Goal: Task Accomplishment & Management: Manage account settings

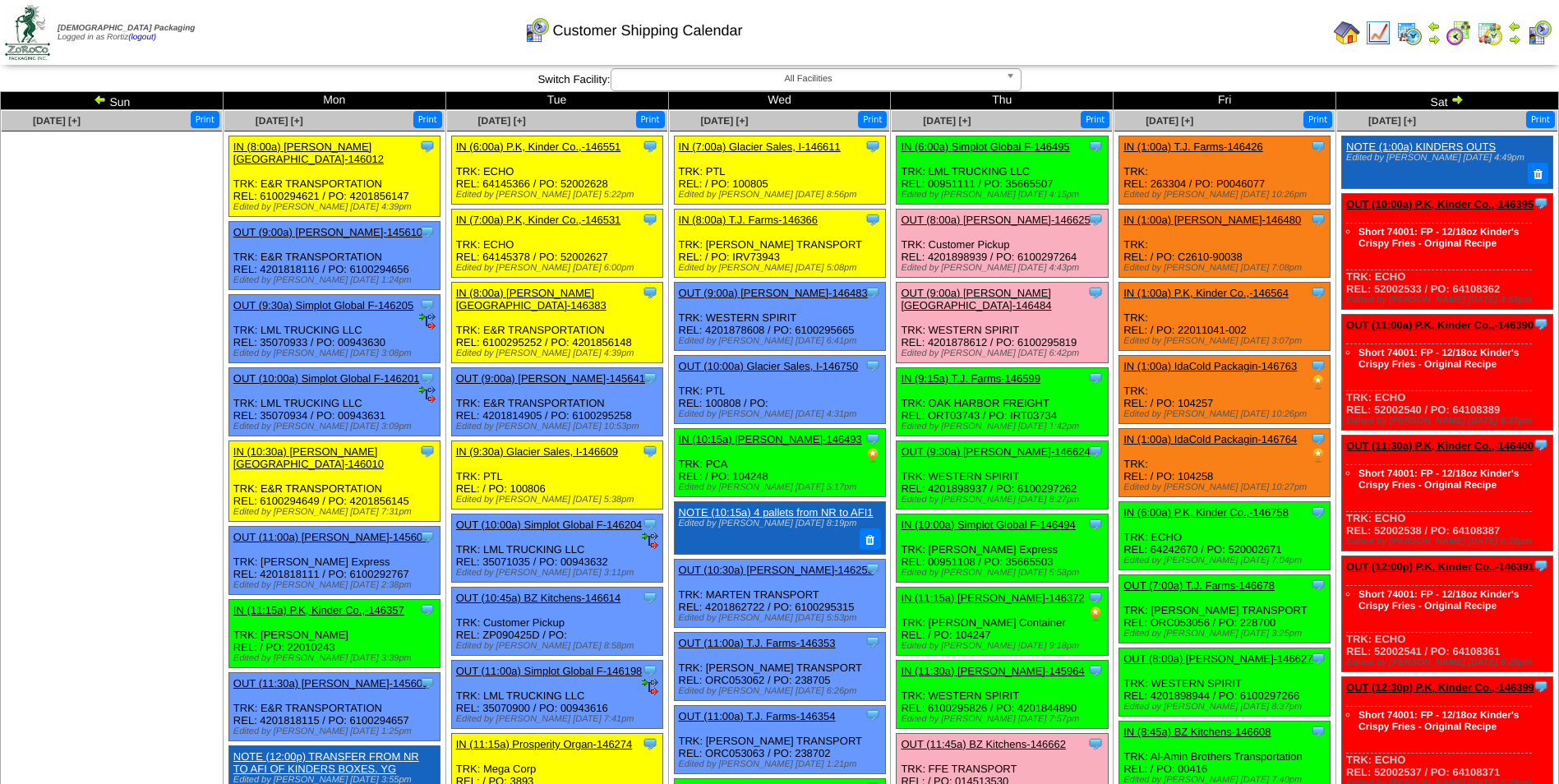
scroll to position [657, 0]
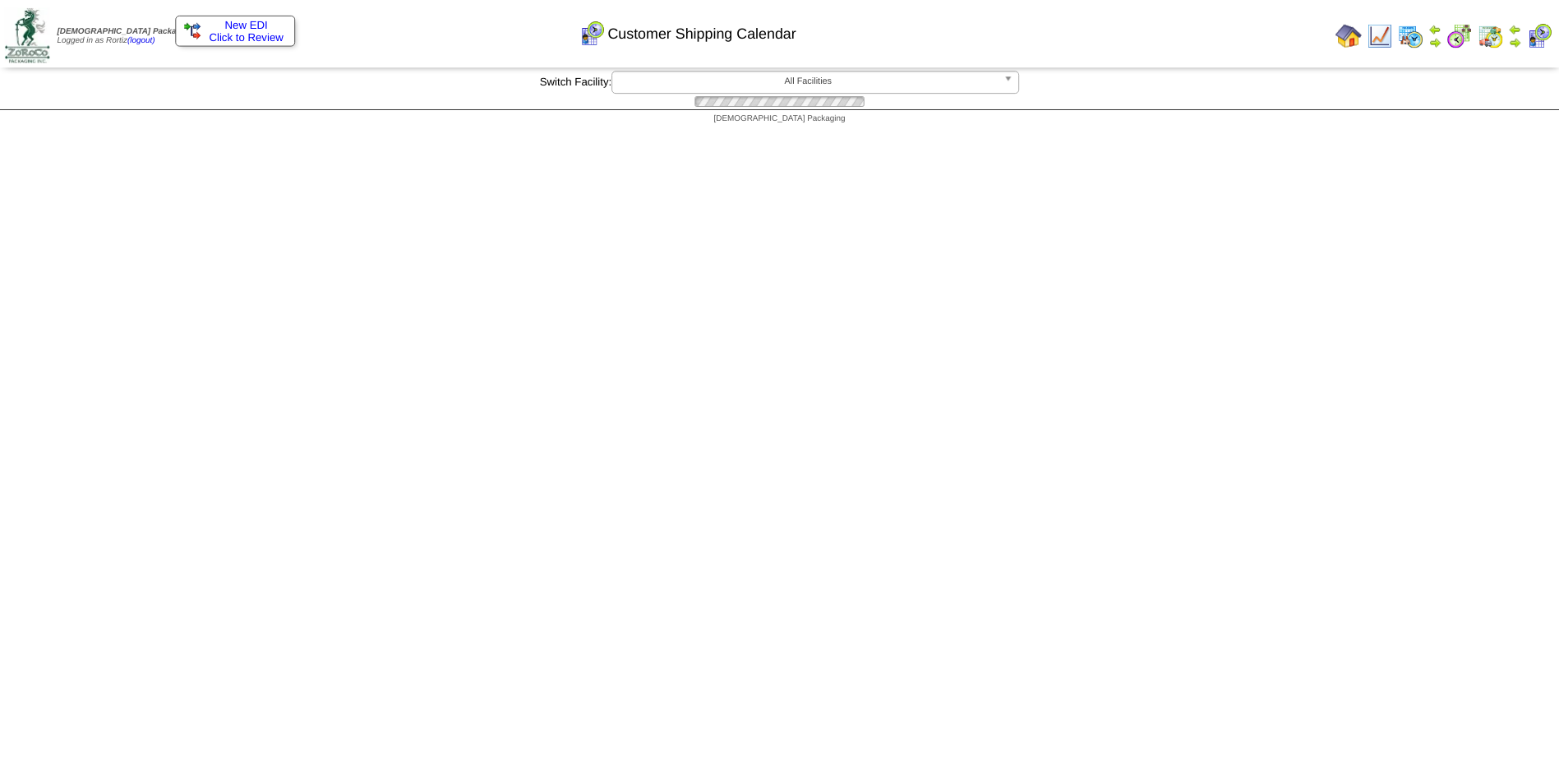
scroll to position [657, 0]
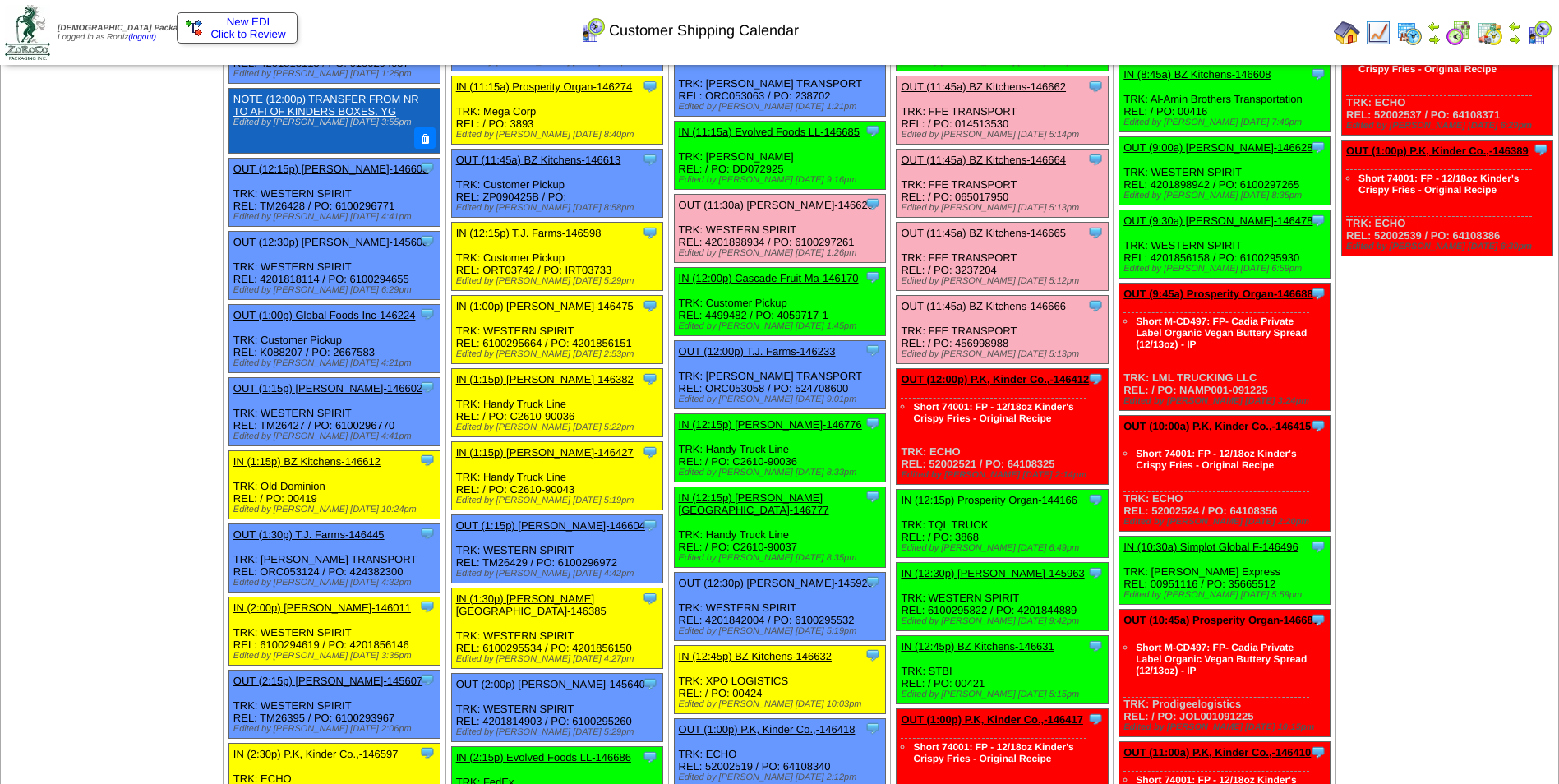
click at [245, 25] on span "New EDI" at bounding box center [248, 22] width 43 height 12
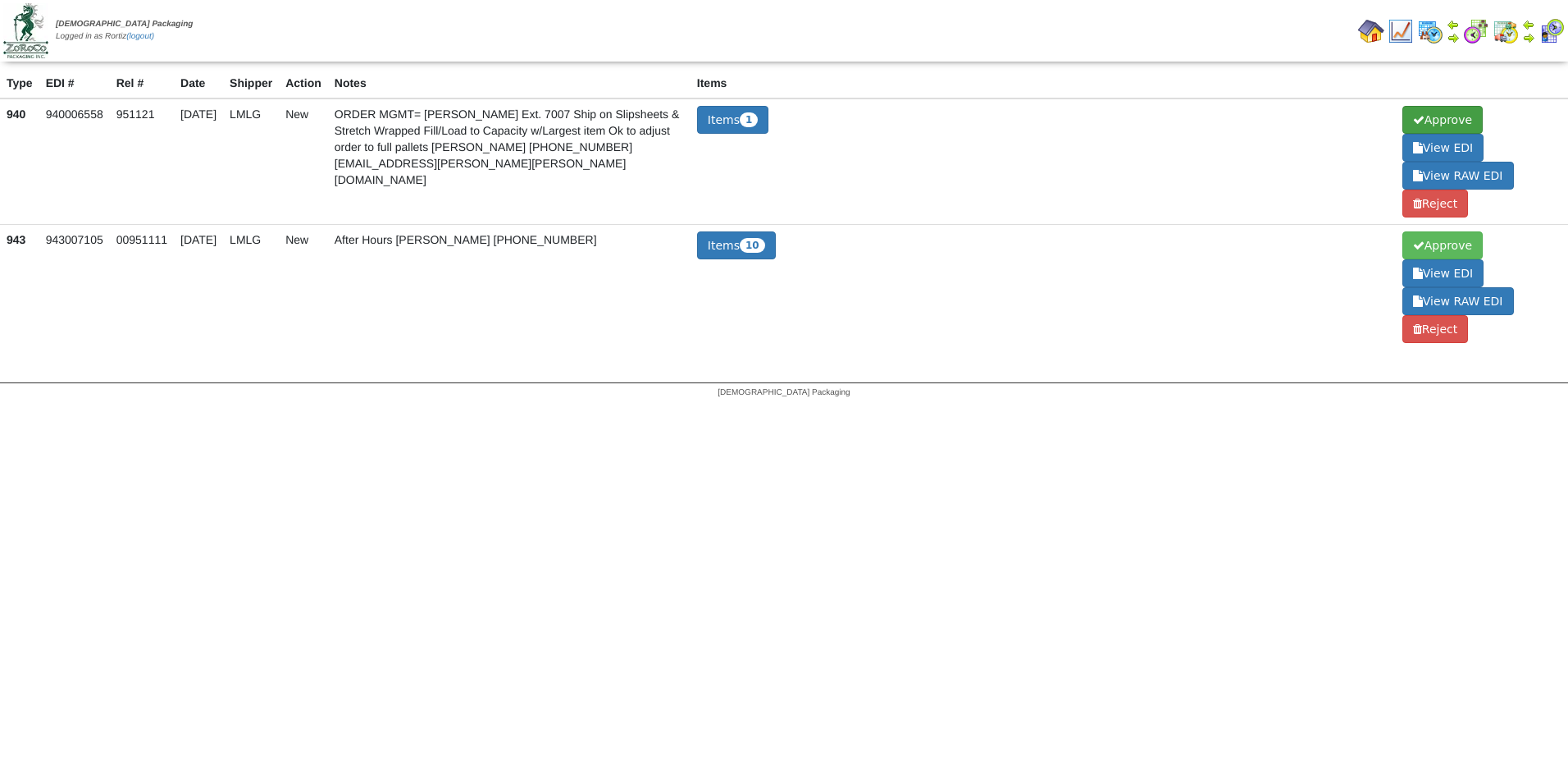
click at [1441, 116] on span "Approve" at bounding box center [1442, 120] width 80 height 28
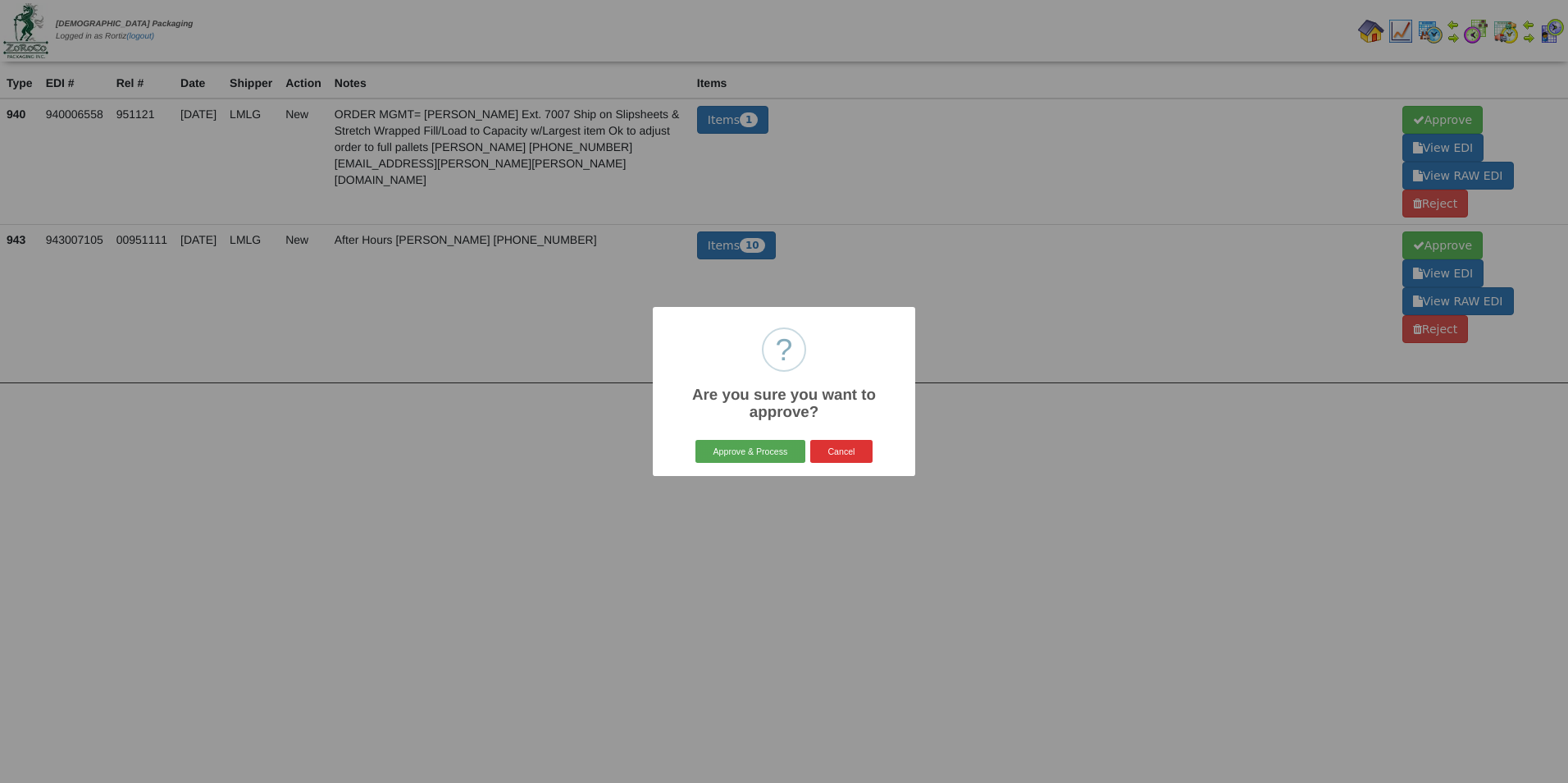
click at [721, 446] on button "Approve & Process" at bounding box center [750, 451] width 109 height 23
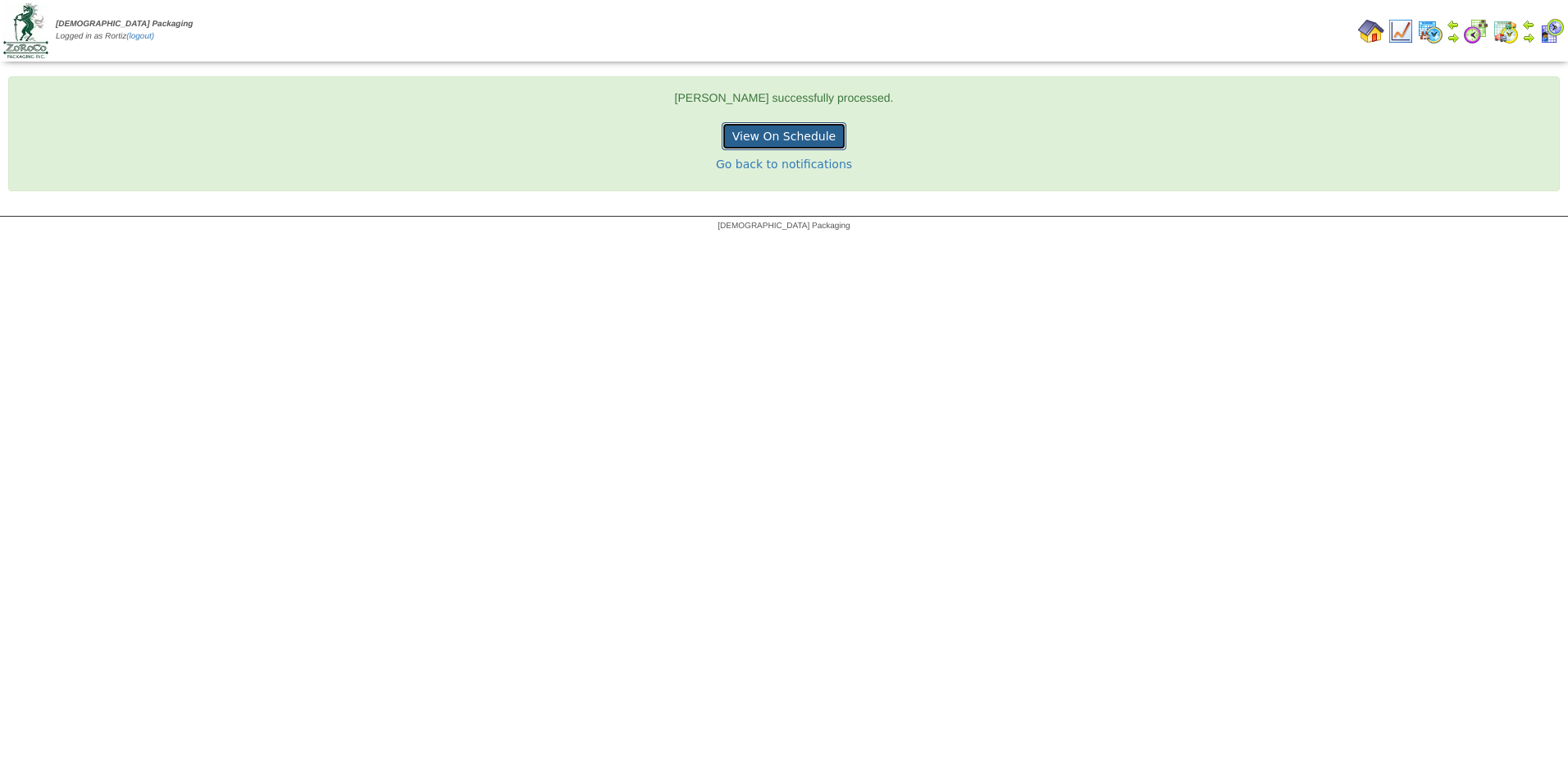
click at [777, 138] on link "View On Schedule" at bounding box center [784, 137] width 124 height 28
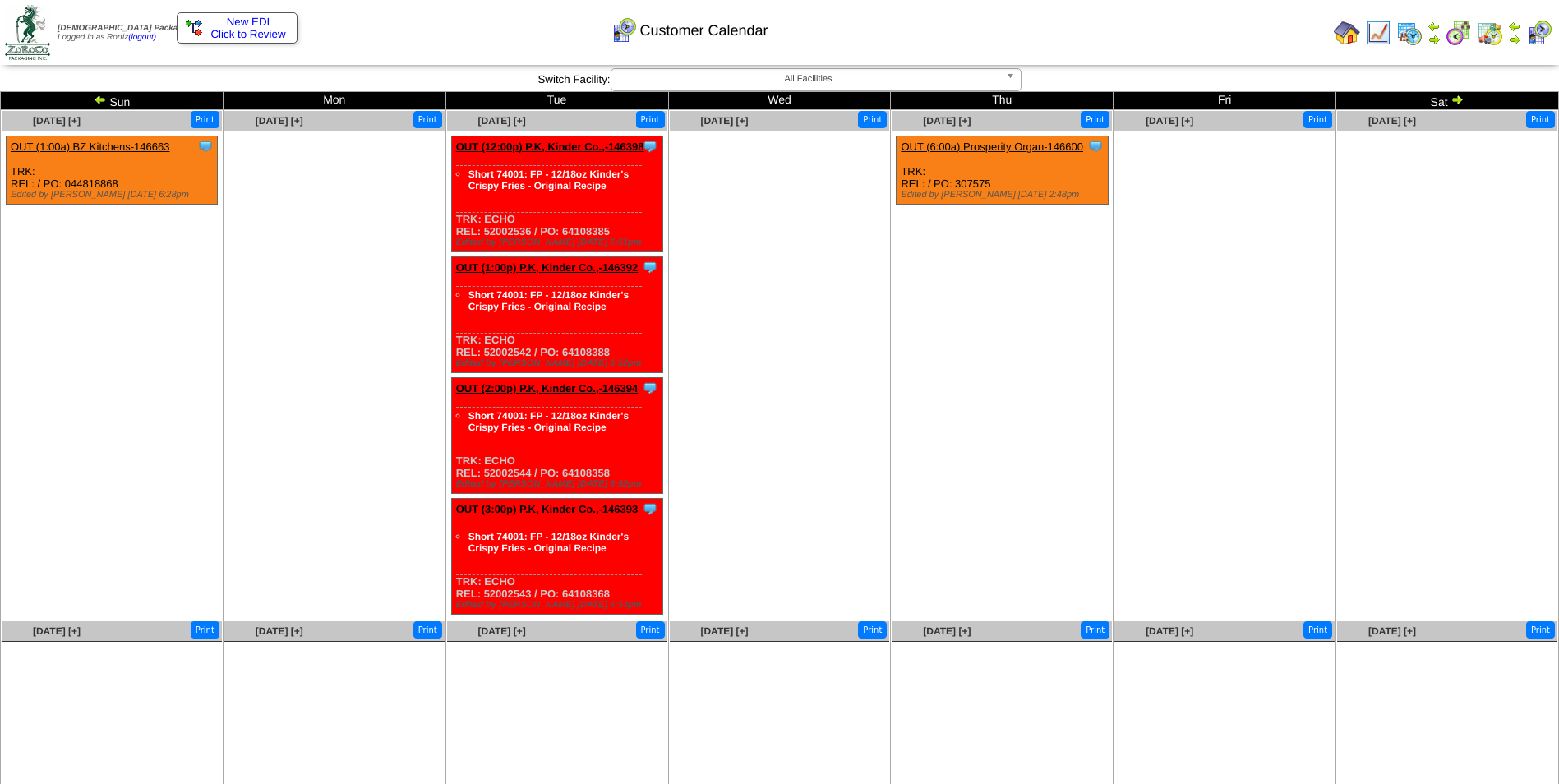
click at [1350, 30] on img at bounding box center [1347, 33] width 26 height 26
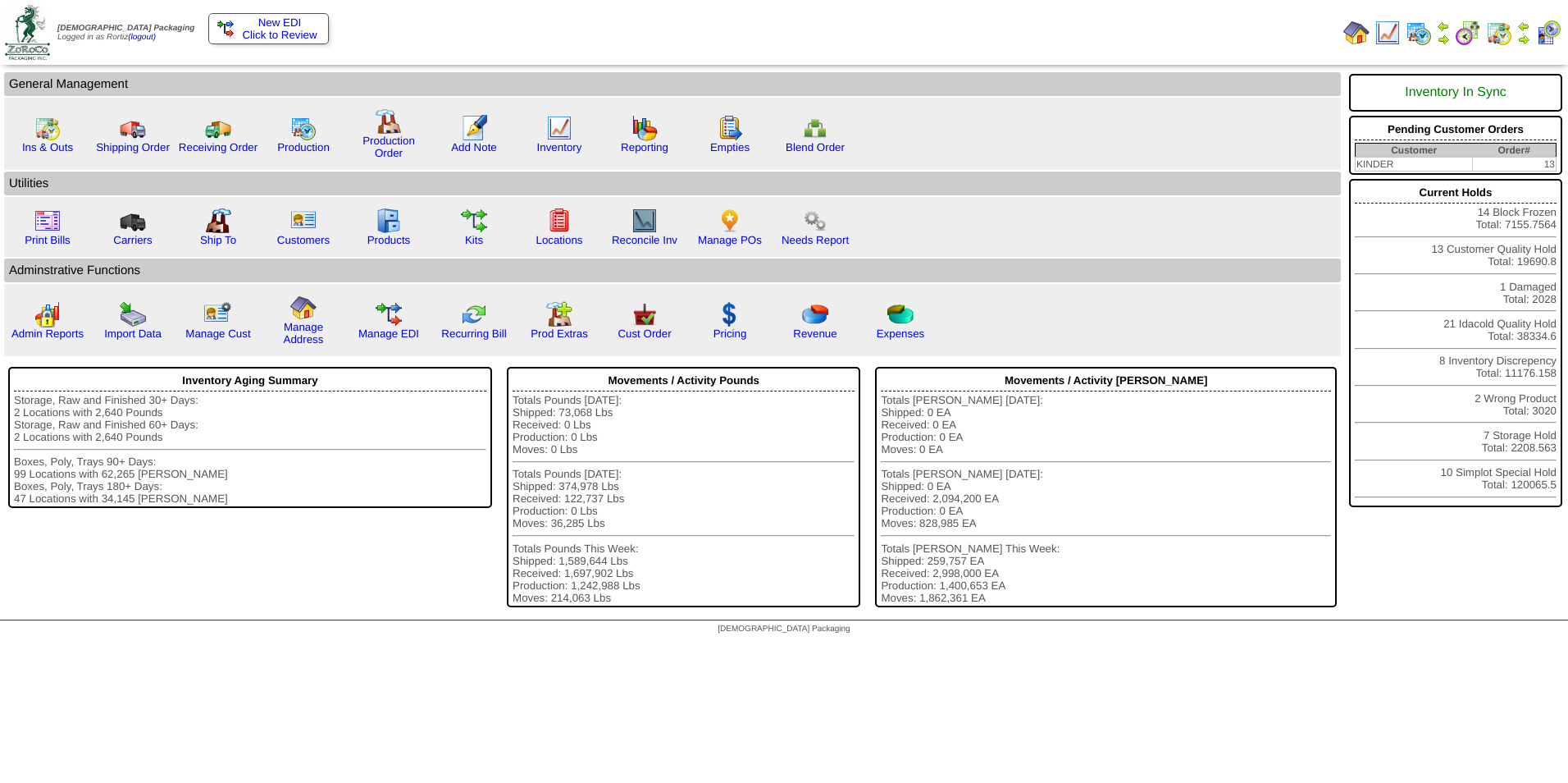
click at [287, 33] on span "Click to Review" at bounding box center [269, 35] width 102 height 12
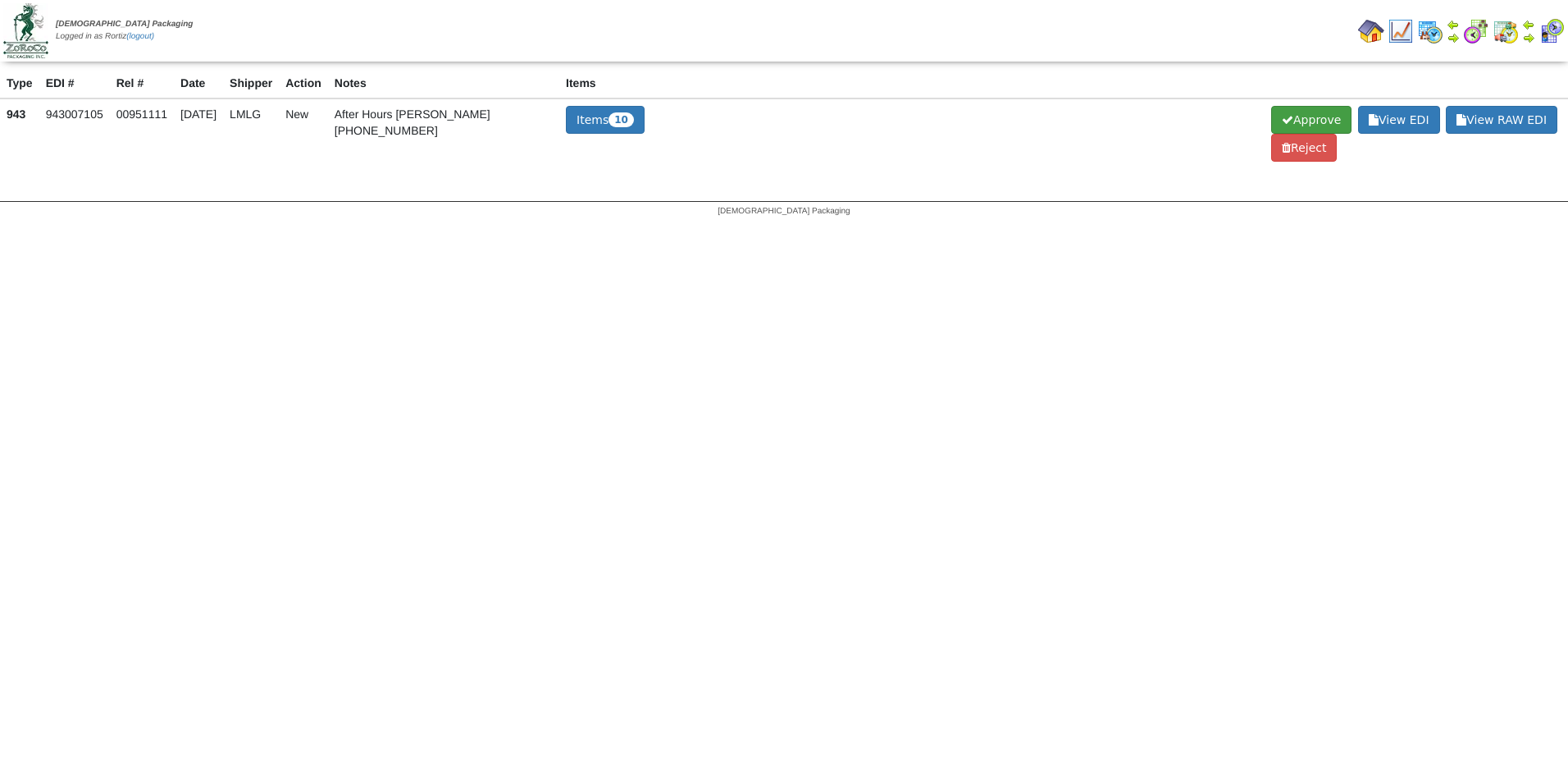
click at [1322, 124] on span "Approve" at bounding box center [1311, 120] width 80 height 28
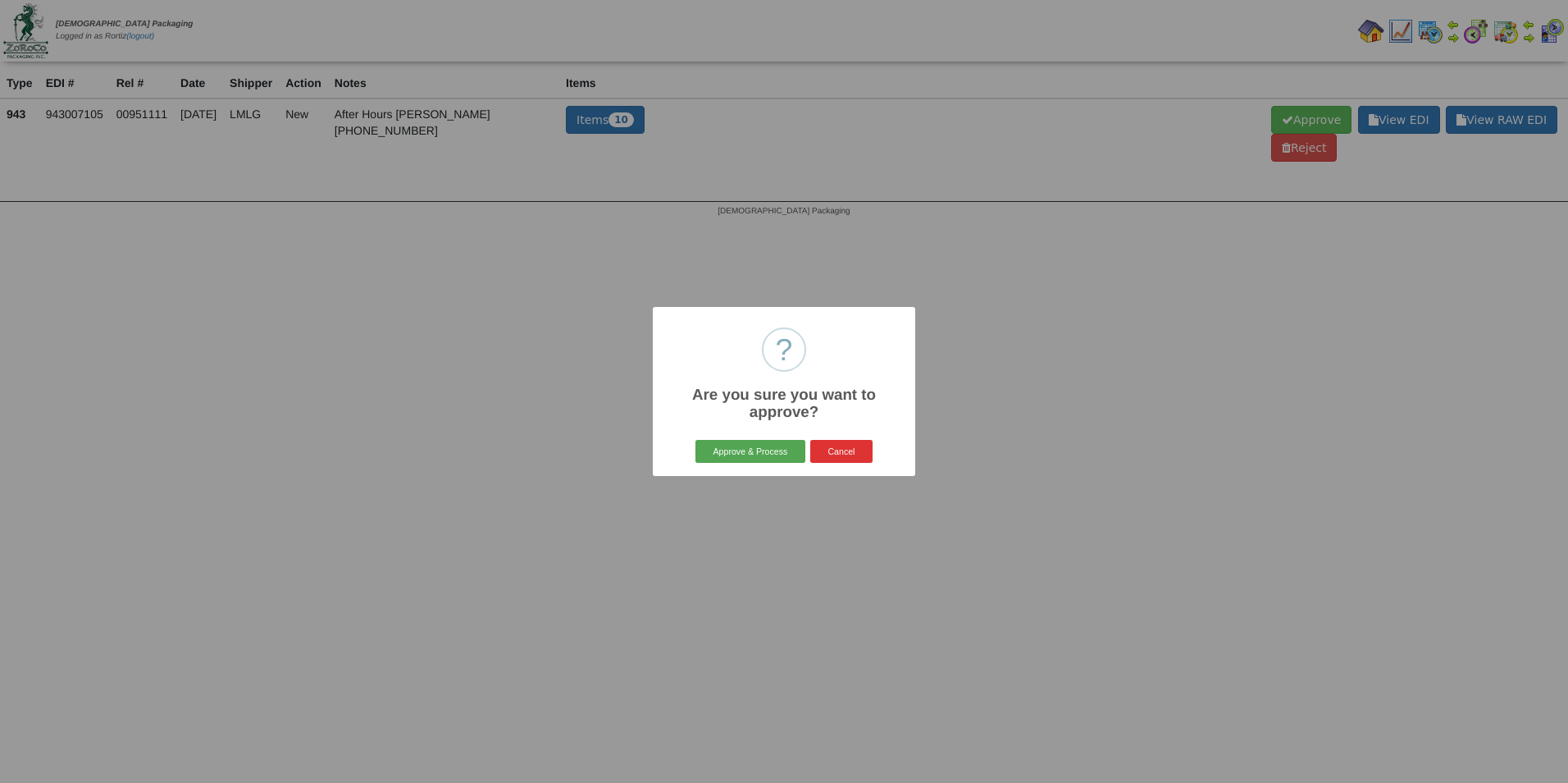
click at [781, 451] on button "Approve & Process" at bounding box center [750, 451] width 109 height 23
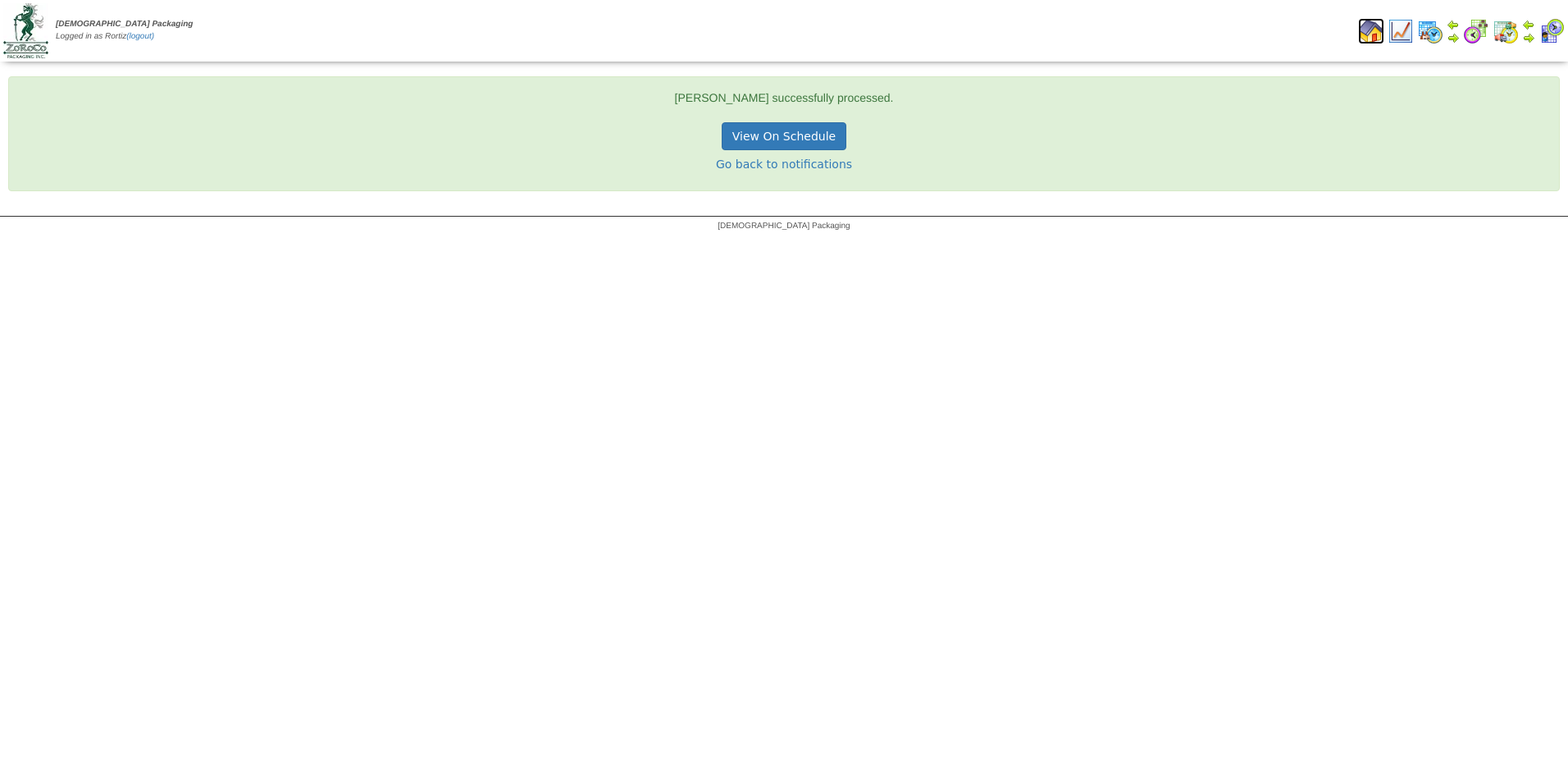
click at [1373, 30] on img at bounding box center [1371, 31] width 26 height 26
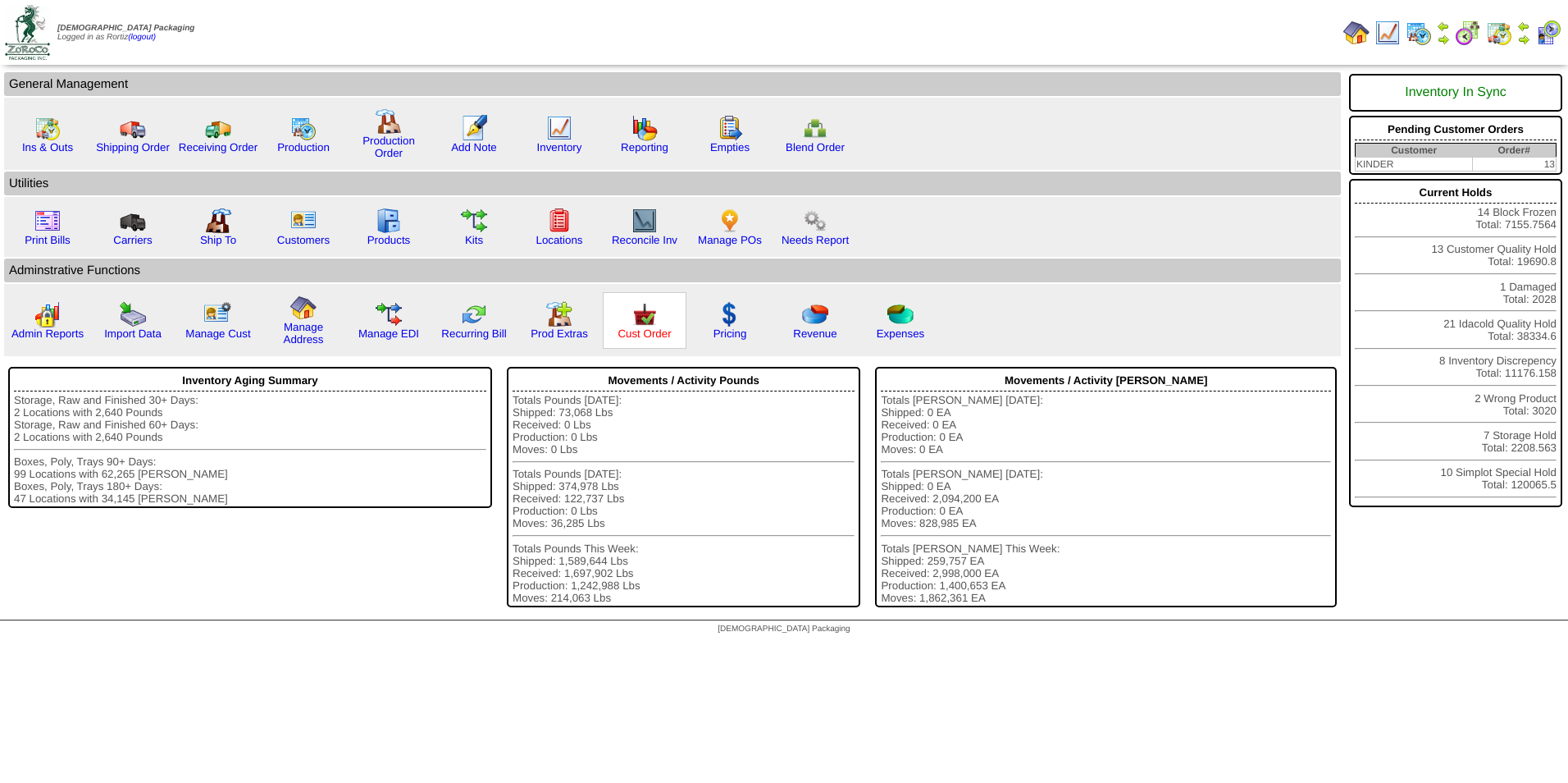
click at [656, 328] on link "Cust Order" at bounding box center [644, 333] width 53 height 12
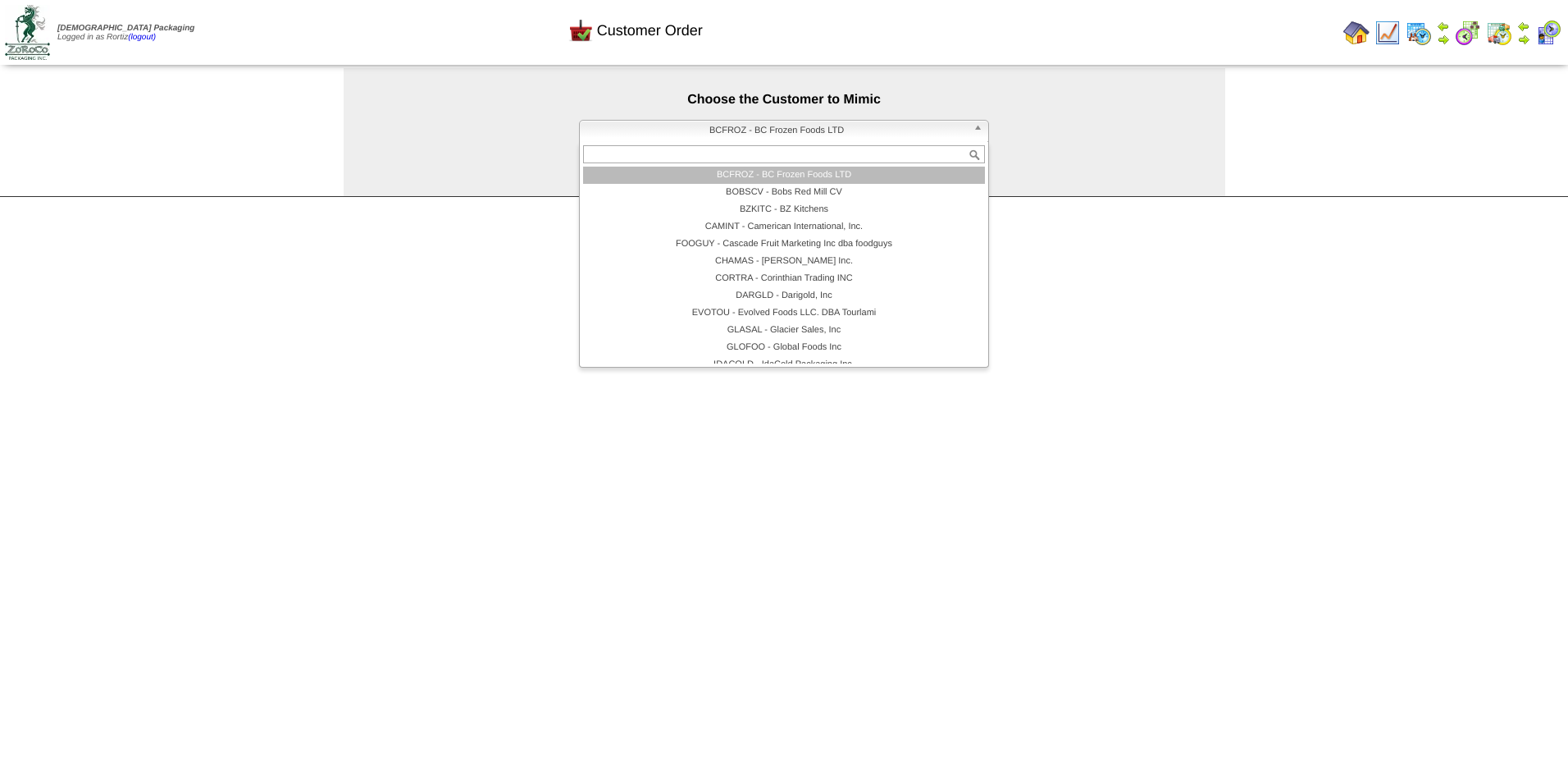
click at [801, 128] on span "BCFROZ - BC Frozen Foods LTD" at bounding box center [777, 130] width 381 height 19
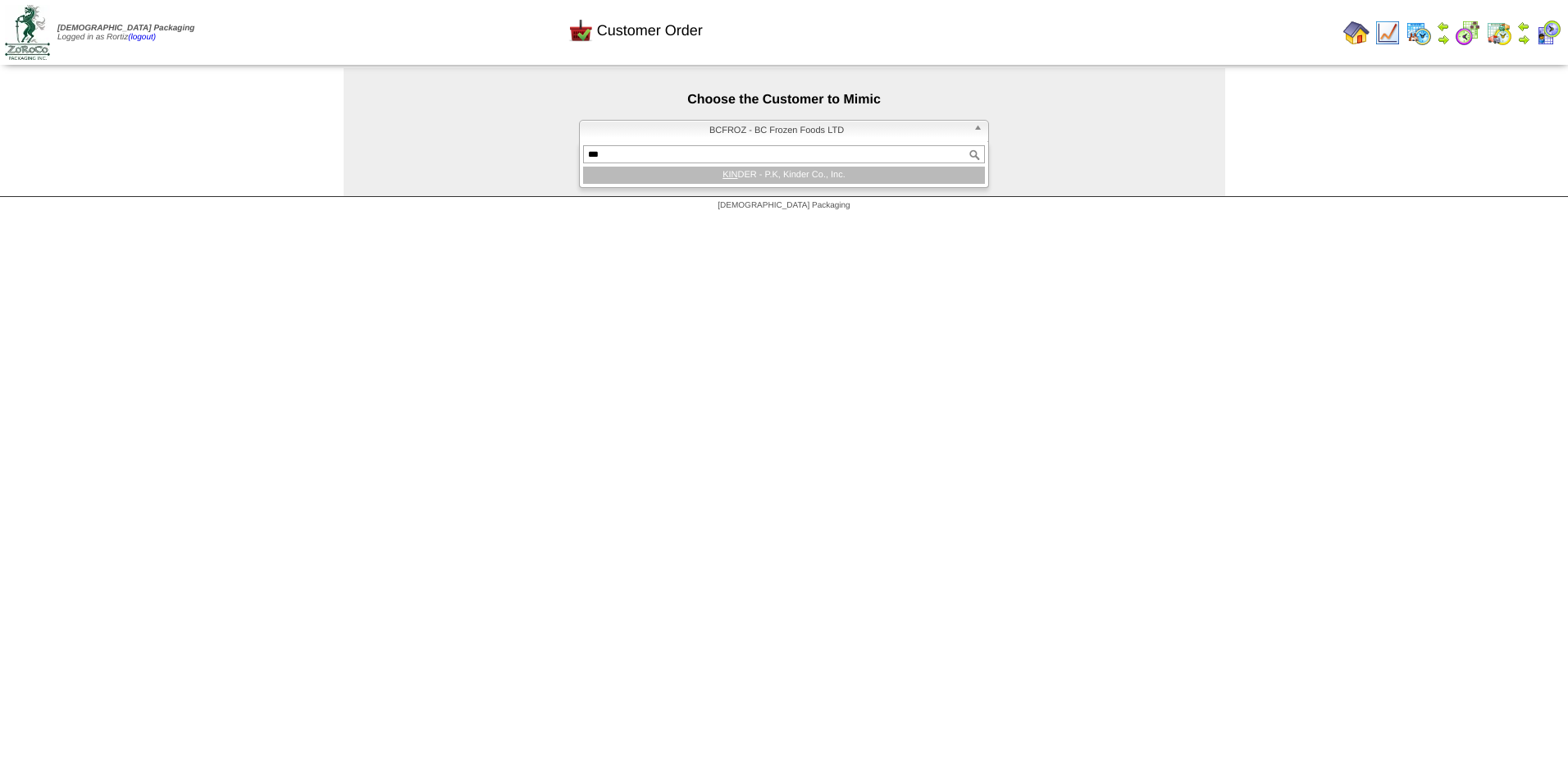
type input "***"
click at [791, 172] on li "KIN DER - P.K, Kinder Co., Inc." at bounding box center [784, 175] width 402 height 18
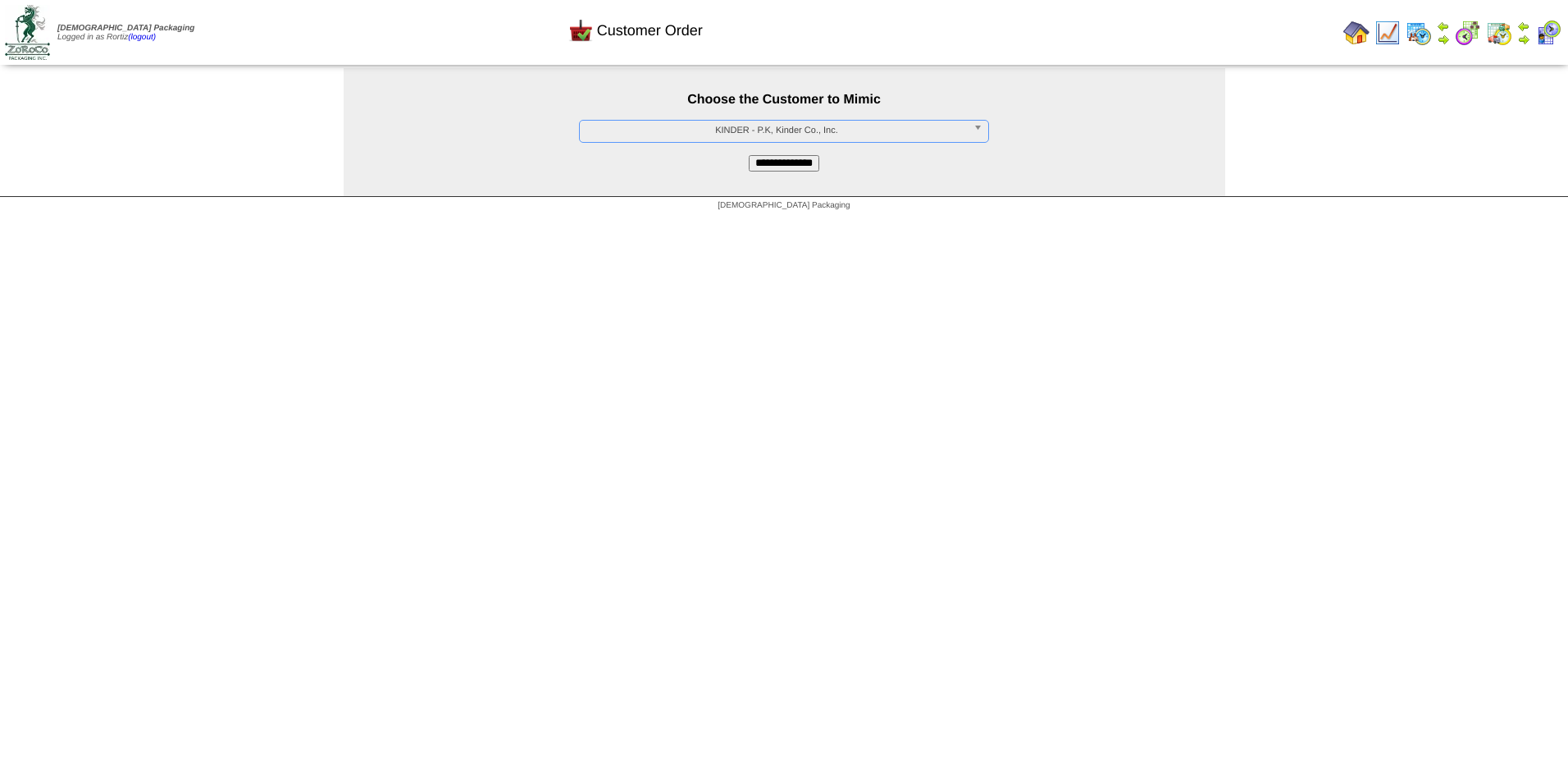
click at [791, 164] on input "**********" at bounding box center [784, 163] width 71 height 17
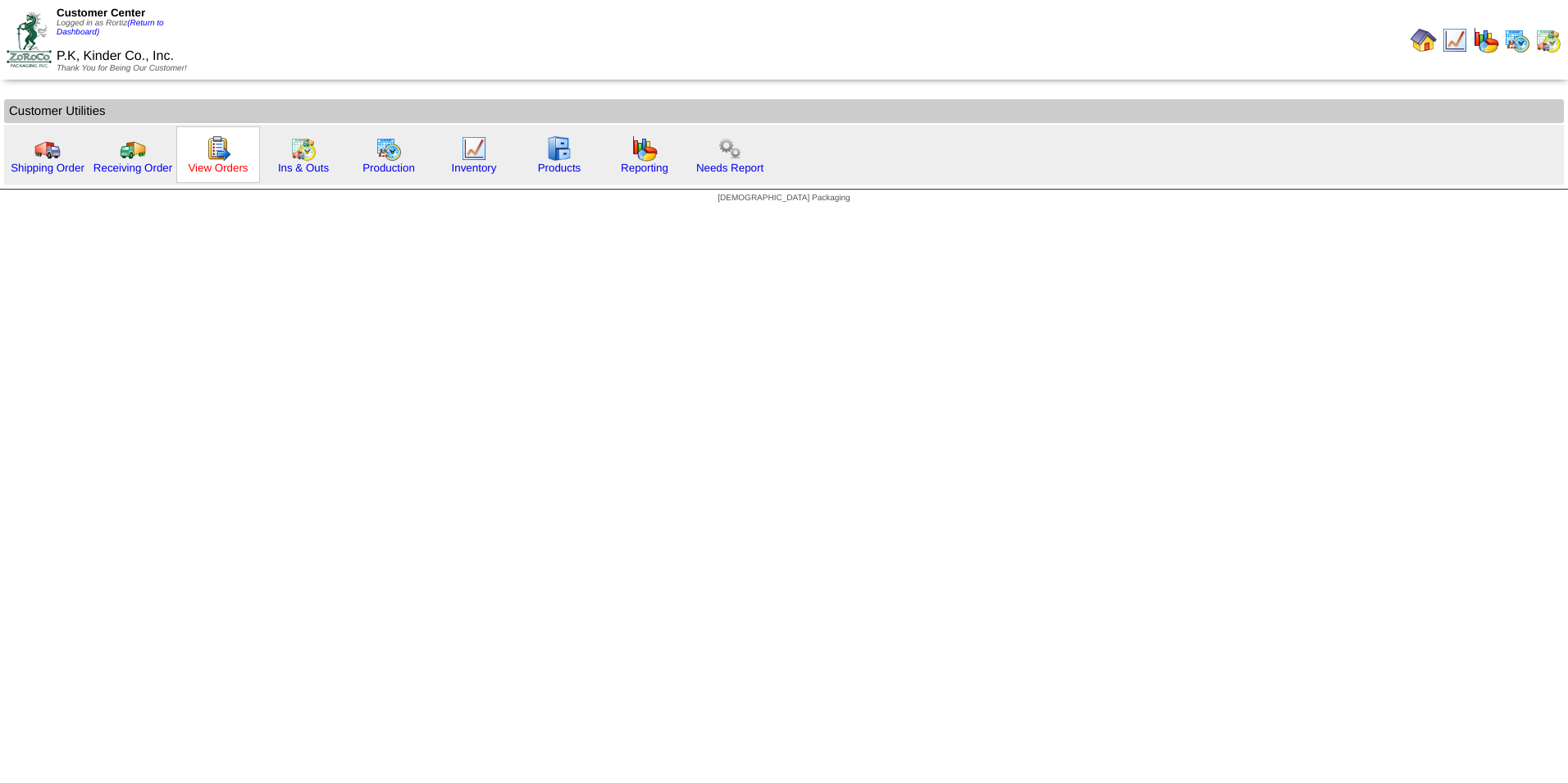
click at [227, 172] on link "View Orders" at bounding box center [218, 168] width 60 height 12
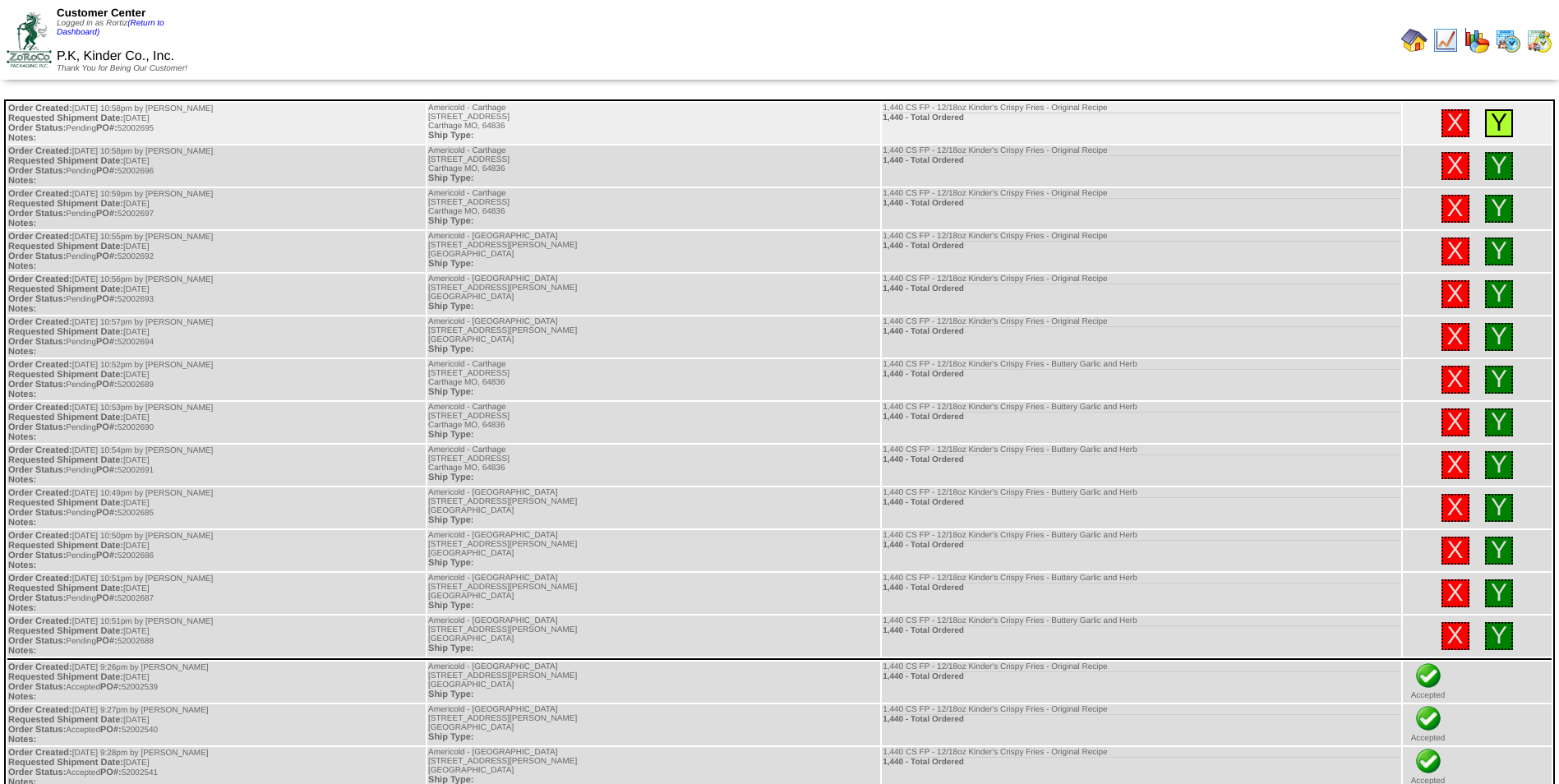
click at [1495, 122] on link "Y" at bounding box center [1499, 123] width 17 height 27
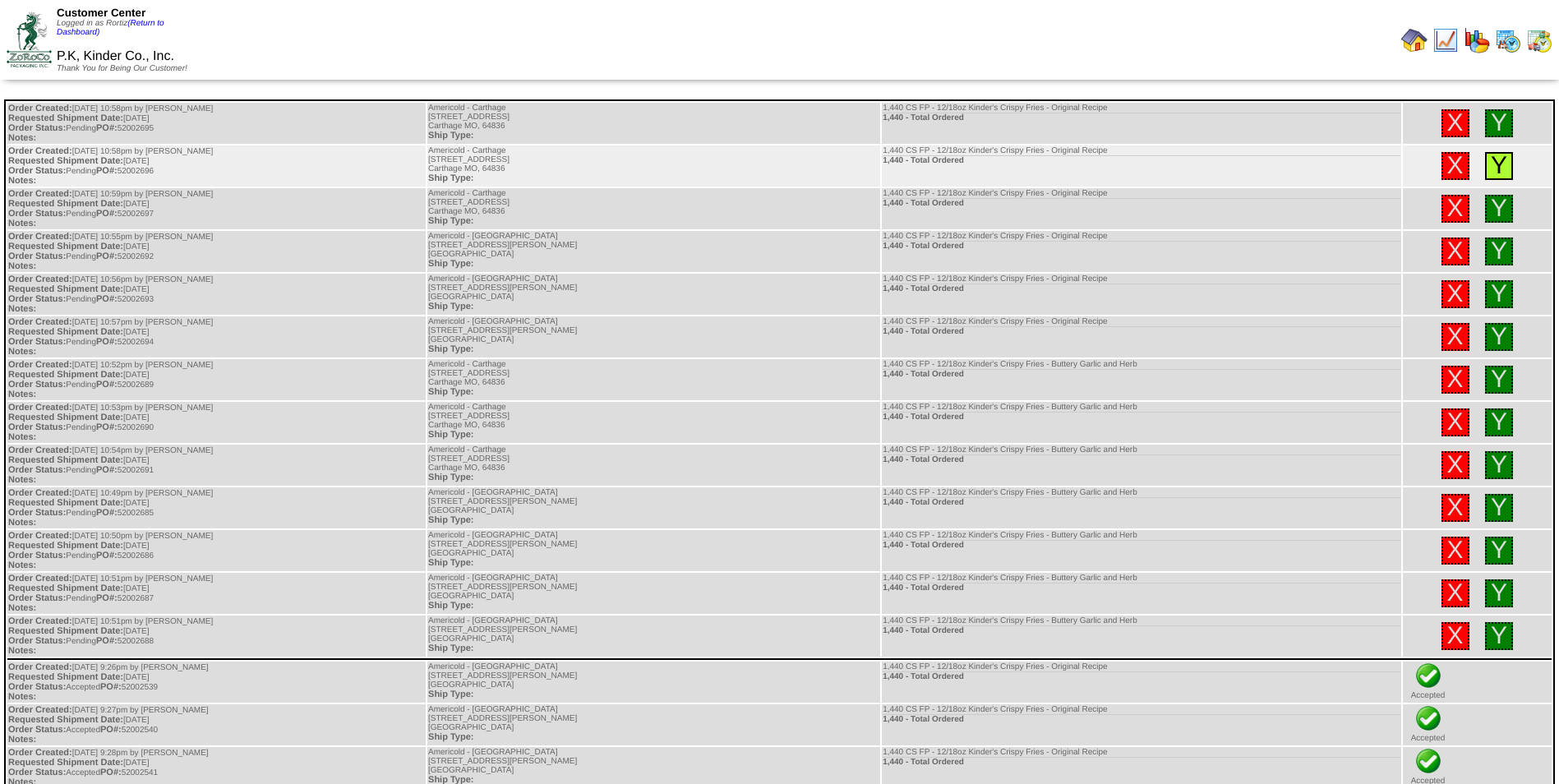
click at [1491, 162] on link "Y" at bounding box center [1499, 165] width 17 height 27
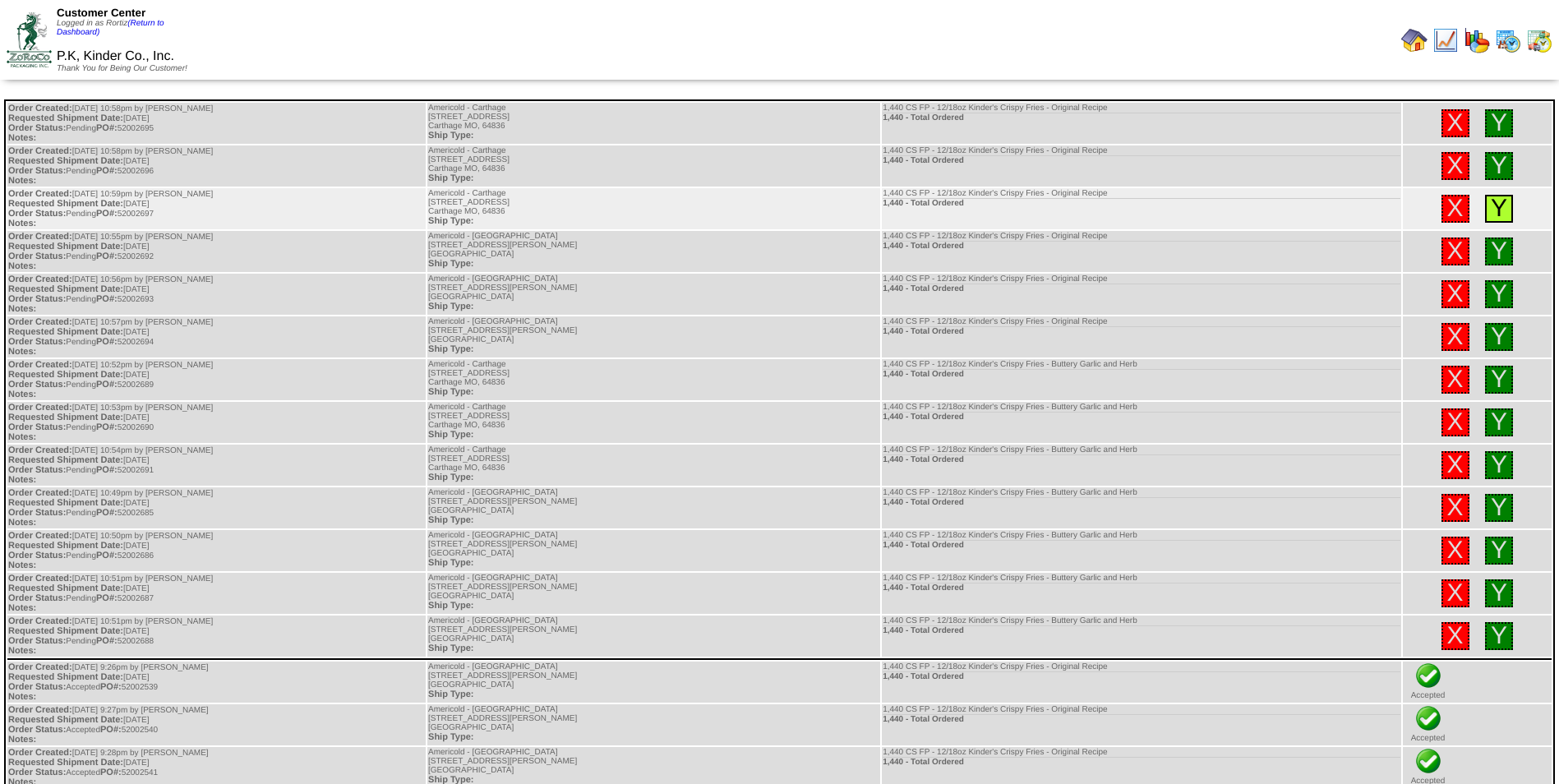
click at [1494, 201] on link "Y" at bounding box center [1499, 208] width 17 height 27
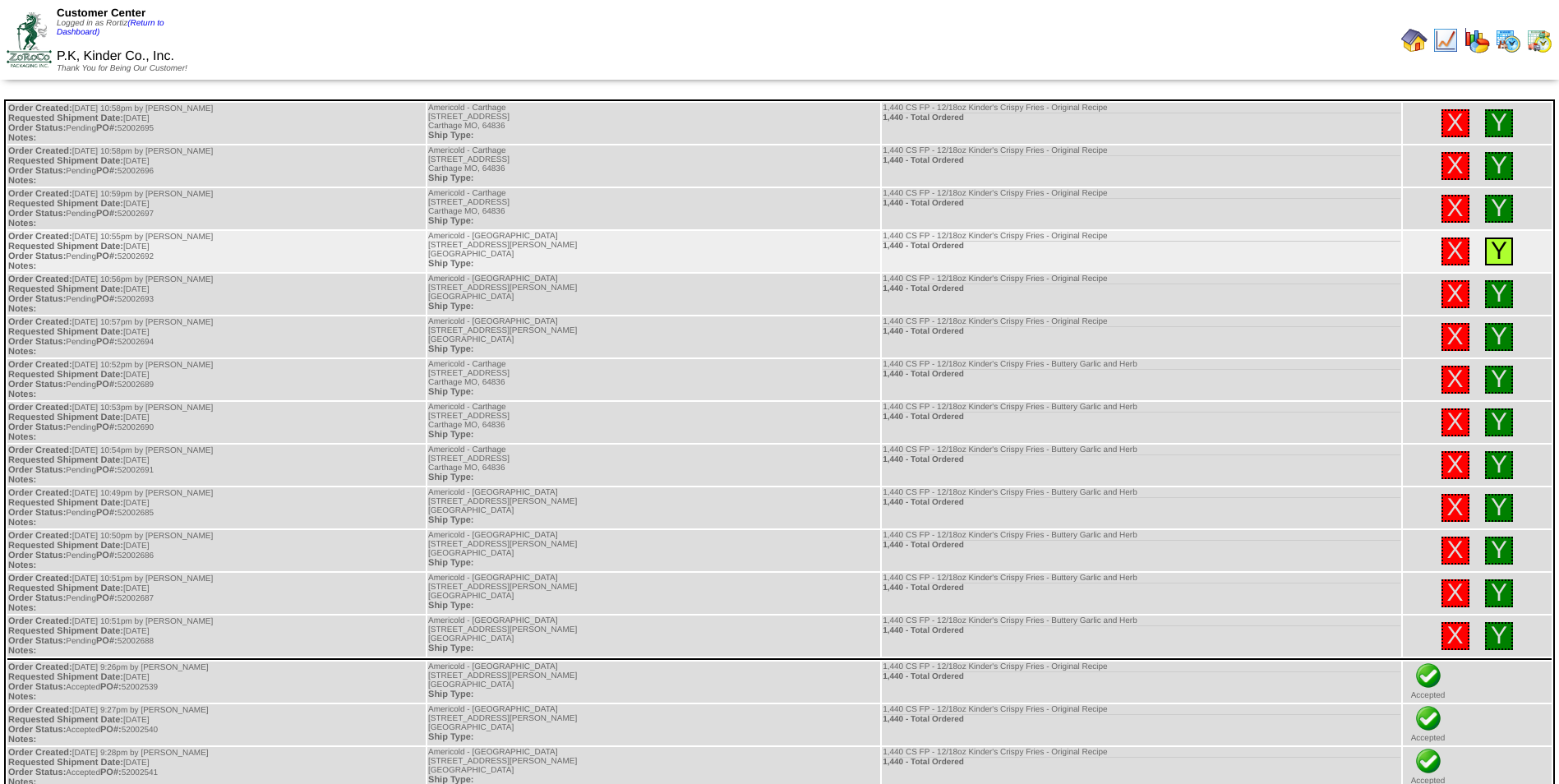
click at [1495, 258] on link "Y" at bounding box center [1499, 251] width 17 height 27
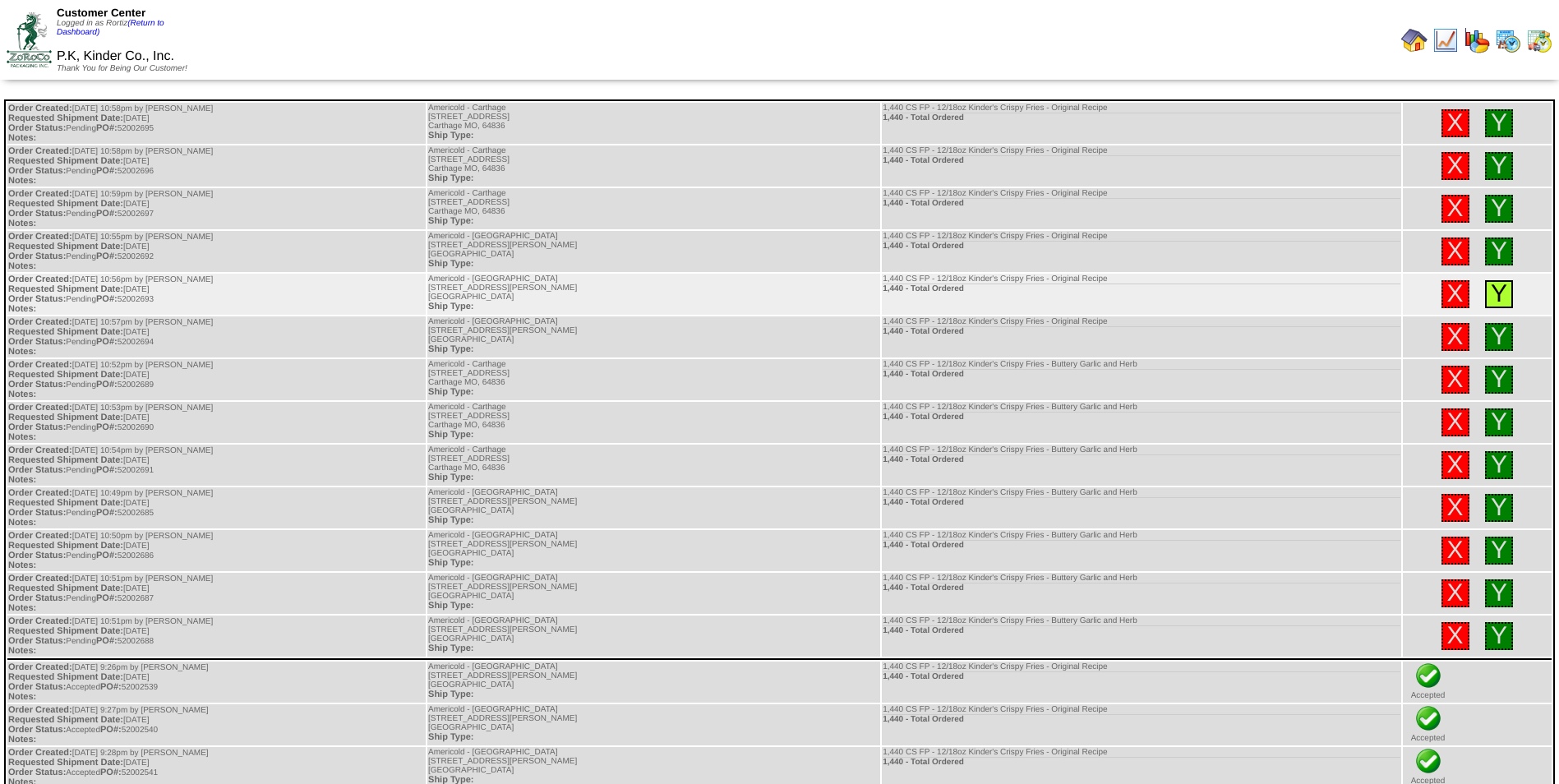
click at [1500, 290] on link "Y" at bounding box center [1499, 293] width 17 height 27
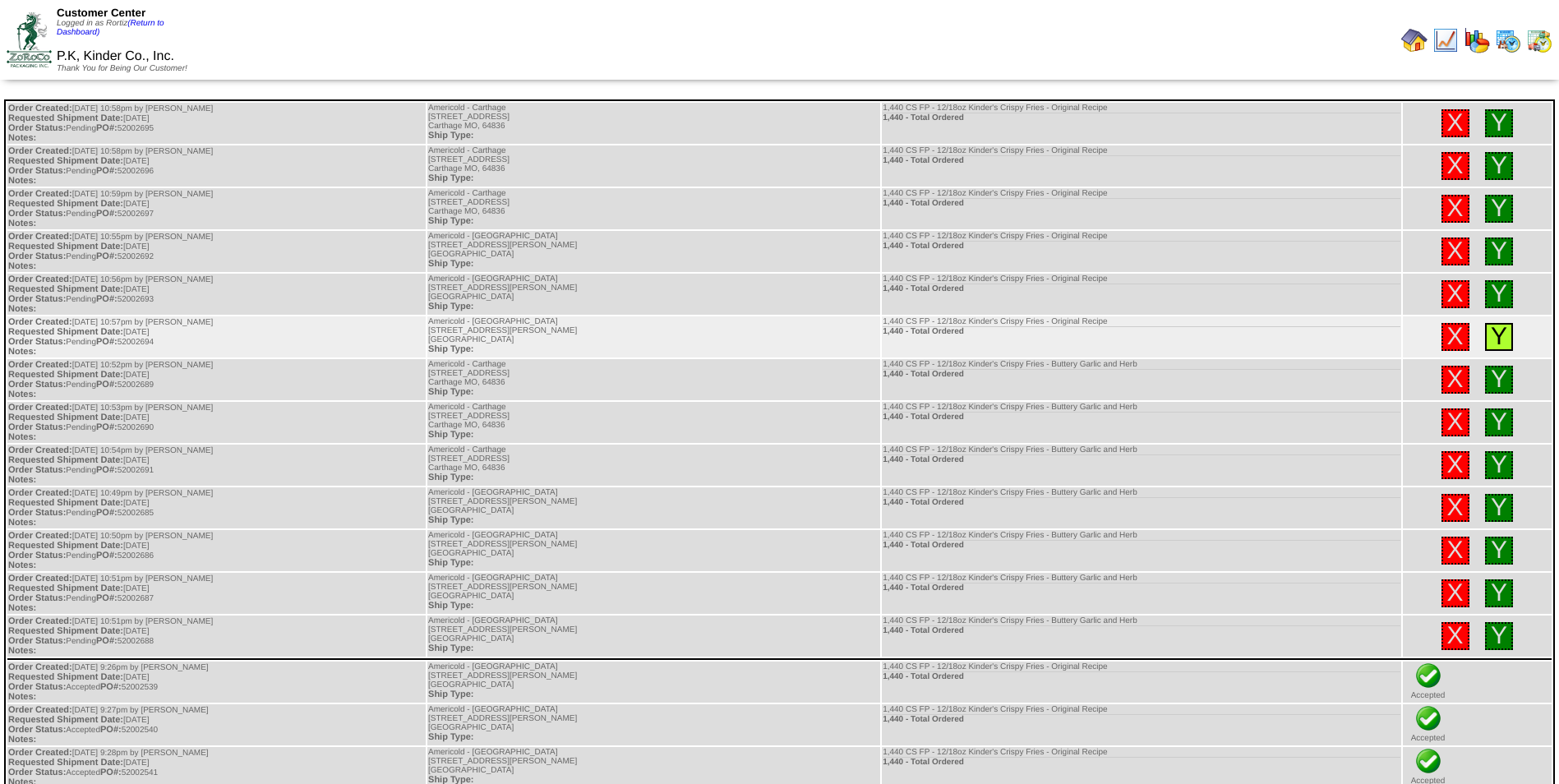
click at [1492, 340] on link "Y" at bounding box center [1499, 336] width 17 height 27
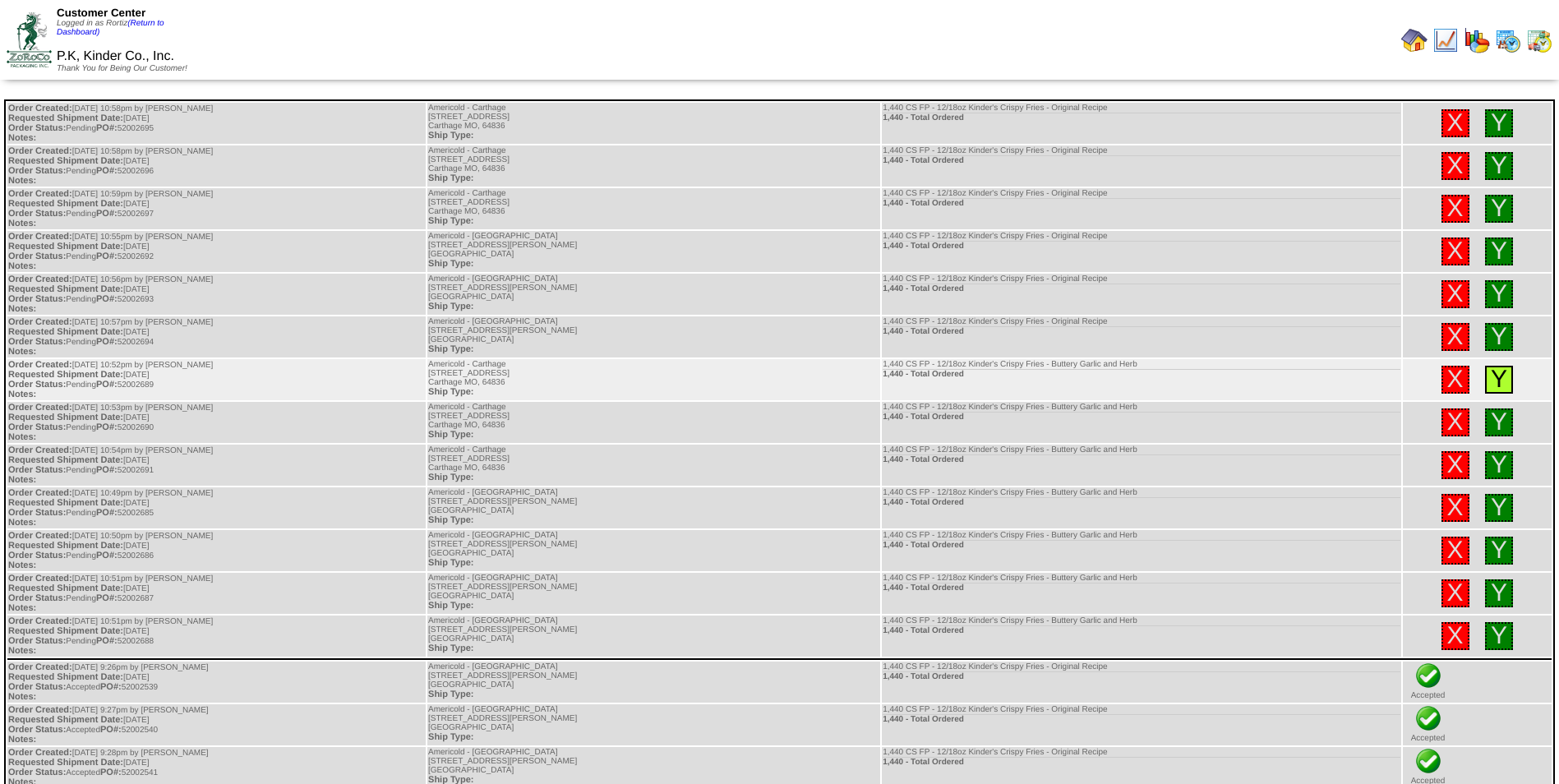
click at [1497, 376] on link "Y" at bounding box center [1499, 379] width 17 height 27
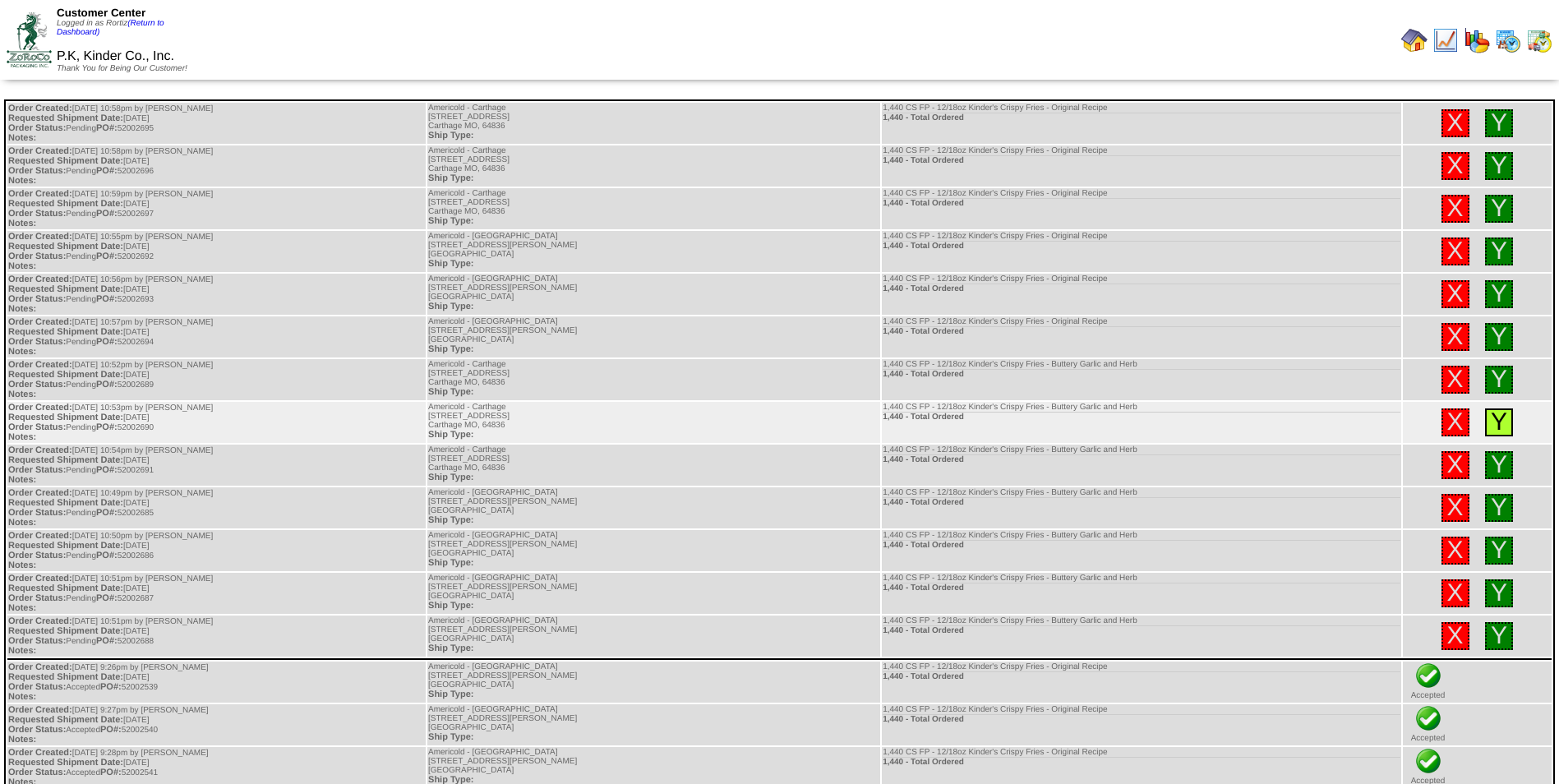
click at [1497, 423] on link "Y" at bounding box center [1499, 422] width 17 height 27
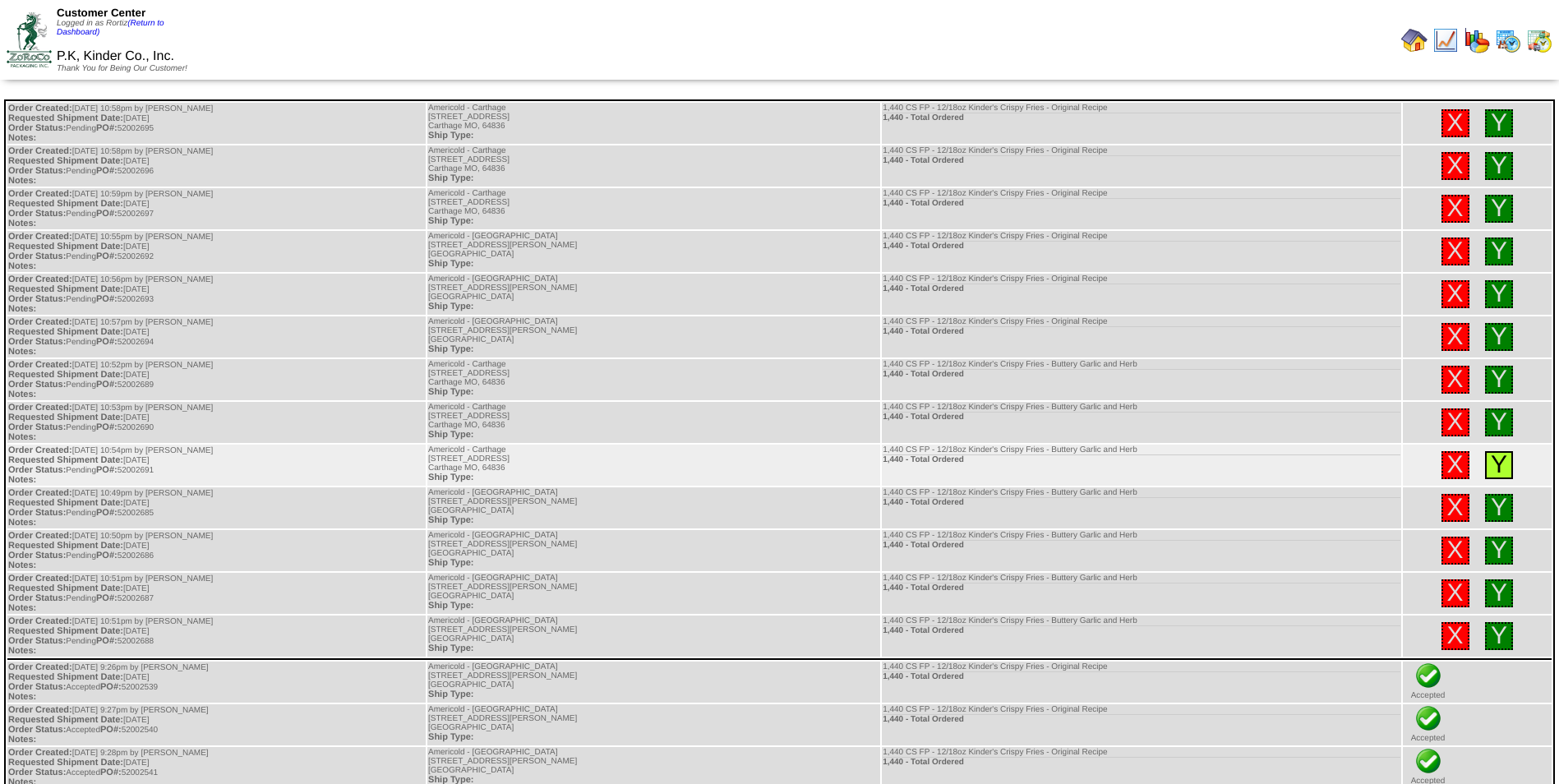
click at [1491, 469] on link "Y" at bounding box center [1499, 464] width 17 height 27
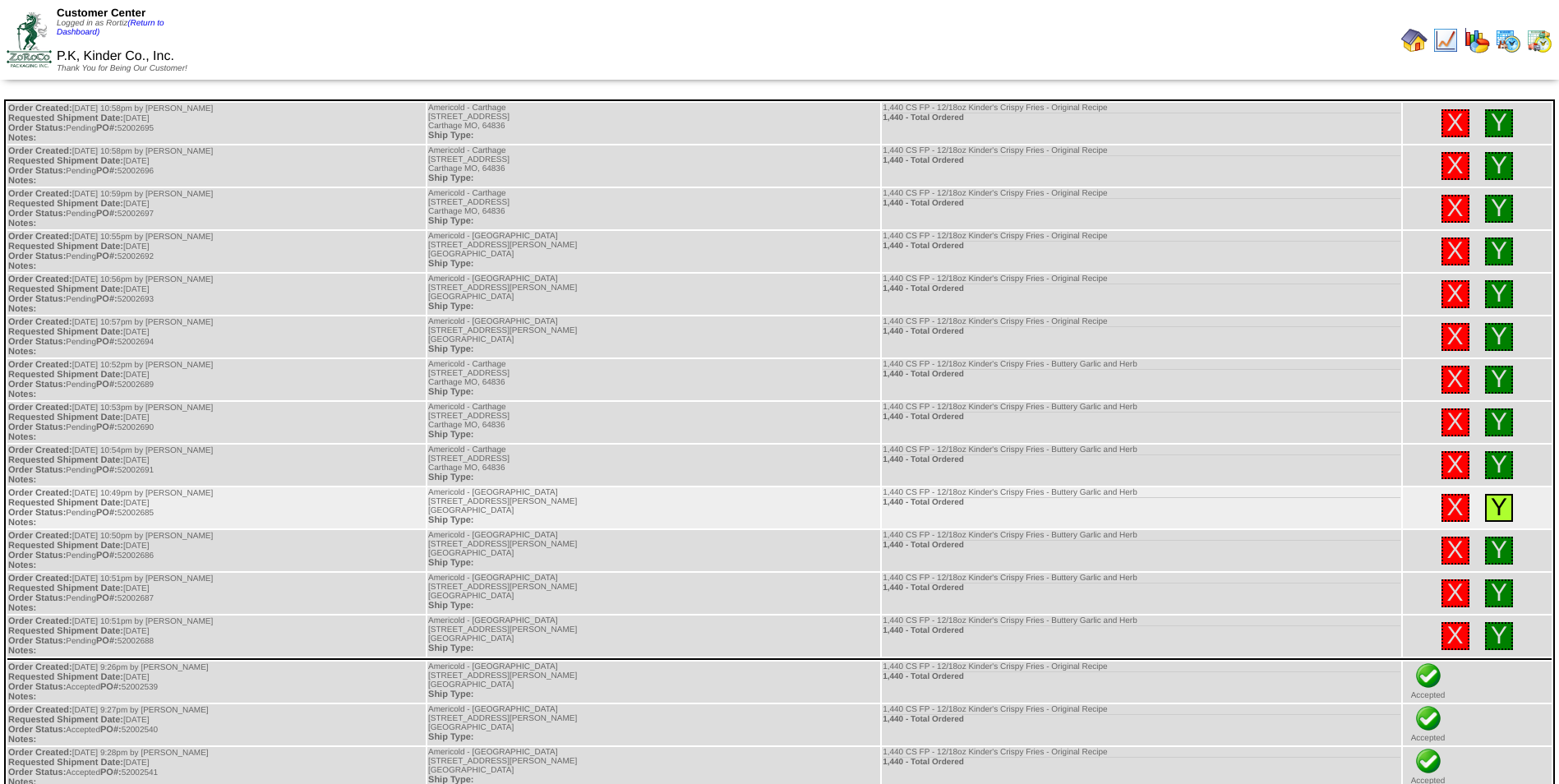
click at [1495, 506] on link "Y" at bounding box center [1499, 507] width 17 height 27
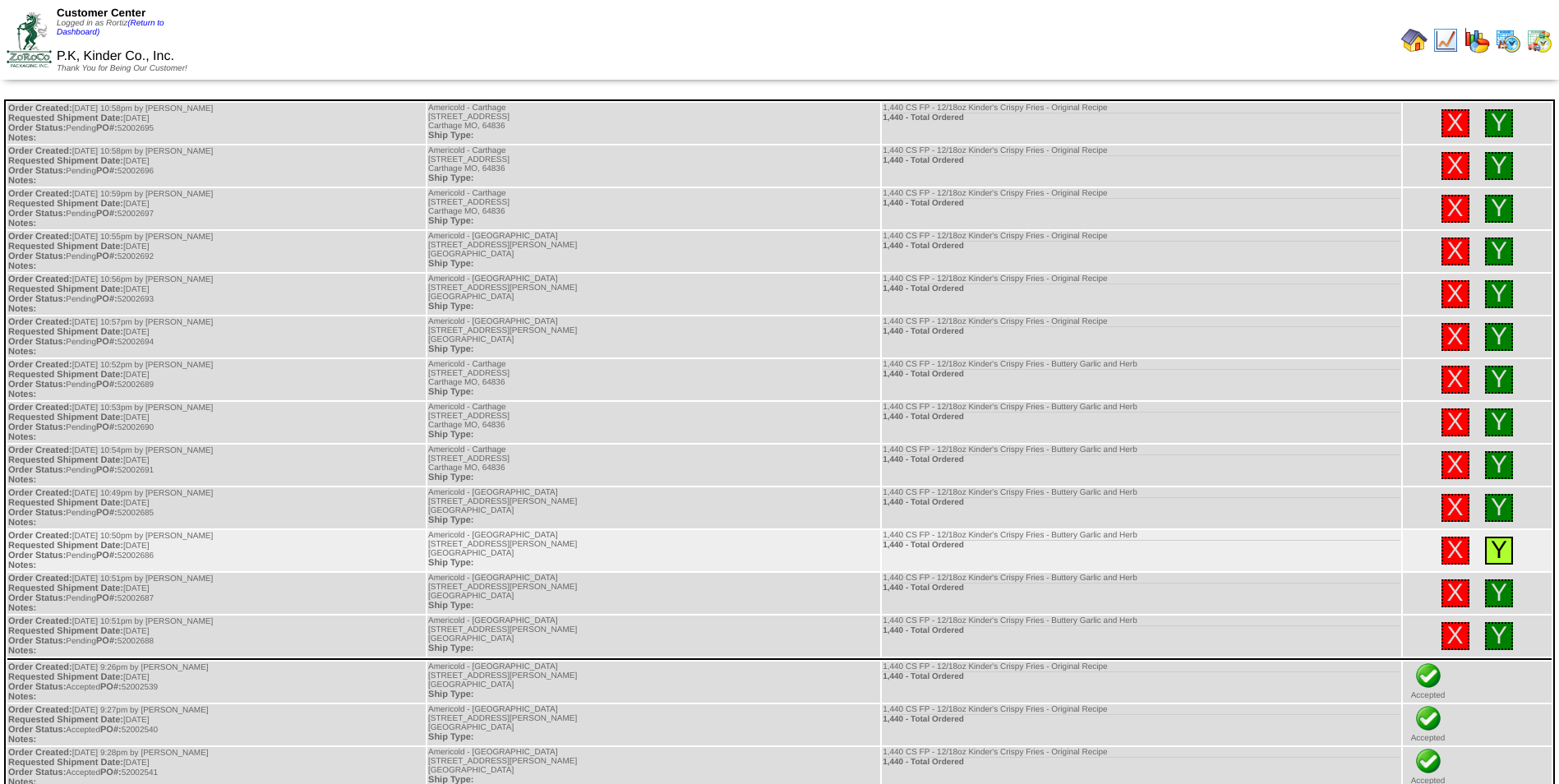
click at [1496, 550] on link "Y" at bounding box center [1499, 550] width 17 height 27
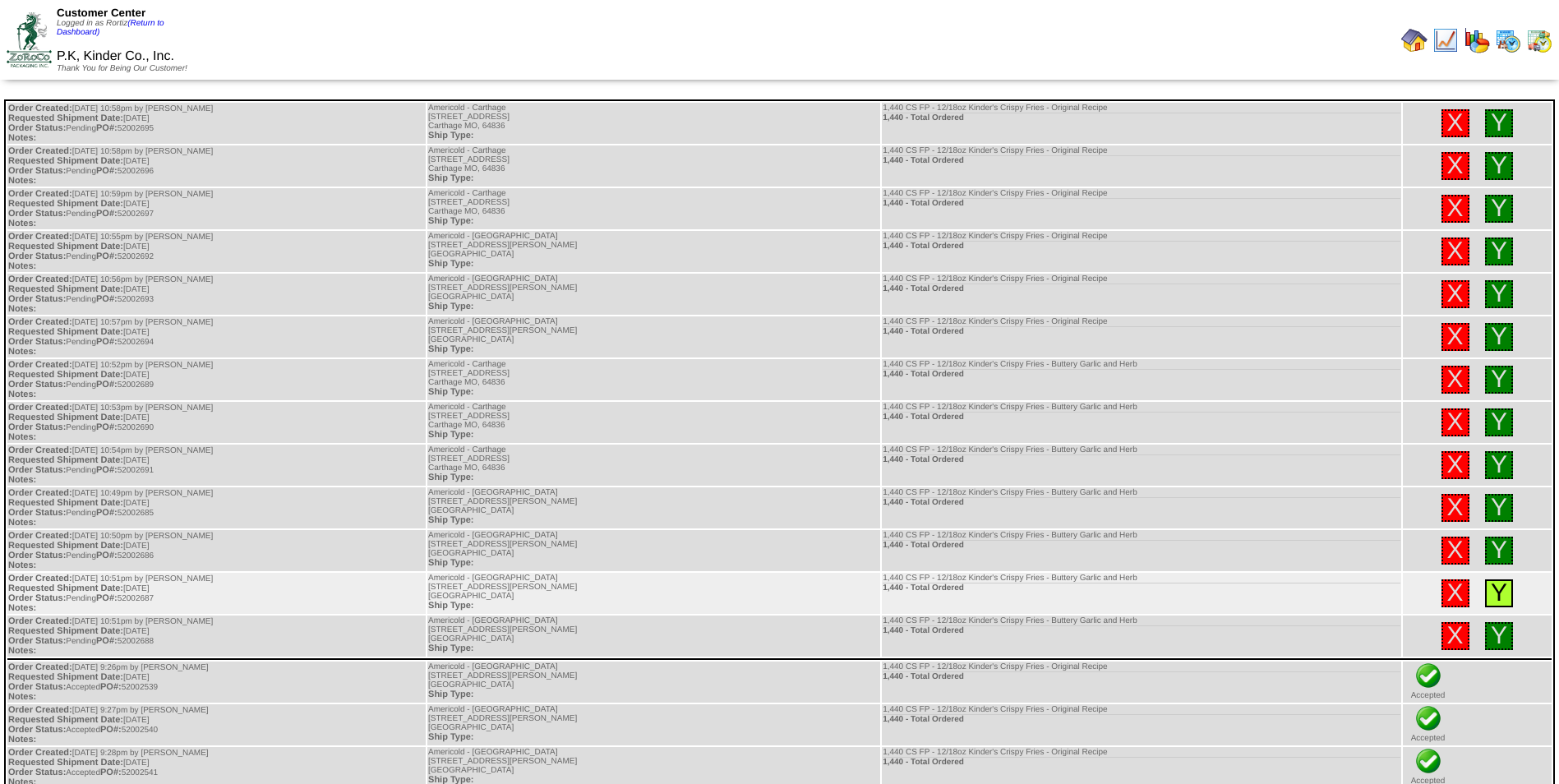
click at [1499, 584] on link "Y" at bounding box center [1499, 592] width 17 height 27
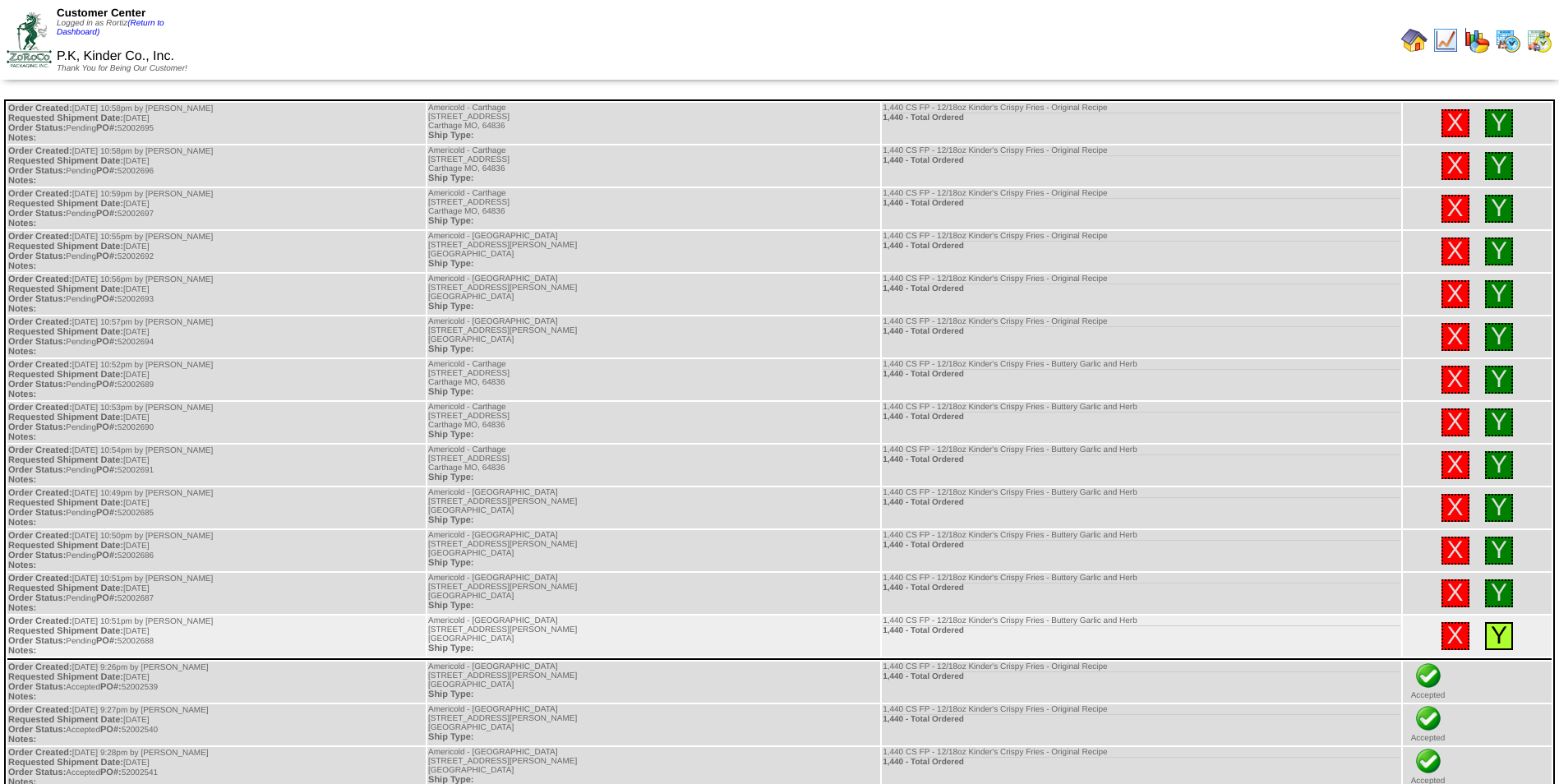
click at [1495, 634] on link "Y" at bounding box center [1499, 635] width 17 height 27
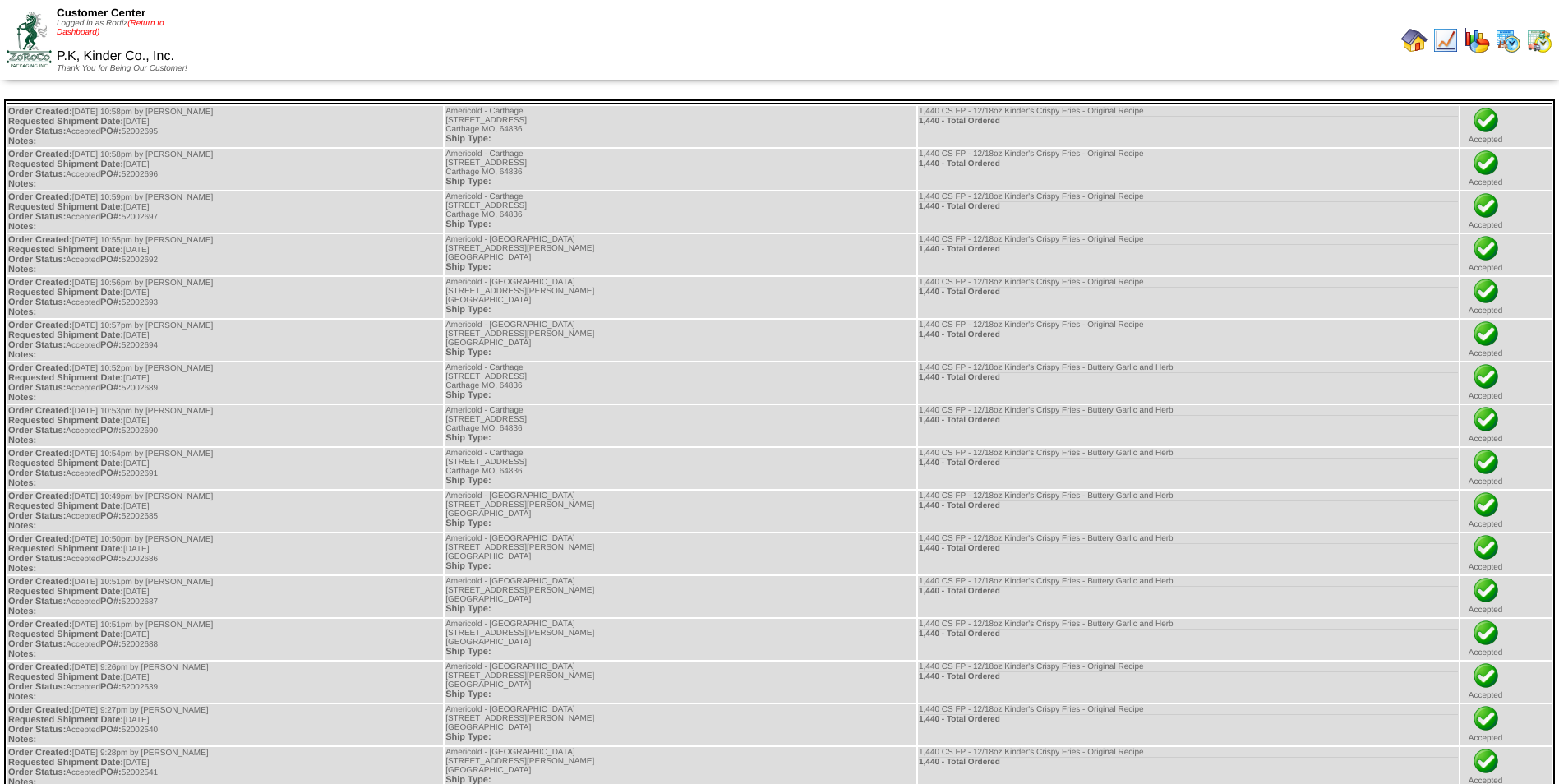
click at [151, 21] on link "(Return to Dashboard)" at bounding box center [110, 27] width 108 height 18
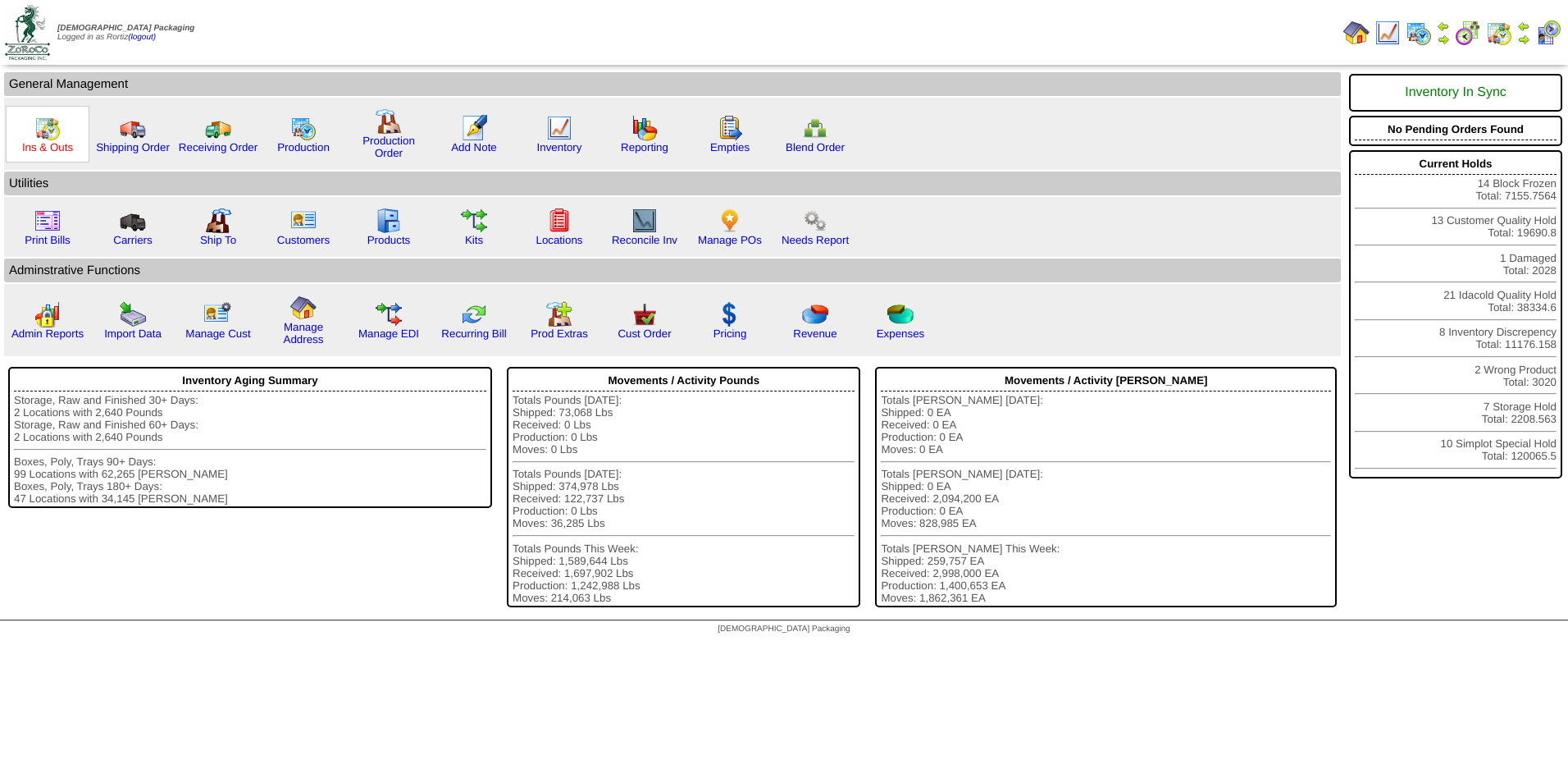
click at [58, 145] on link "Ins & Outs" at bounding box center [48, 147] width 51 height 12
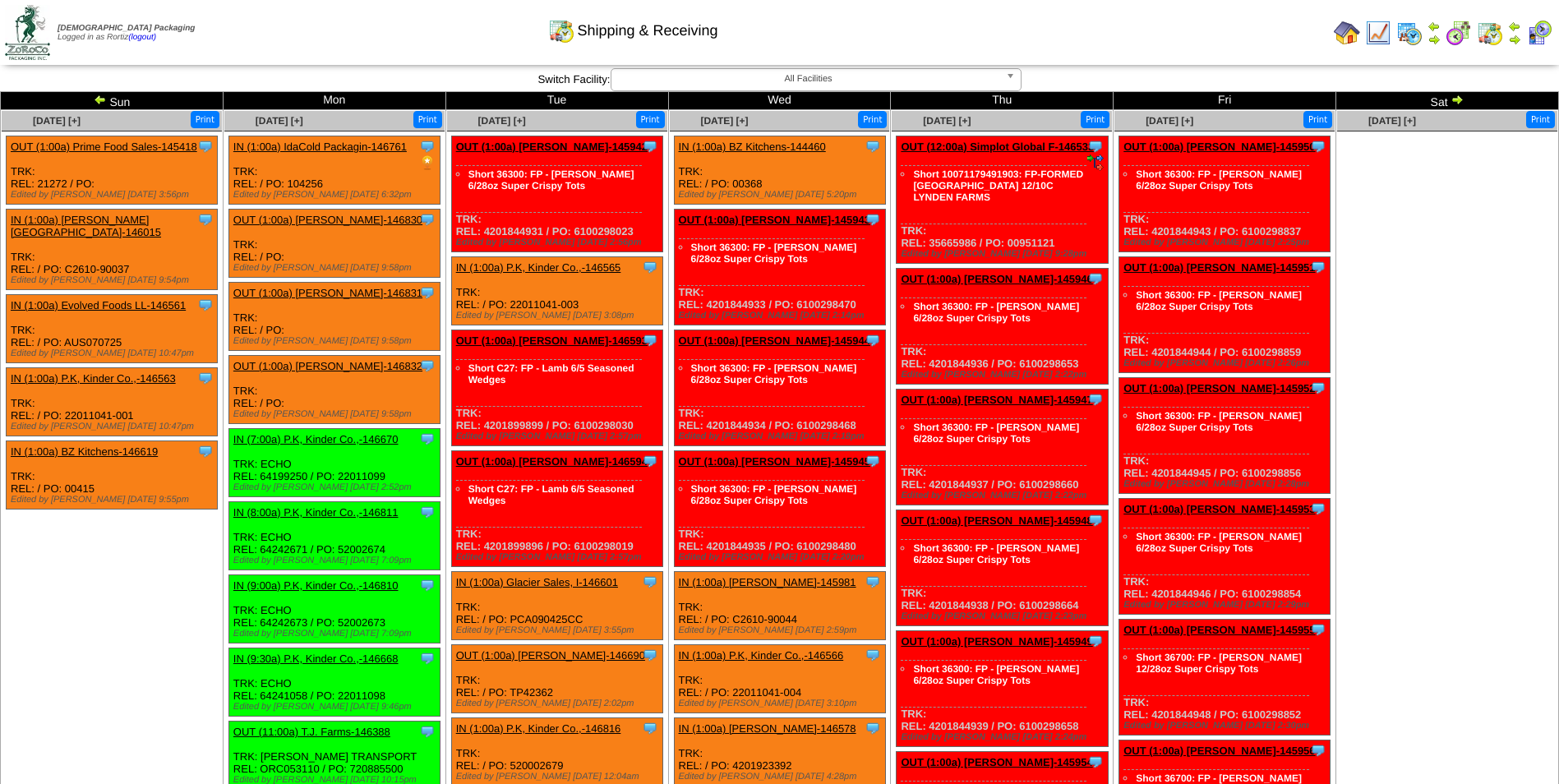
click at [103, 101] on img at bounding box center [100, 99] width 13 height 13
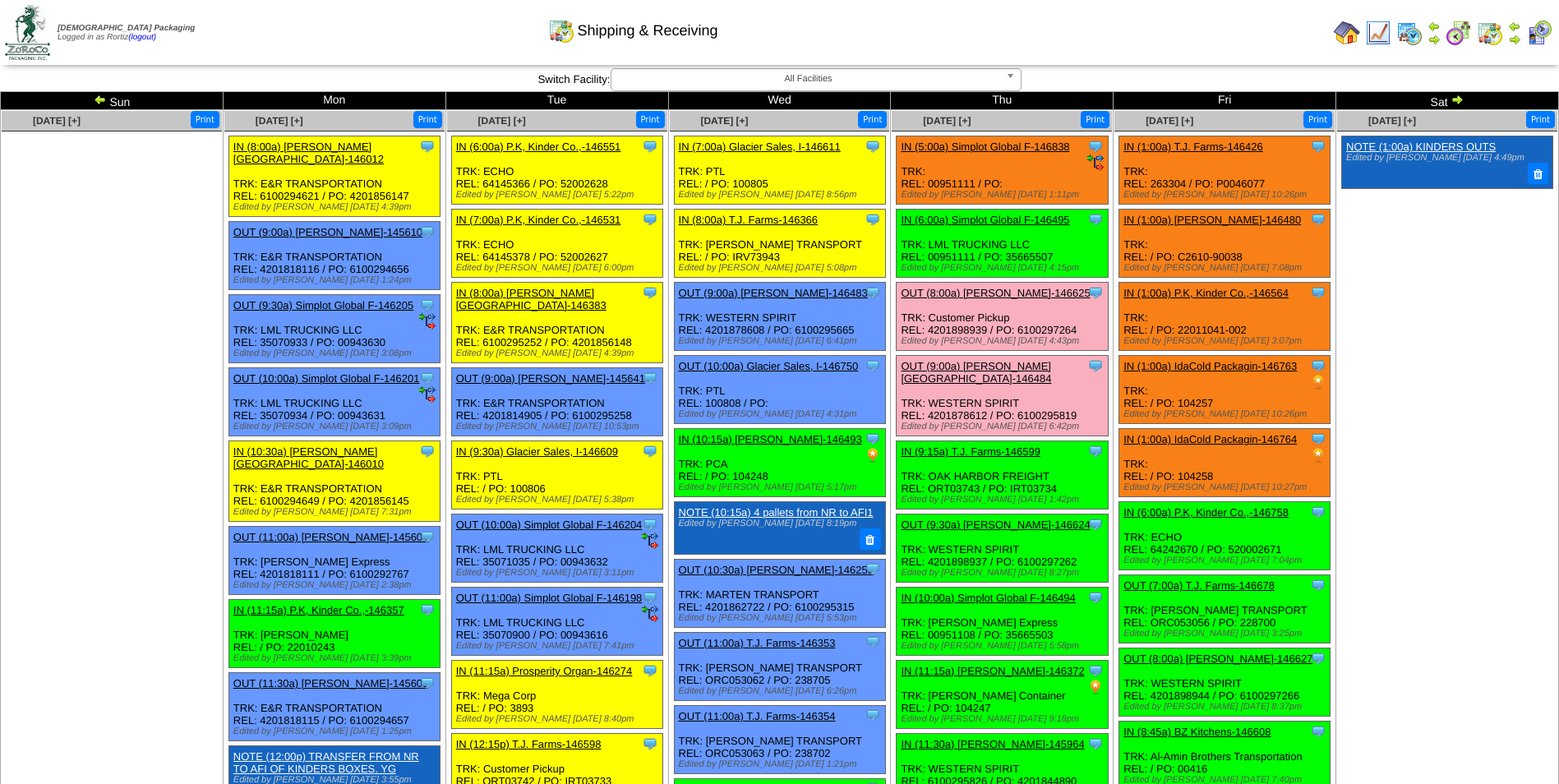
click at [1029, 254] on div "Clone Item IN (6:00a) Simplot Global F-146495 Simplot Global Food, LLC Schedule…" at bounding box center [1002, 243] width 211 height 68
copy div "35665507"
click at [1025, 222] on link "IN (6:00a) Simplot Global F-146495" at bounding box center [985, 220] width 169 height 12
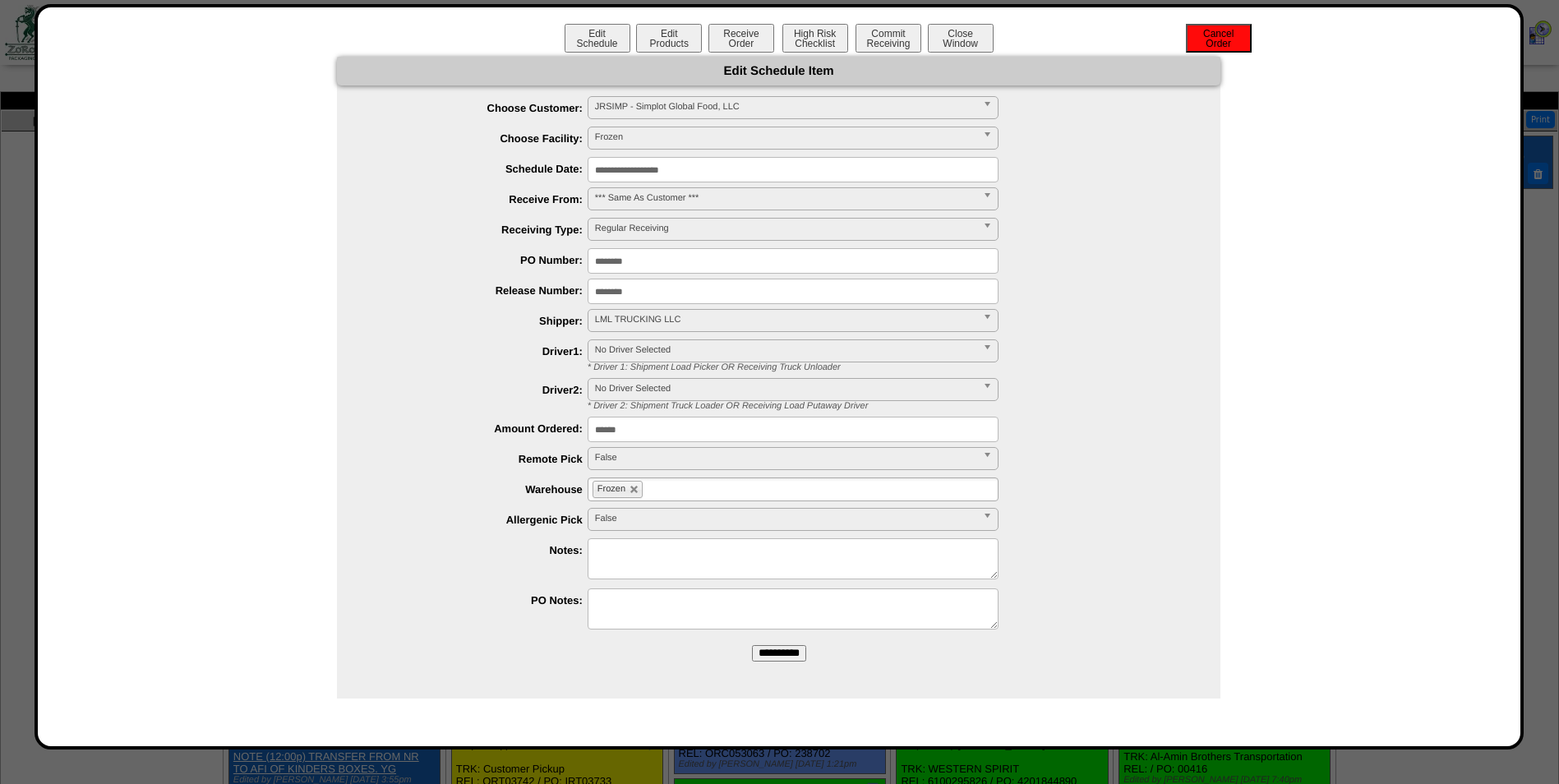
click at [1216, 42] on button "Cancel Order" at bounding box center [1219, 38] width 65 height 29
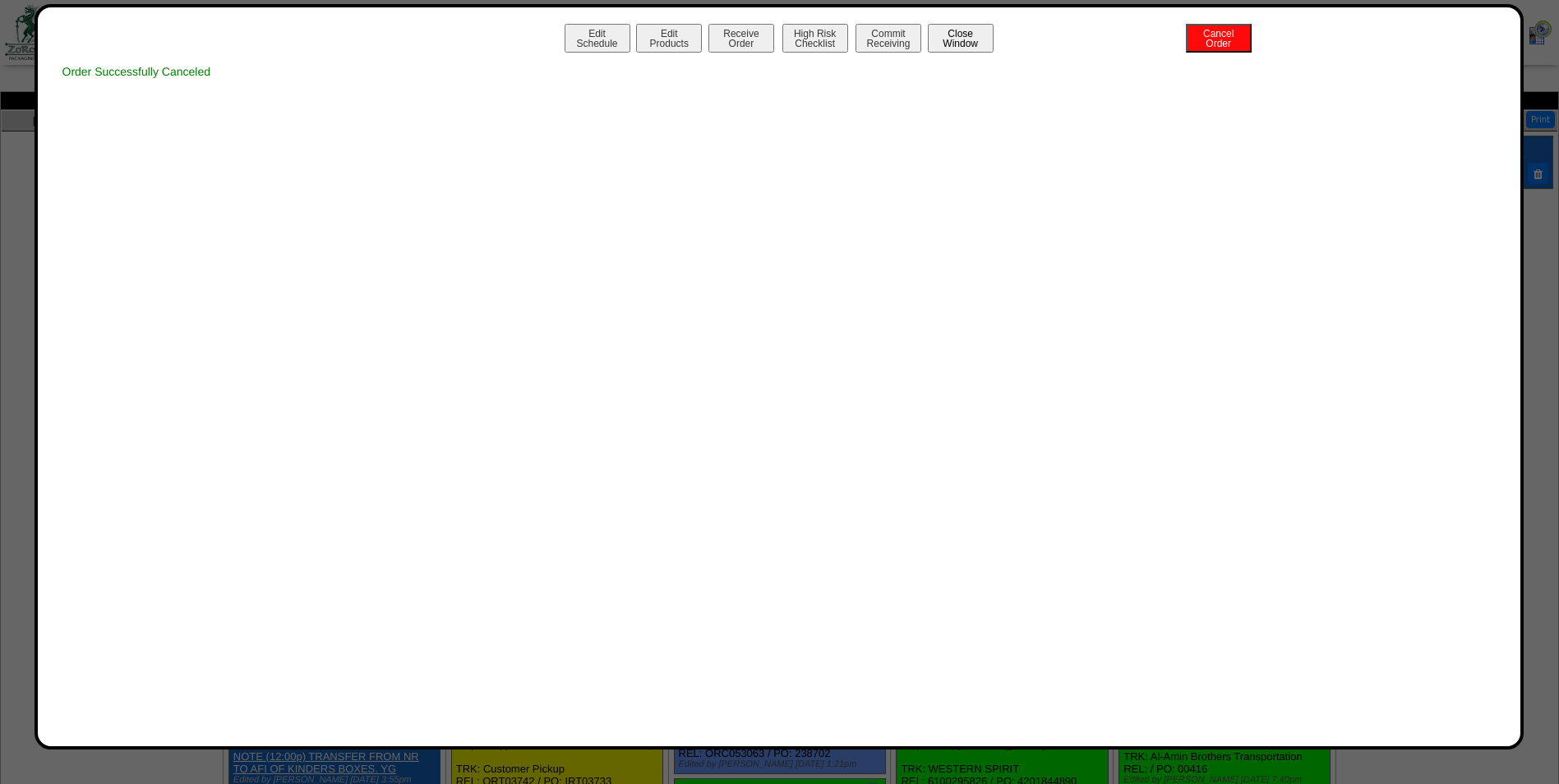
click at [976, 42] on button "Close Window" at bounding box center [961, 38] width 65 height 29
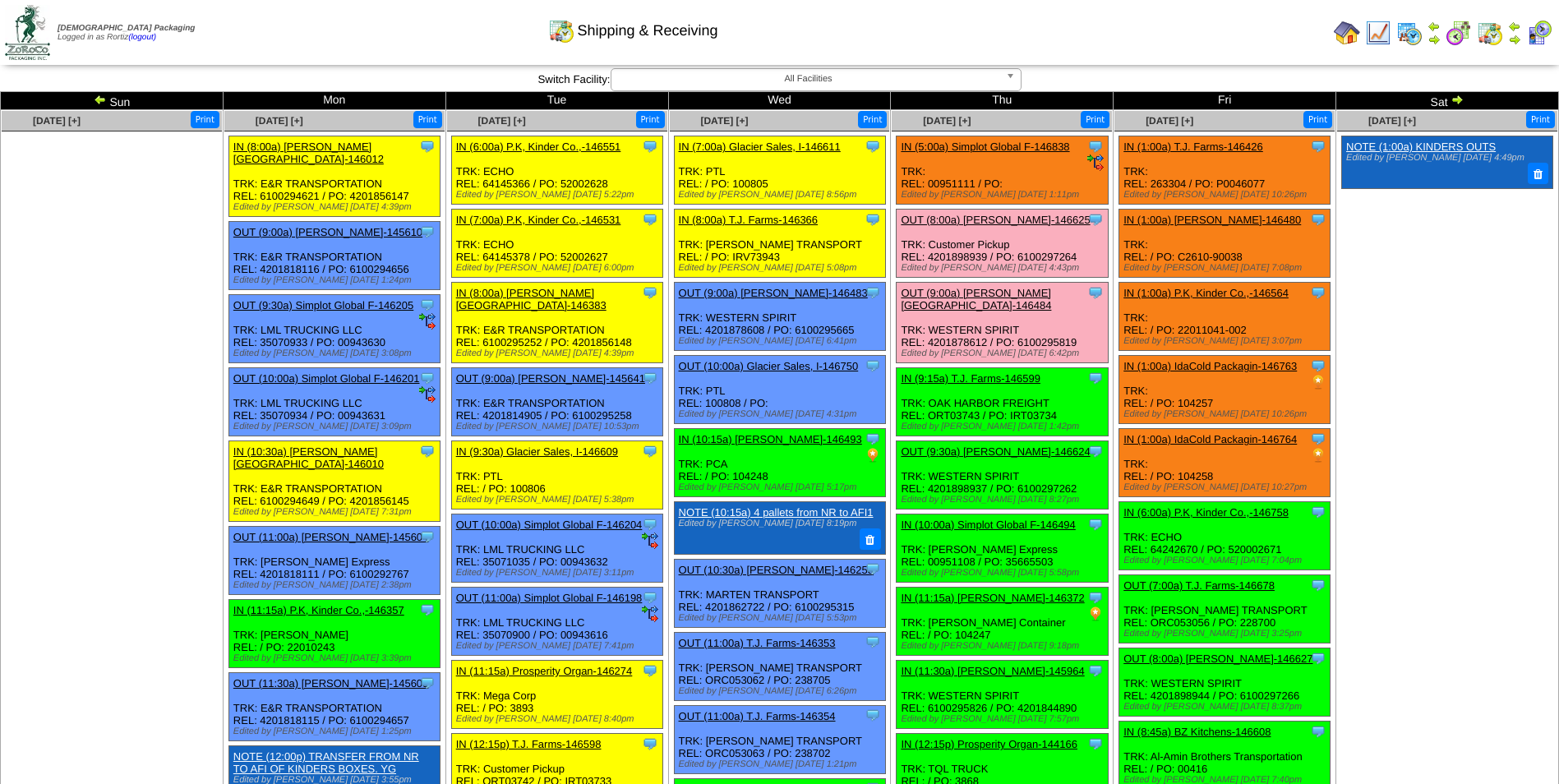
click at [1012, 146] on link "IN (5:00a) Simplot Global F-146838" at bounding box center [985, 147] width 169 height 12
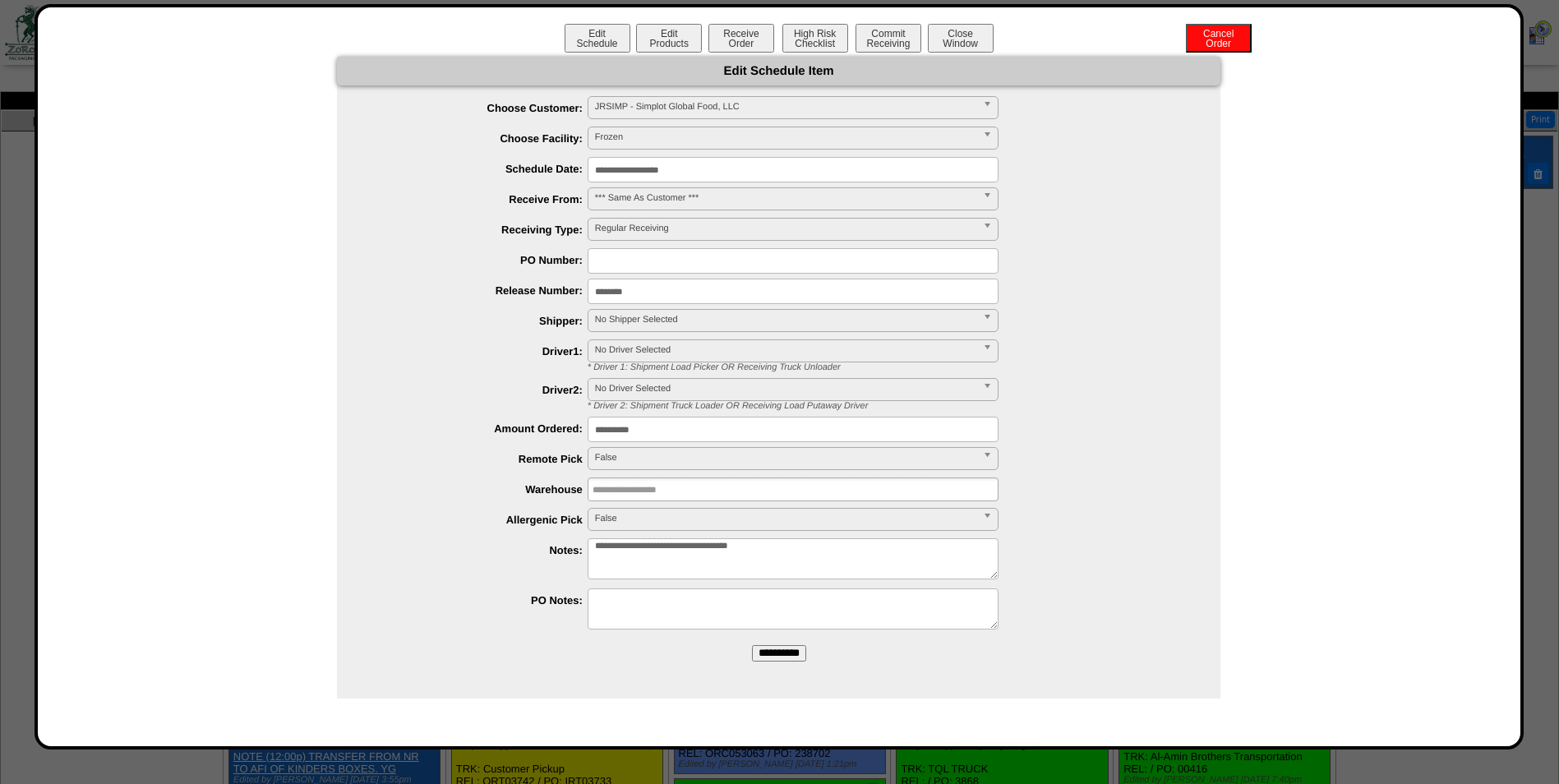
click at [690, 262] on input "text" at bounding box center [792, 260] width 411 height 26
paste input "********"
type input "********"
click at [740, 162] on input "**********" at bounding box center [792, 170] width 411 height 26
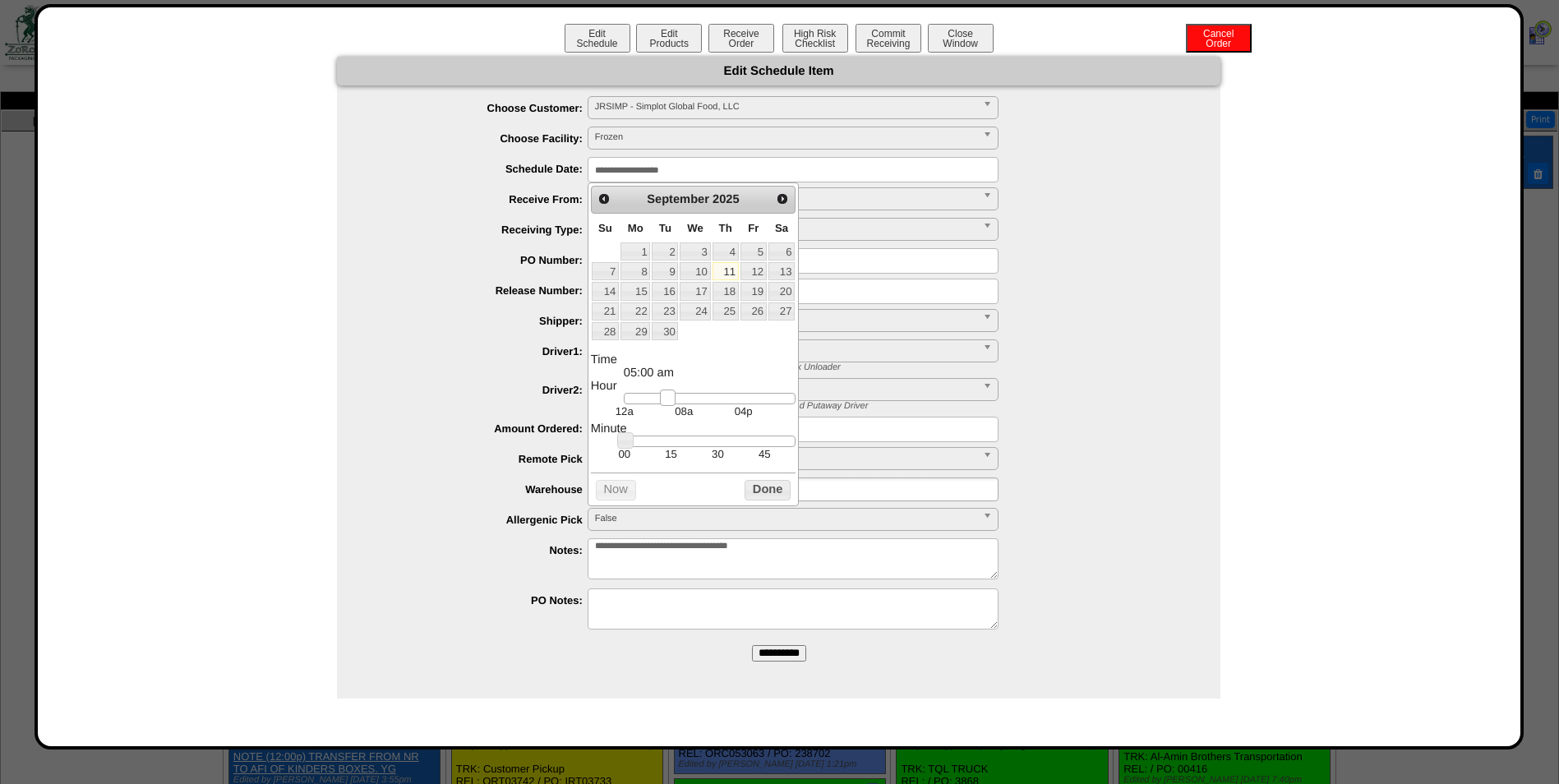
type input "**********"
drag, startPoint x: 669, startPoint y: 407, endPoint x: 681, endPoint y: 407, distance: 12.0
click at [681, 406] on link at bounding box center [676, 397] width 17 height 17
click at [763, 492] on button "Done" at bounding box center [768, 489] width 46 height 20
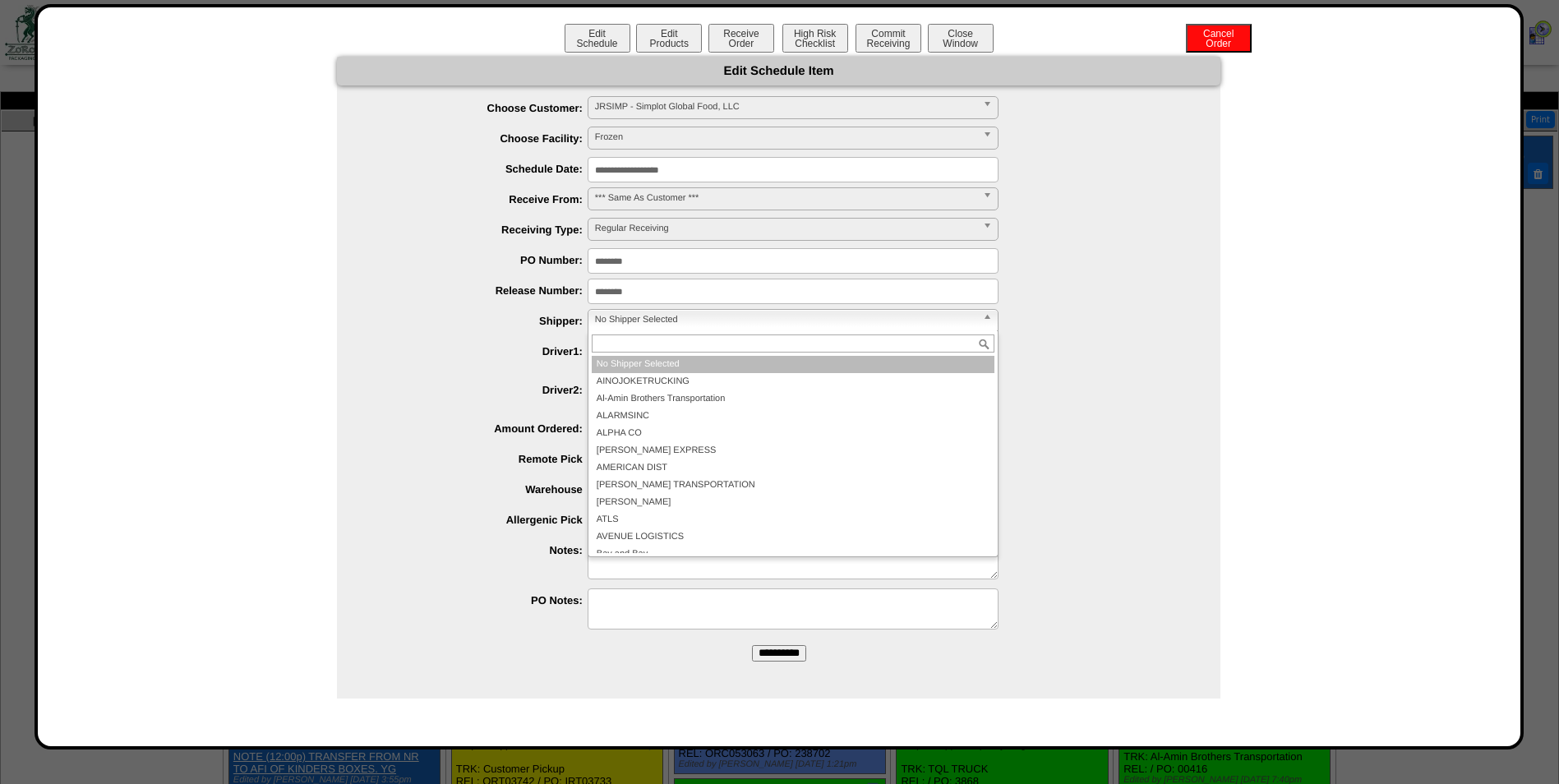
click at [681, 313] on span "No Shipper Selected" at bounding box center [786, 320] width 382 height 19
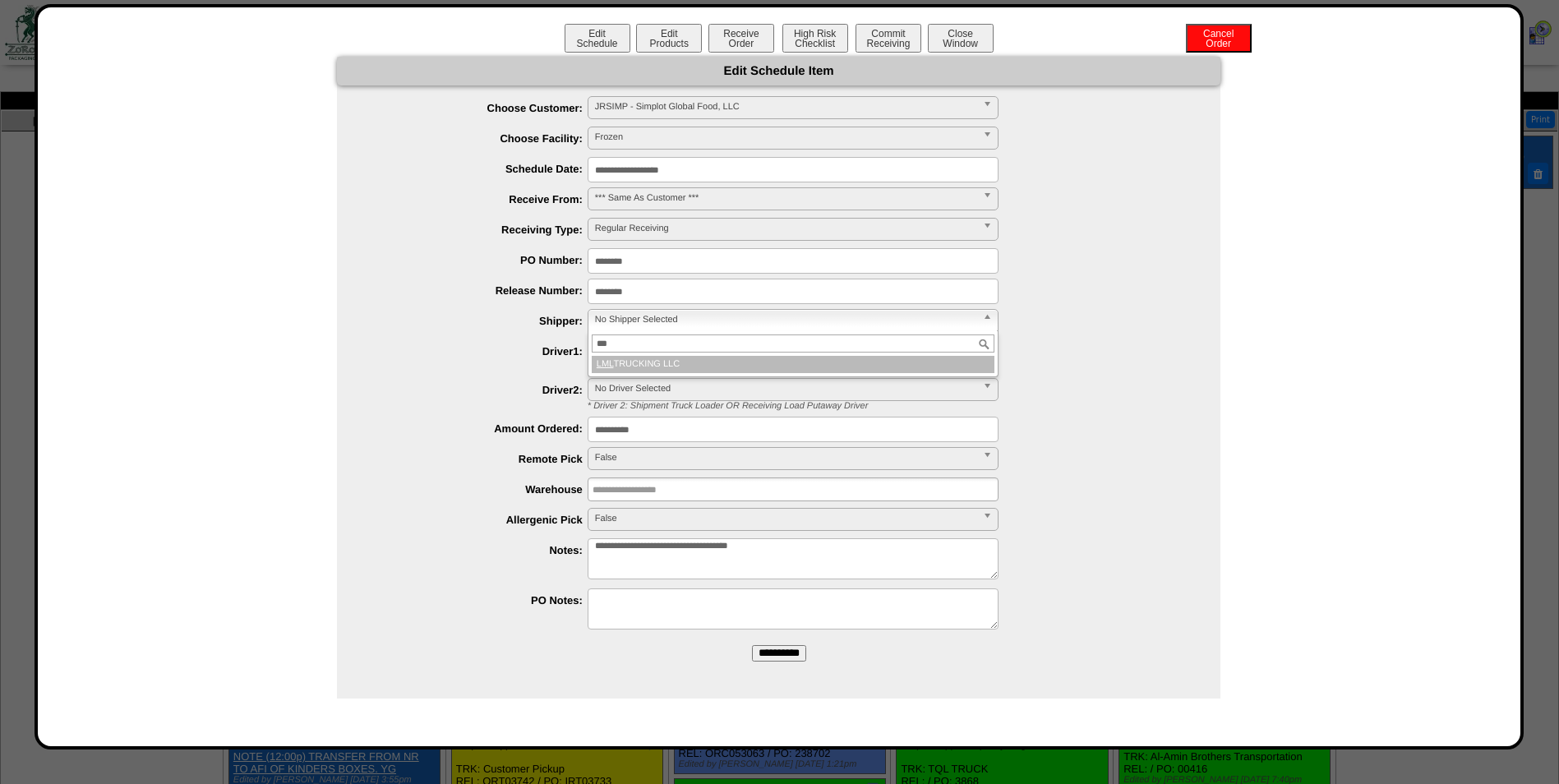
type input "***"
click at [694, 366] on li "LML TRUCKING LLC" at bounding box center [793, 365] width 403 height 18
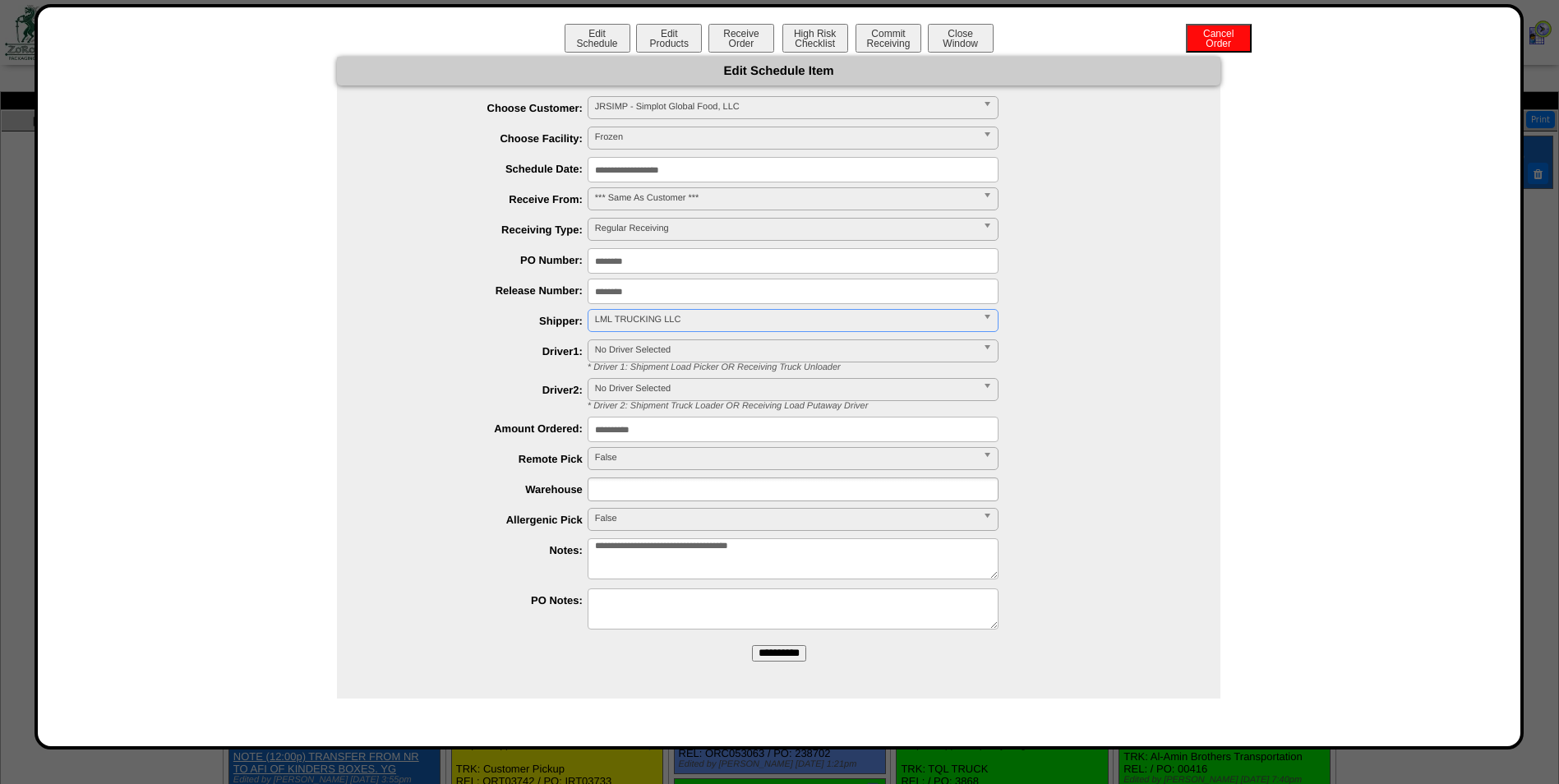
click at [663, 495] on input "text" at bounding box center [645, 489] width 105 height 20
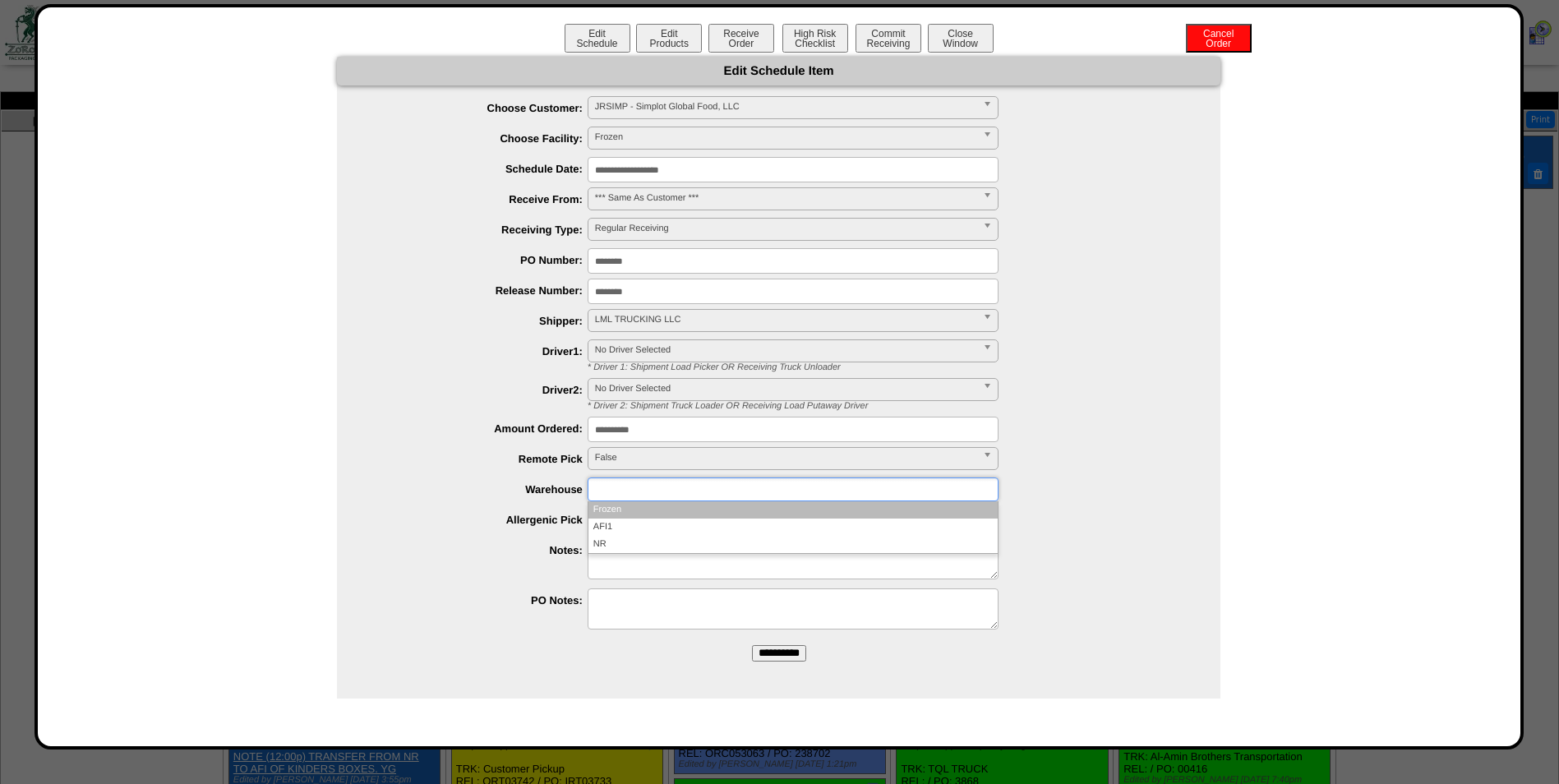
click at [658, 512] on li "Frozen" at bounding box center [792, 510] width 409 height 18
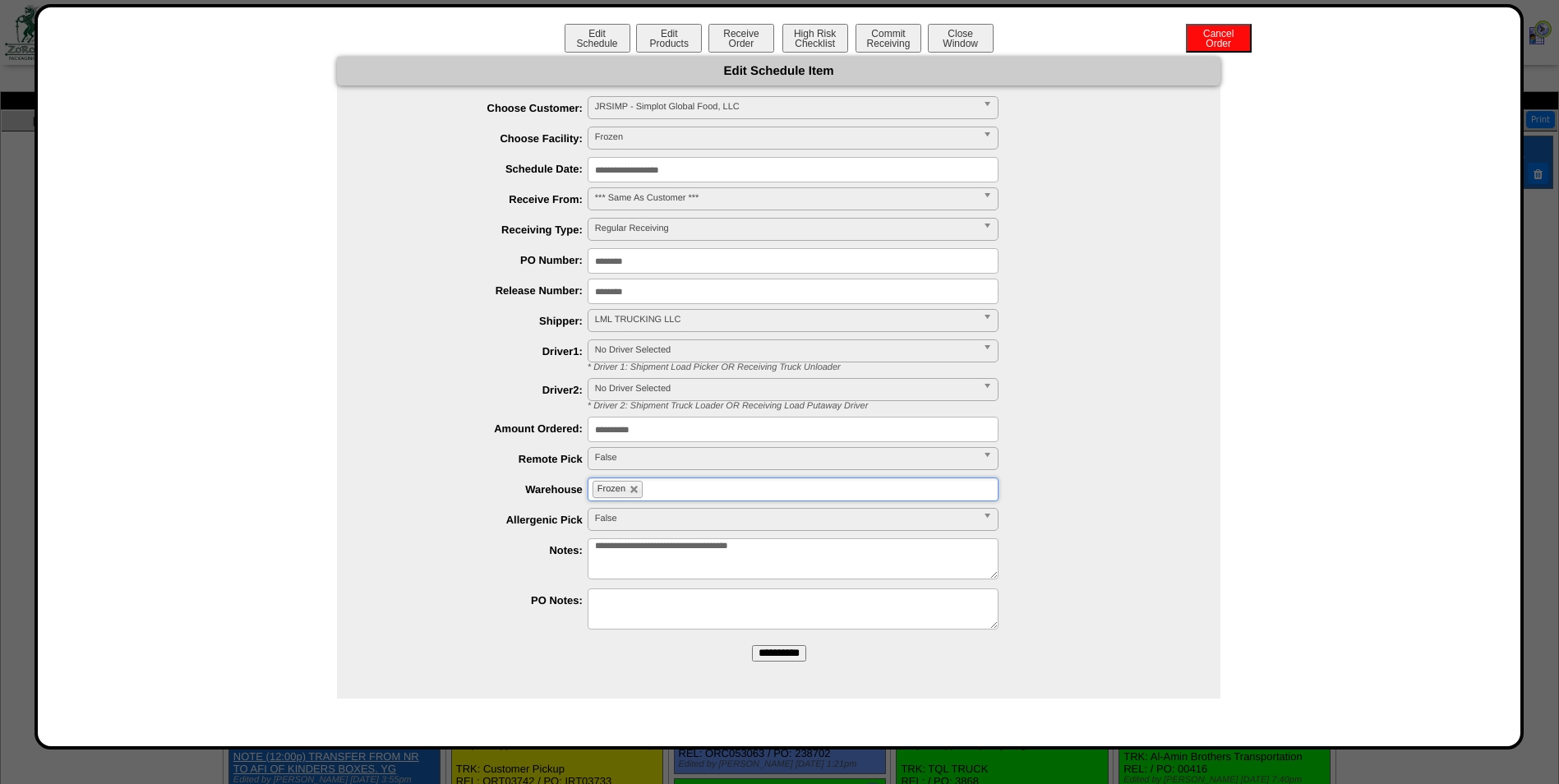
click at [764, 653] on input "**********" at bounding box center [779, 653] width 54 height 17
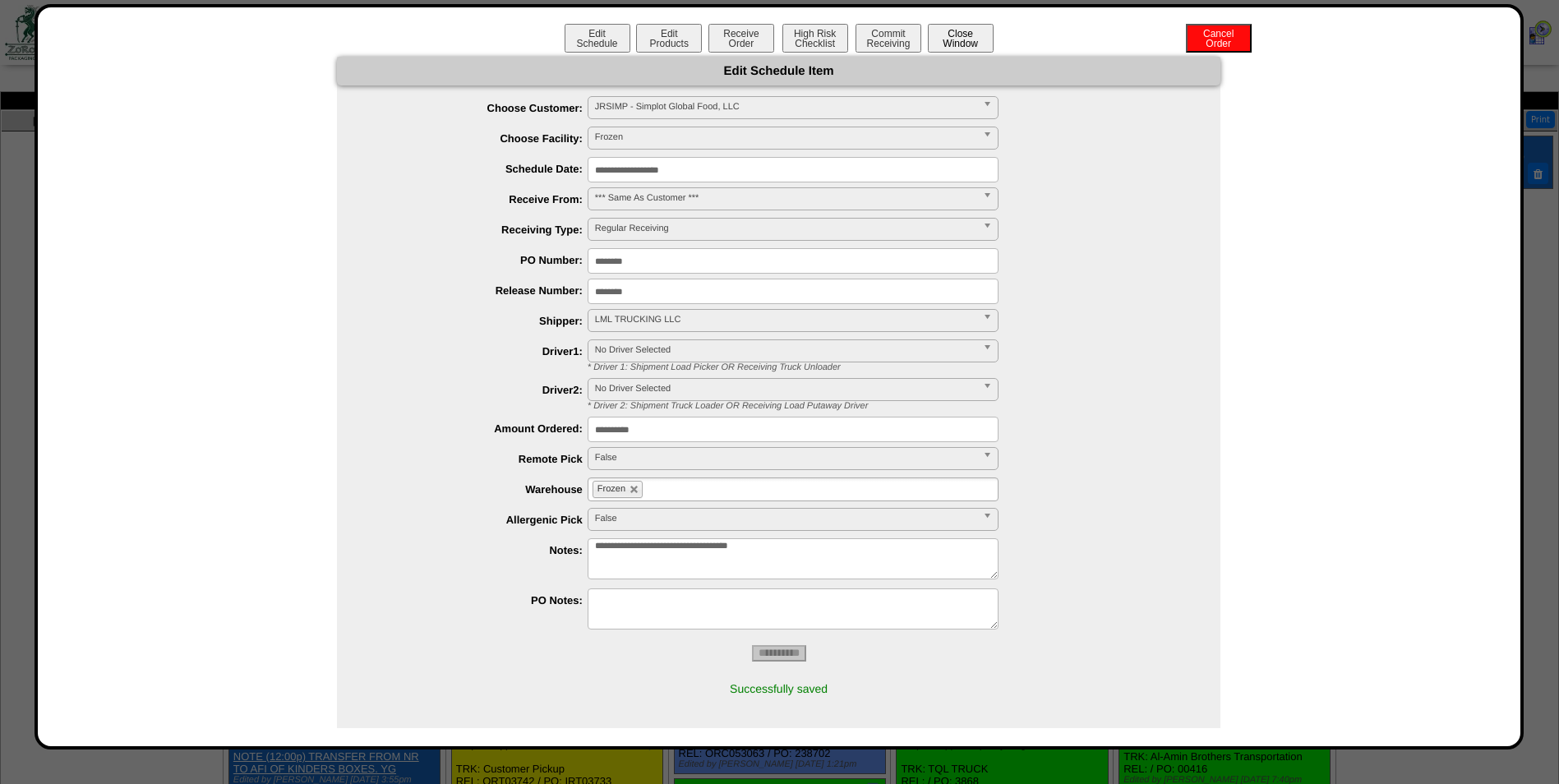
click at [957, 37] on button "Close Window" at bounding box center [961, 38] width 65 height 29
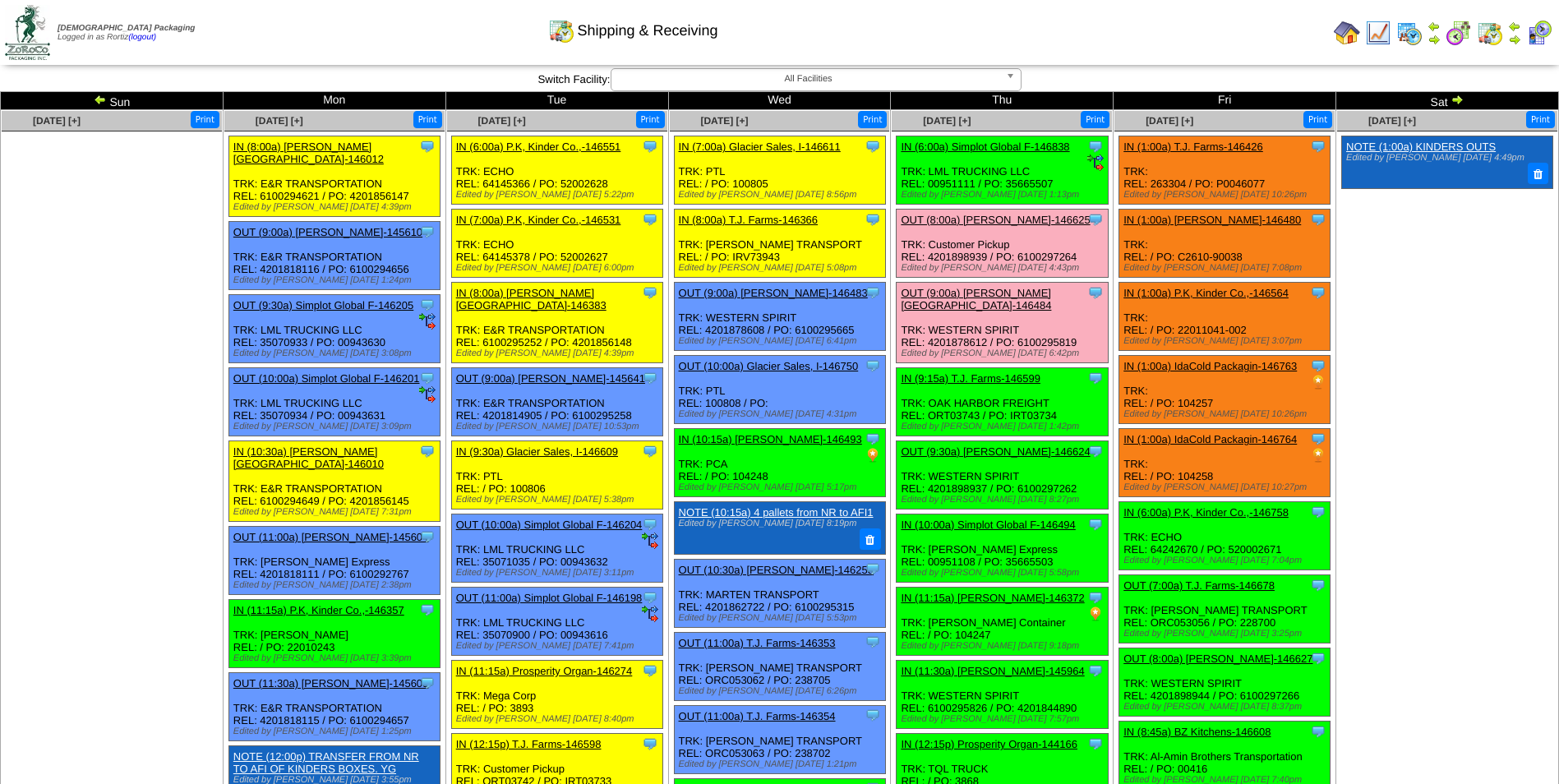
click at [976, 46] on div "Shipping & Receiving" at bounding box center [632, 25] width 896 height 45
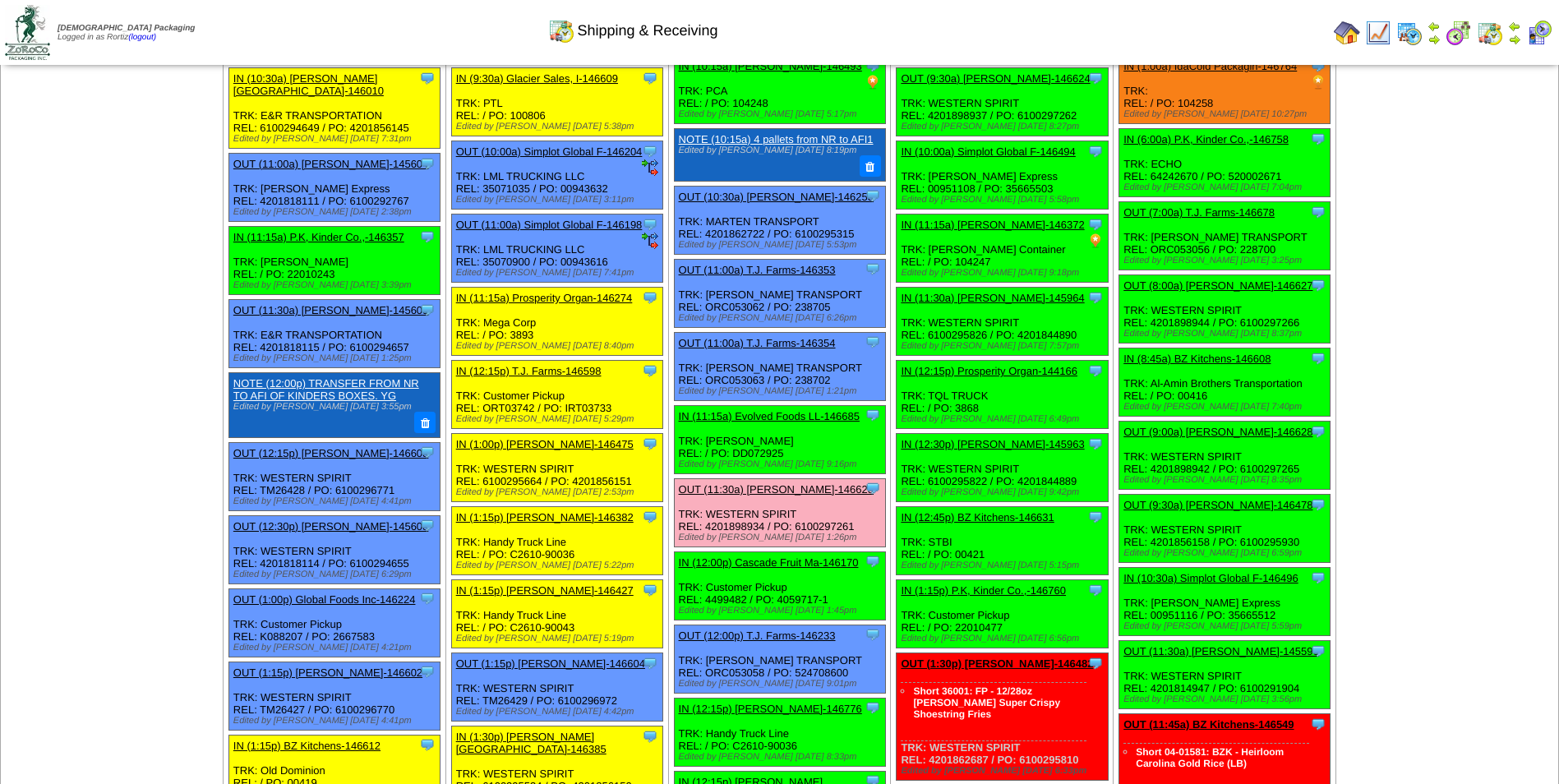
scroll to position [344, 0]
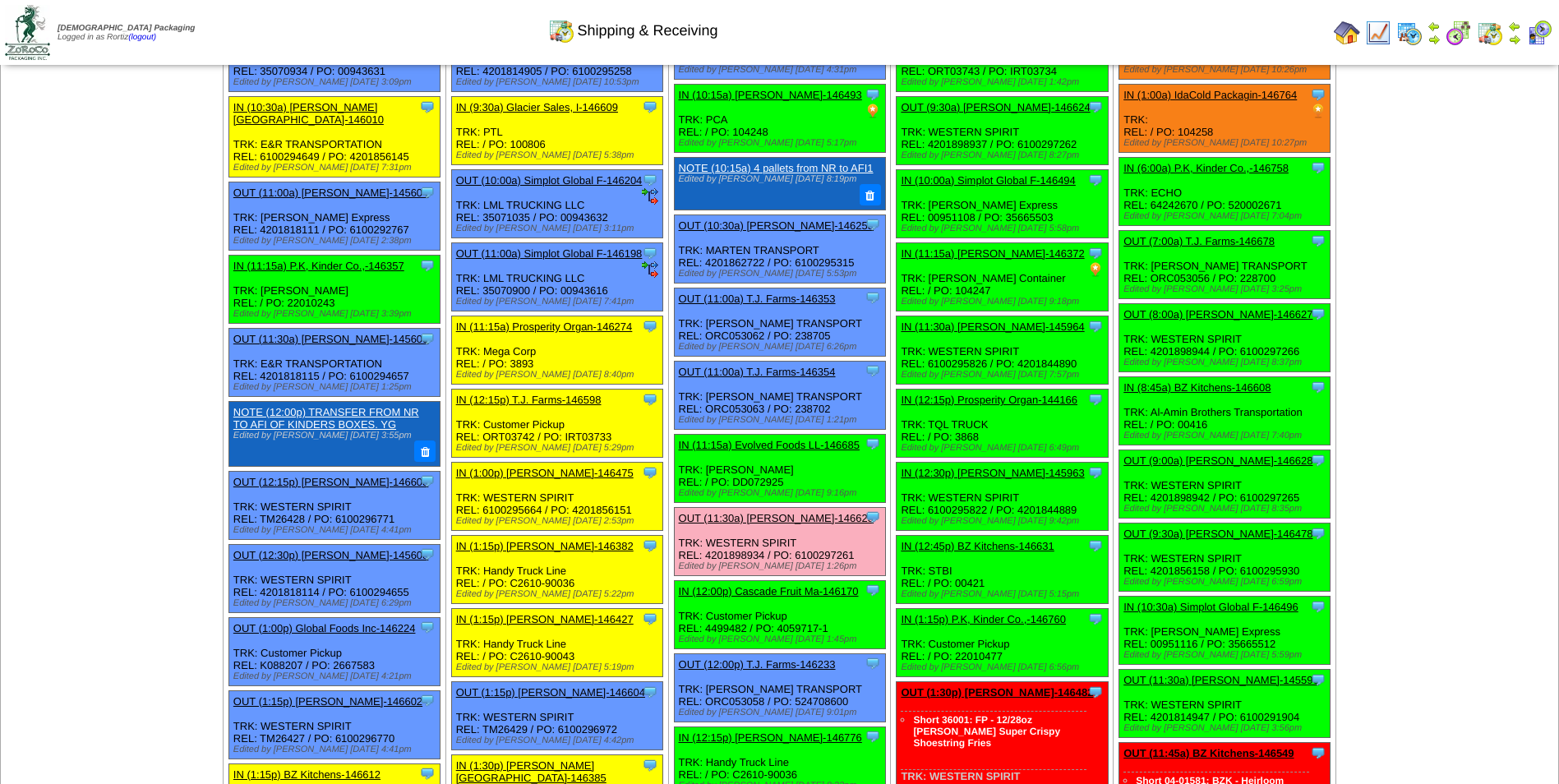
click at [739, 549] on div "Clone Item OUT (11:30a) [PERSON_NAME]-146623 [PERSON_NAME][GEOGRAPHIC_DATA] Sch…" at bounding box center [779, 540] width 211 height 68
copy div "4201898934"
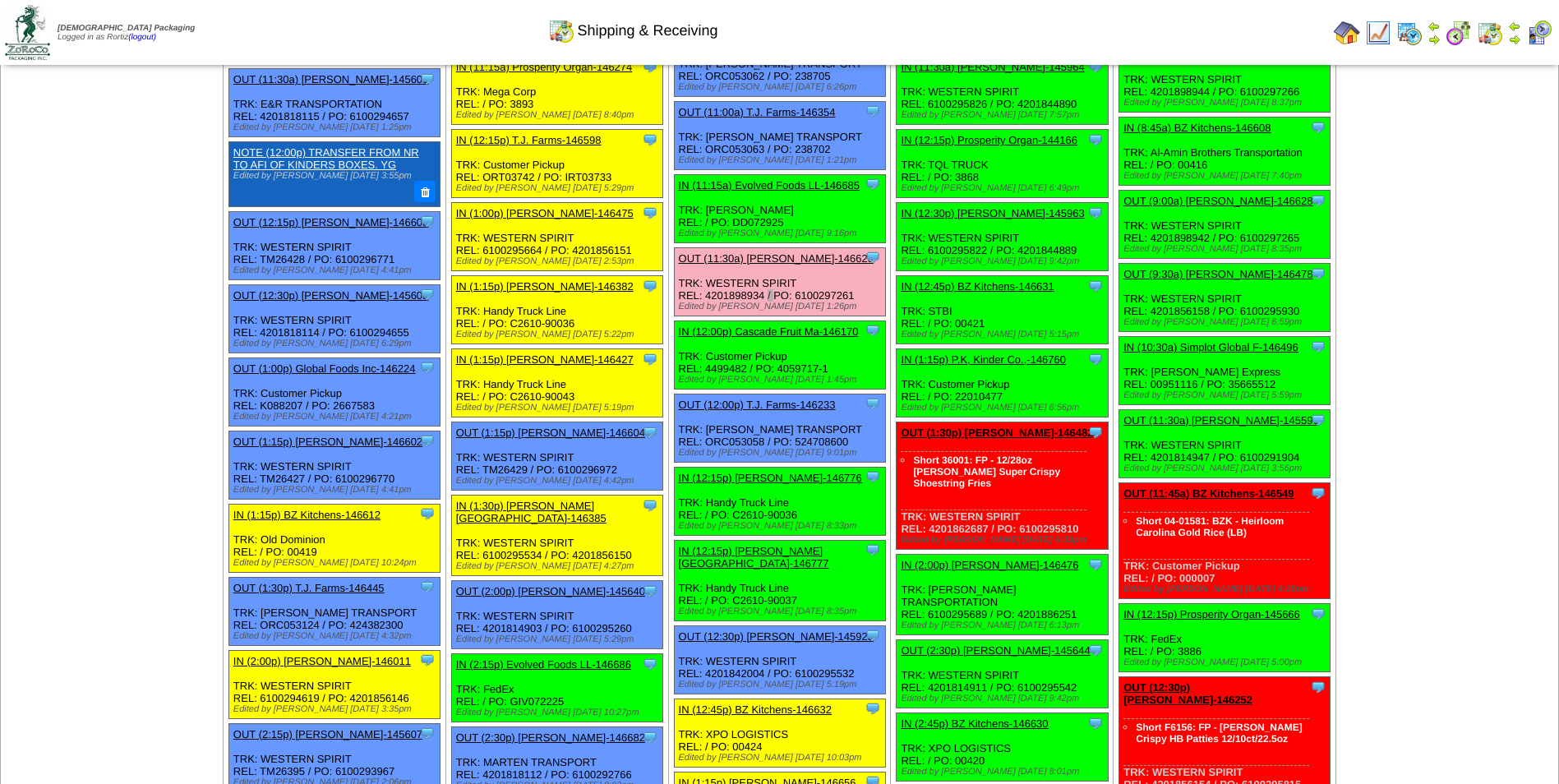
scroll to position [575, 0]
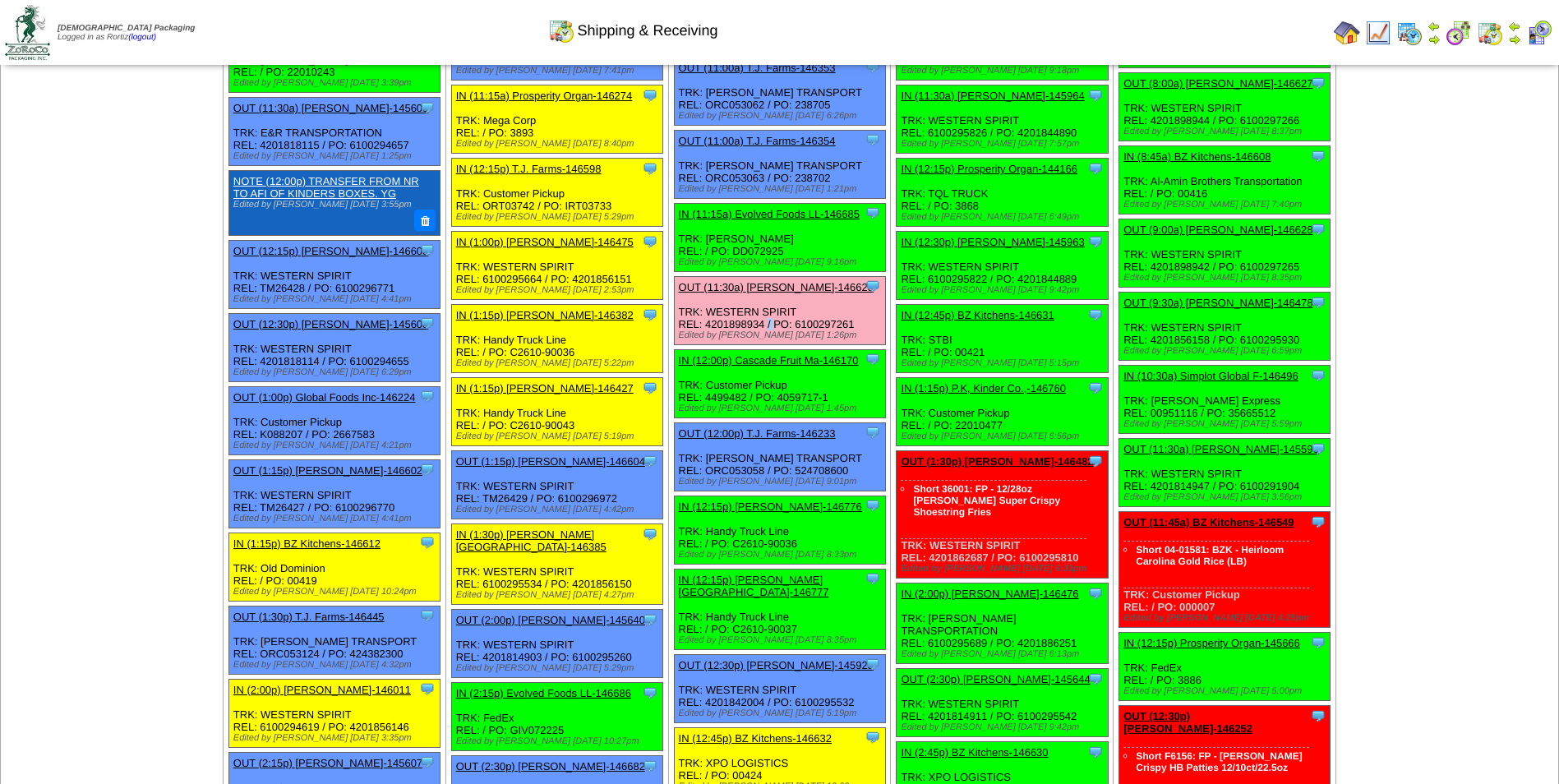
click at [764, 288] on link "OUT (11:30a) Lamb-Weston-146623" at bounding box center [776, 287] width 195 height 12
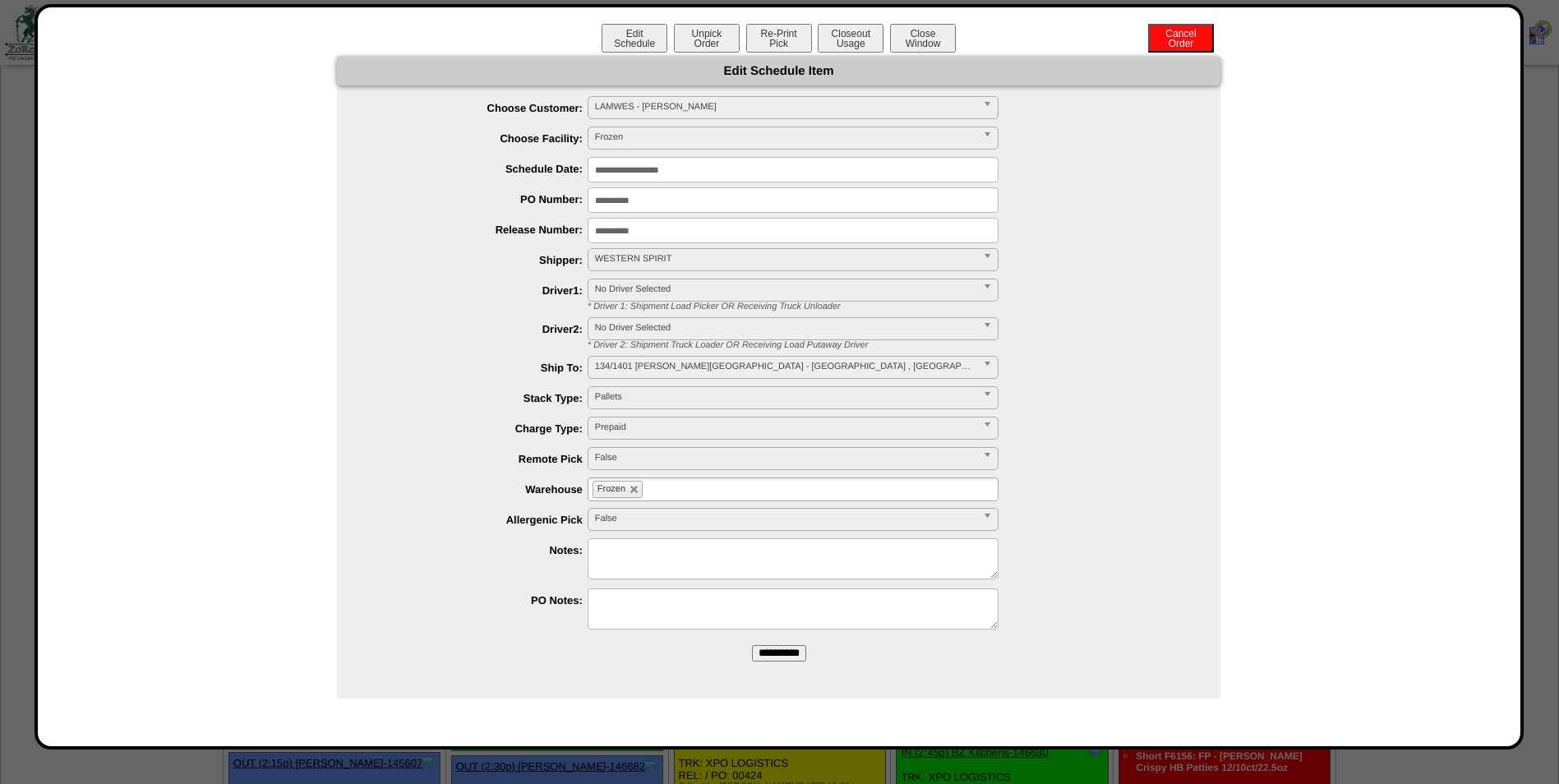
click at [753, 170] on input "**********" at bounding box center [792, 170] width 411 height 26
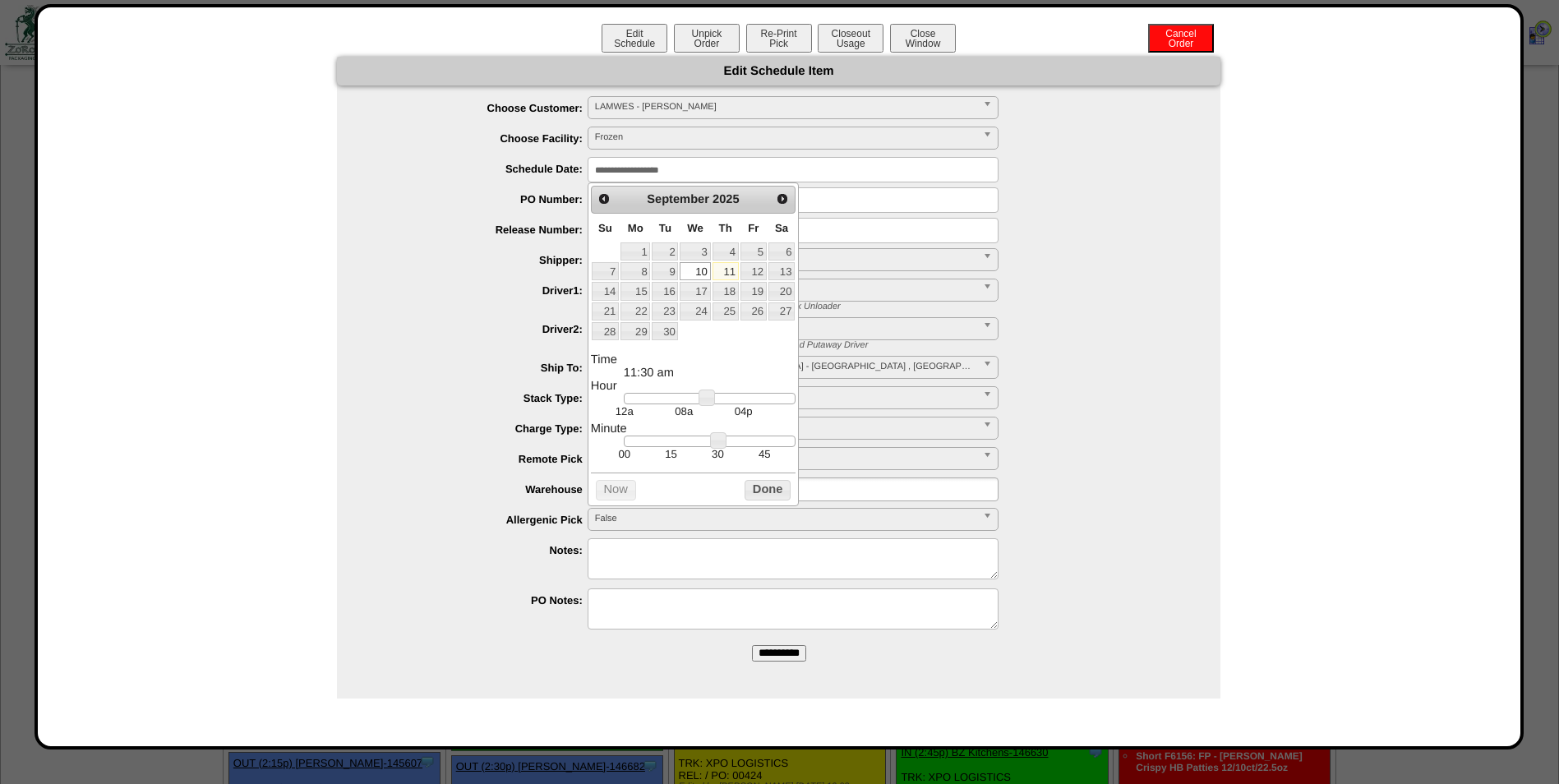
click at [730, 270] on link "11" at bounding box center [726, 271] width 26 height 18
drag, startPoint x: 717, startPoint y: 450, endPoint x: 575, endPoint y: 456, distance: 142.1
type input "**********"
drag, startPoint x: 706, startPoint y: 403, endPoint x: 718, endPoint y: 402, distance: 12.0
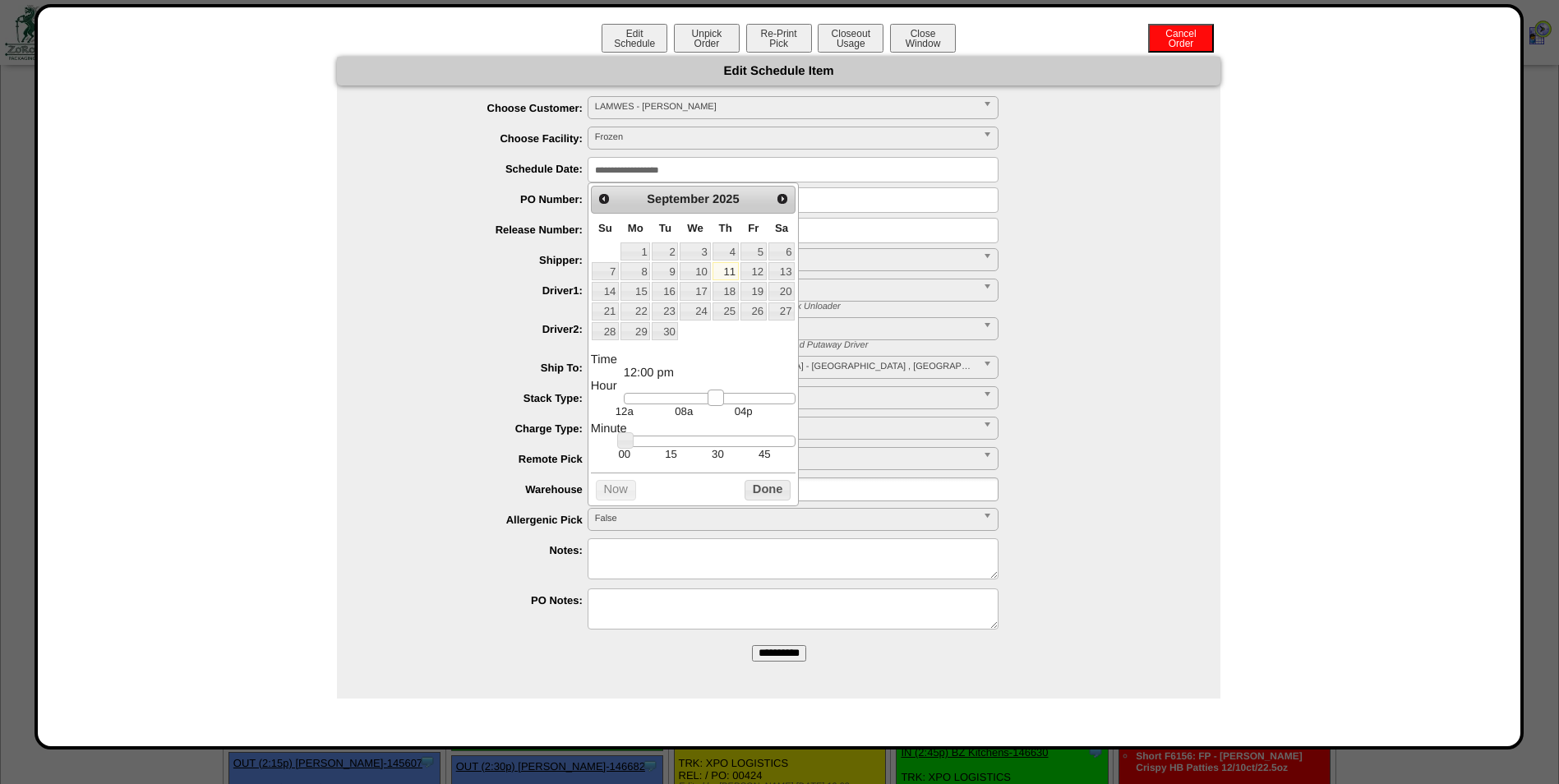
click at [718, 402] on link at bounding box center [715, 397] width 17 height 17
click at [778, 501] on button "Done" at bounding box center [768, 489] width 46 height 20
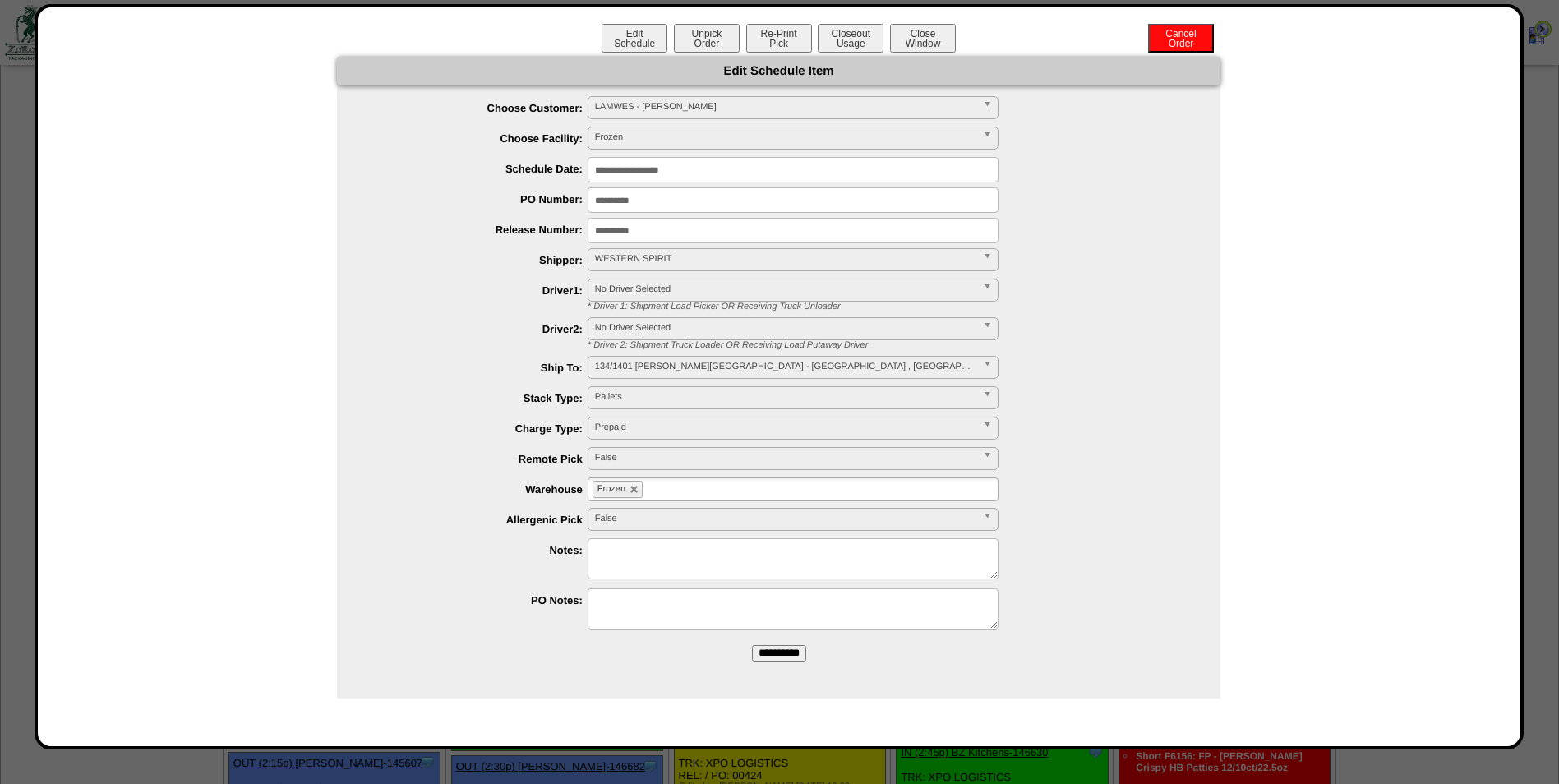
click at [776, 652] on input "**********" at bounding box center [779, 653] width 54 height 17
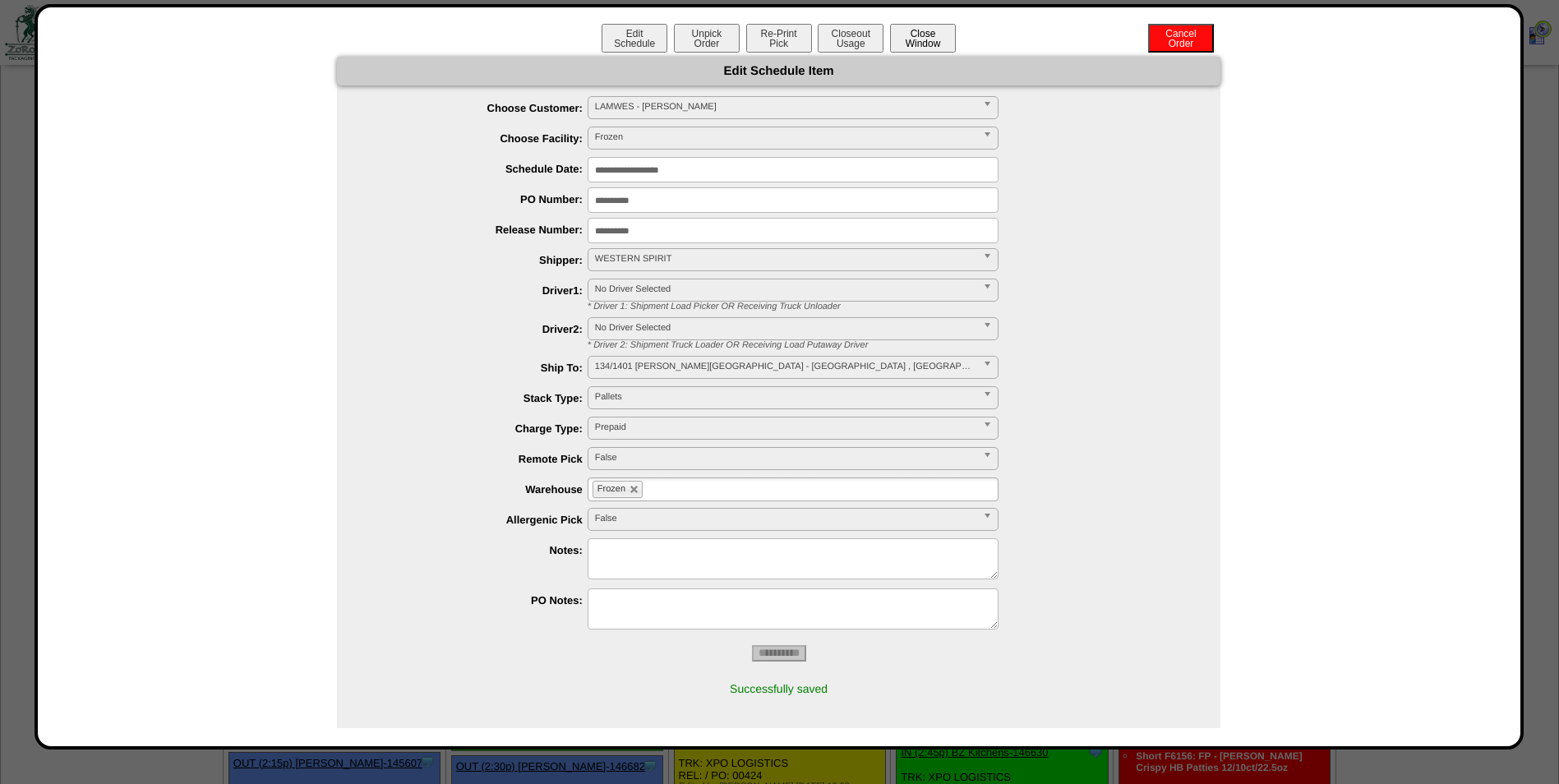
click at [931, 39] on button "Close Window" at bounding box center [923, 38] width 65 height 29
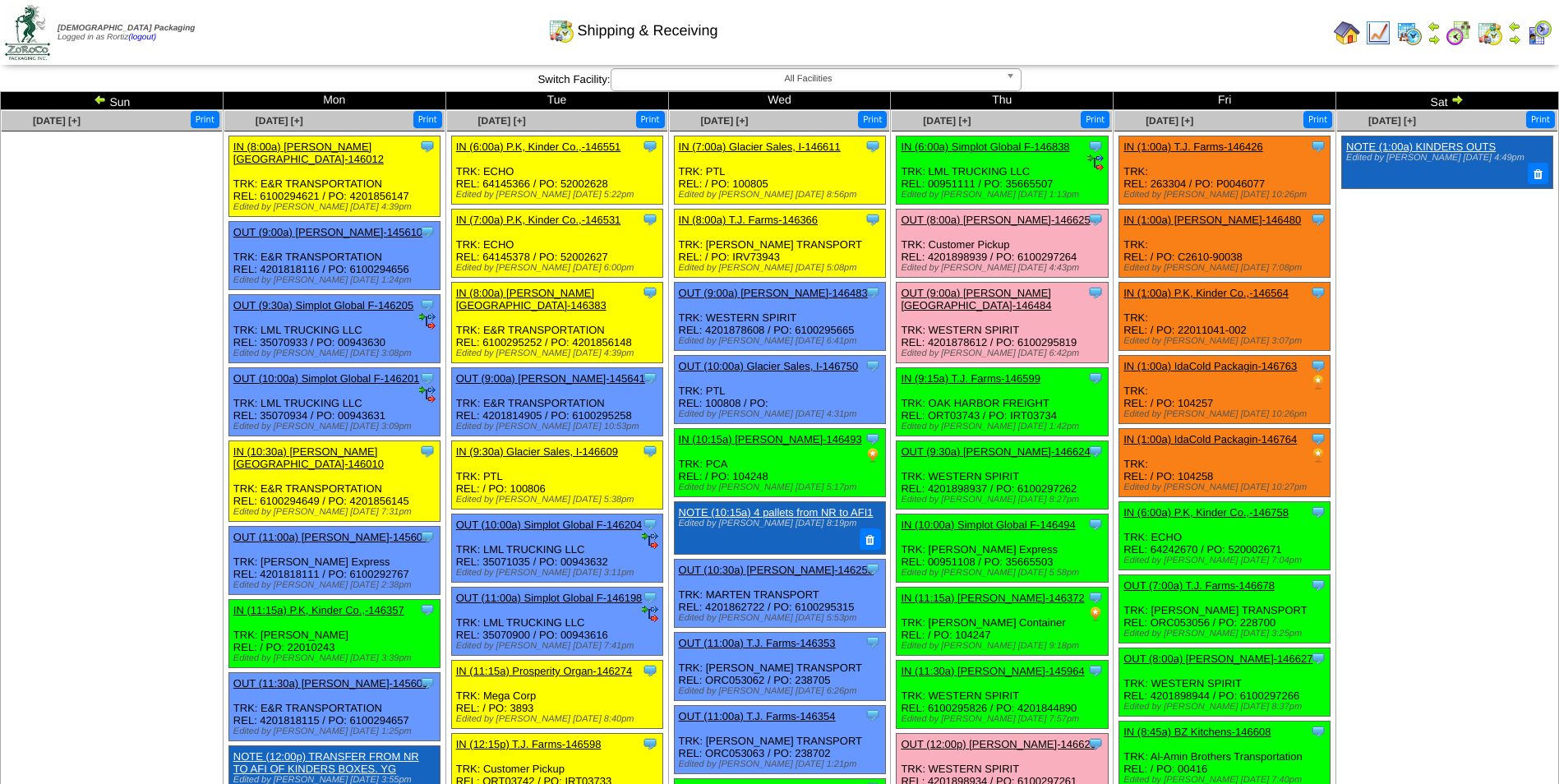
click at [1517, 36] on img at bounding box center [1515, 39] width 13 height 13
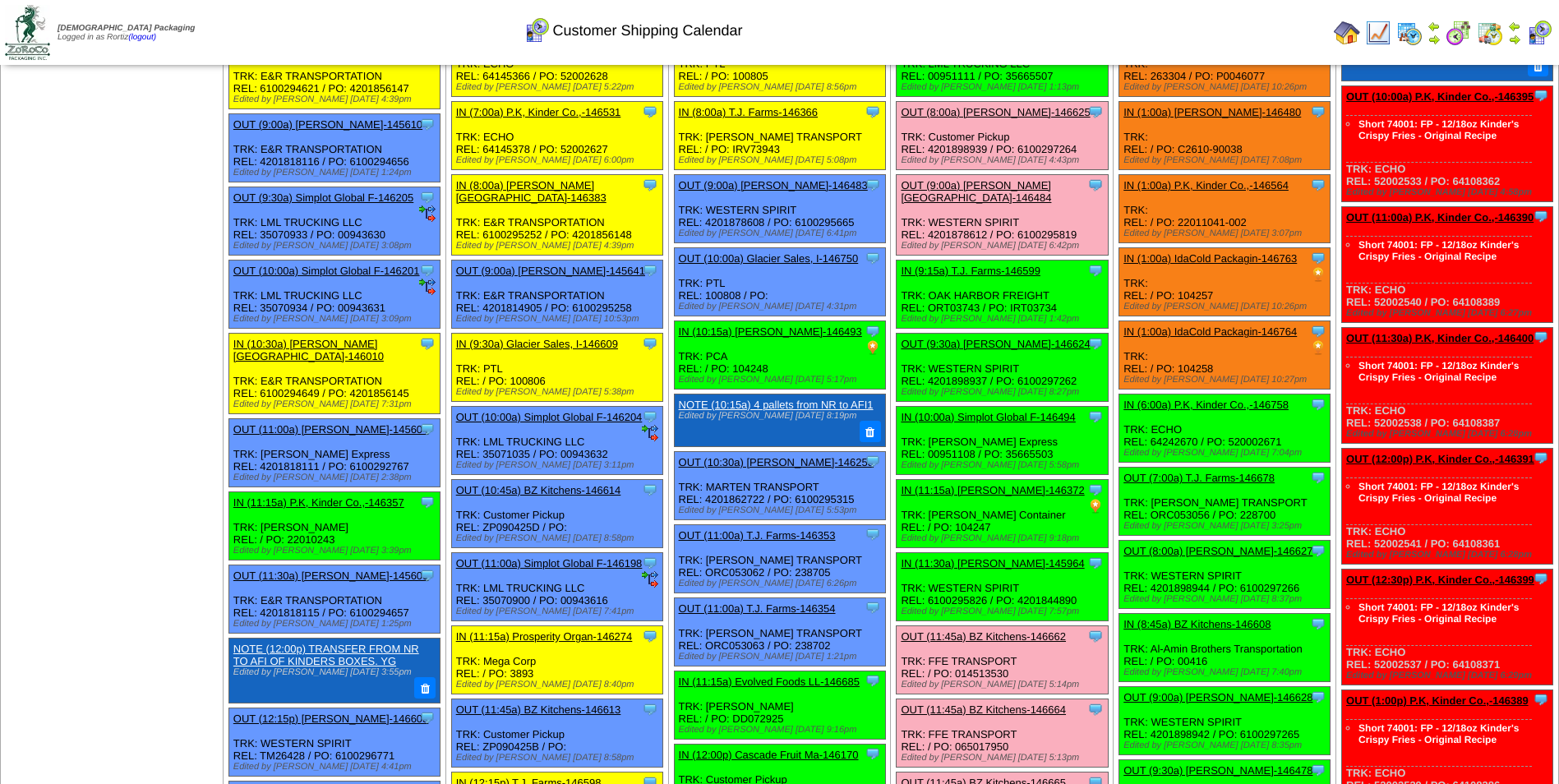
scroll to position [82, 0]
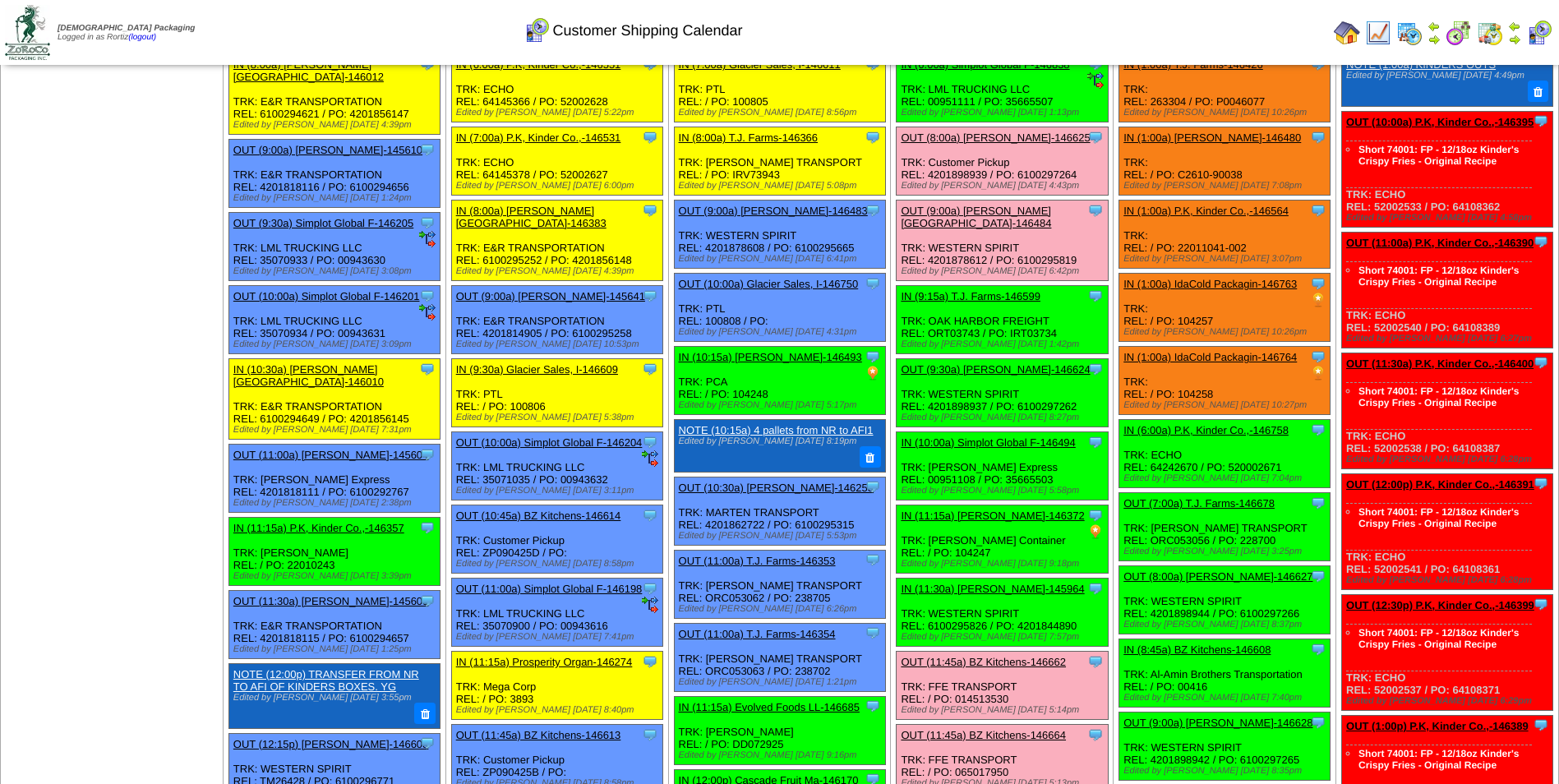
click at [972, 396] on div "Clone Item OUT (9:30a) [PERSON_NAME]-146624 [PERSON_NAME][GEOGRAPHIC_DATA] Sche…" at bounding box center [1002, 393] width 211 height 68
copy div "4201898937"
click at [993, 363] on link "OUT (9:30a) [PERSON_NAME]-146624" at bounding box center [995, 369] width 189 height 12
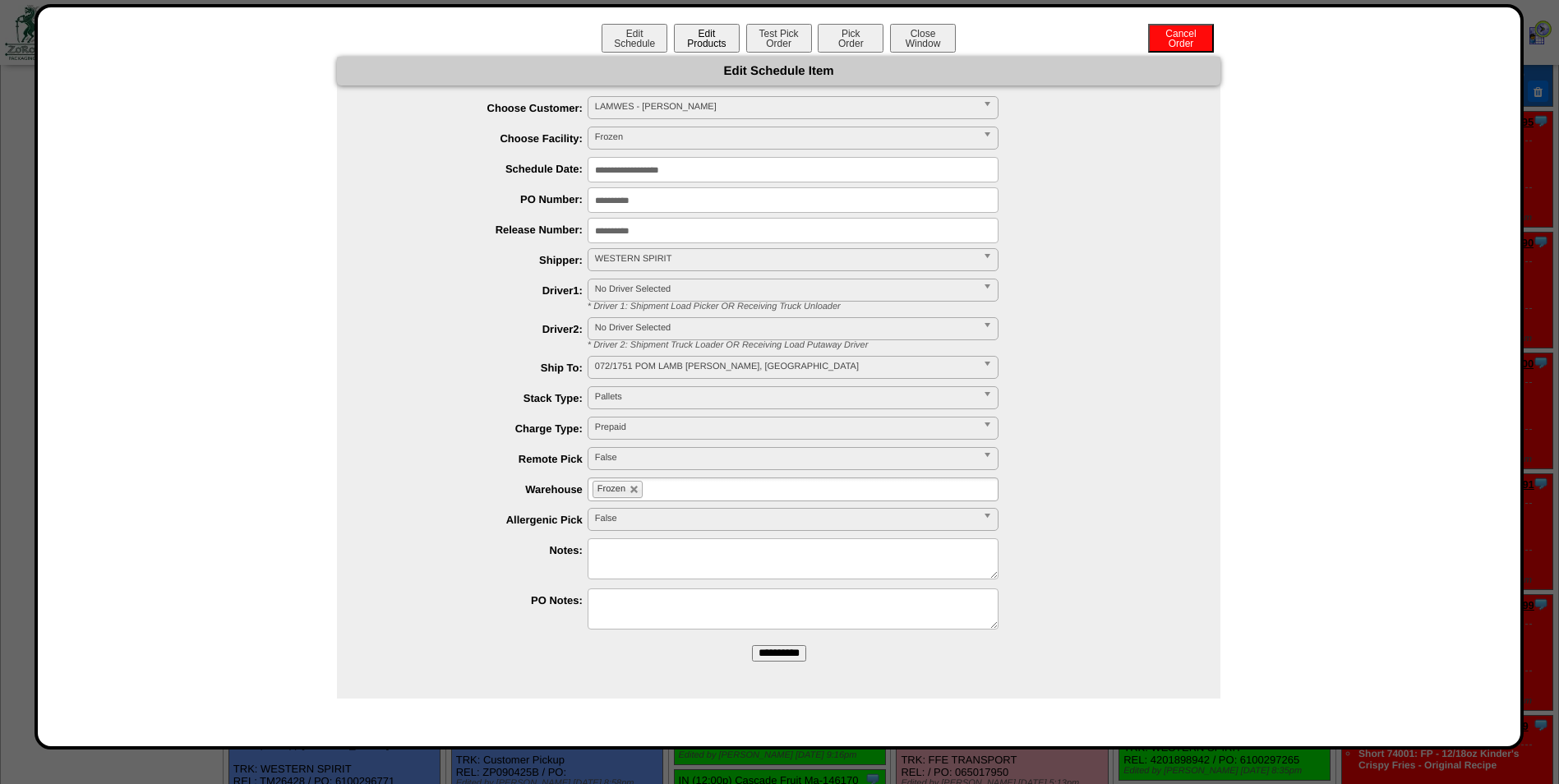
click at [715, 31] on button "Edit Products" at bounding box center [707, 38] width 65 height 29
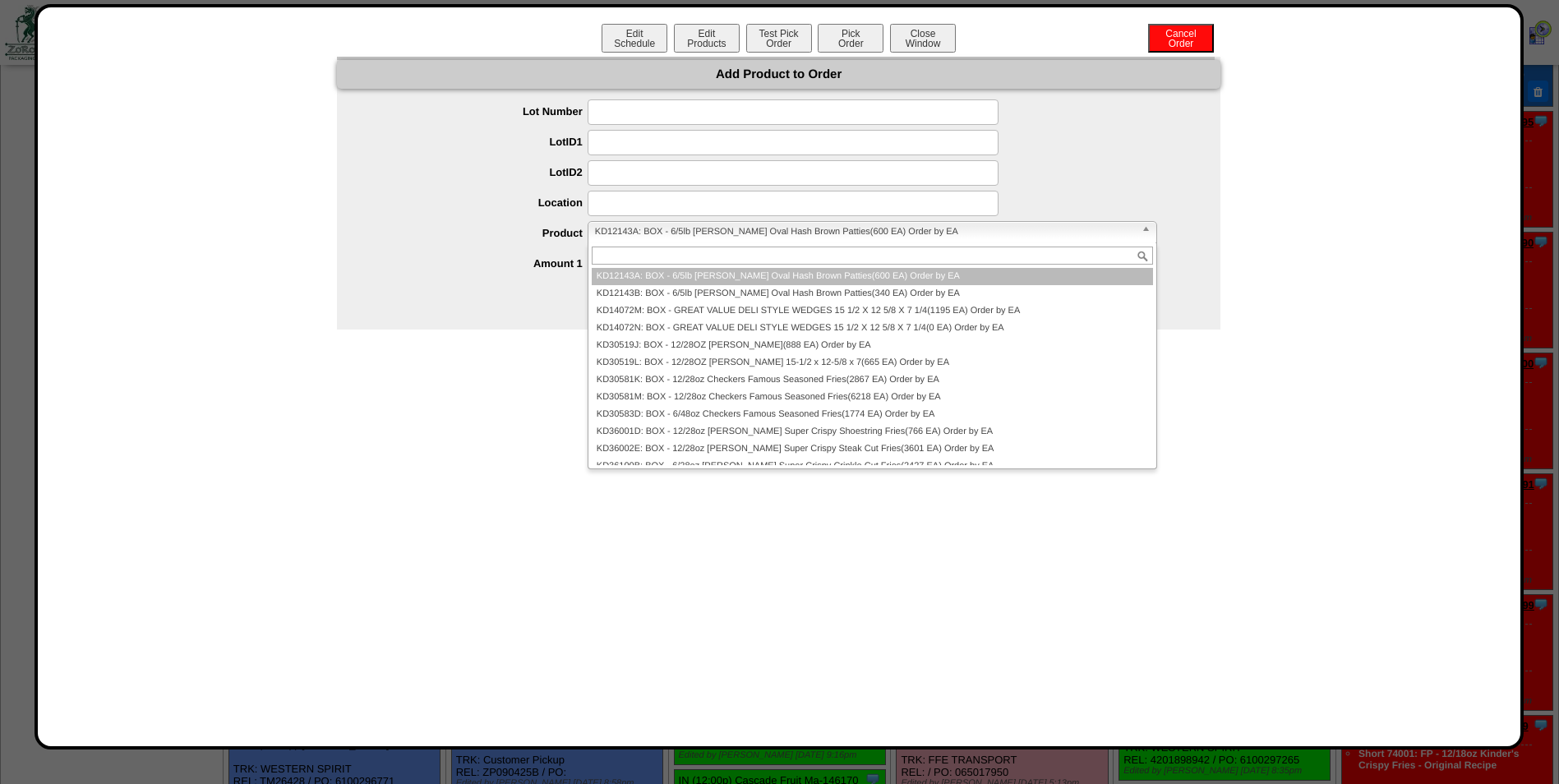
click at [640, 234] on span "KD12143A: BOX - 6/5lb Lamb Weston Oval Hash Brown Patties(600 EA) Order by EA" at bounding box center [865, 231] width 540 height 19
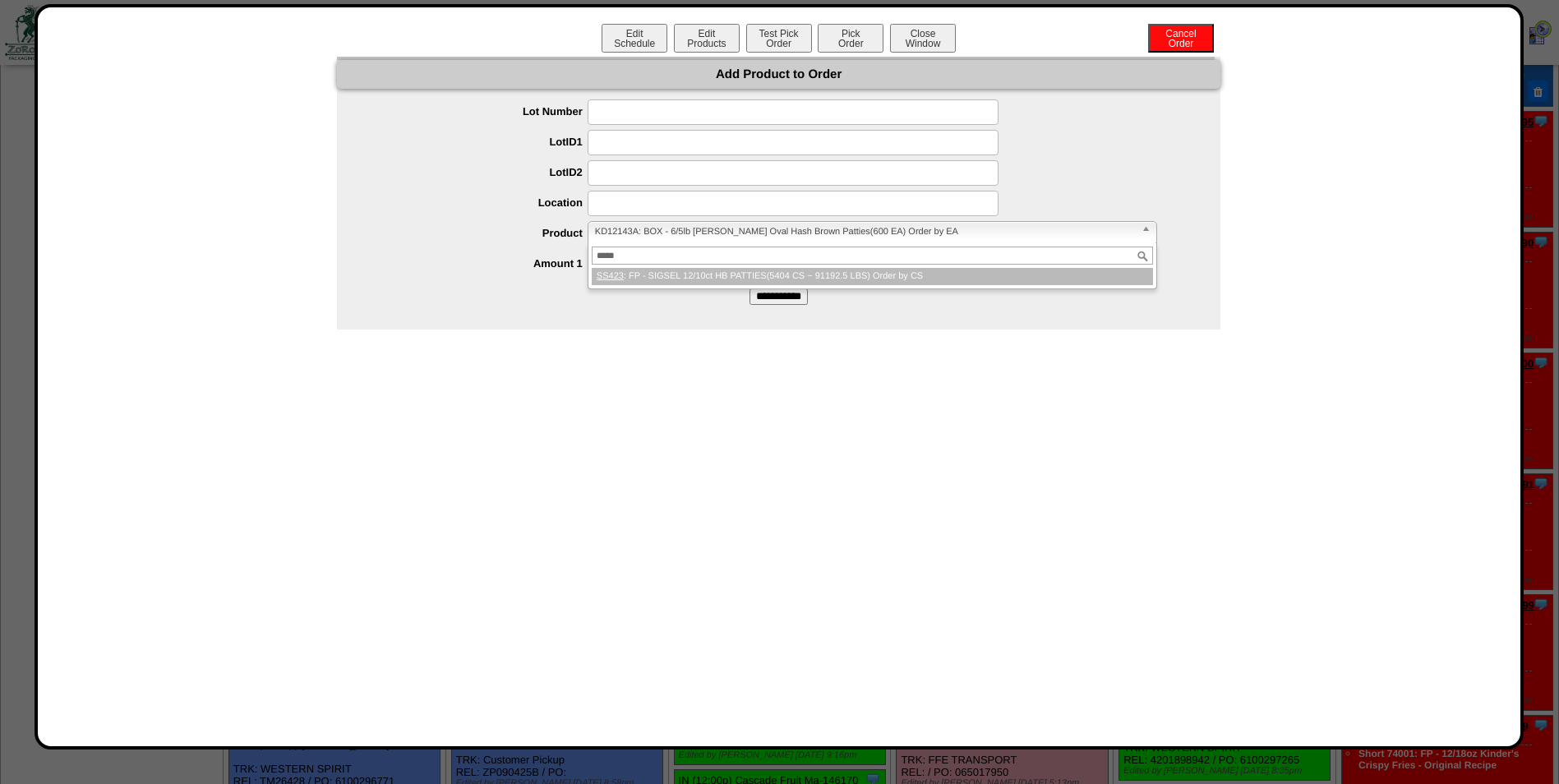
type input "*****"
click at [624, 276] on li "SS423 : FP - SIGSEL 12/10ct HB PATTIES(5404 CS ~ 91192.5 LBS) Order by CS" at bounding box center [873, 276] width 562 height 18
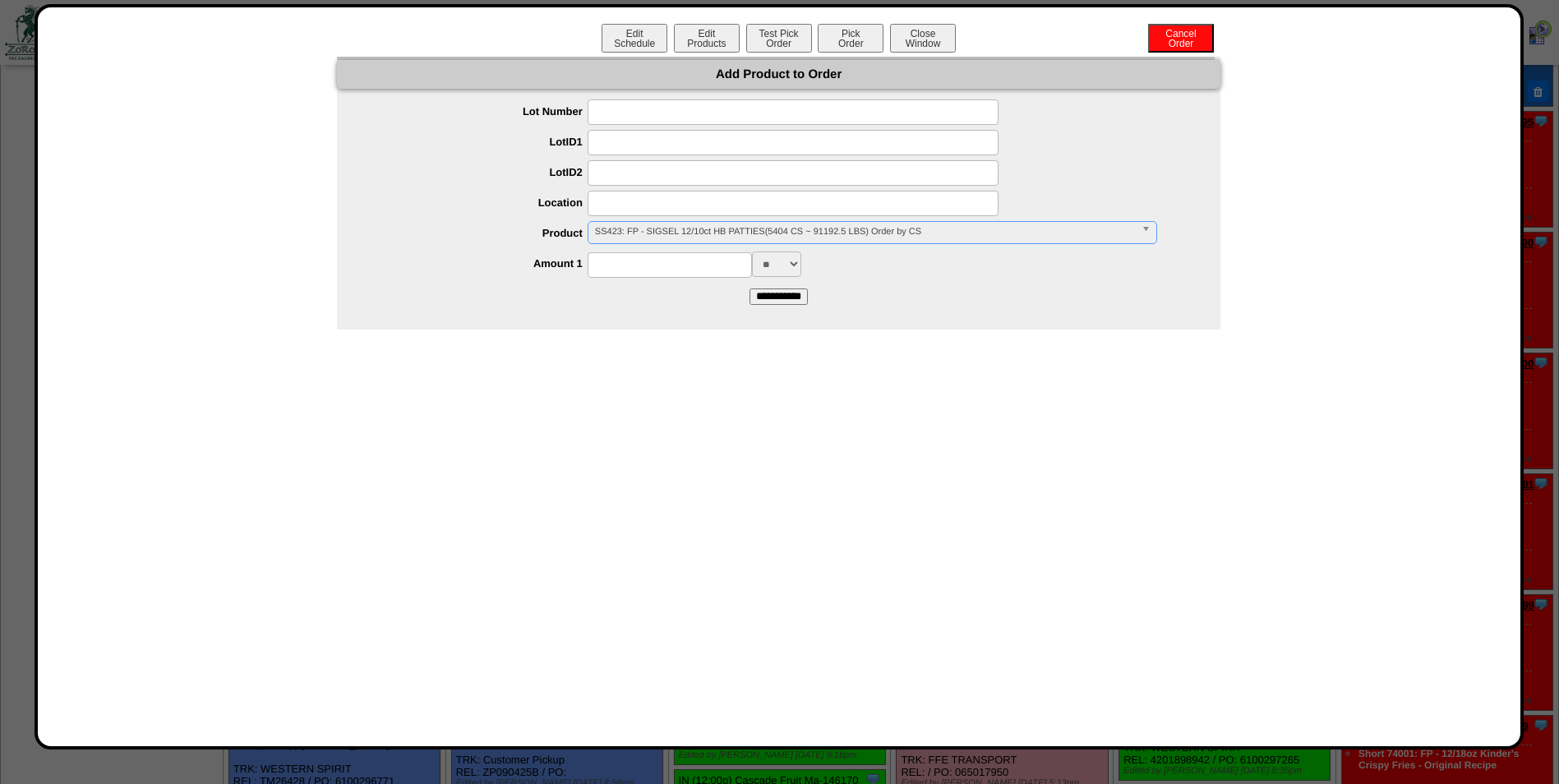
click at [639, 263] on input at bounding box center [670, 265] width 164 height 26
type input "****"
click at [764, 297] on input "**********" at bounding box center [779, 297] width 58 height 17
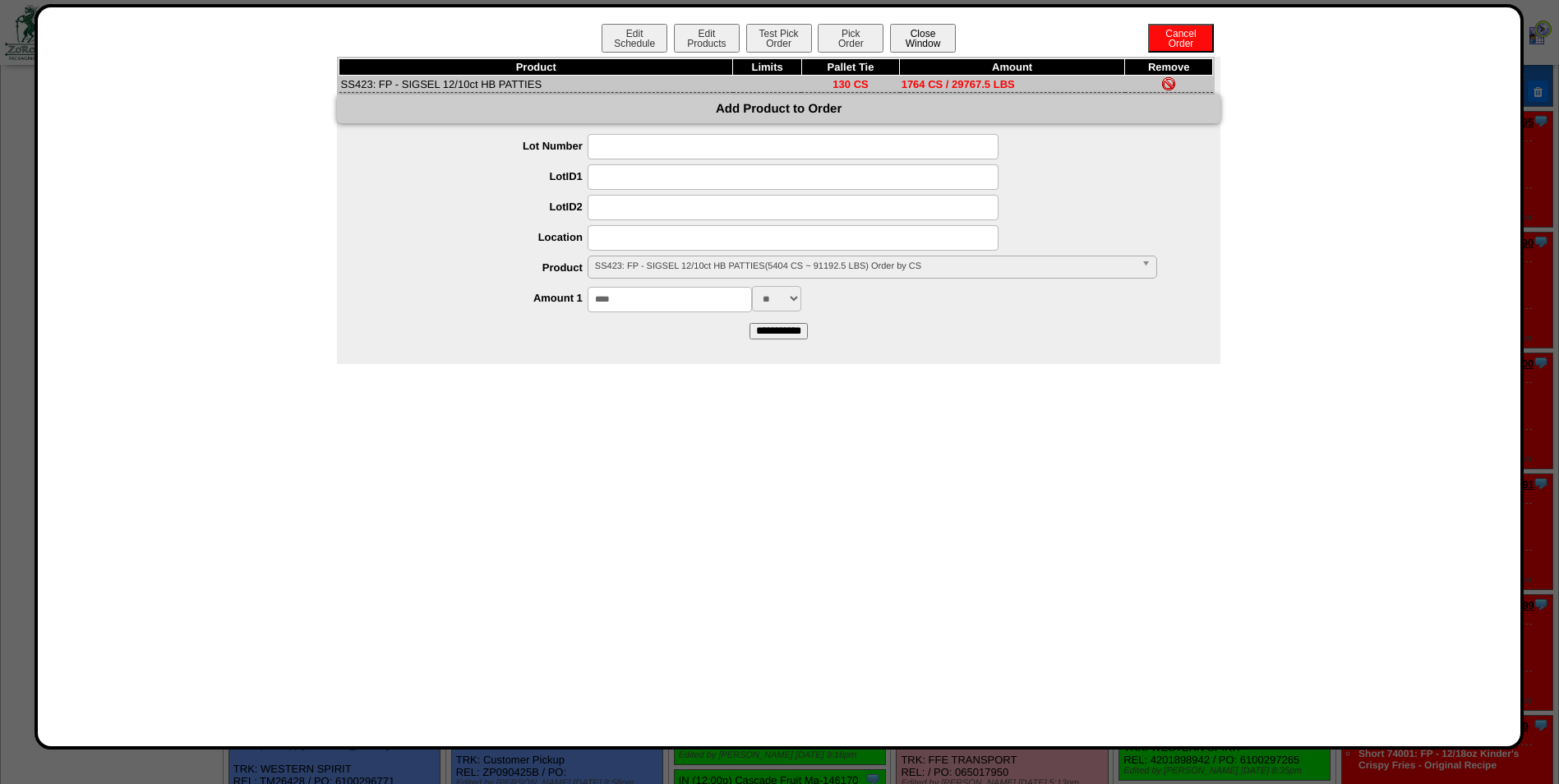
click at [930, 41] on button "Close Window" at bounding box center [923, 38] width 65 height 29
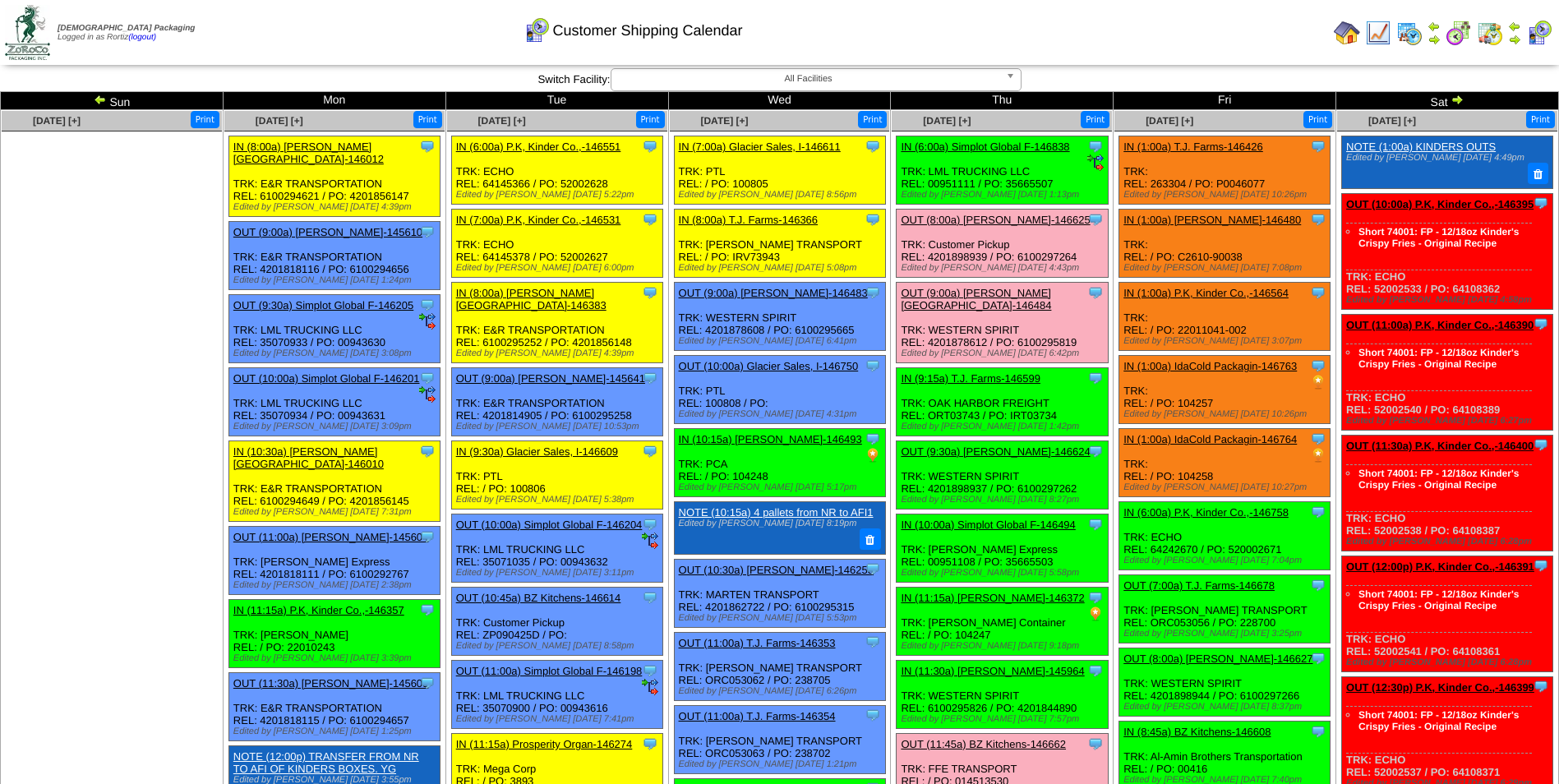
scroll to position [82, 0]
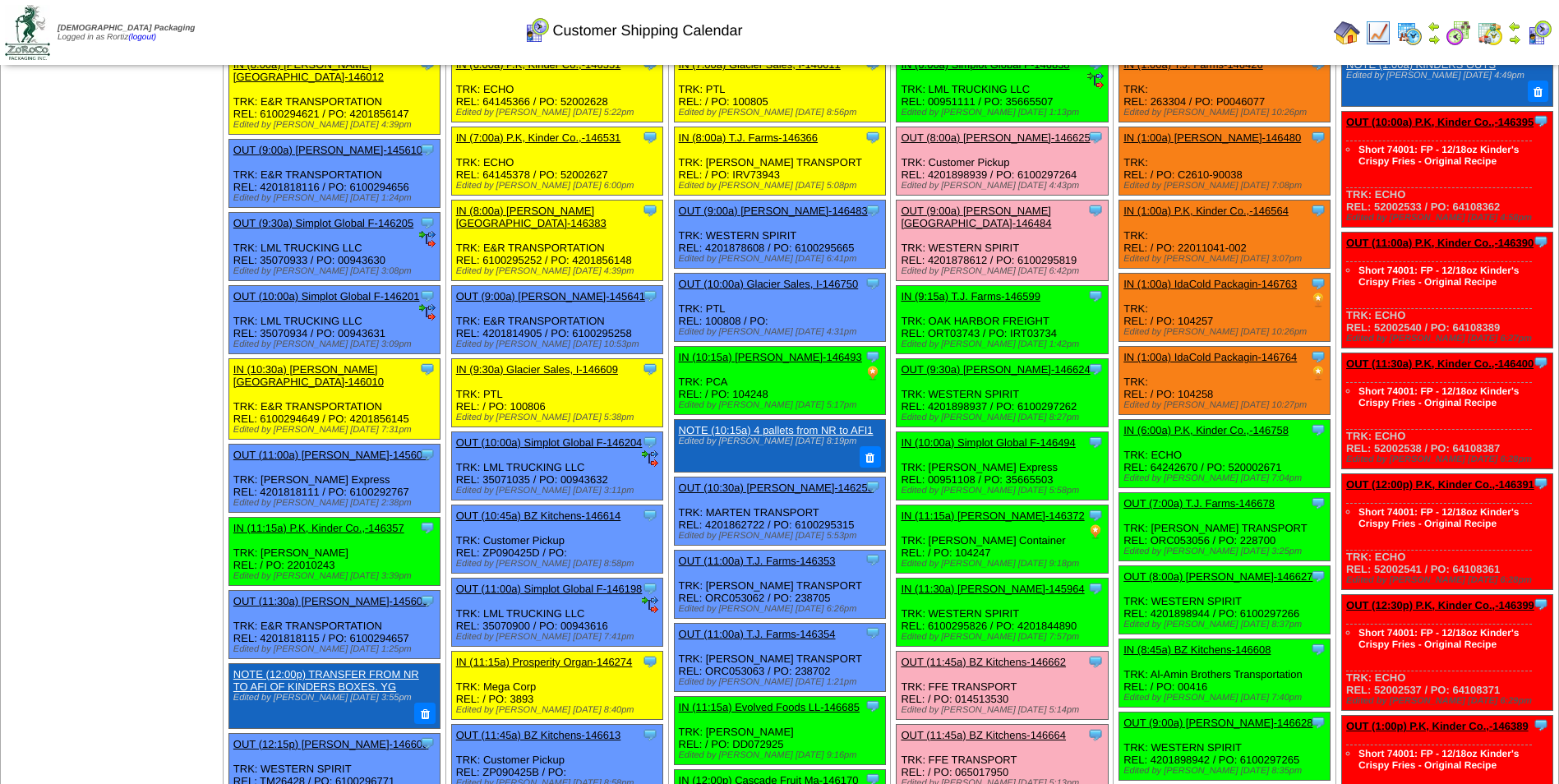
click at [1082, 11] on td "Print All" at bounding box center [863, 33] width 928 height 62
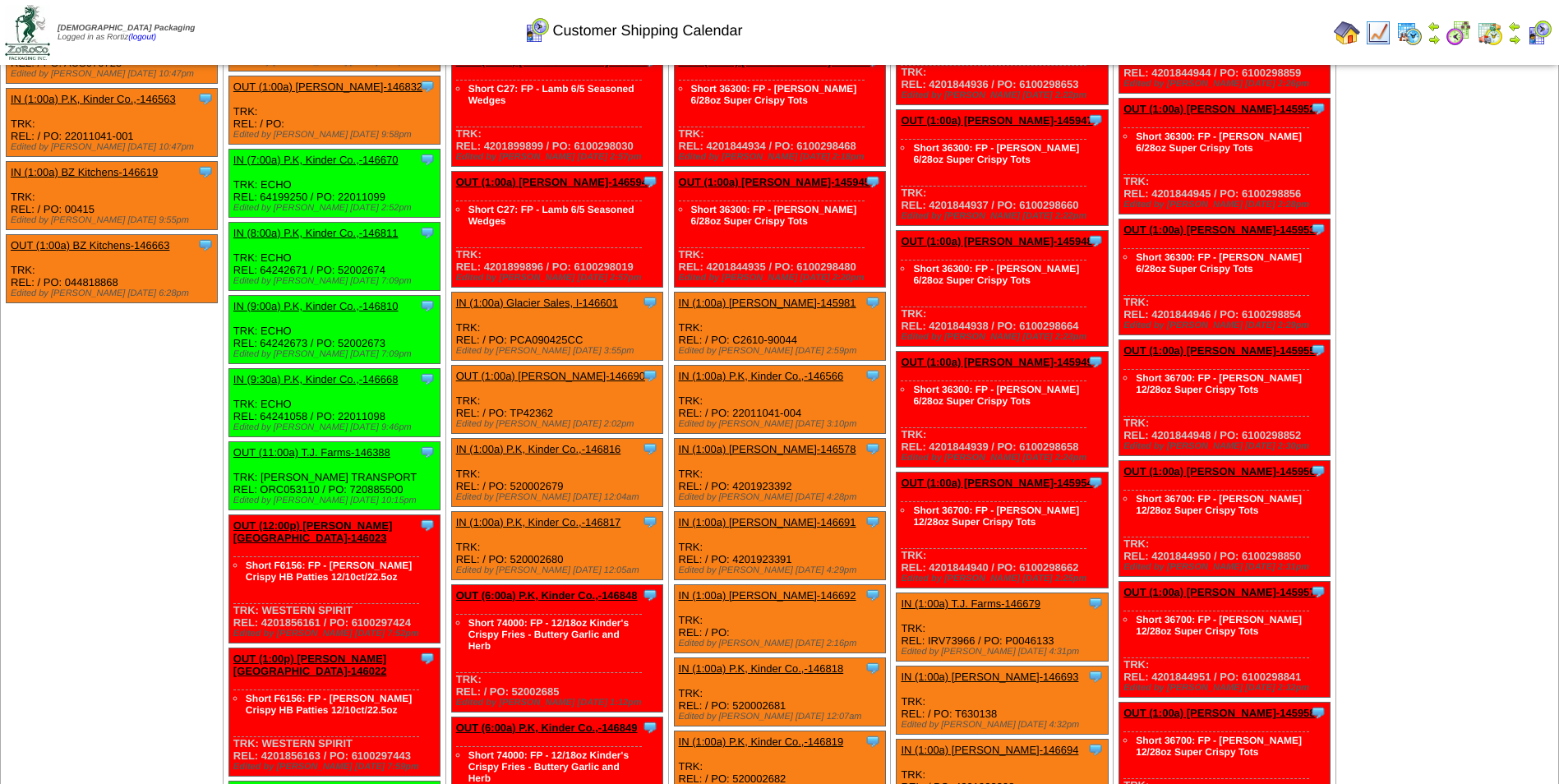
click at [611, 382] on div "Clone Item OUT (1:00a) [PERSON_NAME]-146690 [PERSON_NAME][GEOGRAPHIC_DATA] Sche…" at bounding box center [556, 399] width 211 height 68
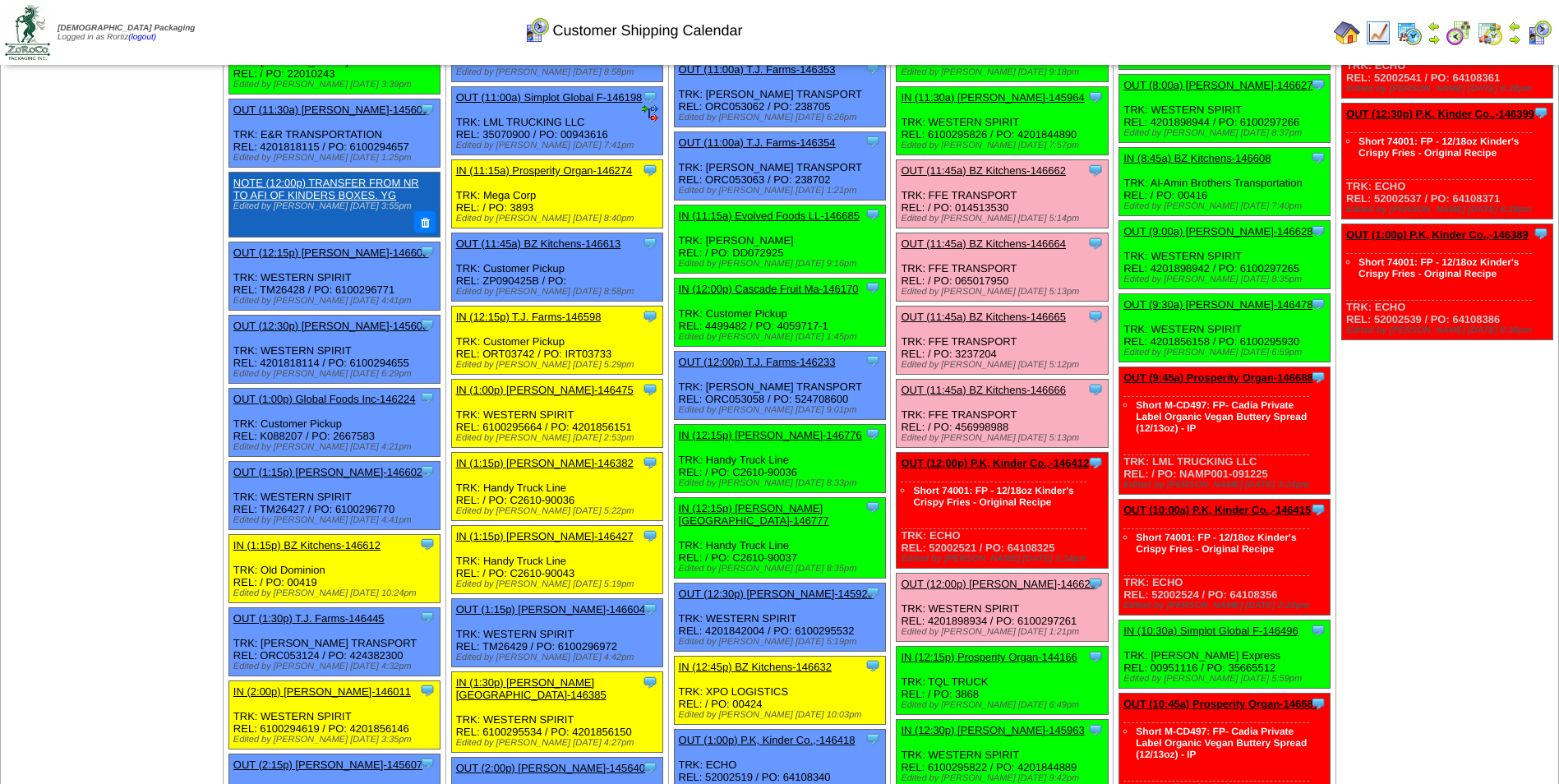
scroll to position [575, 0]
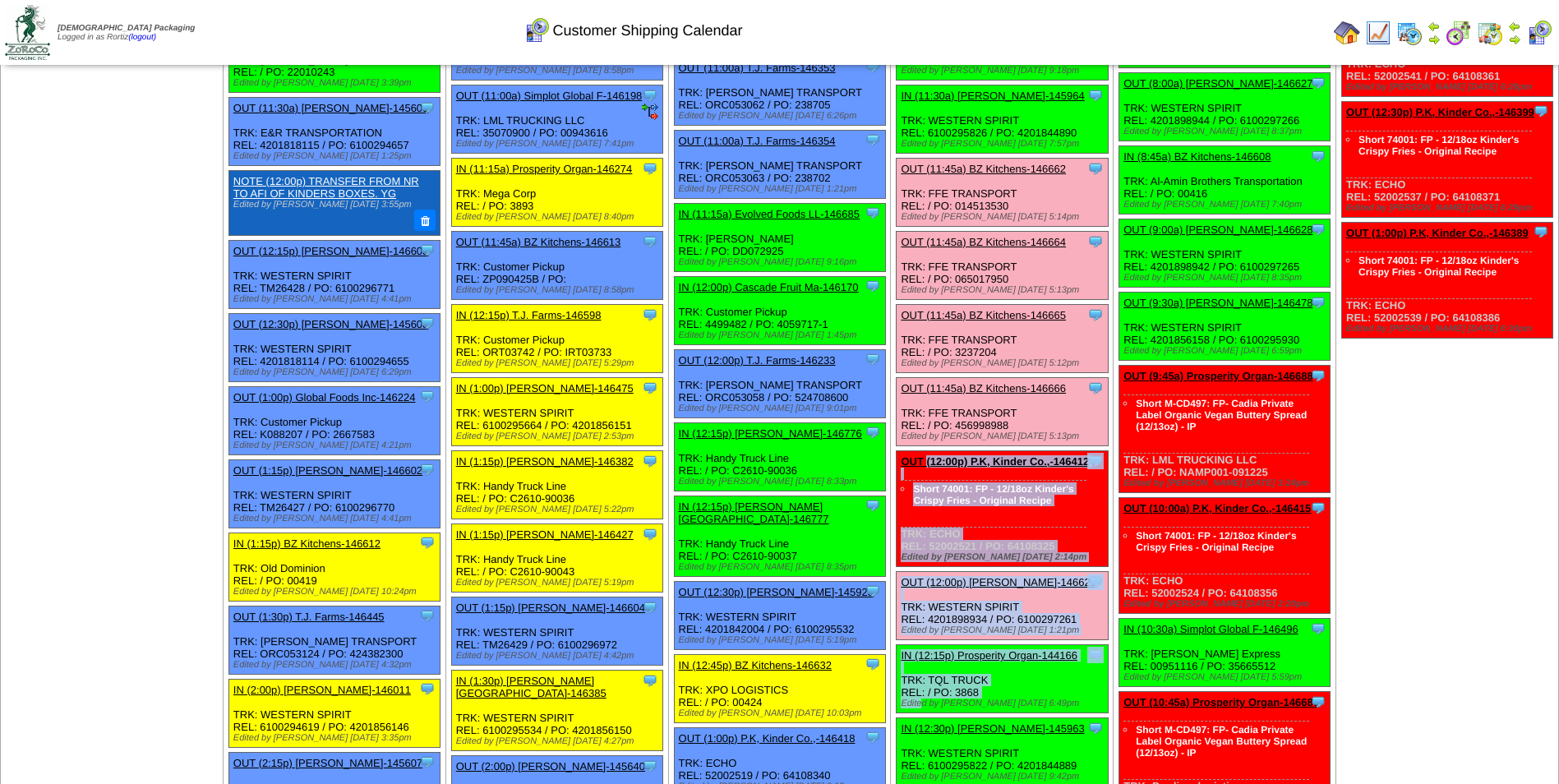
drag, startPoint x: 913, startPoint y: 441, endPoint x: 924, endPoint y: 688, distance: 247.2
drag, startPoint x: 924, startPoint y: 688, endPoint x: 1065, endPoint y: 491, distance: 242.3
click at [1071, 491] on li "Short 74001: FP - 12/18oz Kinder's Crispy Fries - Original Recipe" at bounding box center [1000, 494] width 173 height 24
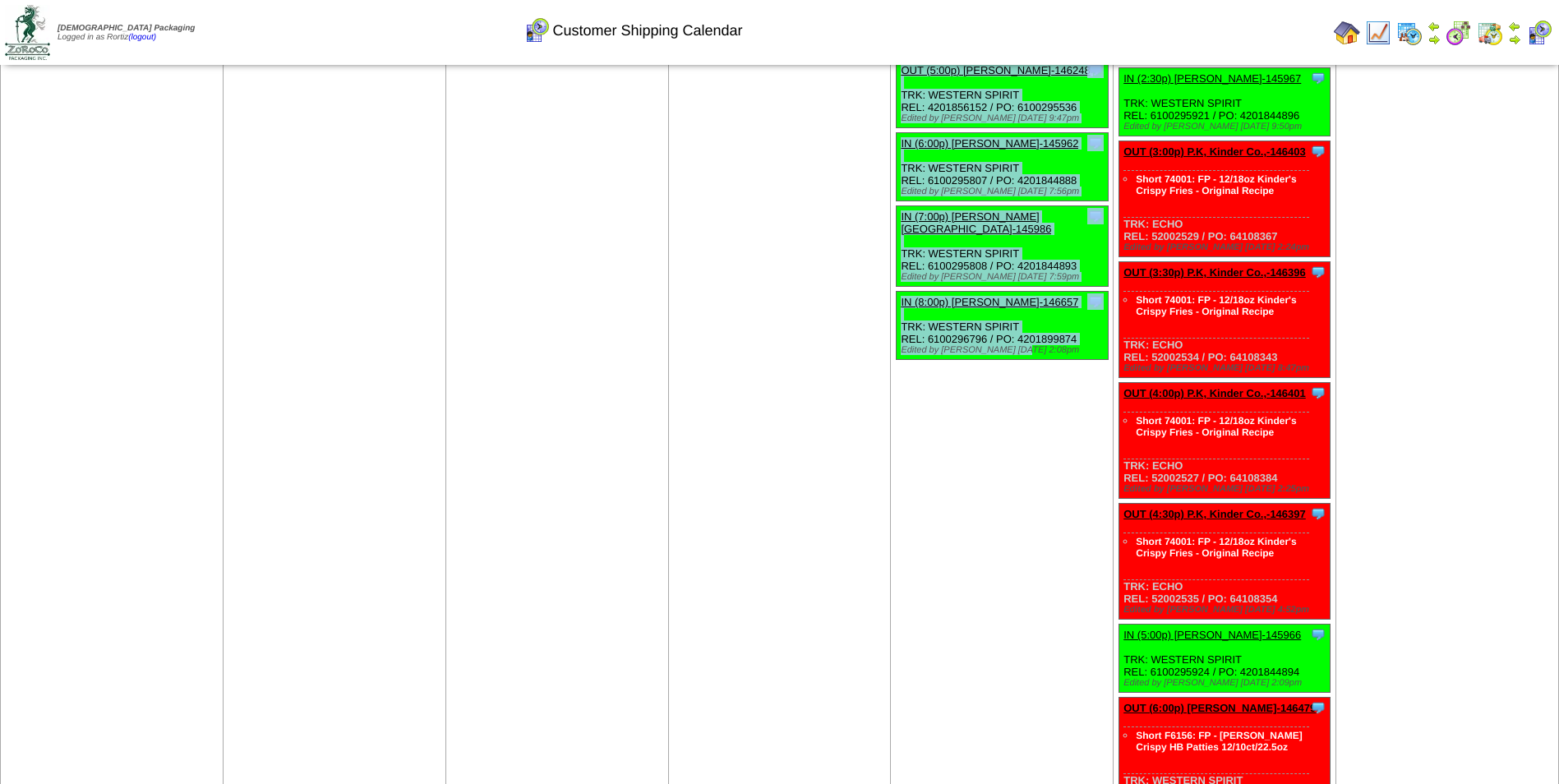
scroll to position [2597, 0]
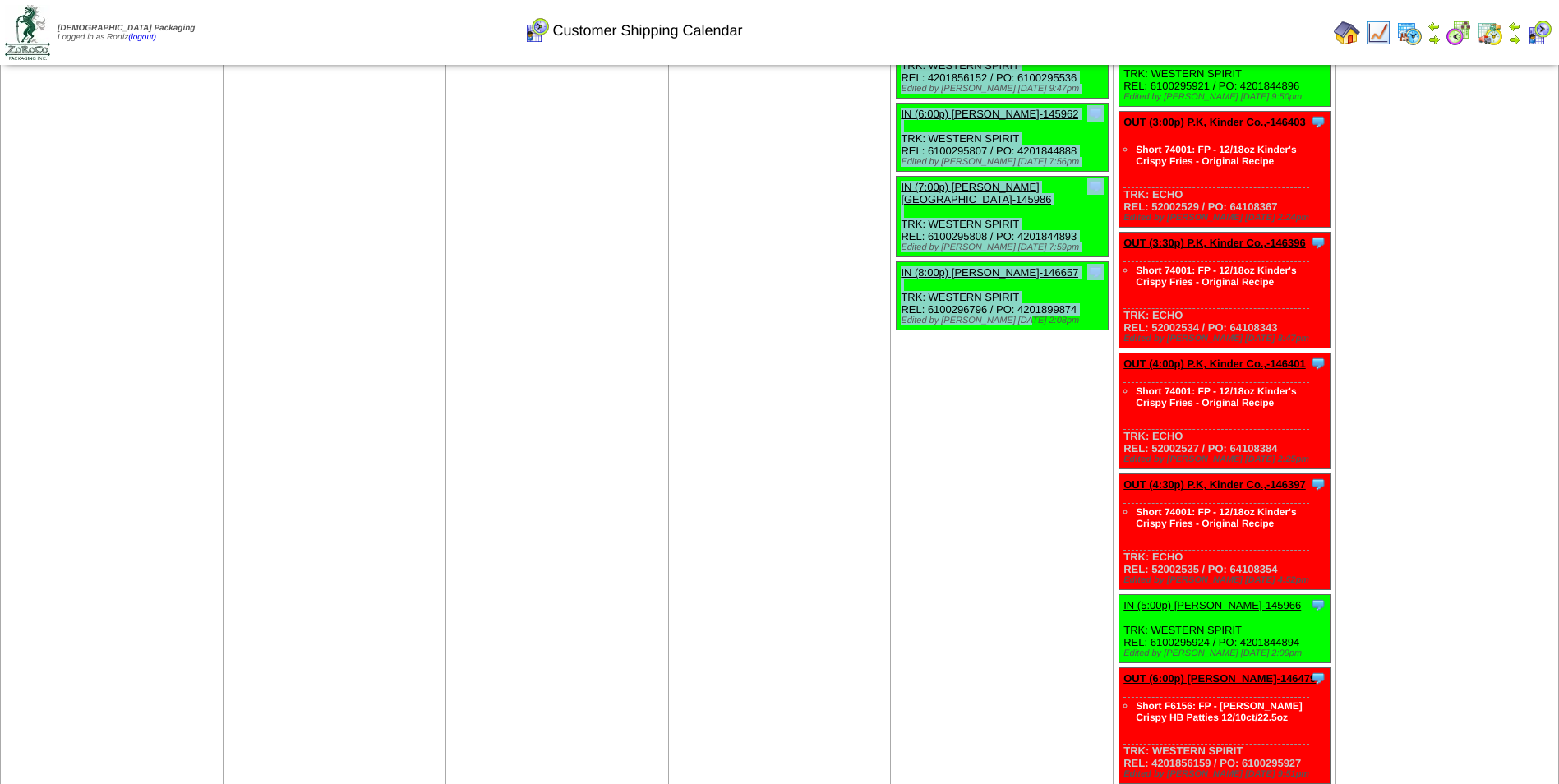
drag, startPoint x: 899, startPoint y: 445, endPoint x: 1041, endPoint y: 308, distance: 197.3
copy ul "OUT (12:00p) P.K, Kinder Co.,-146412 P.K, Kinder Co., Inc. ScheduleID: 146412 1…"
click at [1081, 267] on div "IN (8:00p) [PERSON_NAME]-146657" at bounding box center [1000, 273] width 198 height 12
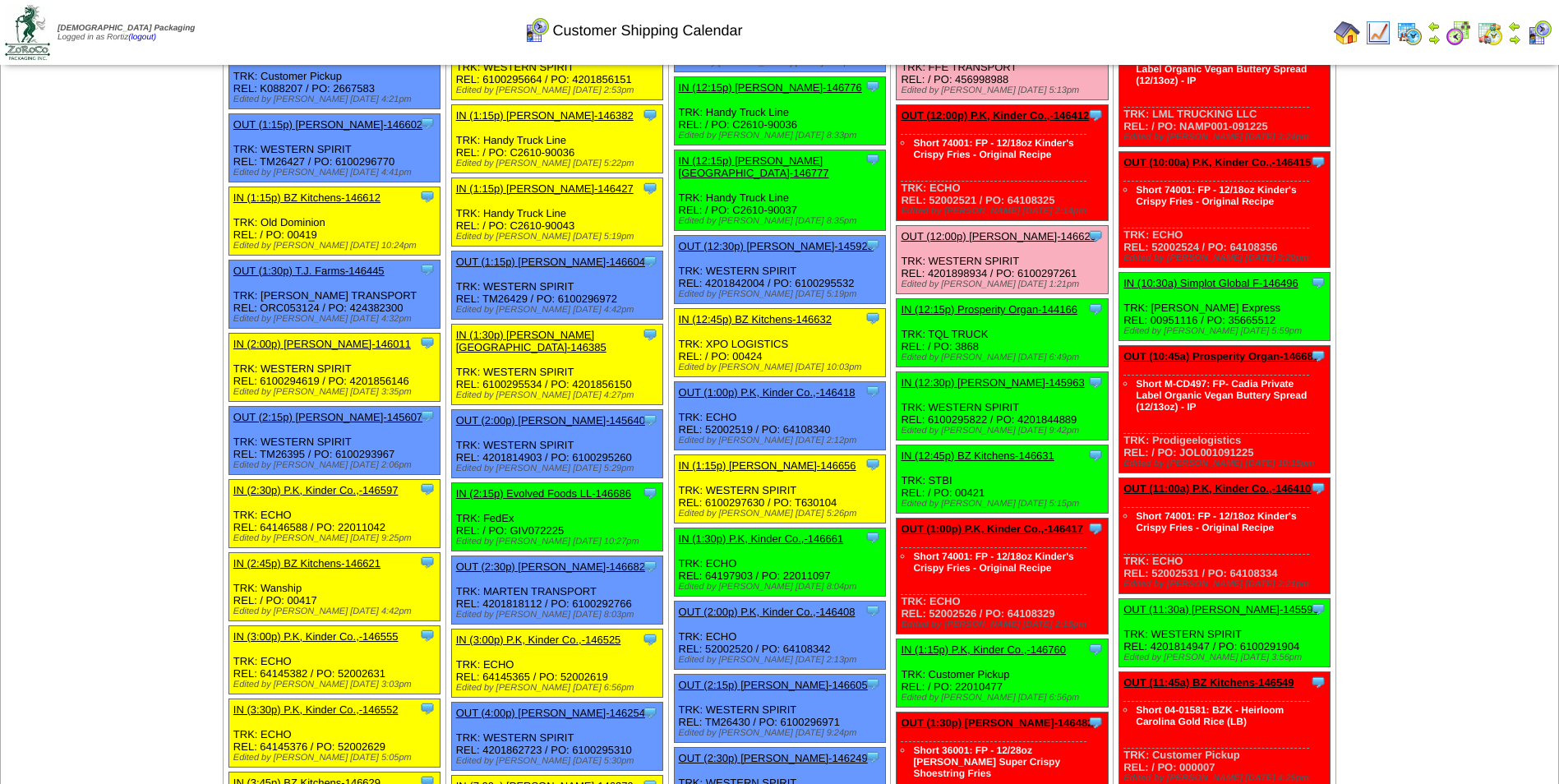
scroll to position [954, 0]
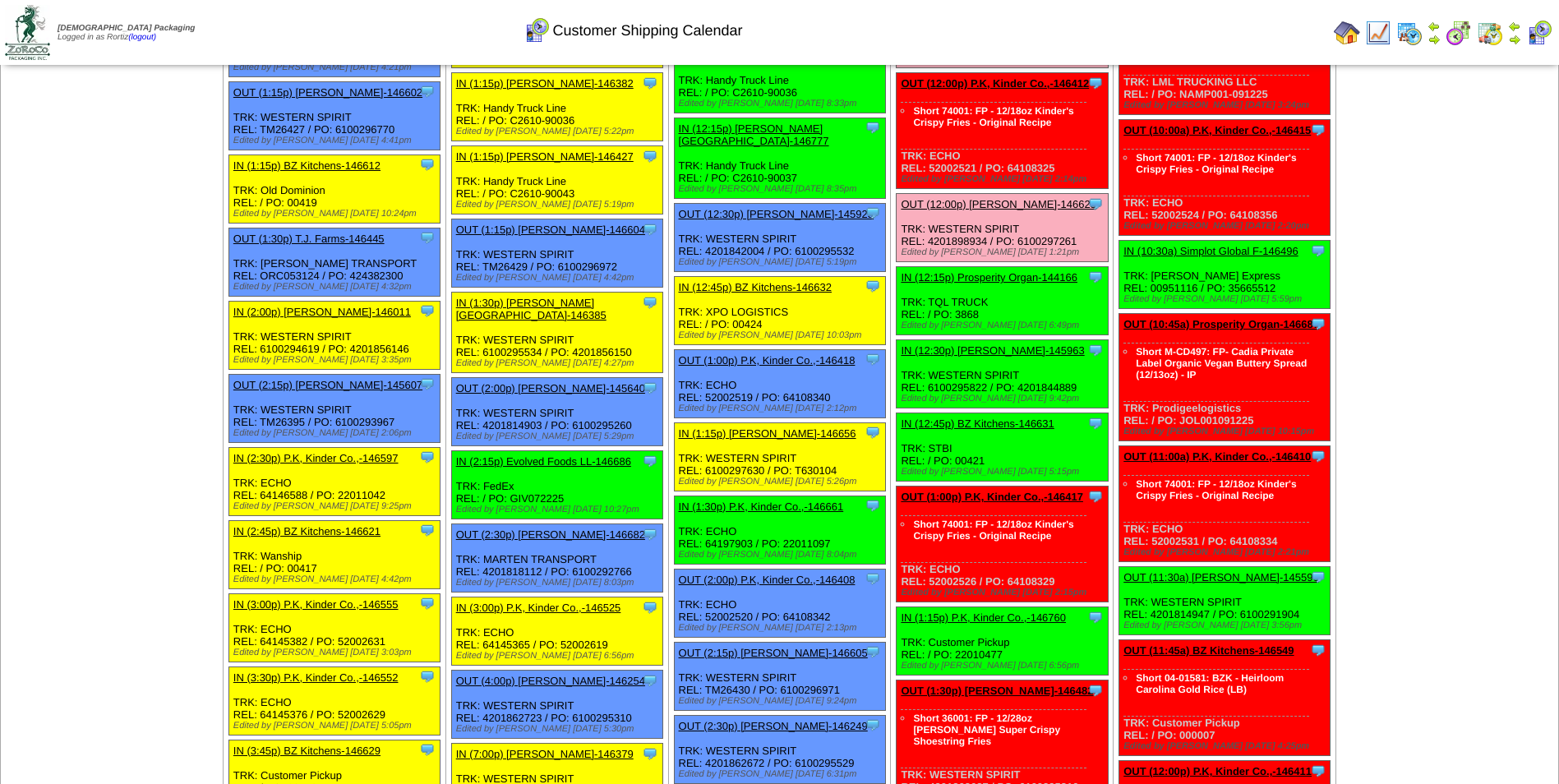
click at [972, 198] on link "OUT (12:00p) Lamb-Weston-146623" at bounding box center [998, 204] width 195 height 12
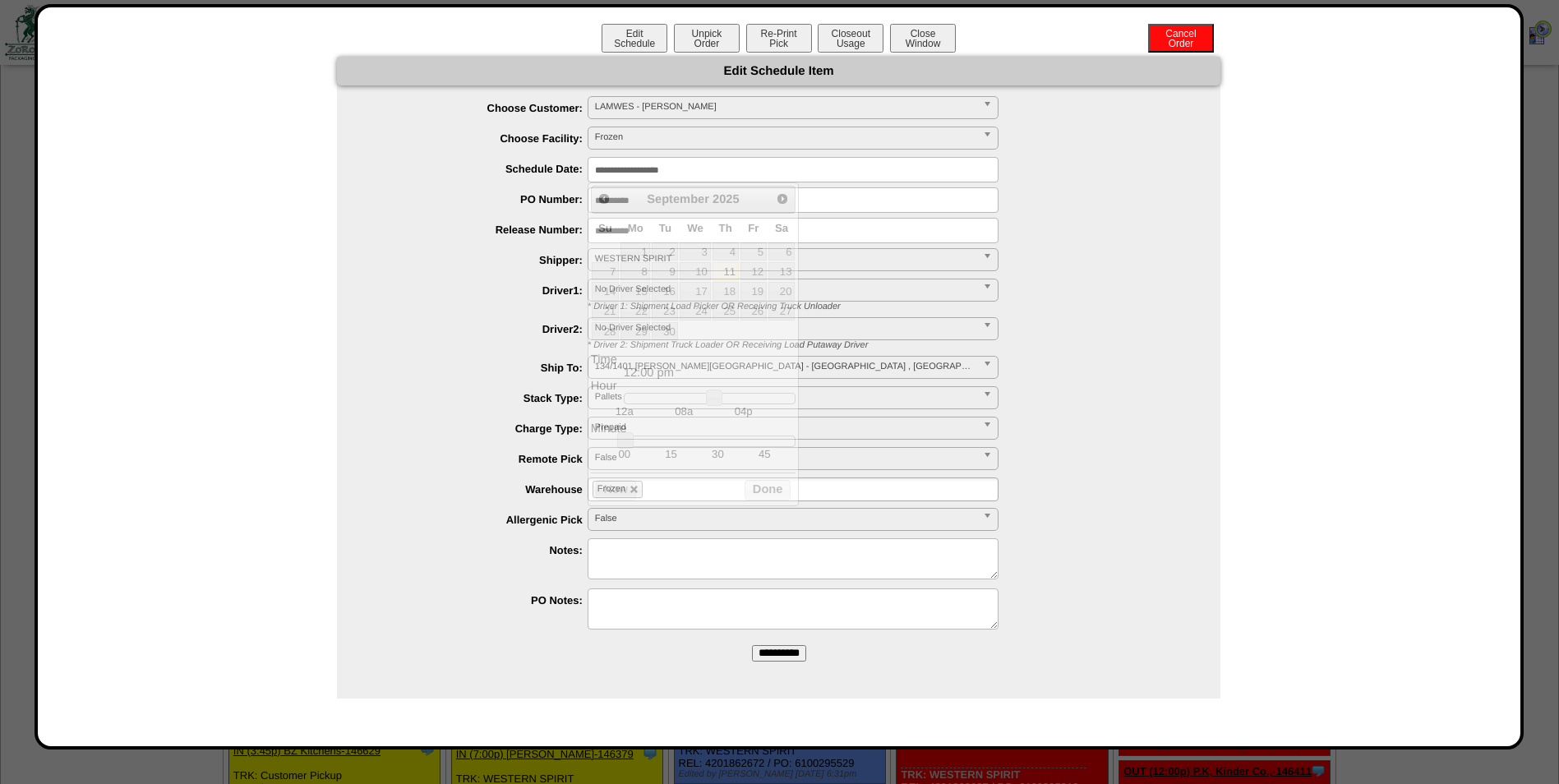
click at [731, 173] on input "**********" at bounding box center [792, 170] width 411 height 26
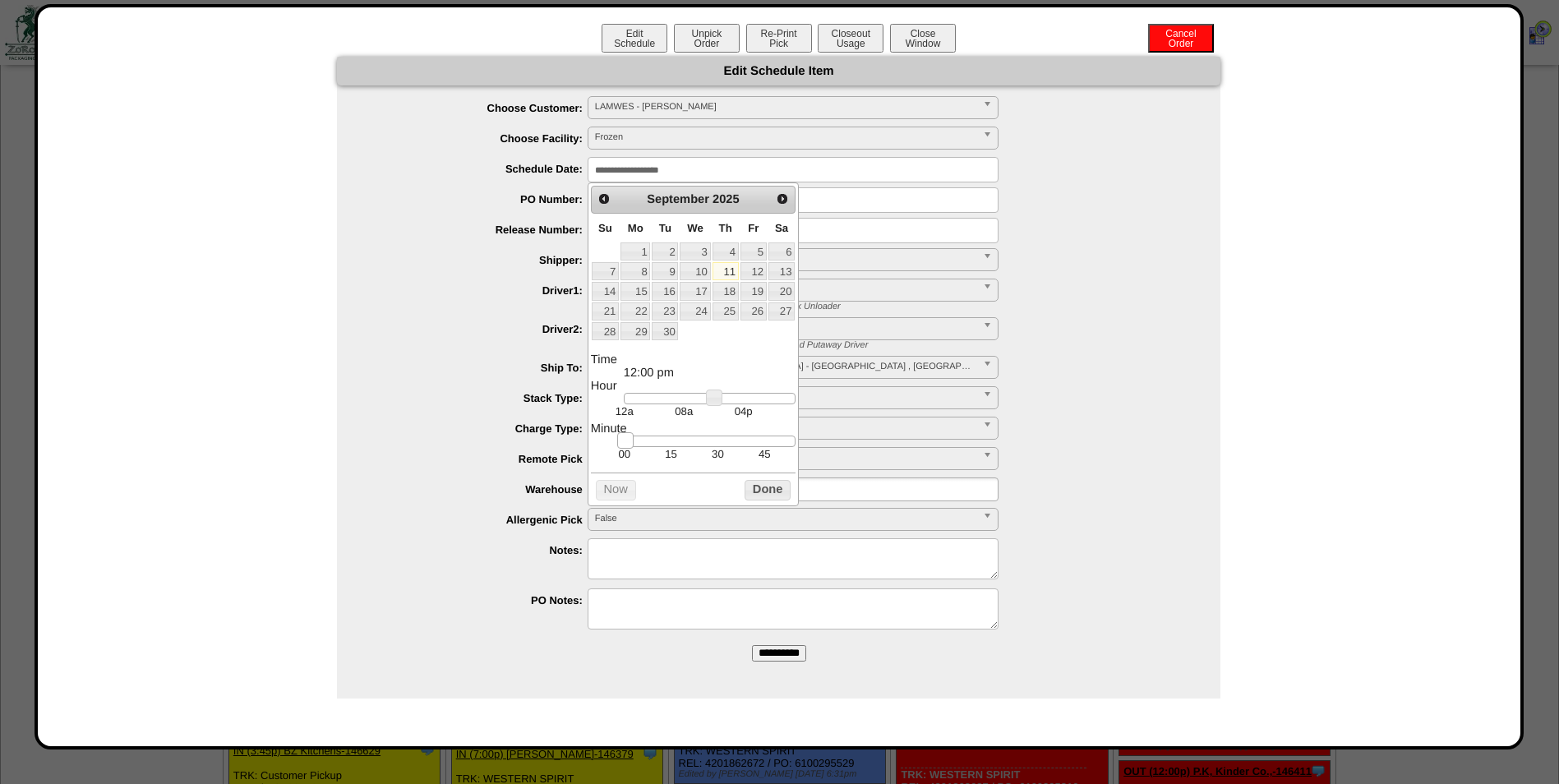
type input "**********"
drag, startPoint x: 620, startPoint y: 442, endPoint x: 629, endPoint y: 441, distance: 9.1
click at [629, 441] on dl "Time 12:05 pm Hour 12a 08a 04p Minute 00 15 30 45 Second Time Zone ***** ***** …" at bounding box center [693, 407] width 205 height 108
click at [770, 497] on button "Done" at bounding box center [768, 489] width 46 height 20
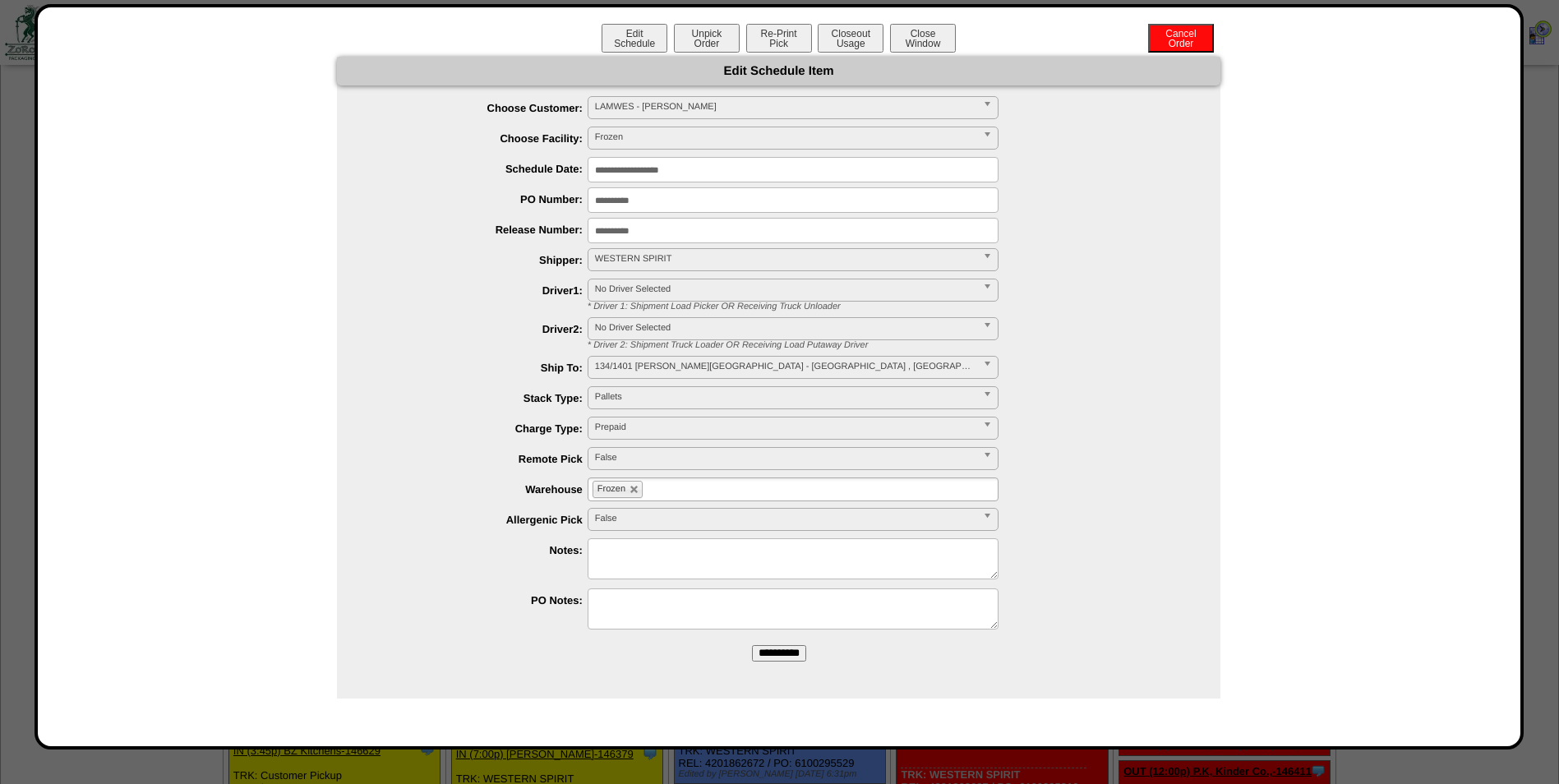
click at [787, 650] on input "**********" at bounding box center [779, 653] width 54 height 17
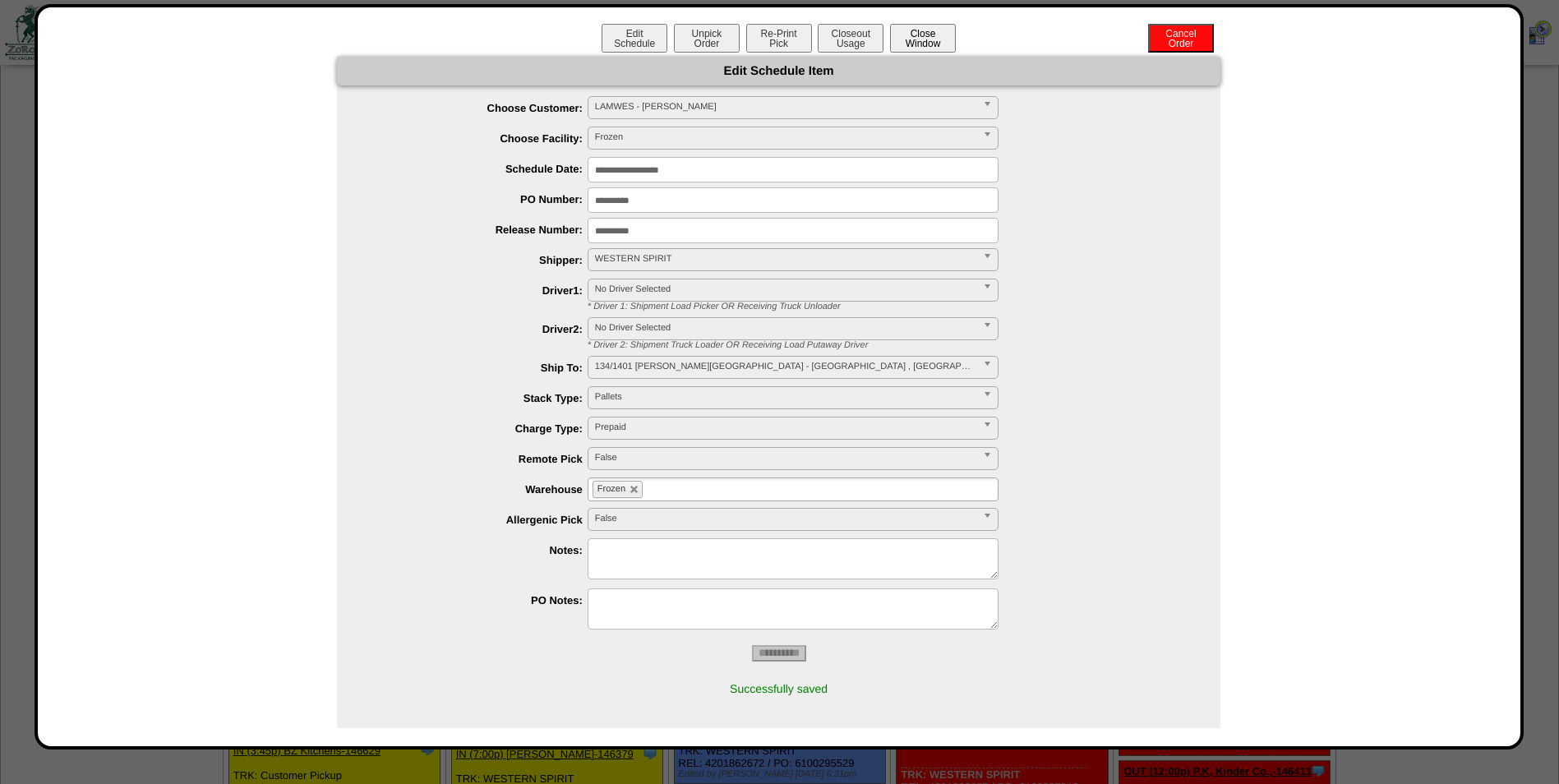
click at [931, 40] on button "Close Window" at bounding box center [923, 38] width 65 height 29
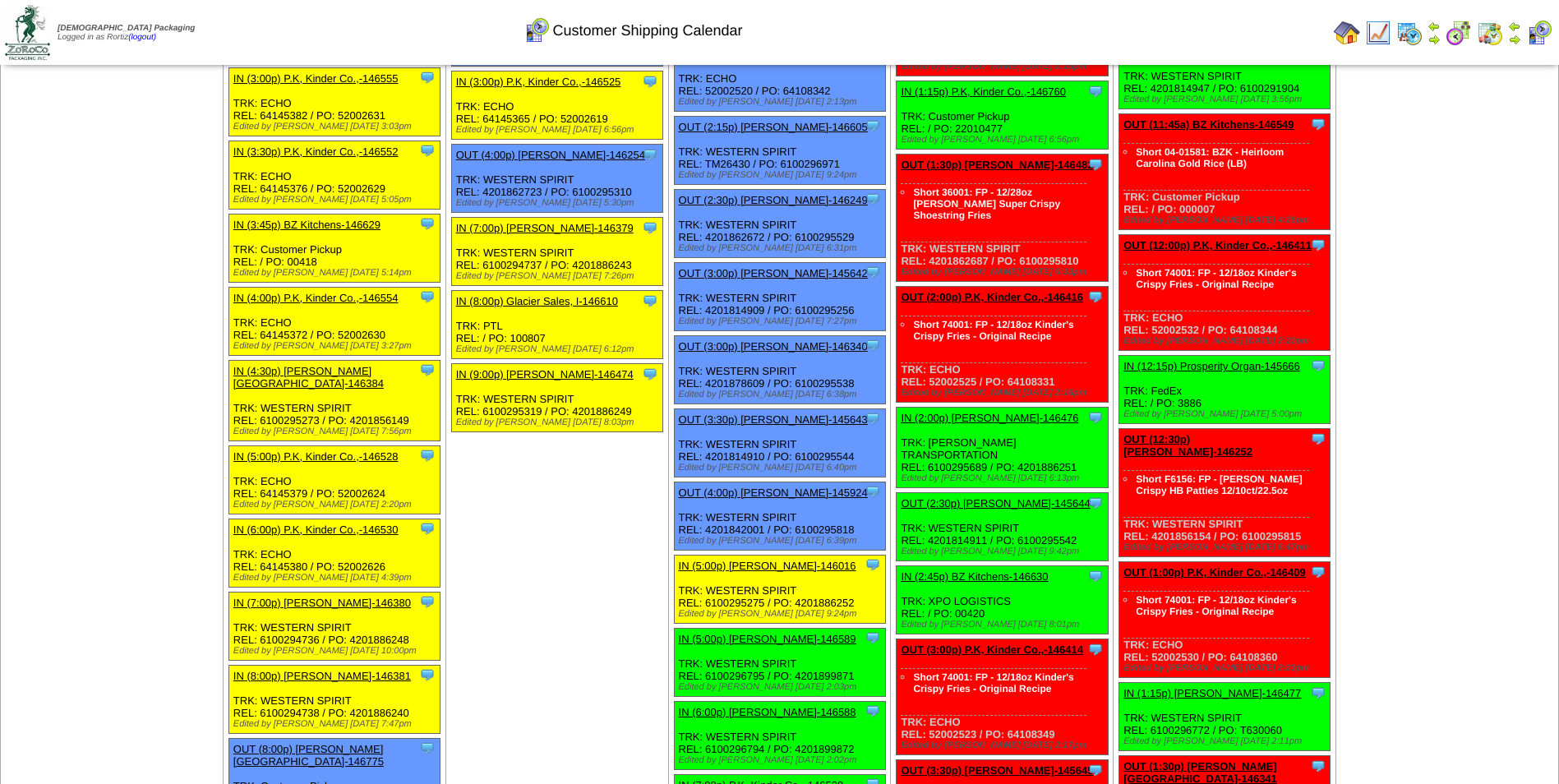
scroll to position [1561, 0]
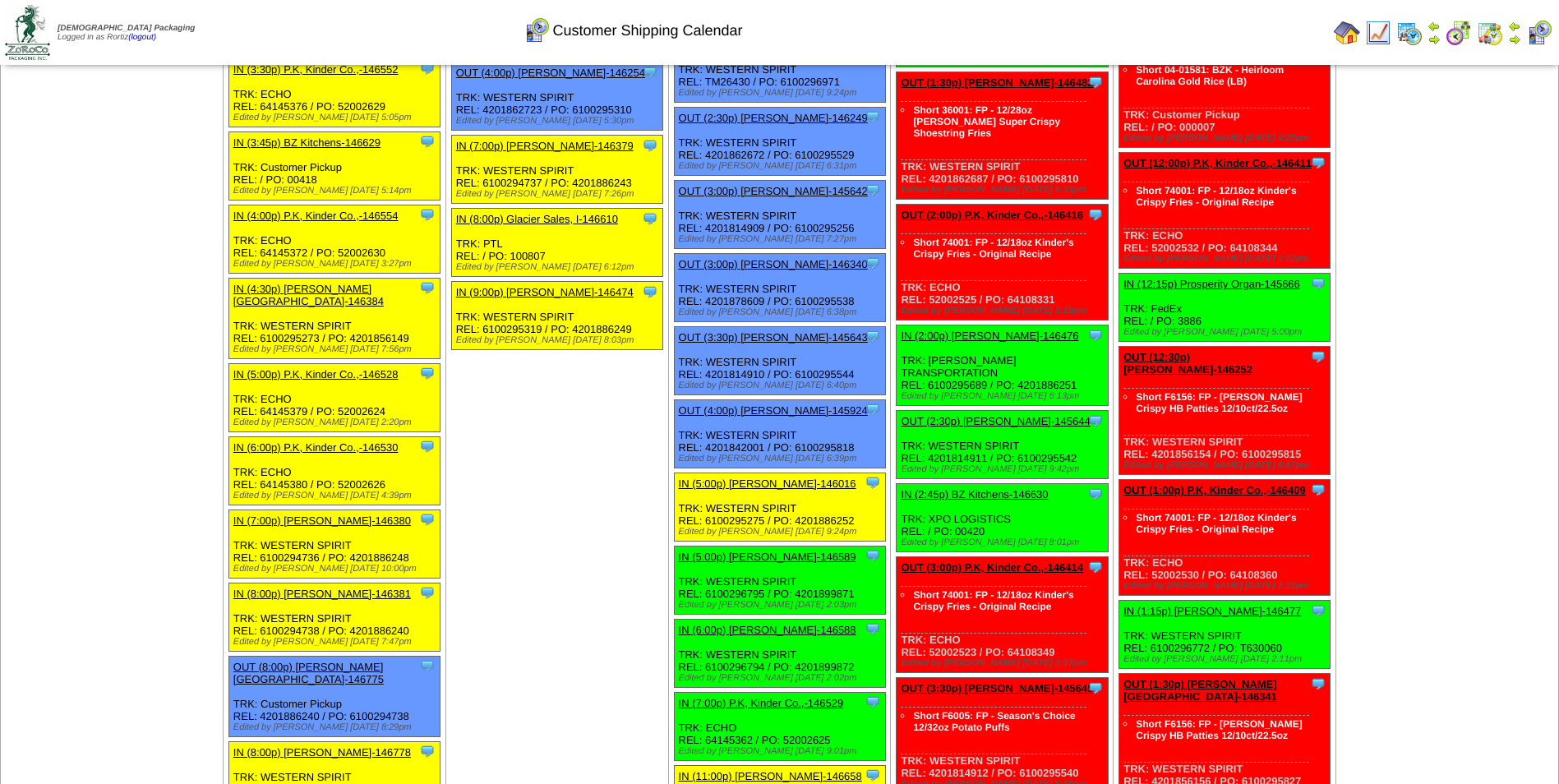
click at [960, 329] on link "IN (2:00p) Lamb-Weston-146476" at bounding box center [989, 335] width 178 height 12
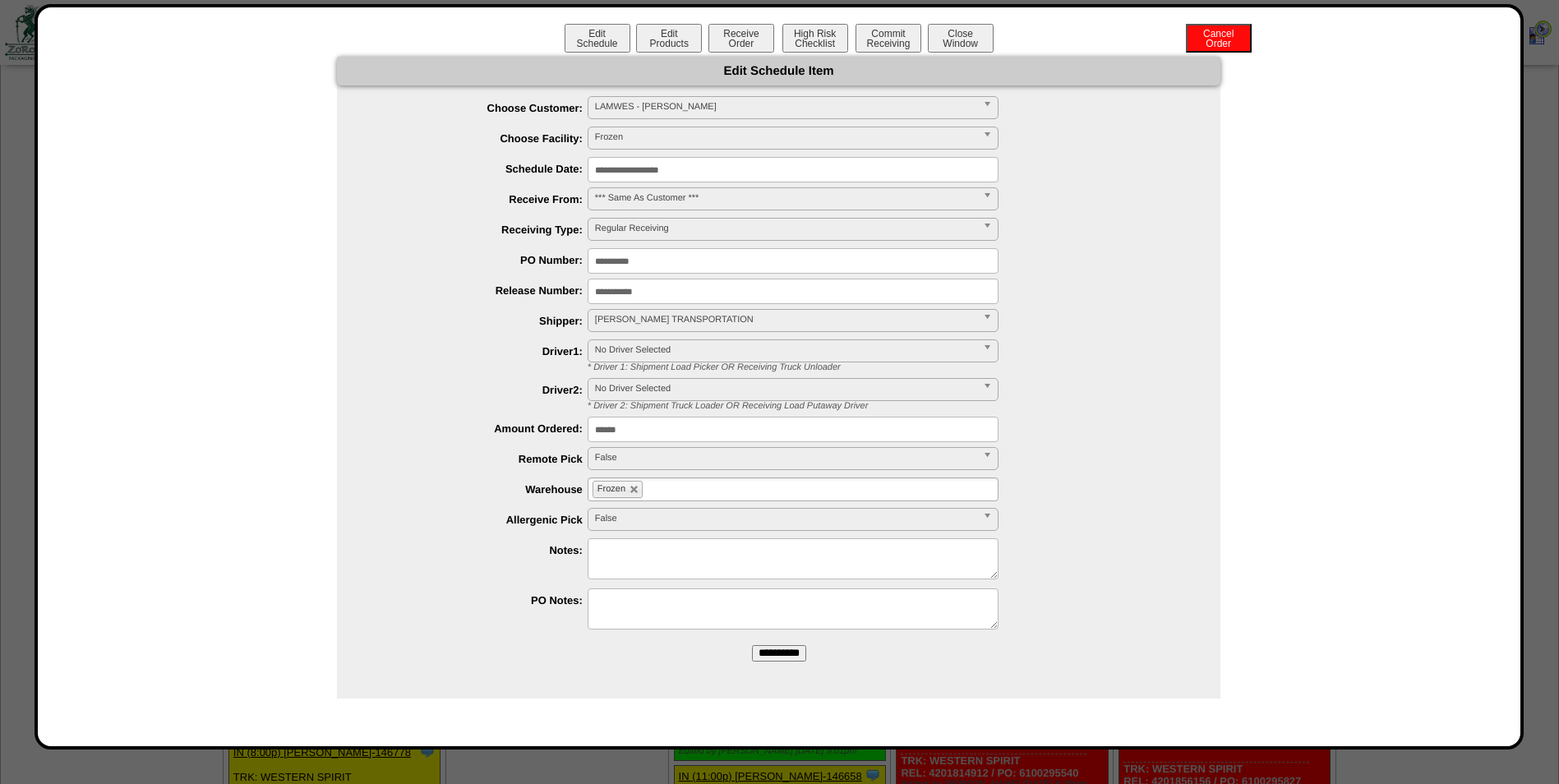
click at [714, 170] on input "**********" at bounding box center [792, 170] width 411 height 26
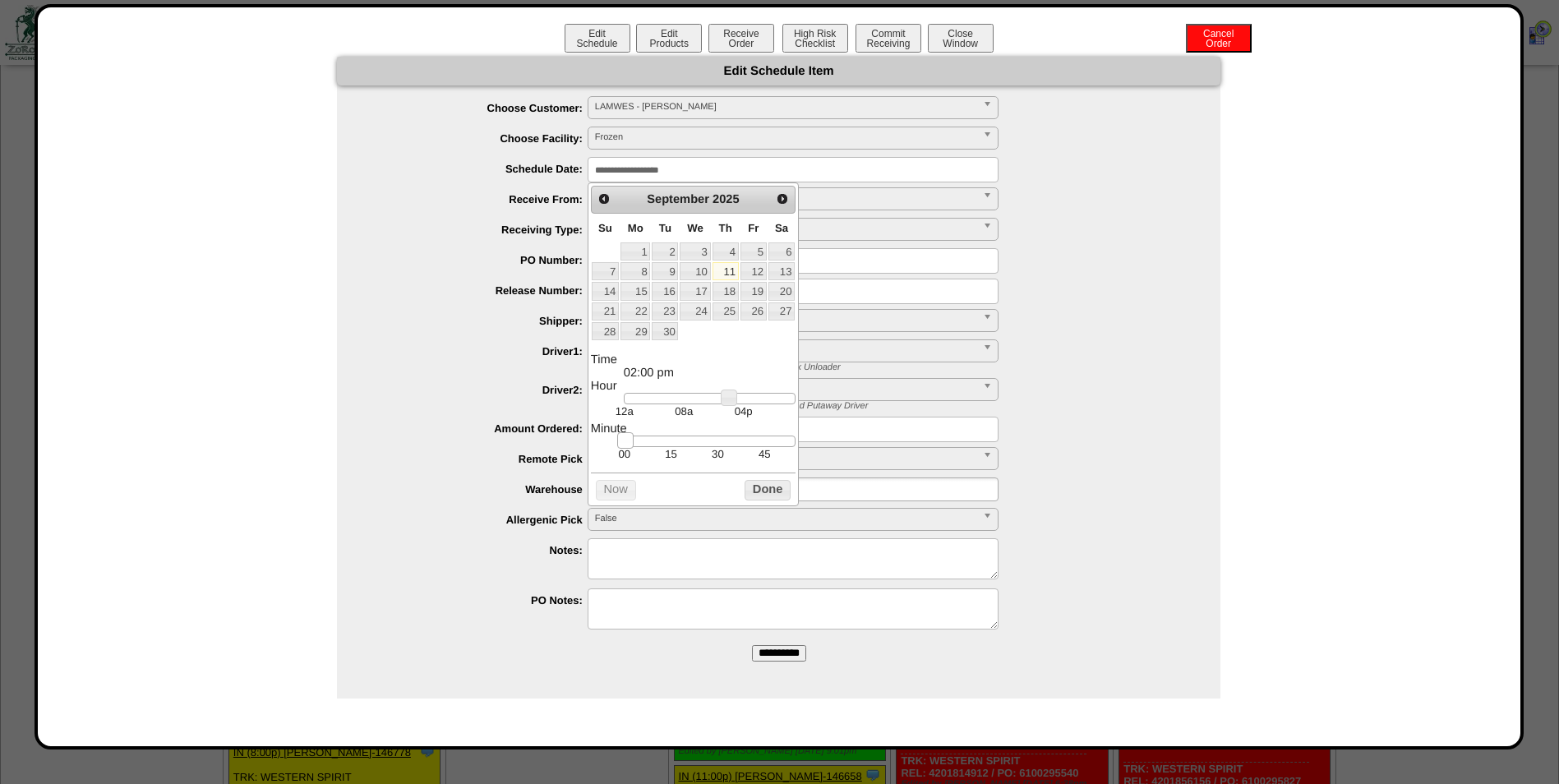
type input "**********"
click at [633, 449] on link at bounding box center [641, 441] width 17 height 17
click at [773, 501] on button "Done" at bounding box center [768, 489] width 46 height 20
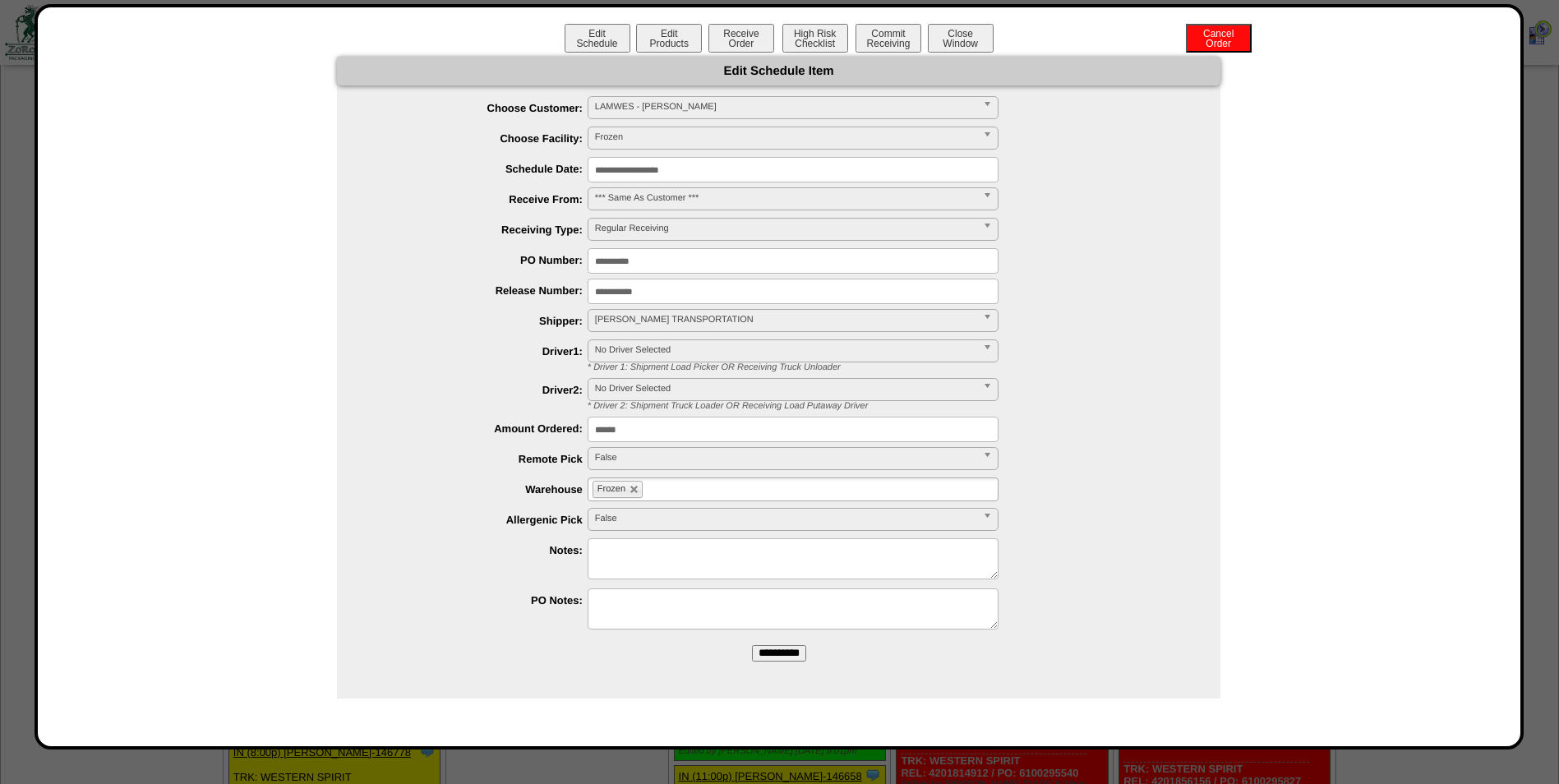
click at [799, 645] on input "**********" at bounding box center [779, 653] width 54 height 17
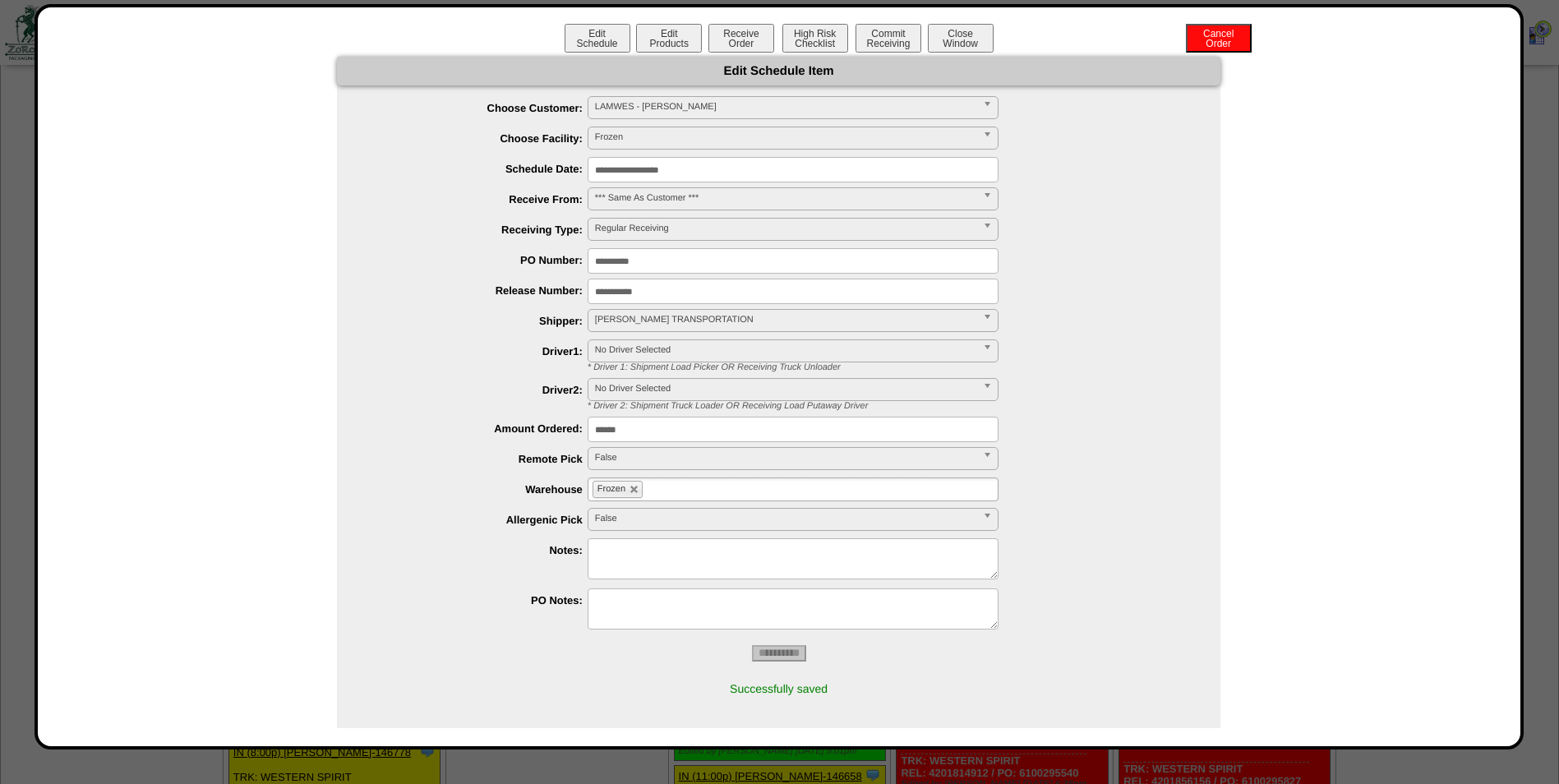
click at [962, 37] on button "Close Window" at bounding box center [961, 38] width 65 height 29
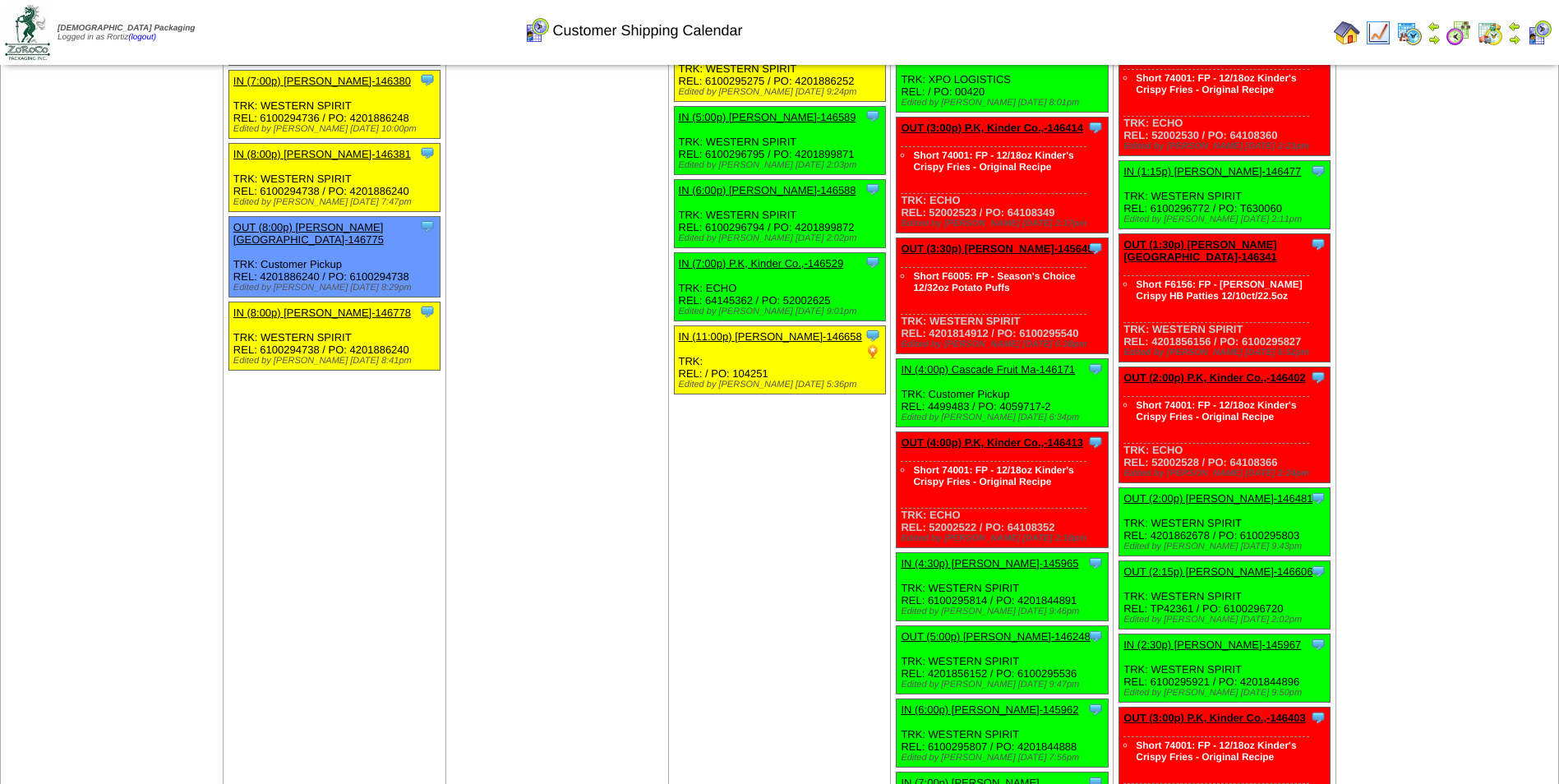
scroll to position [1971, 0]
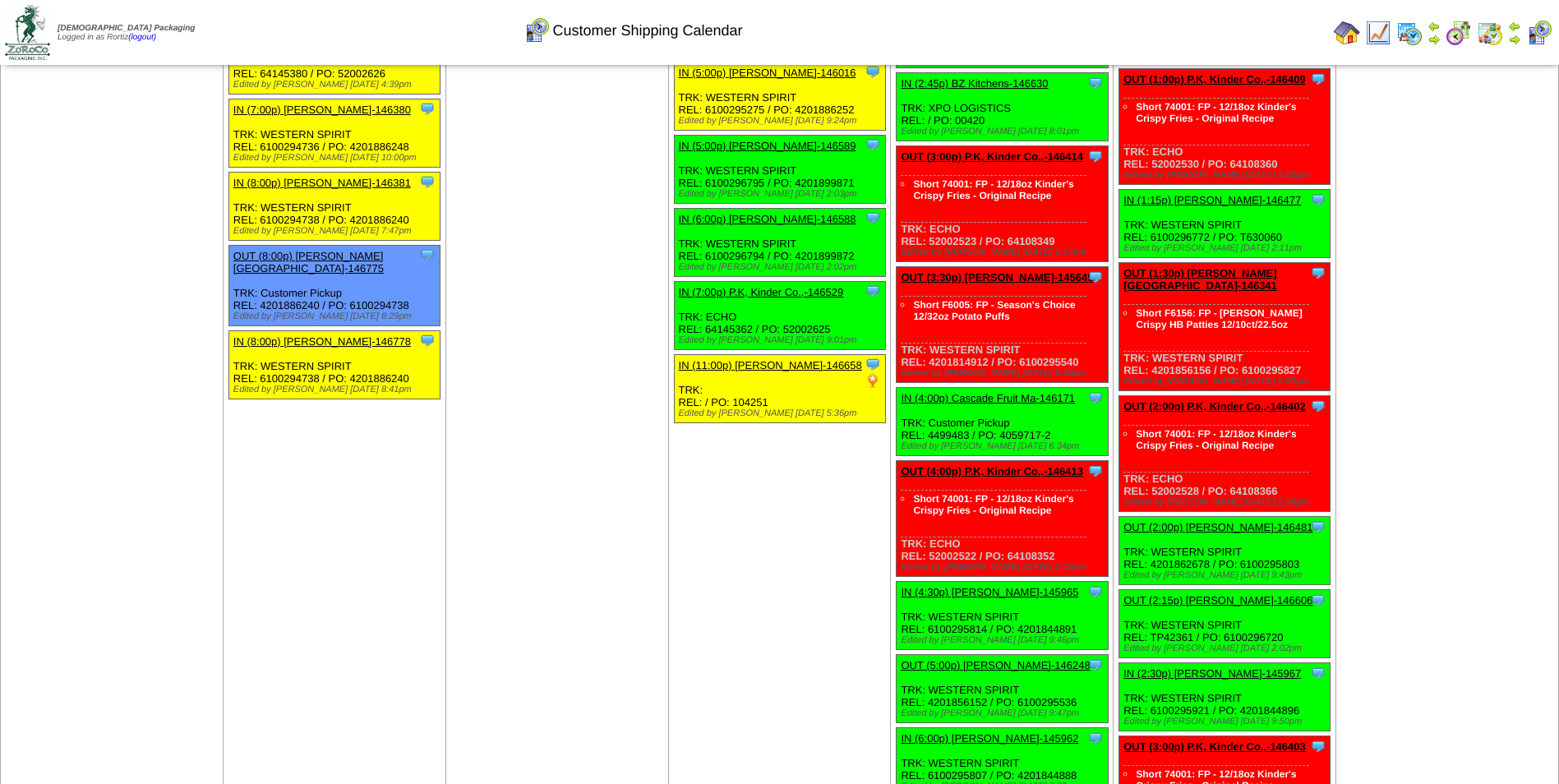
click at [992, 465] on link "OUT (4:00p) P.K, Kinder Co.,-146413" at bounding box center [992, 471] width 183 height 12
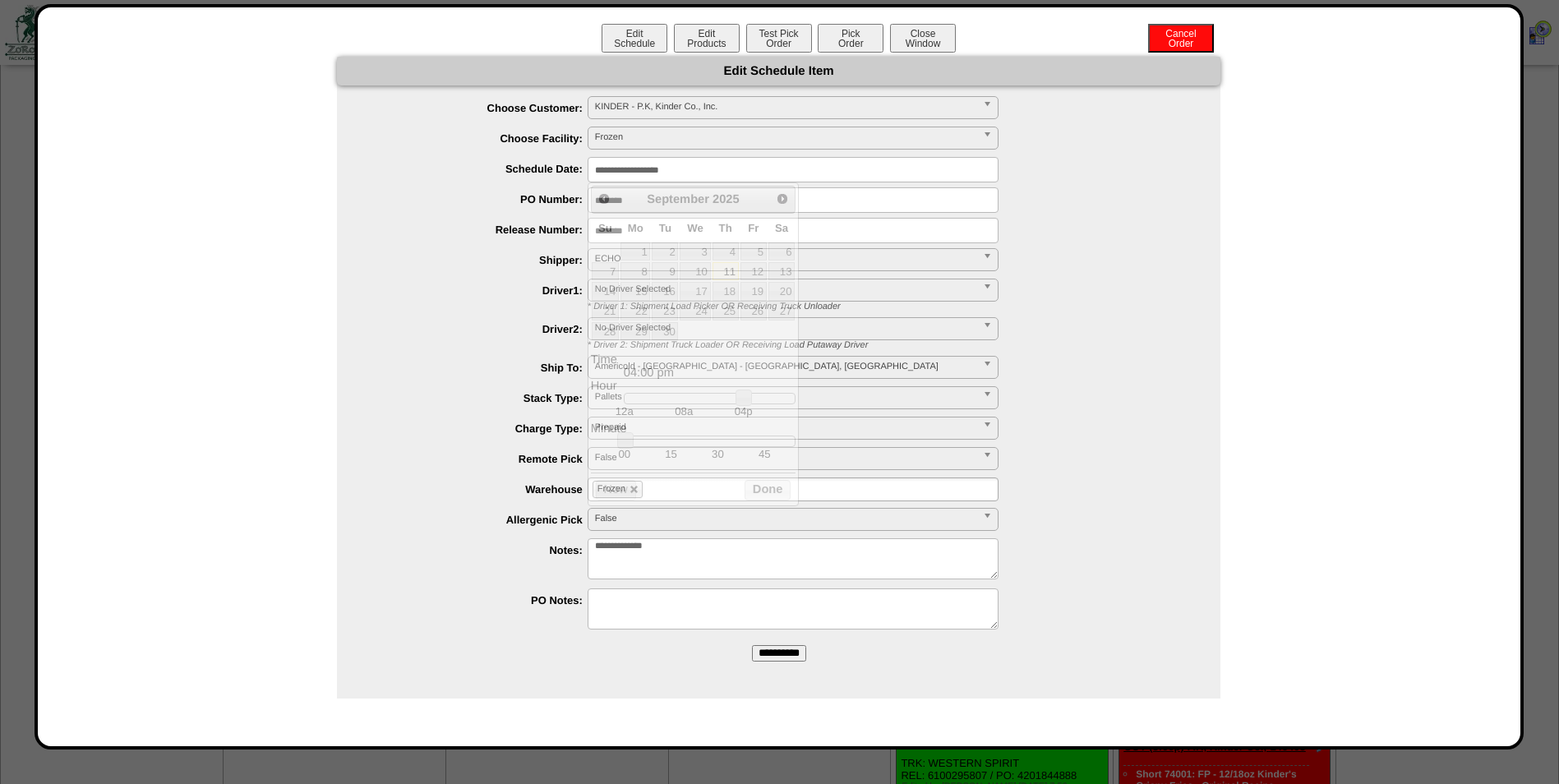
click at [774, 170] on input "**********" at bounding box center [792, 170] width 411 height 26
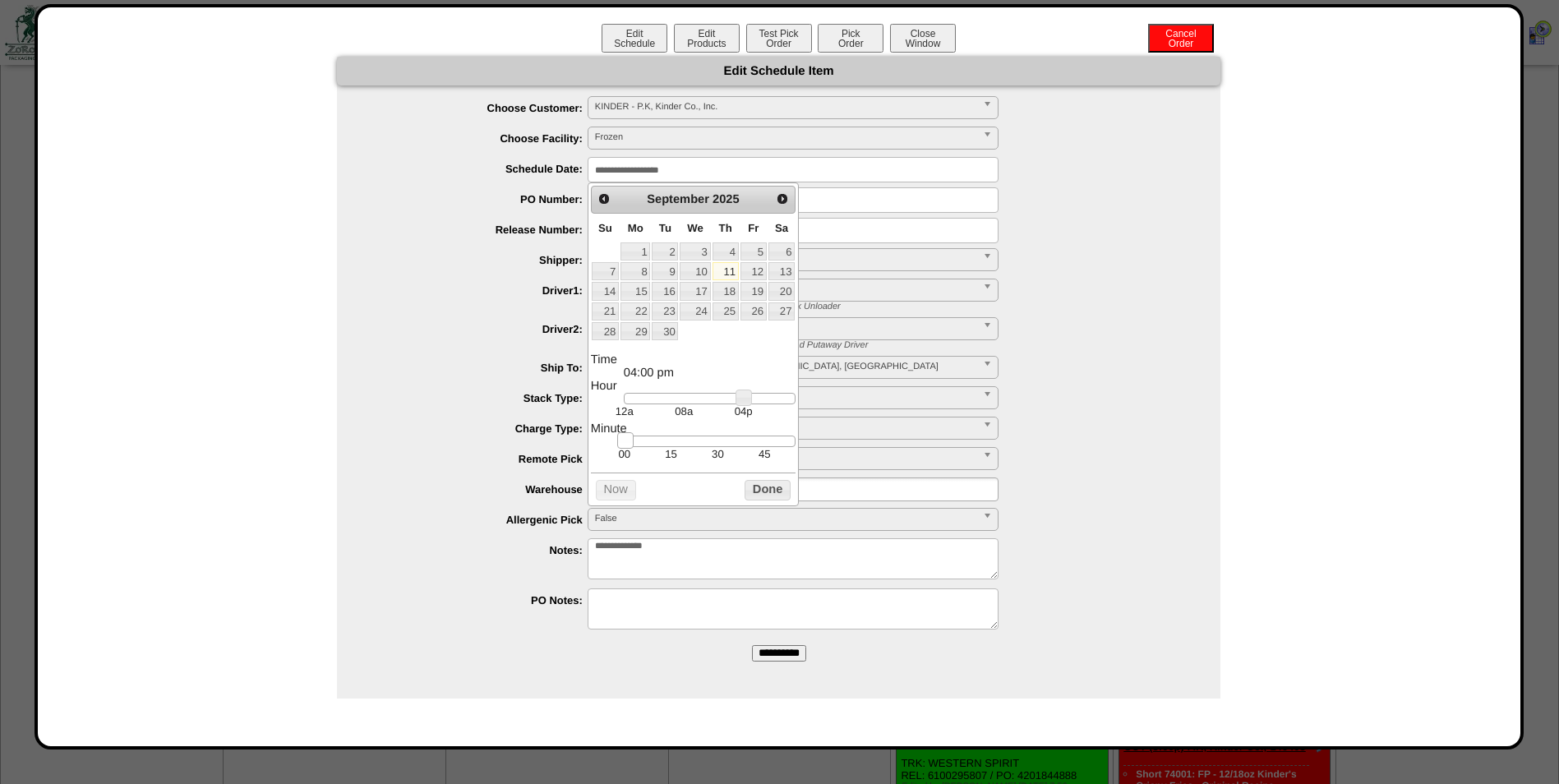
type input "**********"
drag, startPoint x: 622, startPoint y: 446, endPoint x: 632, endPoint y: 447, distance: 10.0
click at [632, 447] on div at bounding box center [709, 441] width 172 height 11
click at [753, 494] on button "Done" at bounding box center [768, 489] width 46 height 20
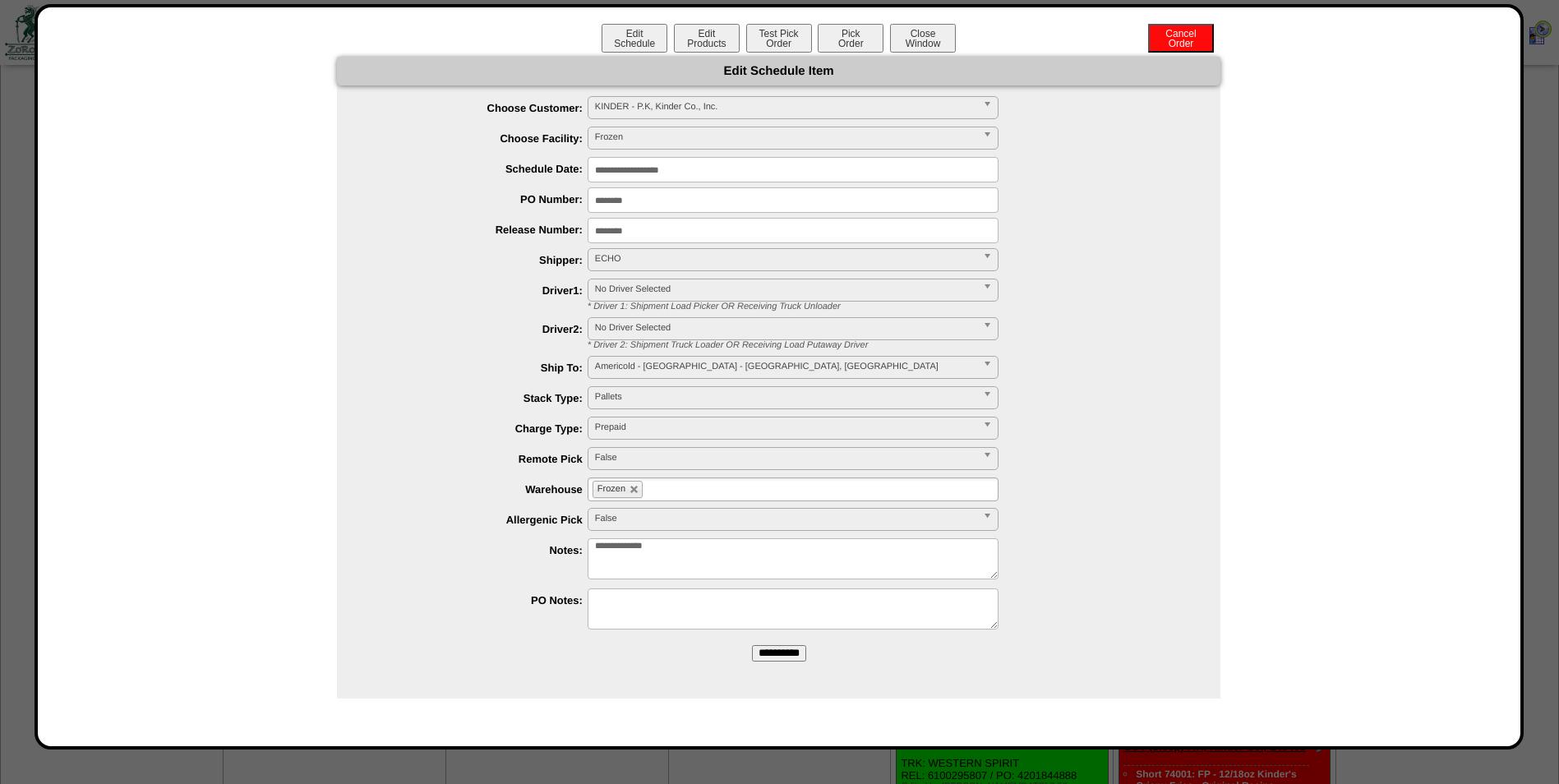
click at [776, 657] on input "**********" at bounding box center [779, 653] width 54 height 17
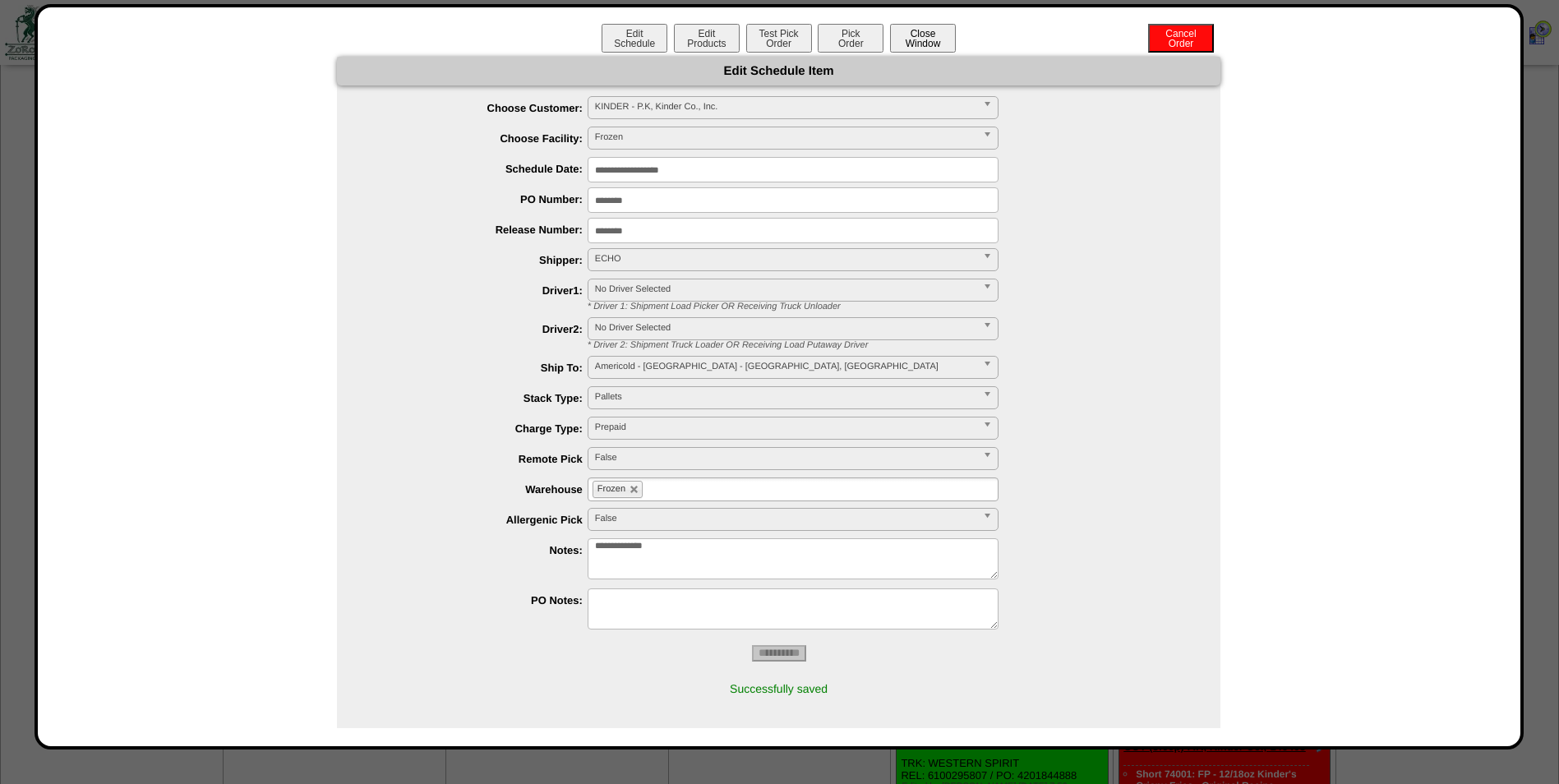
click at [910, 40] on button "Close Window" at bounding box center [923, 38] width 65 height 29
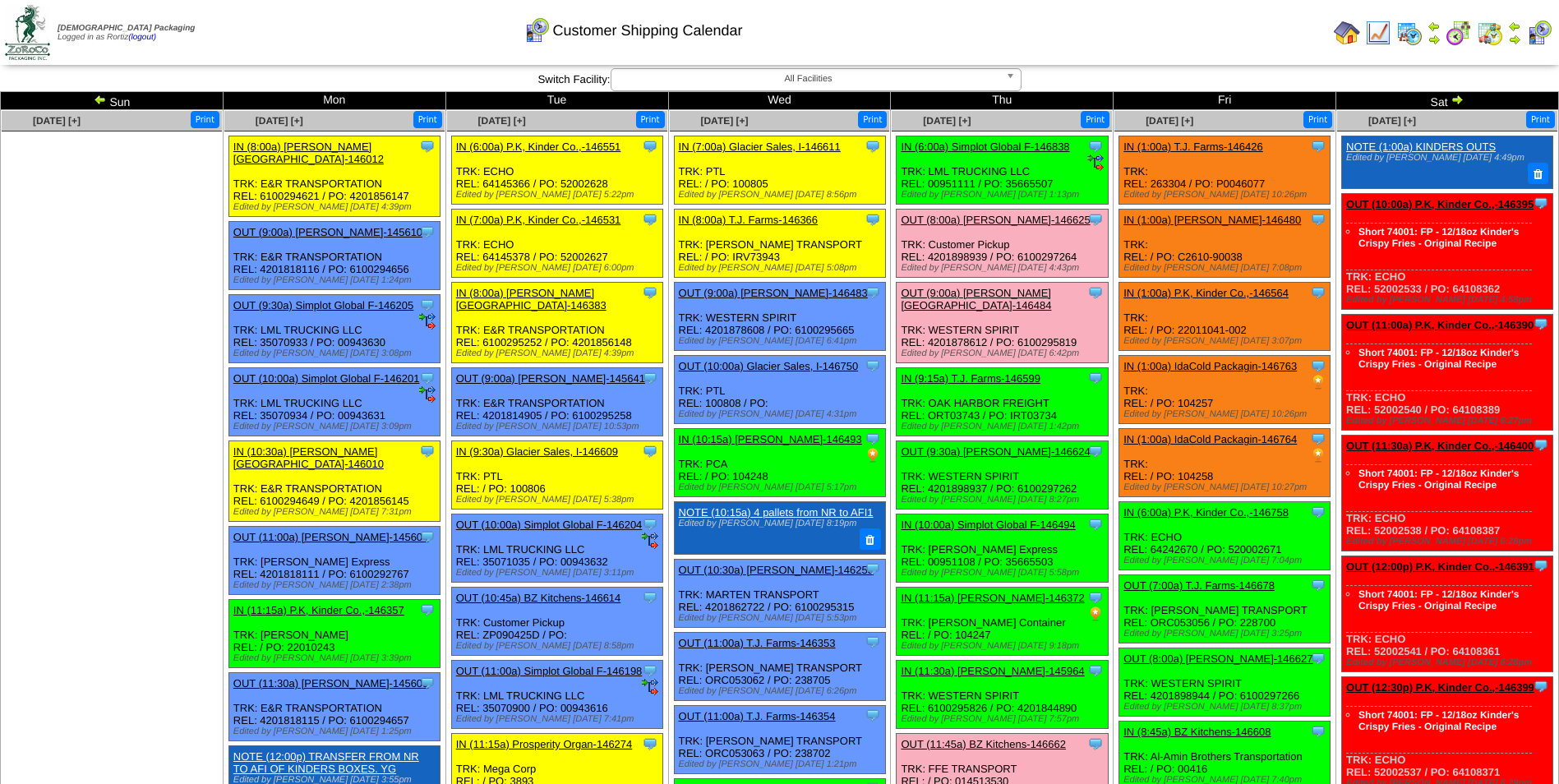
click at [1110, 34] on td "Print All" at bounding box center [863, 33] width 928 height 62
click at [1184, 122] on span "[DATE] [+]" at bounding box center [1169, 120] width 48 height 11
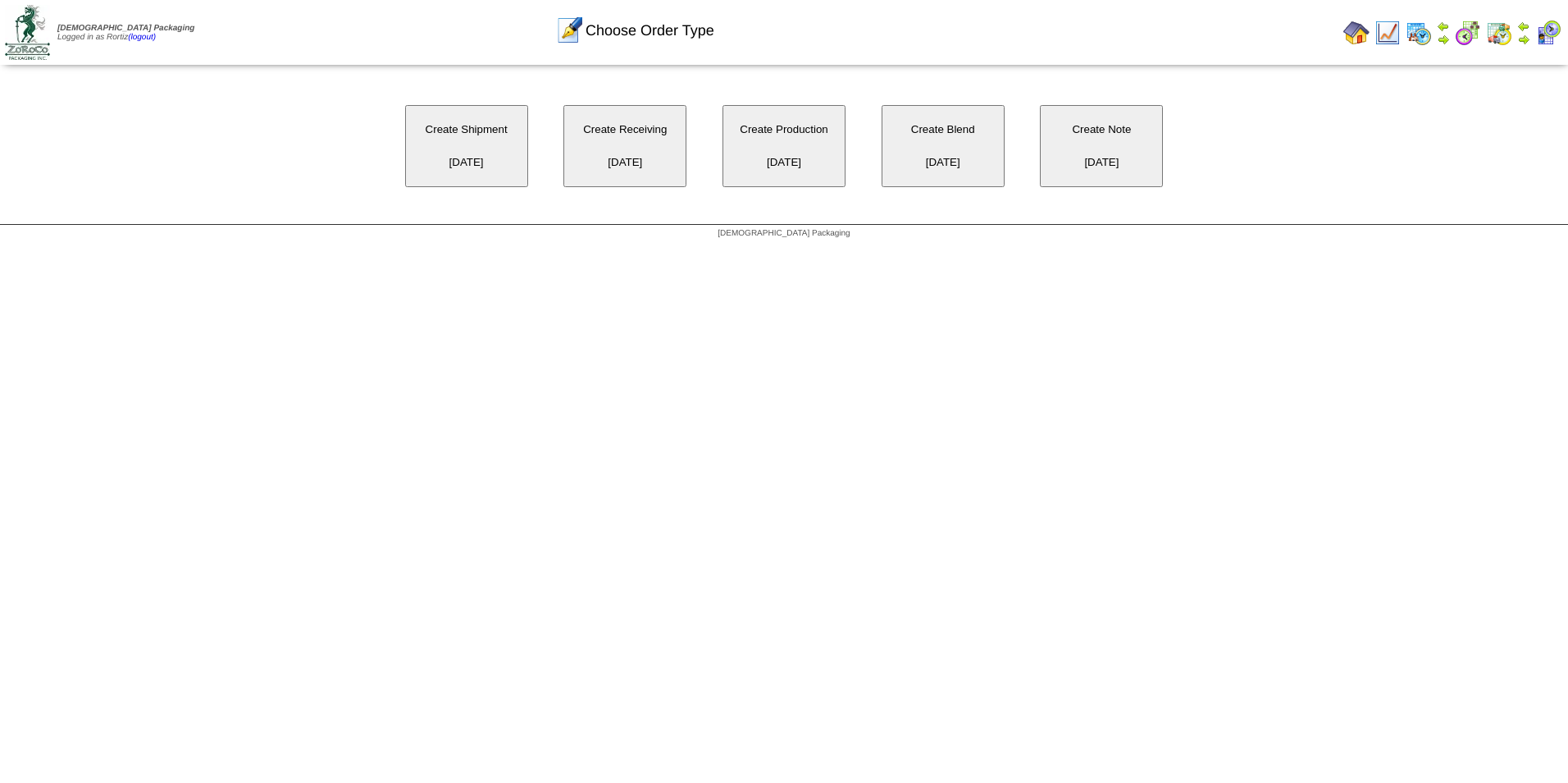
click at [642, 161] on button "Create Receiving 09/12/2025" at bounding box center [625, 145] width 123 height 82
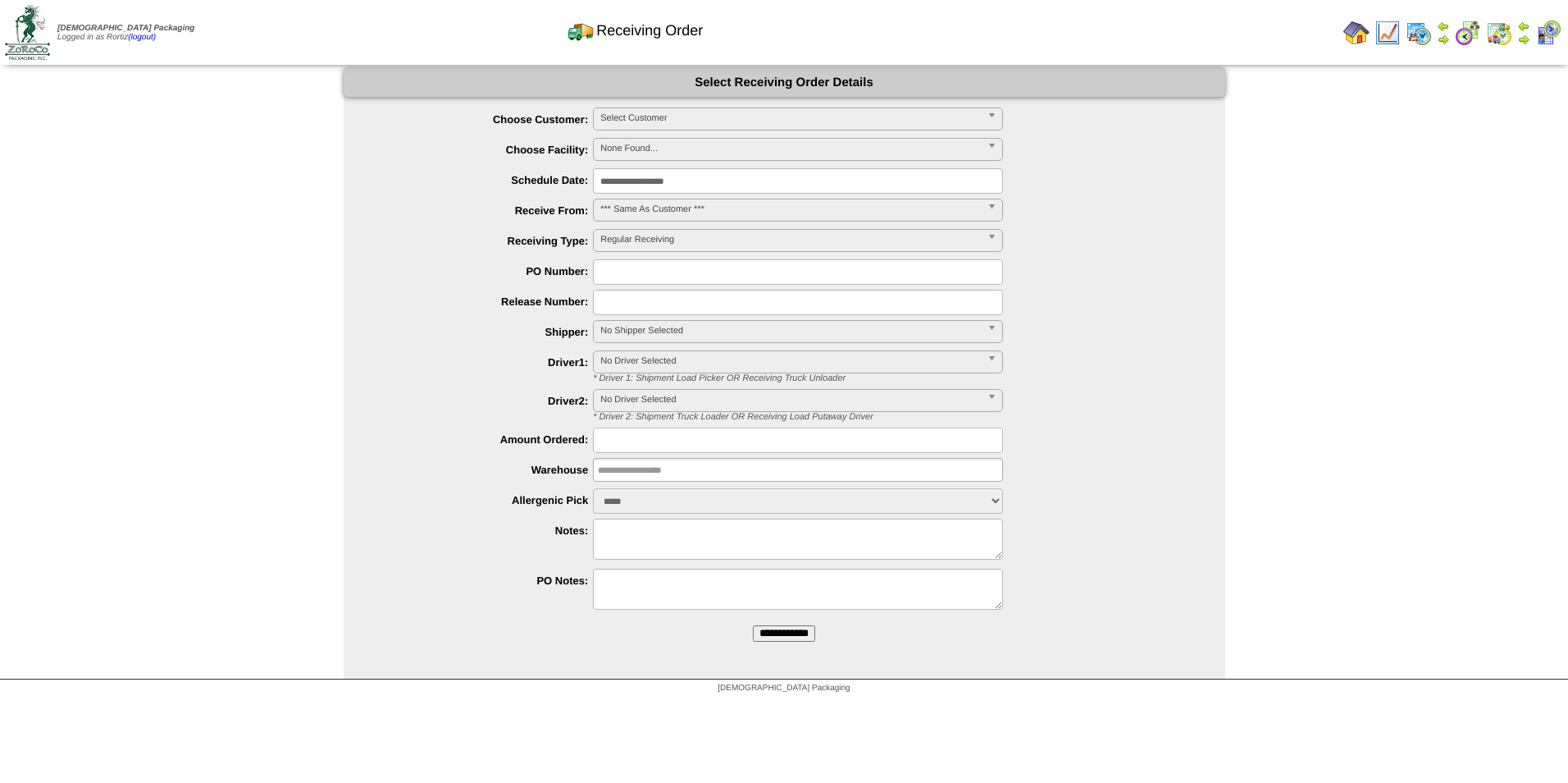
click at [798, 113] on span "Select Customer" at bounding box center [791, 118] width 381 height 19
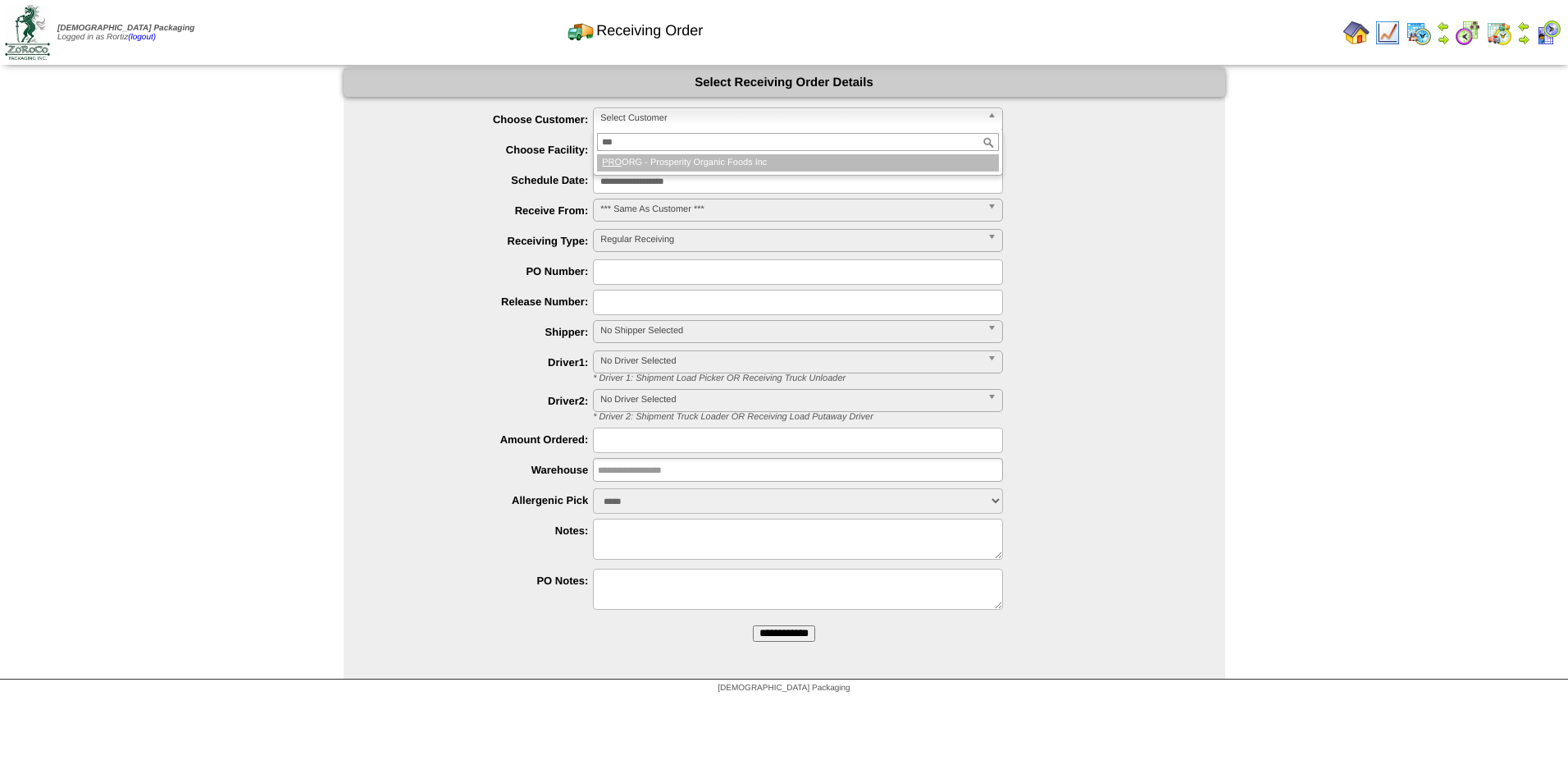
type input "***"
click at [759, 160] on li "PRO ORG - Prosperity Organic Foods Inc" at bounding box center [798, 163] width 402 height 18
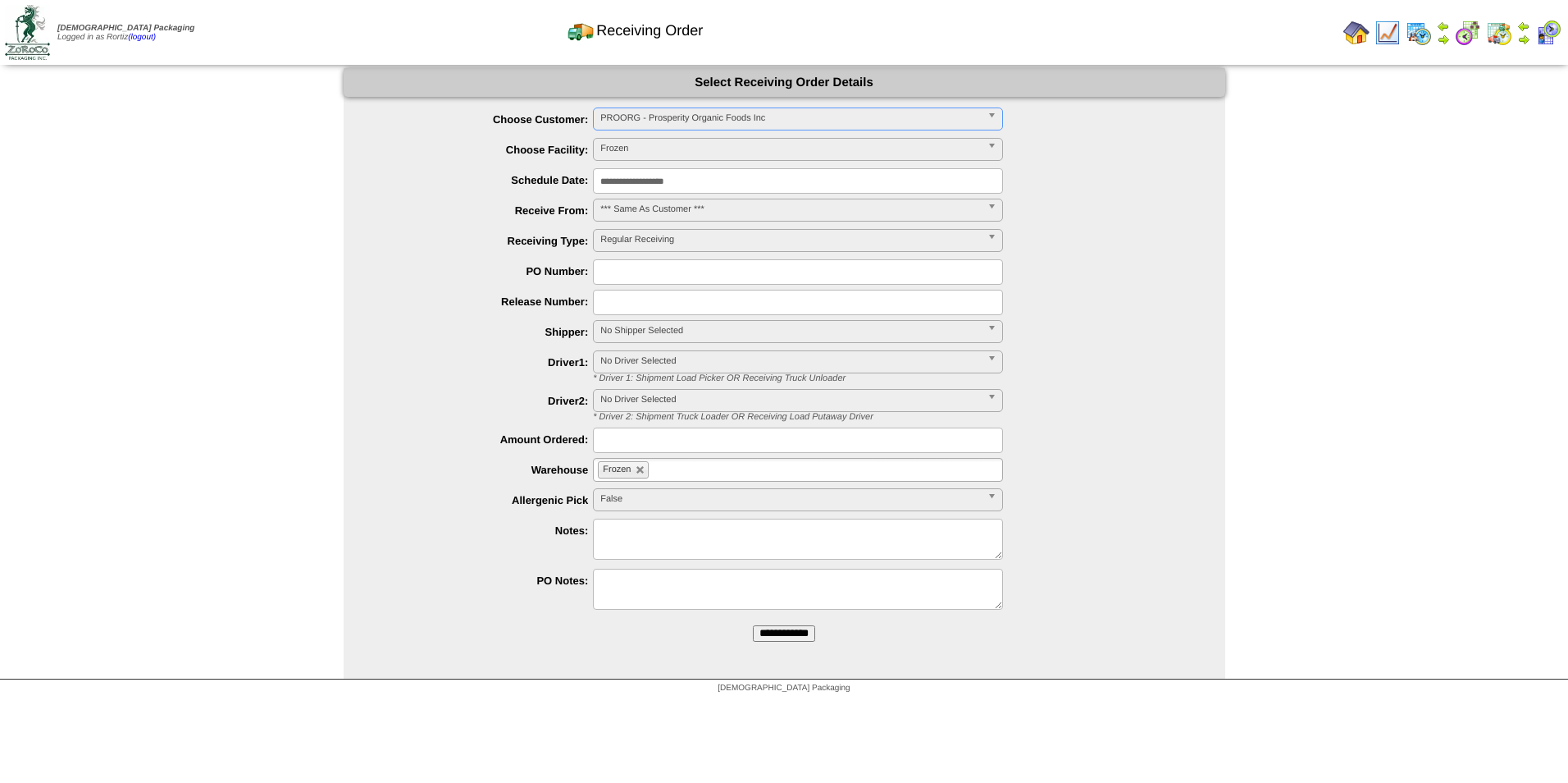
click at [623, 274] on input "text" at bounding box center [798, 272] width 410 height 26
click at [668, 270] on input "text" at bounding box center [798, 272] width 410 height 26
paste input "**********"
type input "**********"
click at [779, 635] on input "**********" at bounding box center [784, 633] width 63 height 17
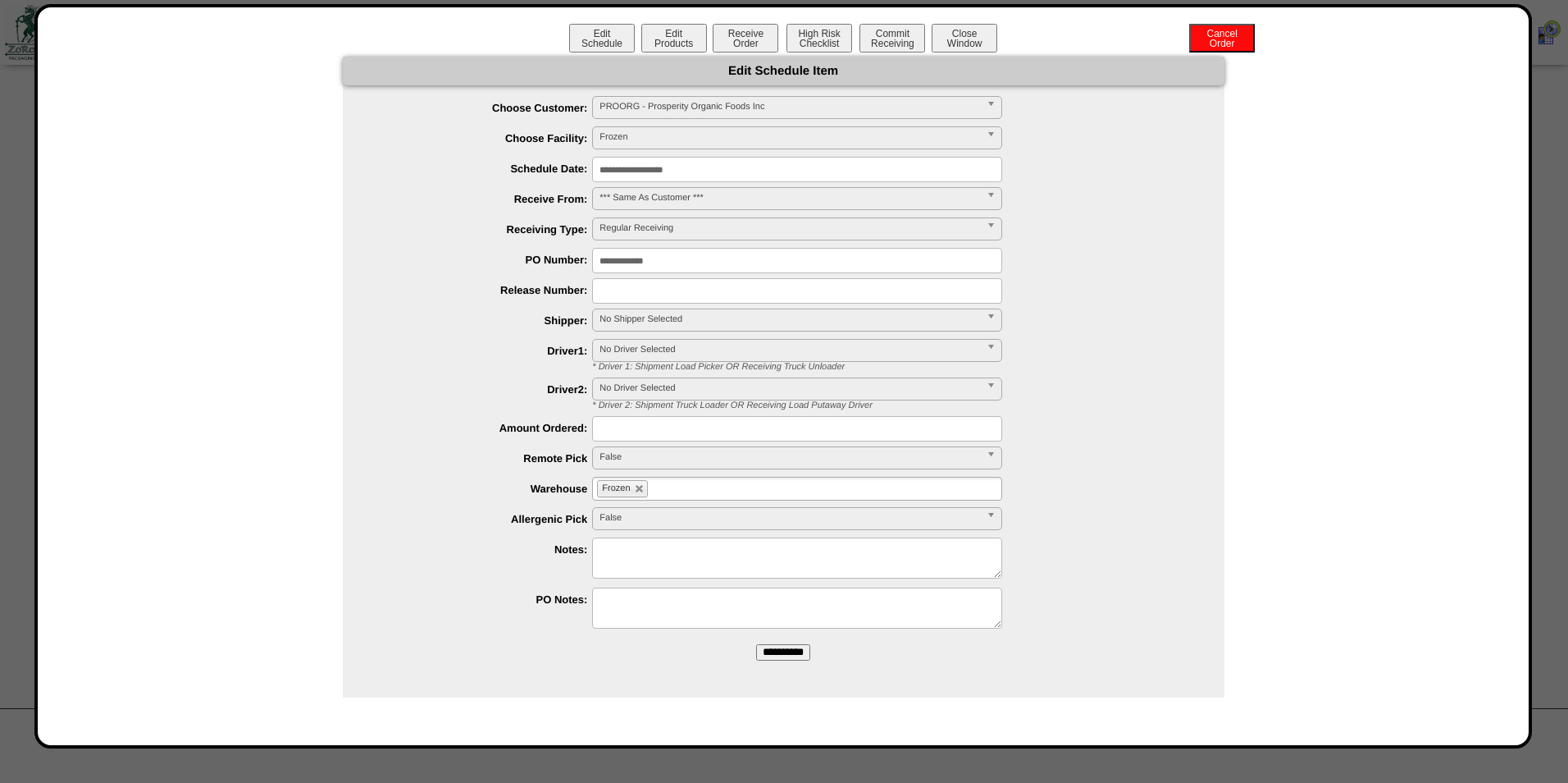
click at [762, 659] on input "**********" at bounding box center [783, 652] width 54 height 17
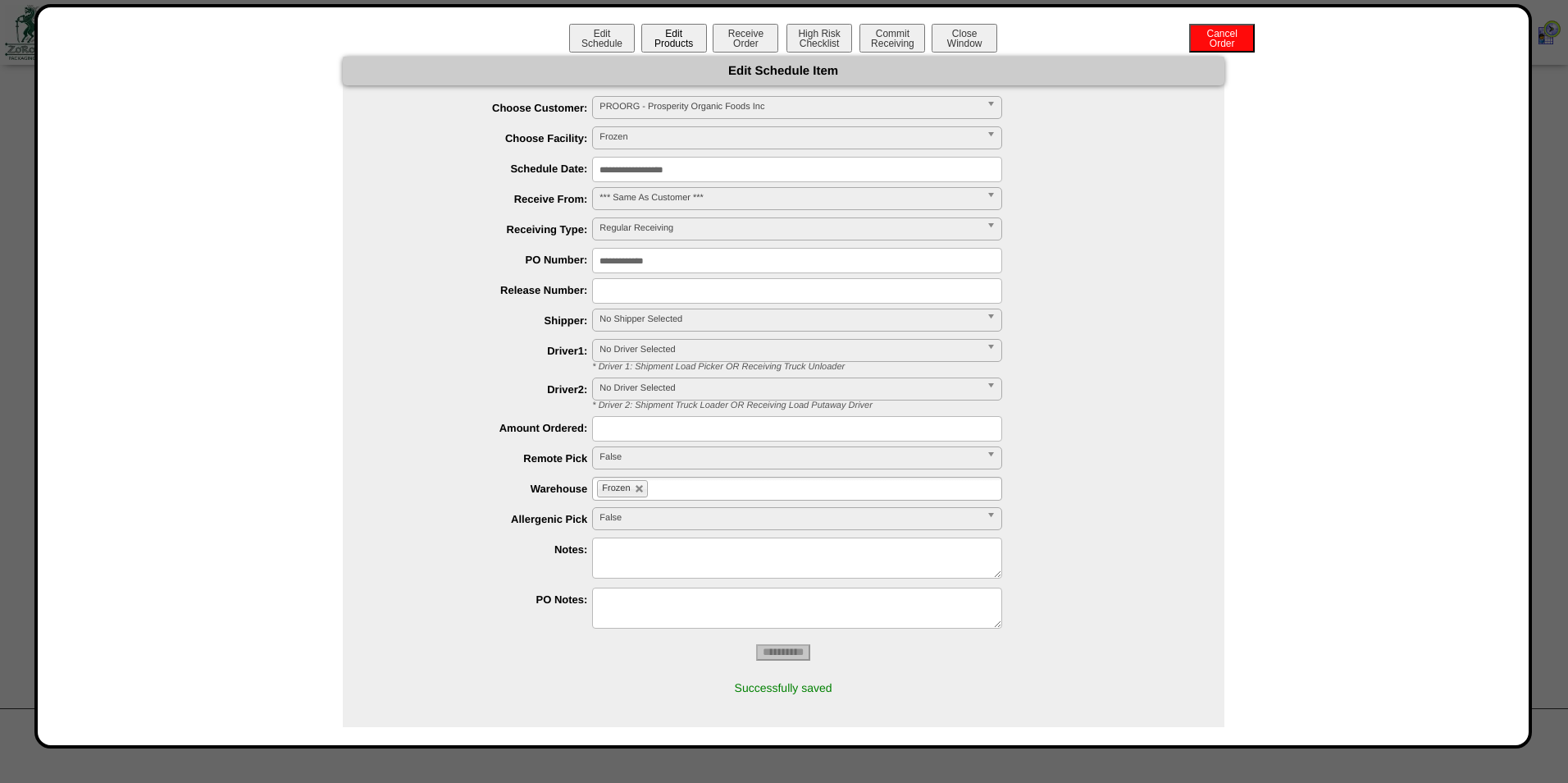
click at [668, 34] on button "Edit Products" at bounding box center [674, 38] width 65 height 29
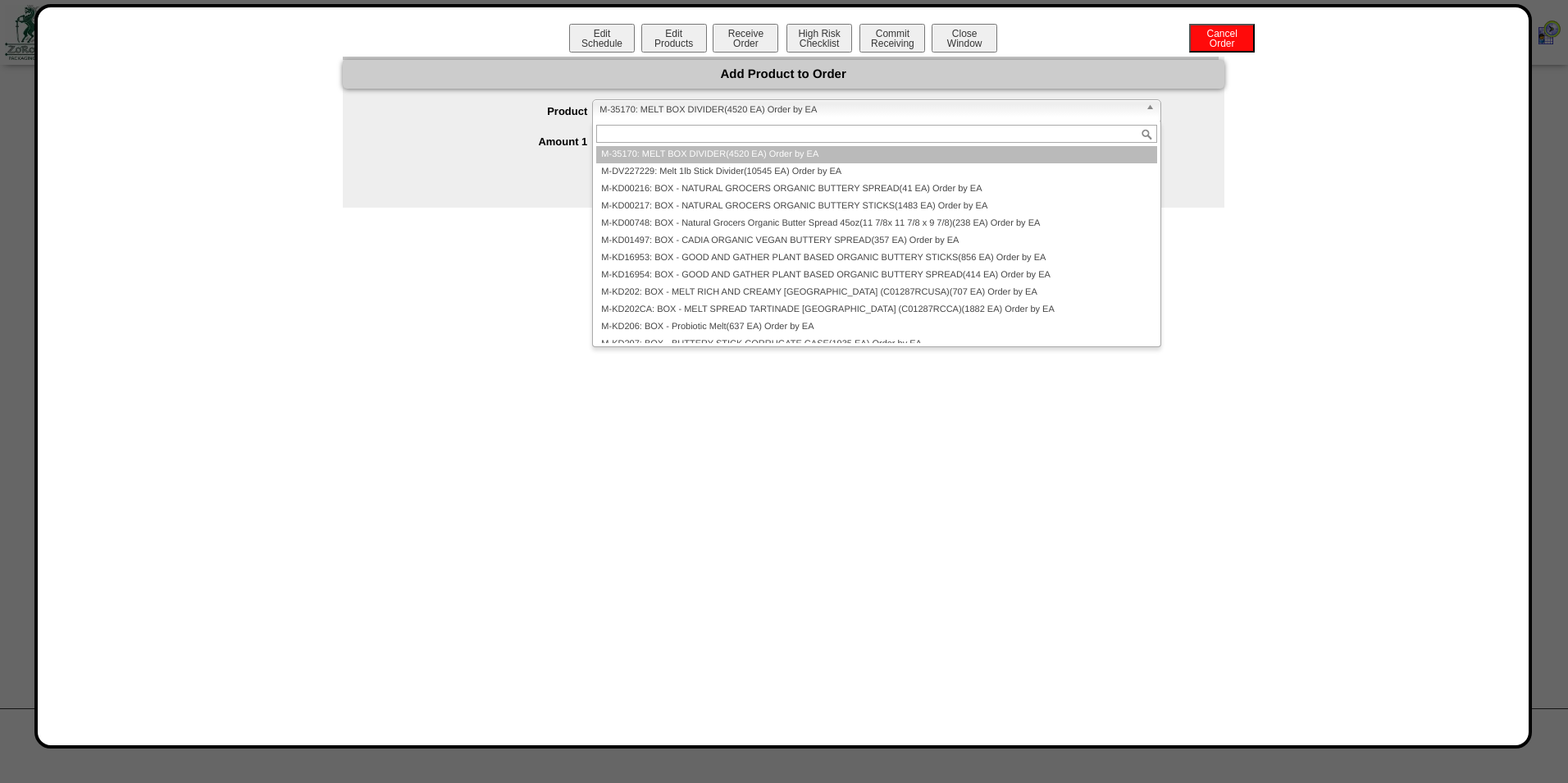
click at [682, 111] on span "M-35170: MELT BOX DIVIDER(4520 EA) Order by EA" at bounding box center [868, 110] width 539 height 19
paste input "*******"
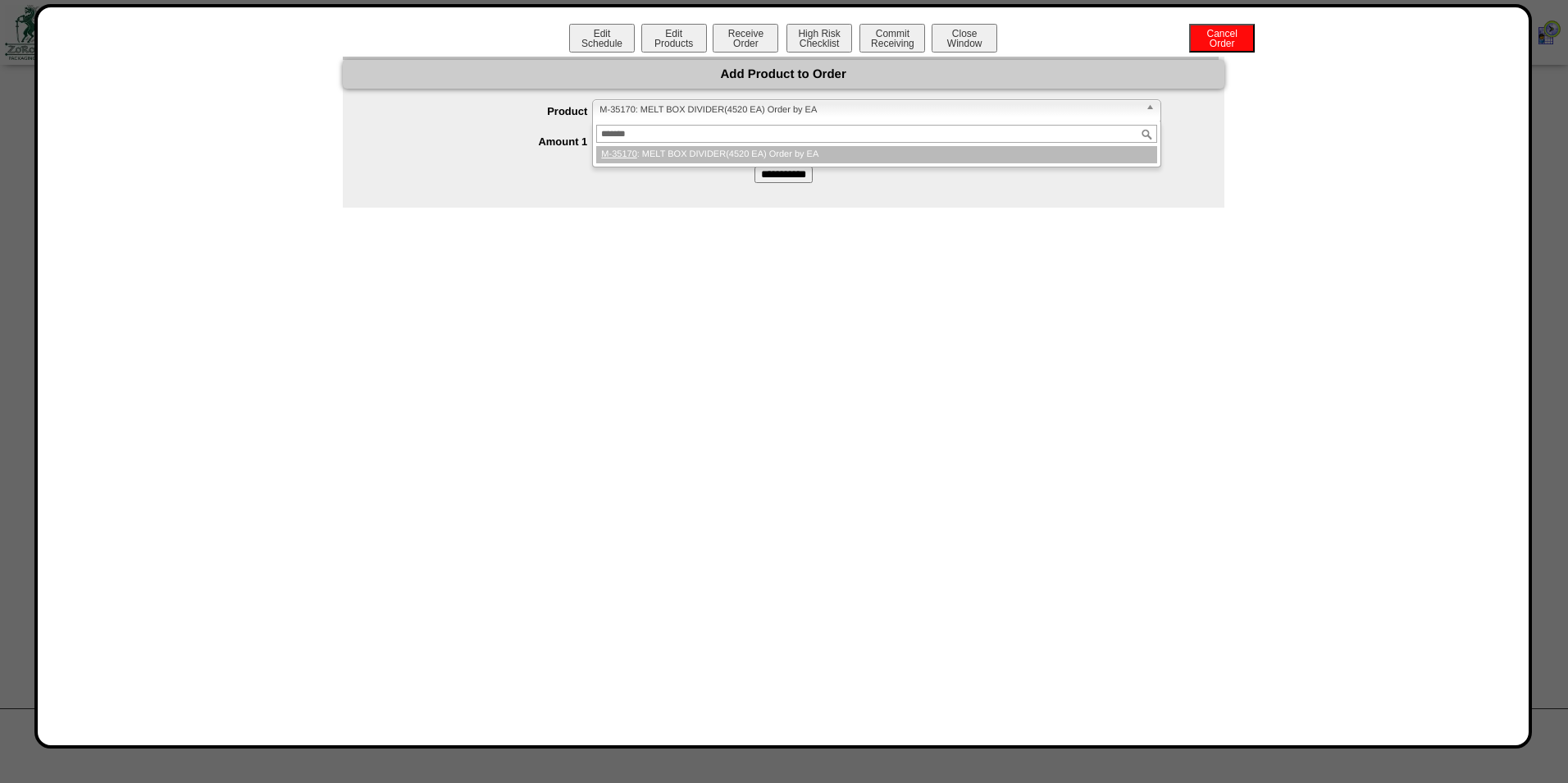
type input "*******"
click at [678, 150] on li "M-35170 : MELT BOX DIVIDER(4520 EA) Order by EA" at bounding box center [877, 155] width 561 height 18
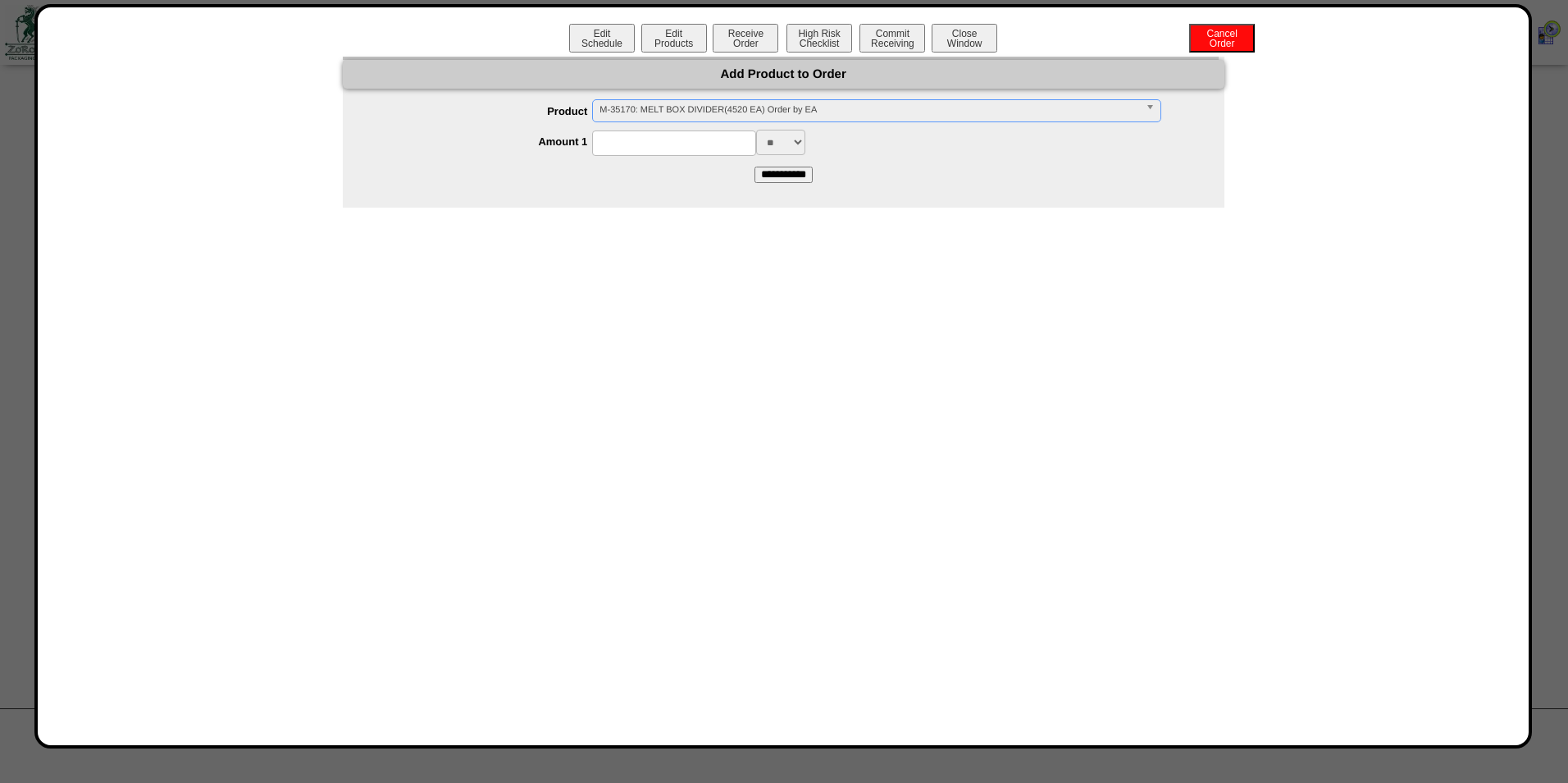
click at [678, 144] on input at bounding box center [674, 143] width 164 height 26
type input "****"
click at [809, 176] on input "**********" at bounding box center [784, 175] width 58 height 17
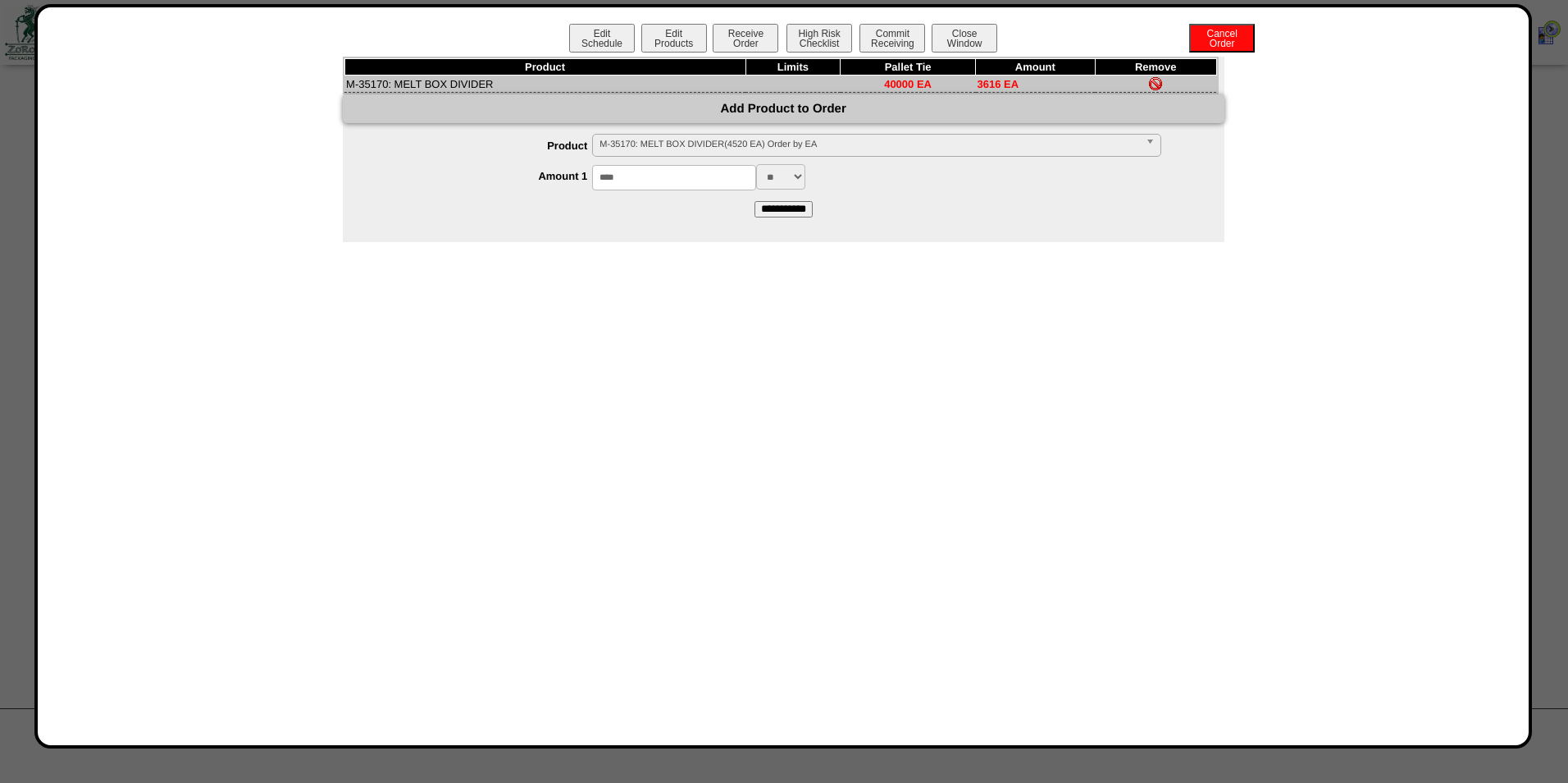
click at [680, 143] on span "M-35170: MELT BOX DIVIDER(4520 EA) Order by EA" at bounding box center [868, 145] width 539 height 19
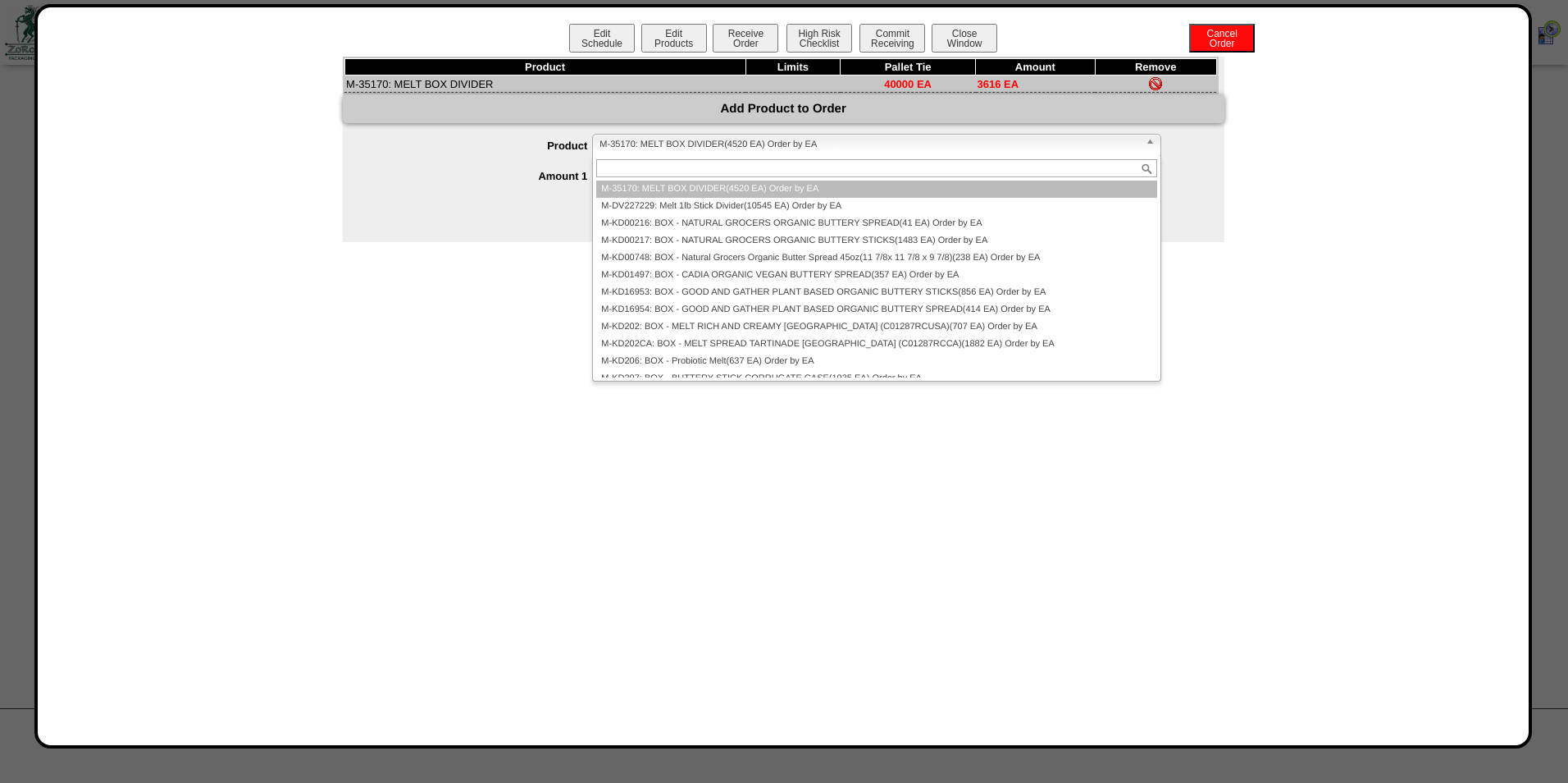
paste input "*******"
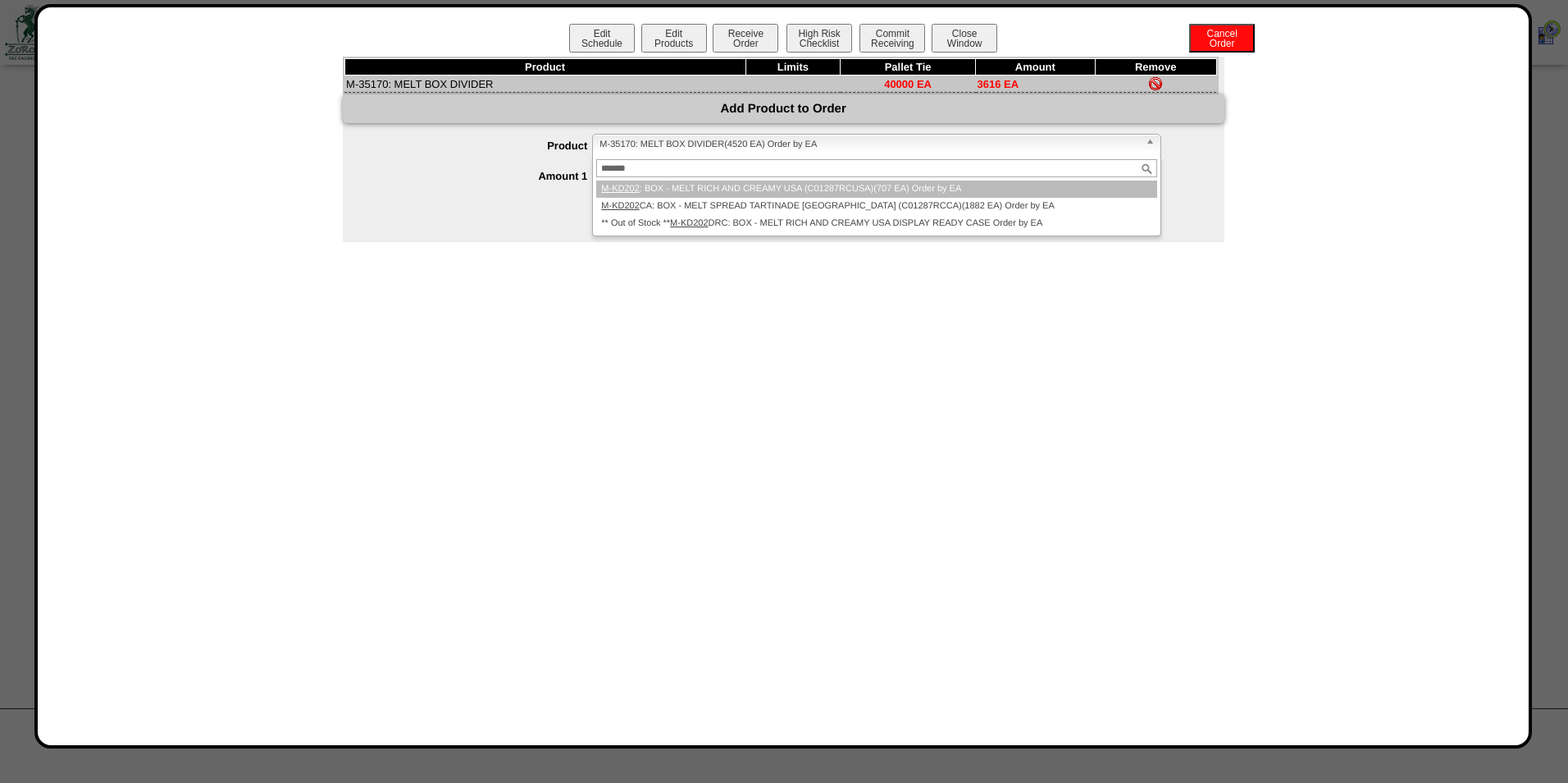
type input "*******"
click at [674, 183] on li "M-KD202 : BOX - MELT RICH AND CREAMY USA (C01287RCUSA)(707 EA) Order by EA" at bounding box center [877, 190] width 561 height 18
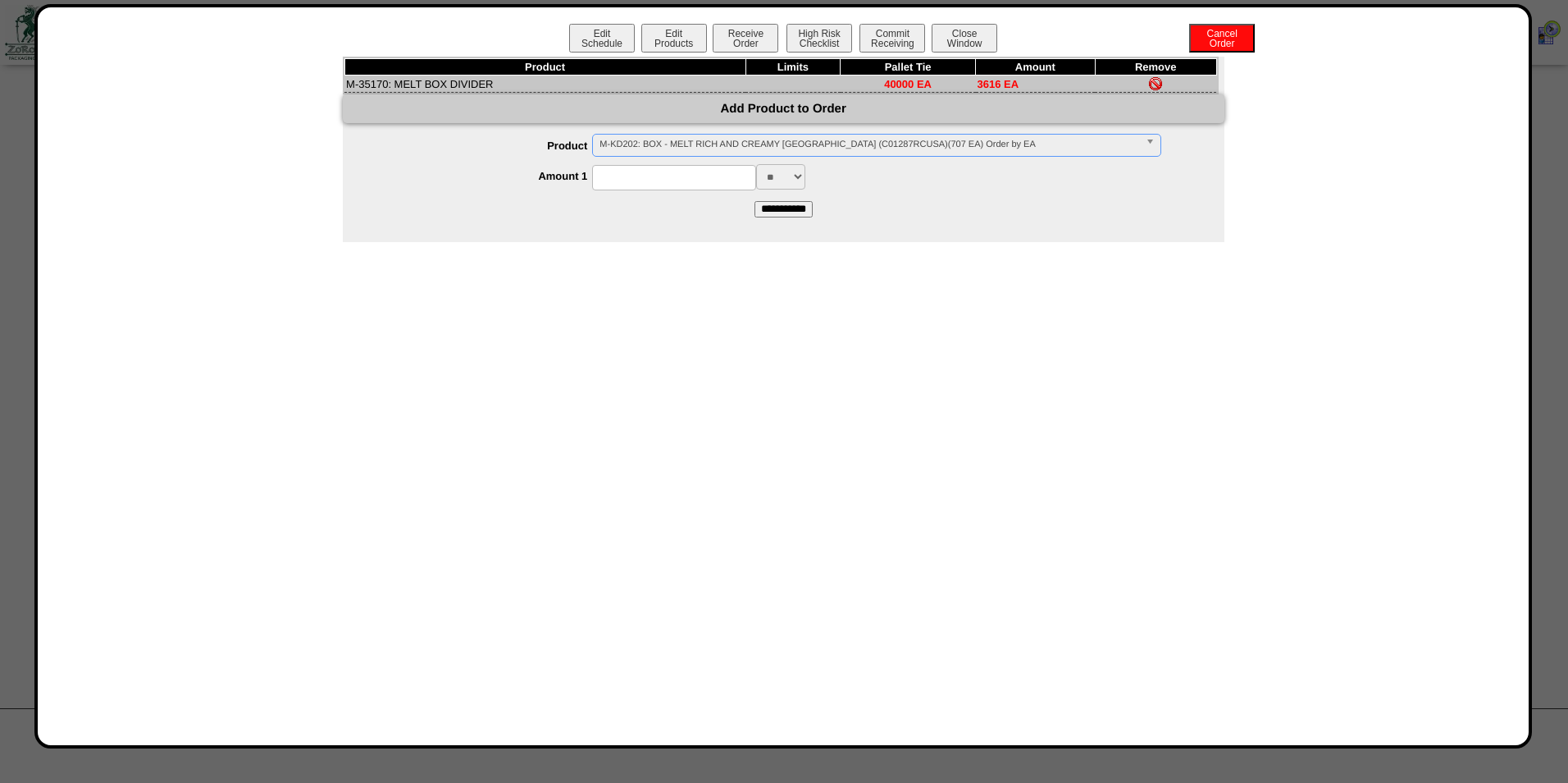
click at [674, 183] on input at bounding box center [674, 177] width 164 height 26
type input "***"
click at [787, 207] on input "**********" at bounding box center [784, 209] width 58 height 17
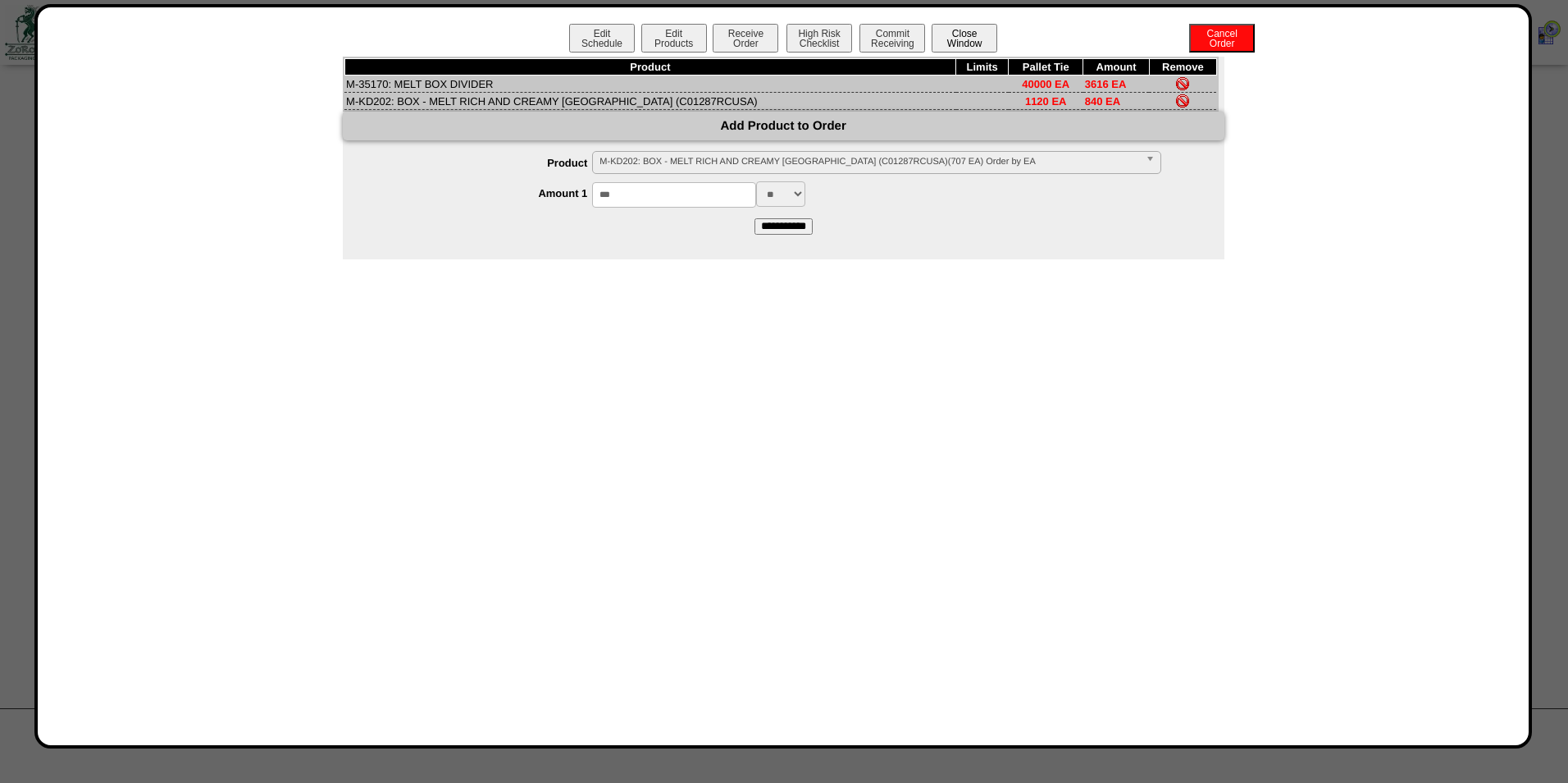
click at [970, 34] on button "Close Window" at bounding box center [964, 38] width 65 height 29
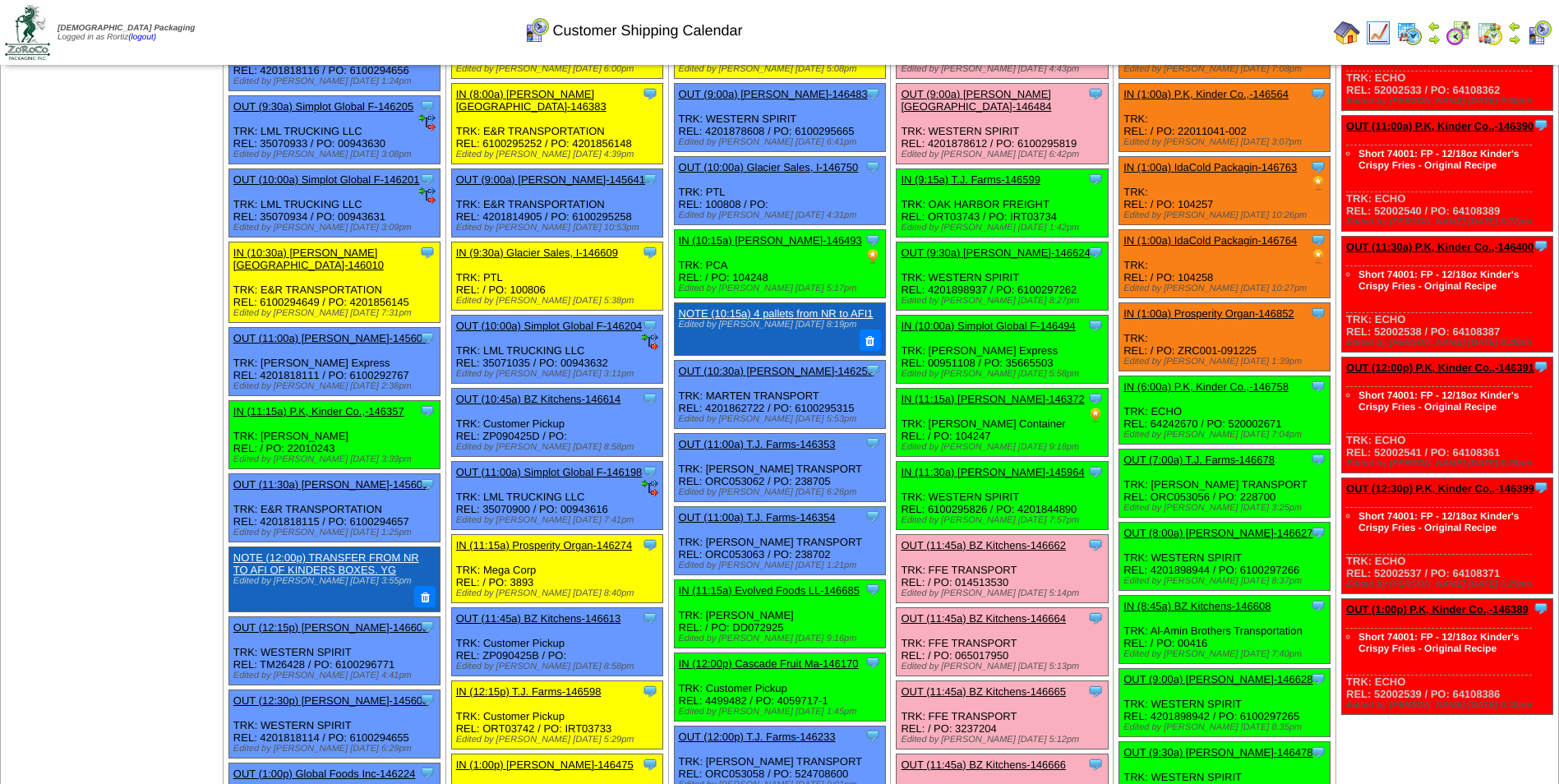
scroll to position [164, 0]
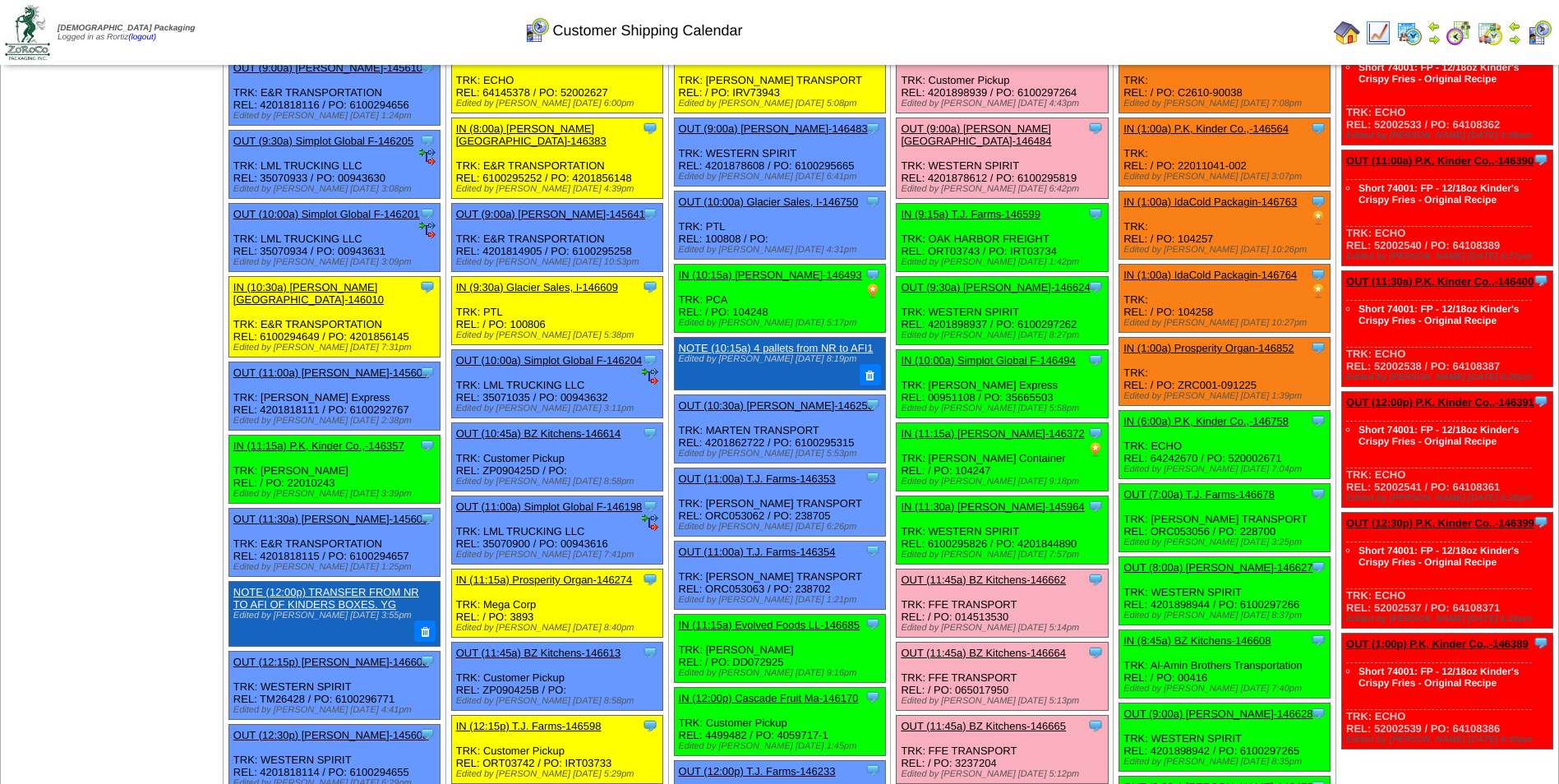
drag, startPoint x: 1254, startPoint y: 384, endPoint x: 1180, endPoint y: 384, distance: 74.0
click at [1180, 384] on div "Clone Item IN (1:00a) Prosperity Organ-146852 Prosperity Organic Foods Inc Sche…" at bounding box center [1225, 371] width 211 height 68
copy div "ZRC001-091225"
click at [1187, 349] on link "IN (1:00a) Prosperity Organ-146852" at bounding box center [1208, 348] width 170 height 12
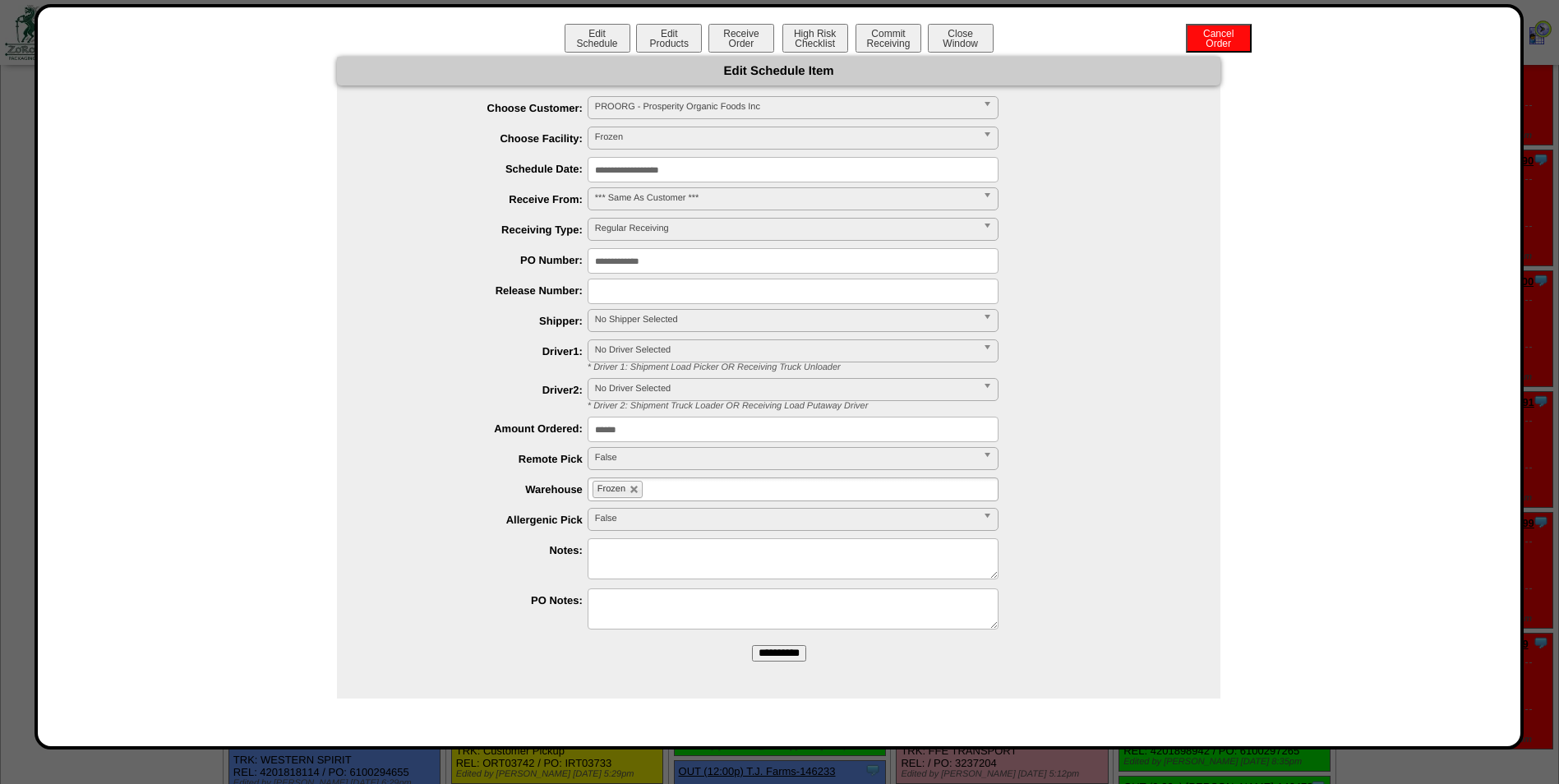
click at [742, 170] on input "**********" at bounding box center [792, 170] width 411 height 26
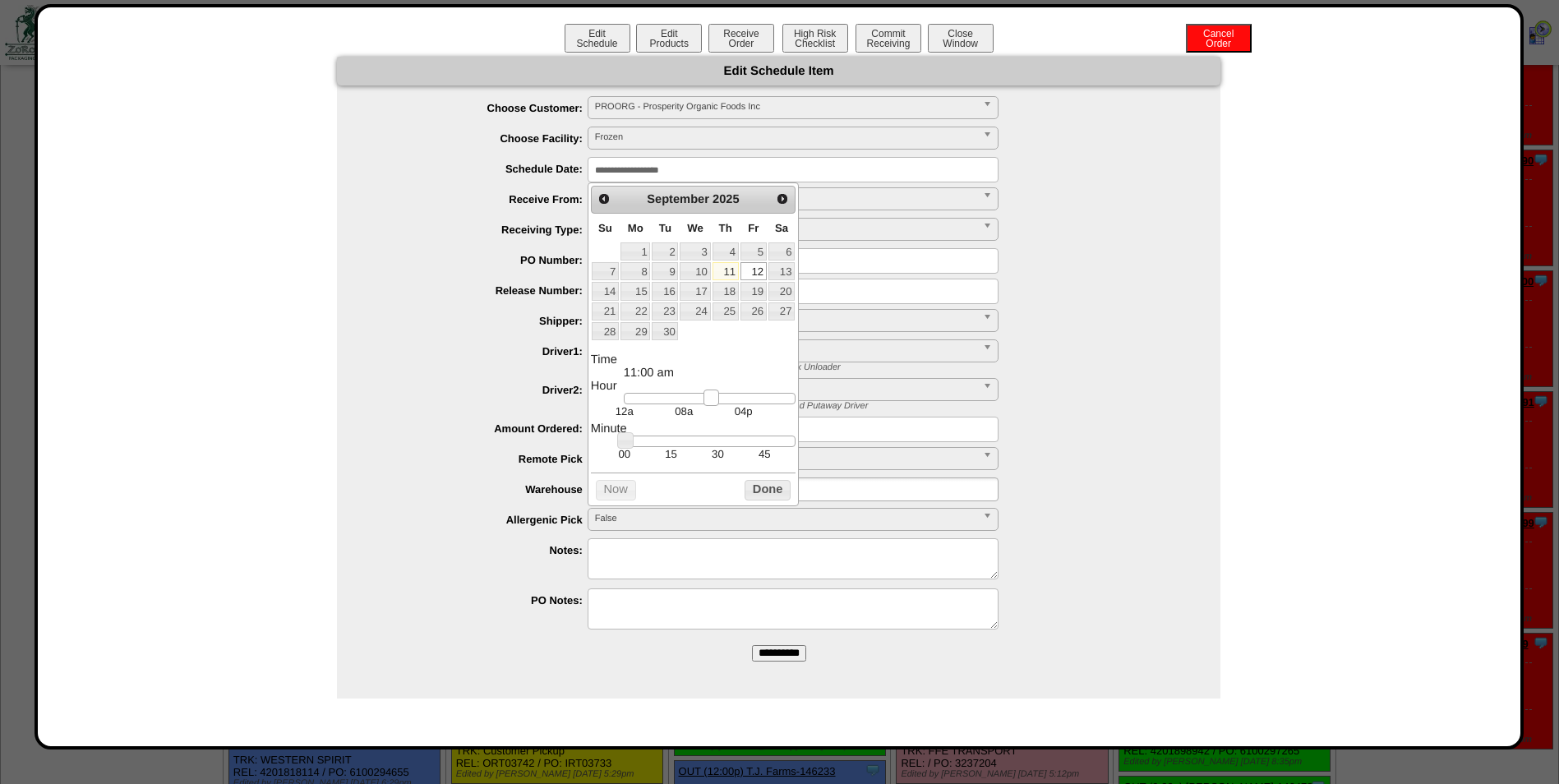
drag, startPoint x: 629, startPoint y: 401, endPoint x: 707, endPoint y: 398, distance: 78.1
click at [707, 398] on link at bounding box center [712, 397] width 17 height 17
click at [670, 459] on td "15" at bounding box center [670, 454] width 47 height 14
type input "**********"
drag, startPoint x: 755, startPoint y: 497, endPoint x: 768, endPoint y: 509, distance: 17.7
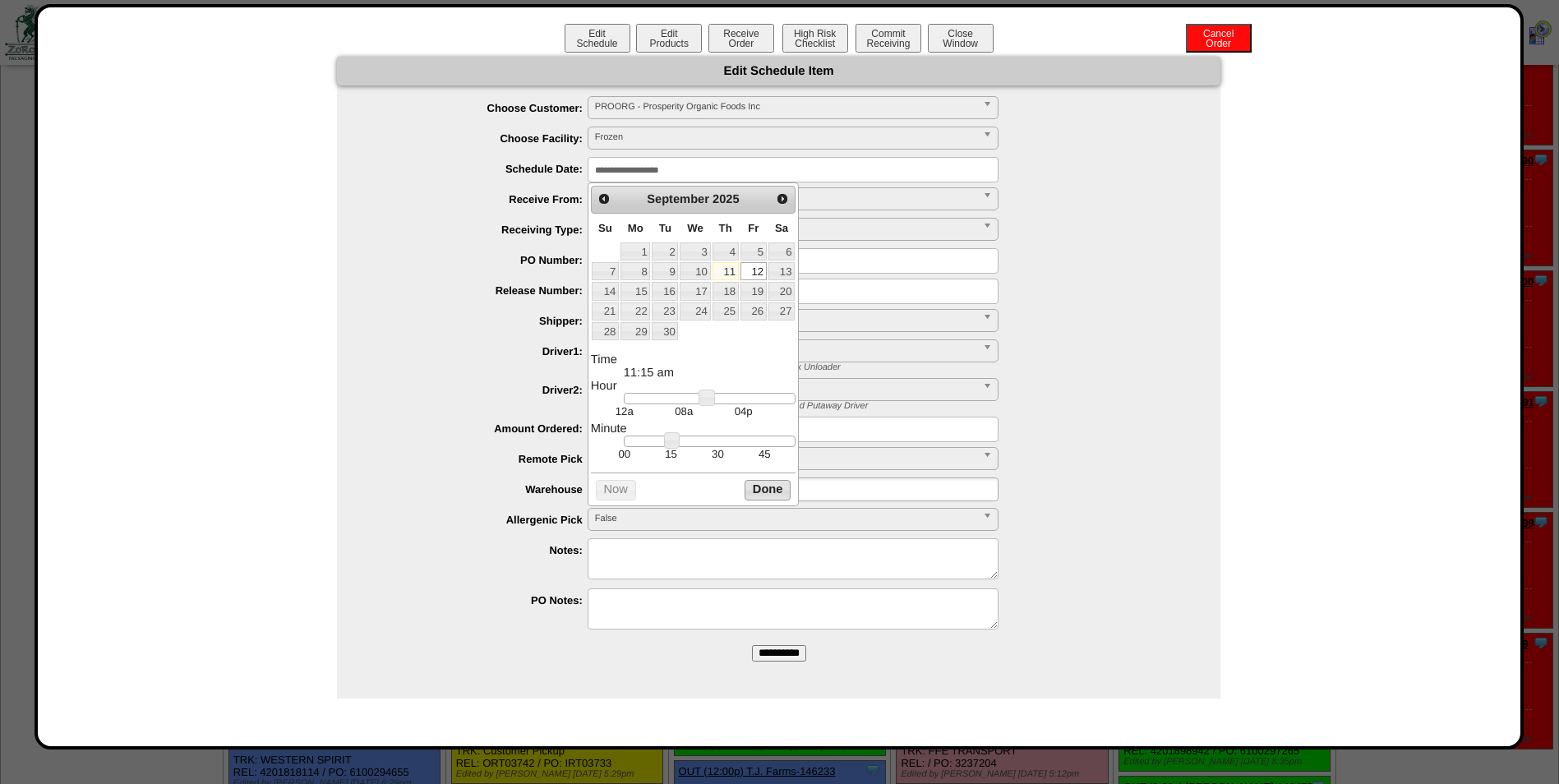
click at [756, 496] on button "Done" at bounding box center [768, 489] width 46 height 20
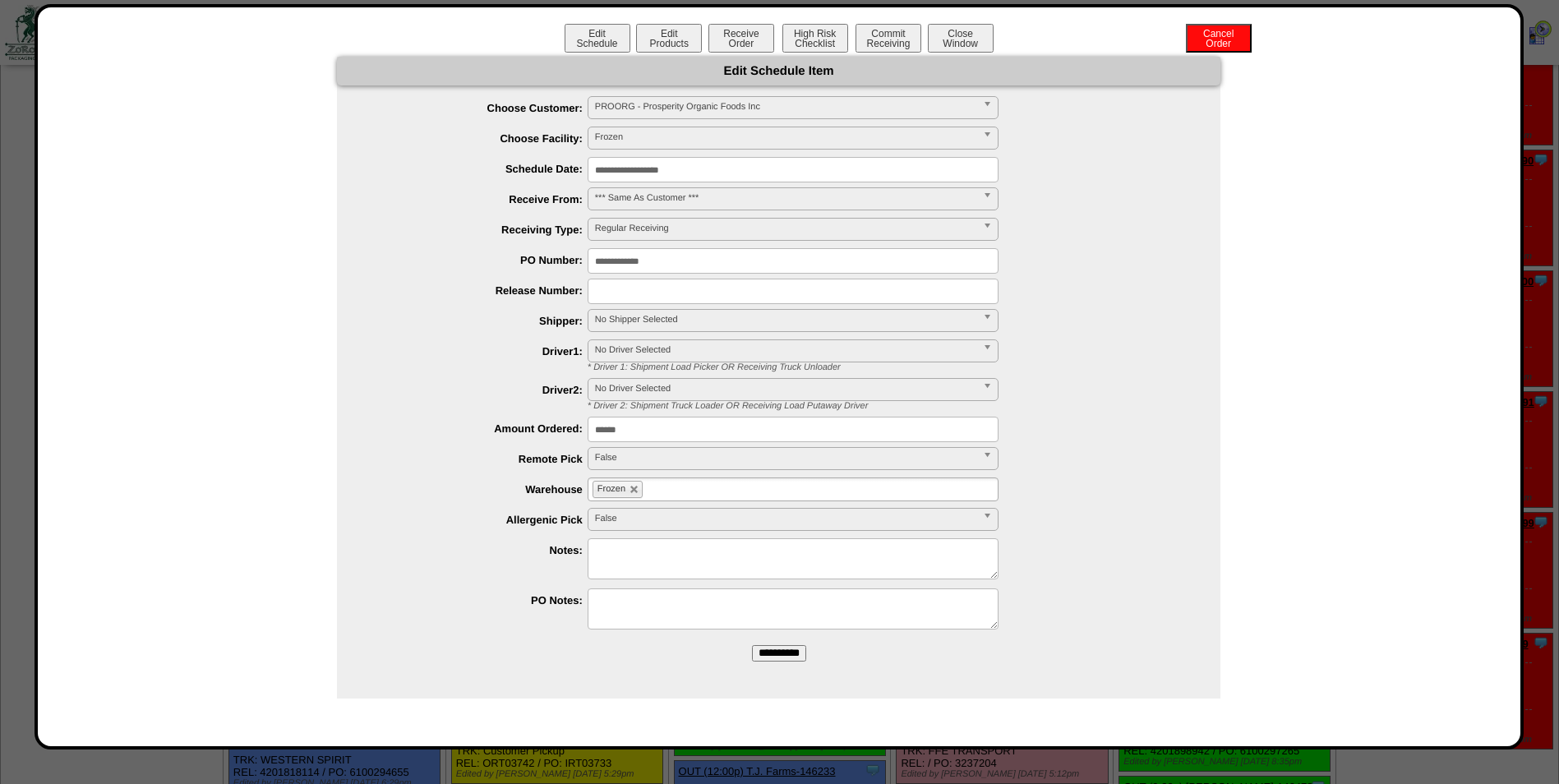
click at [677, 313] on span "No Shipper Selected" at bounding box center [786, 320] width 382 height 19
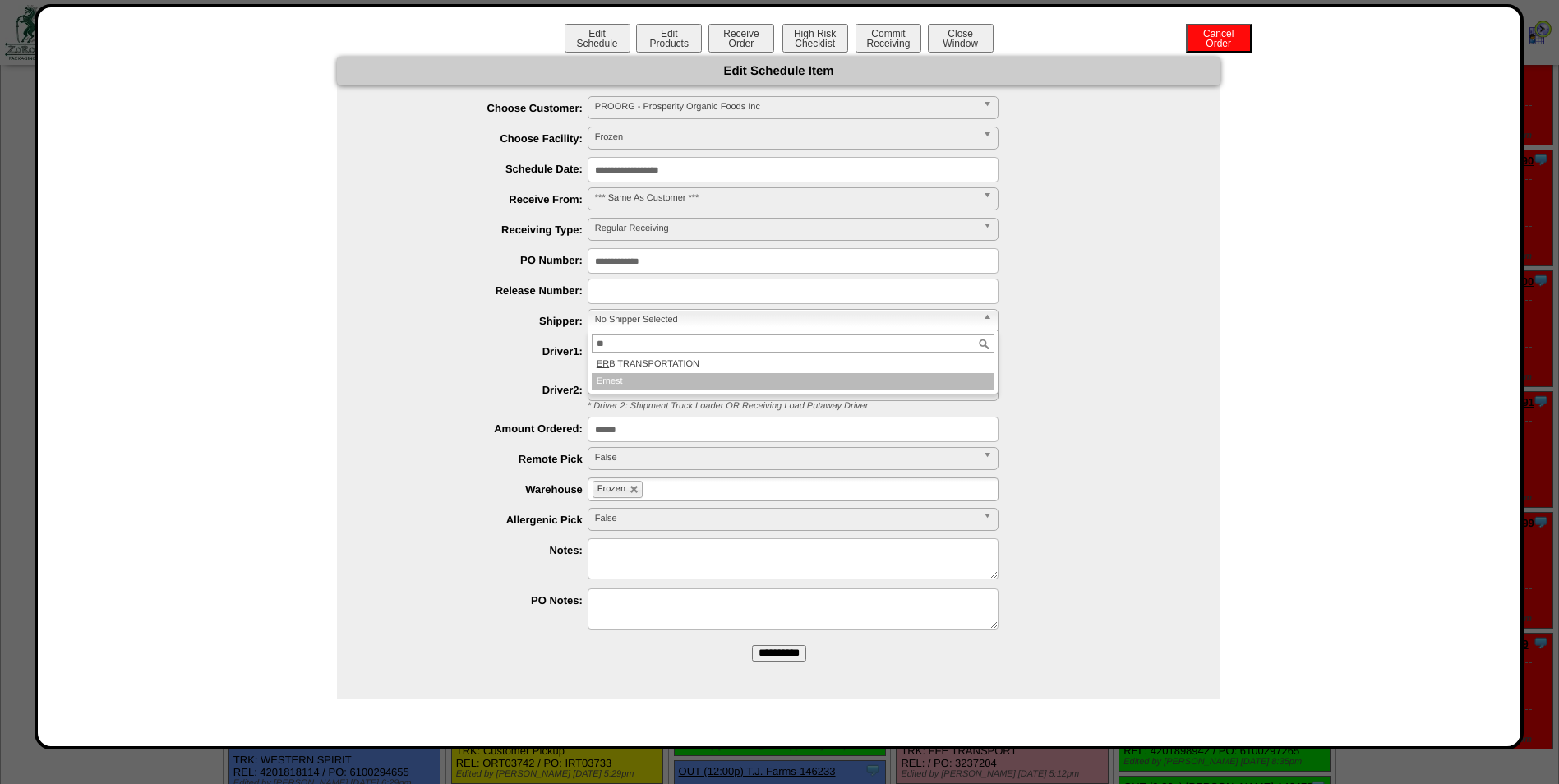
type input "**"
click at [629, 388] on li "Er nest" at bounding box center [793, 382] width 403 height 18
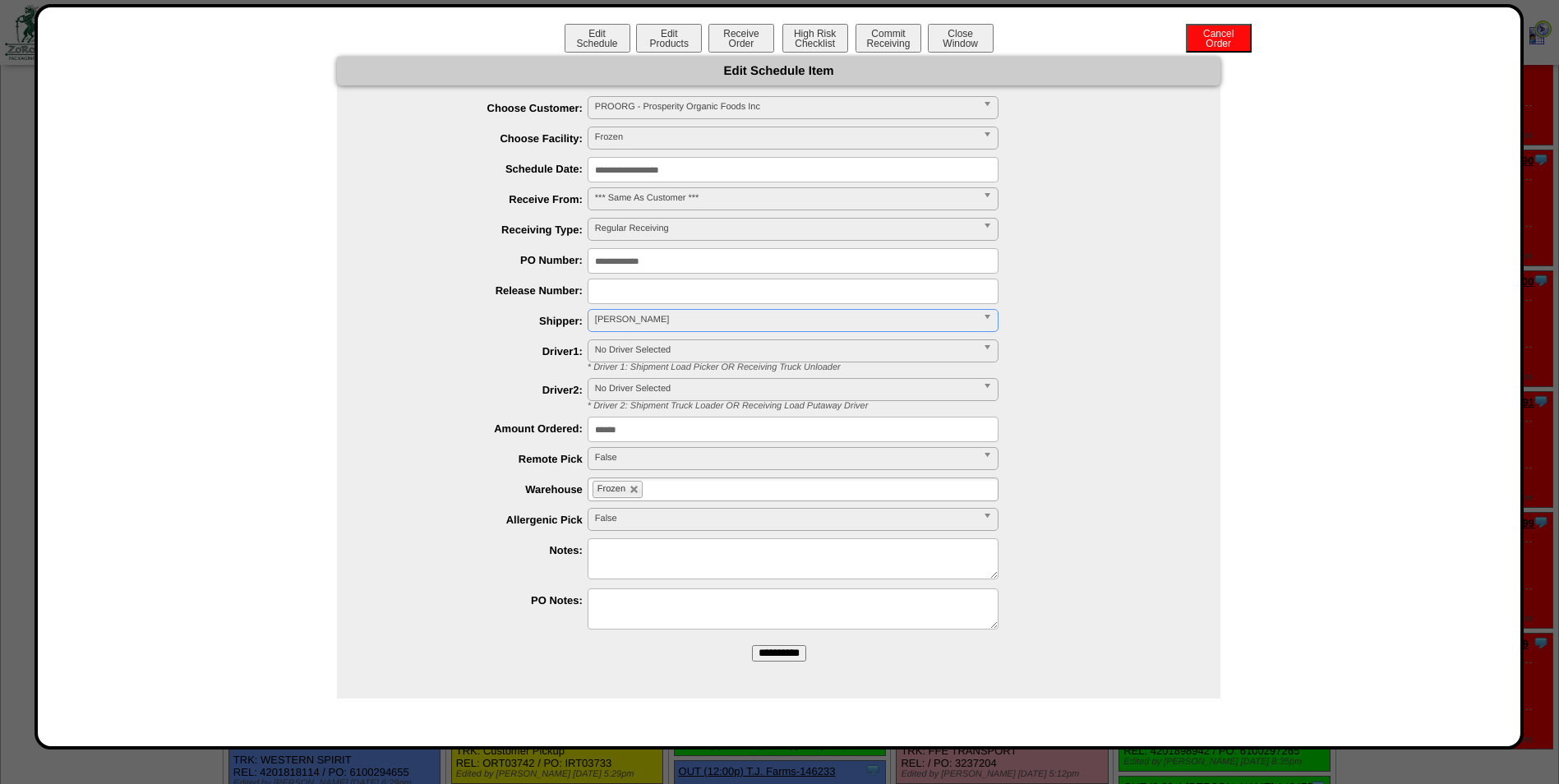
click at [775, 653] on input "**********" at bounding box center [779, 653] width 54 height 17
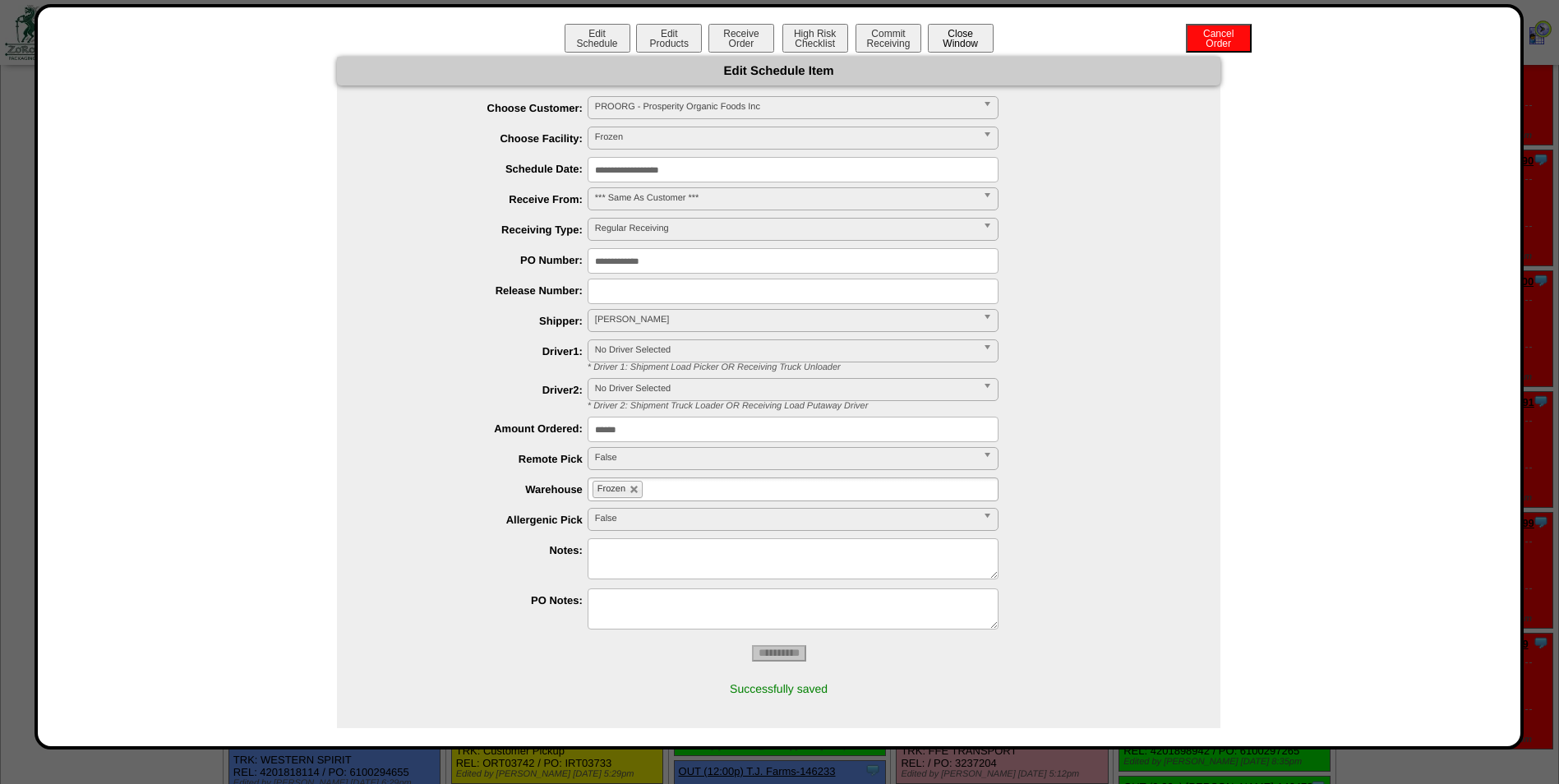
click at [950, 44] on button "Close Window" at bounding box center [961, 38] width 65 height 29
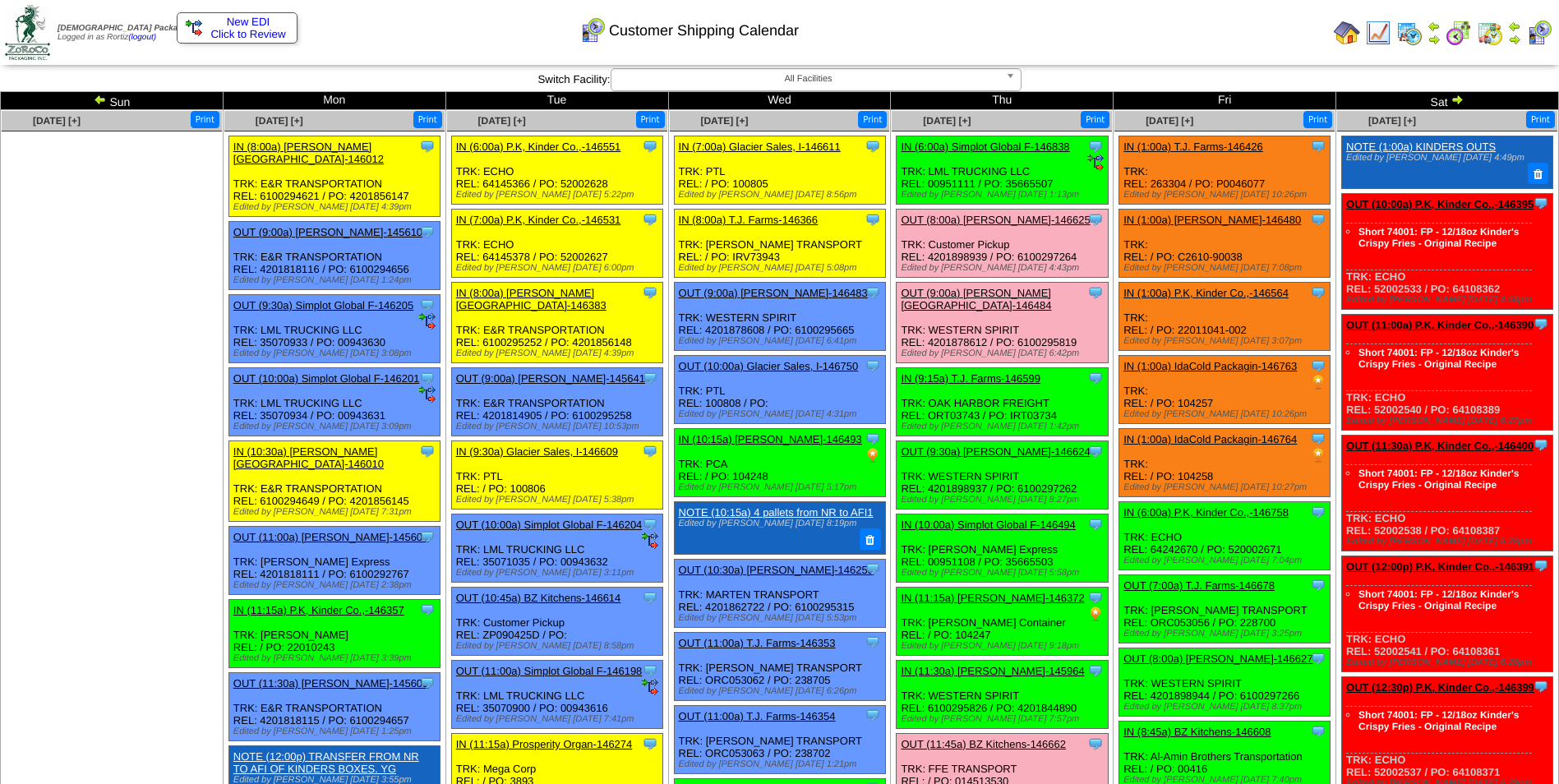
click at [1086, 39] on td "Print All" at bounding box center [863, 33] width 928 height 62
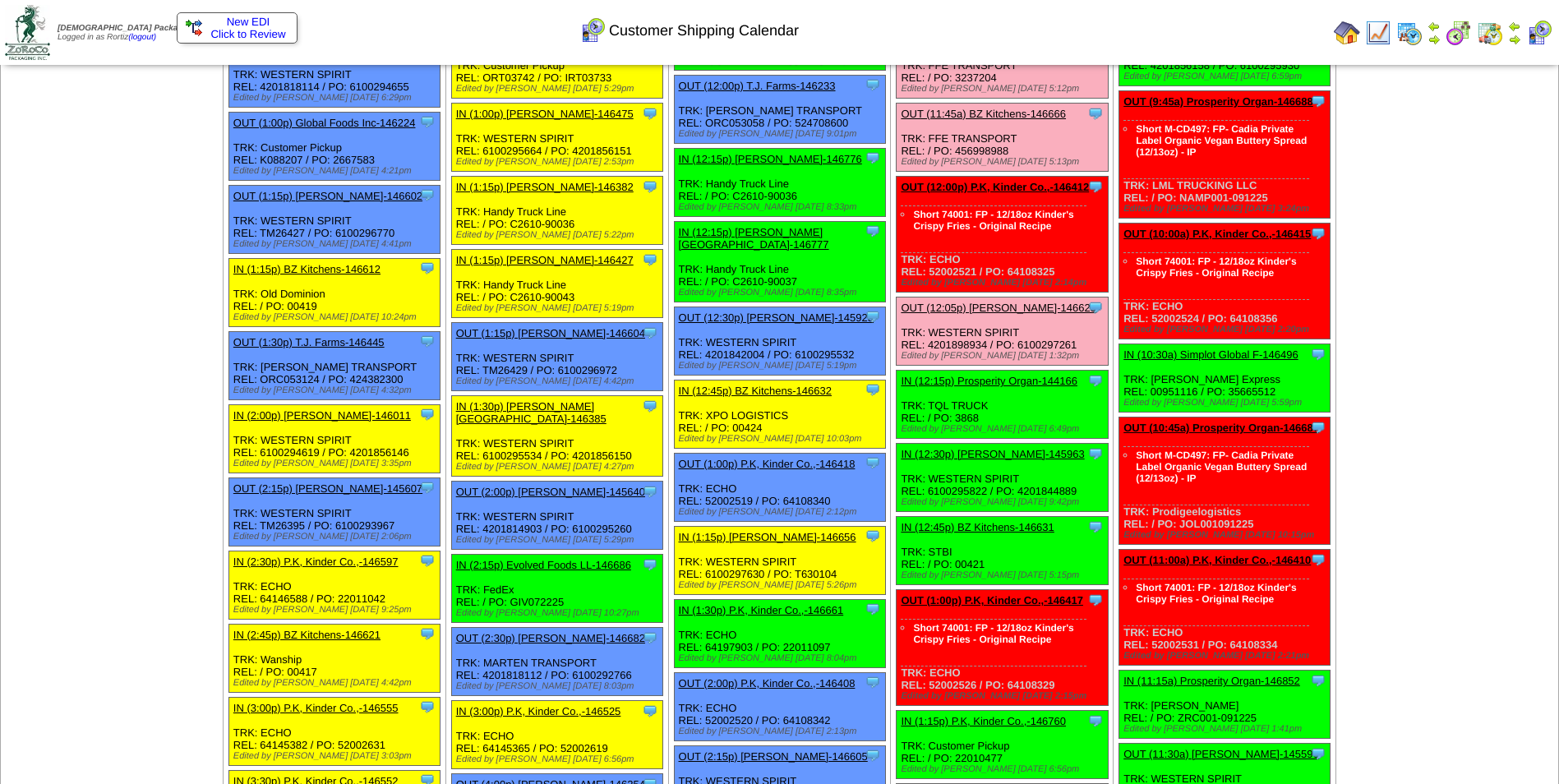
scroll to position [740, 0]
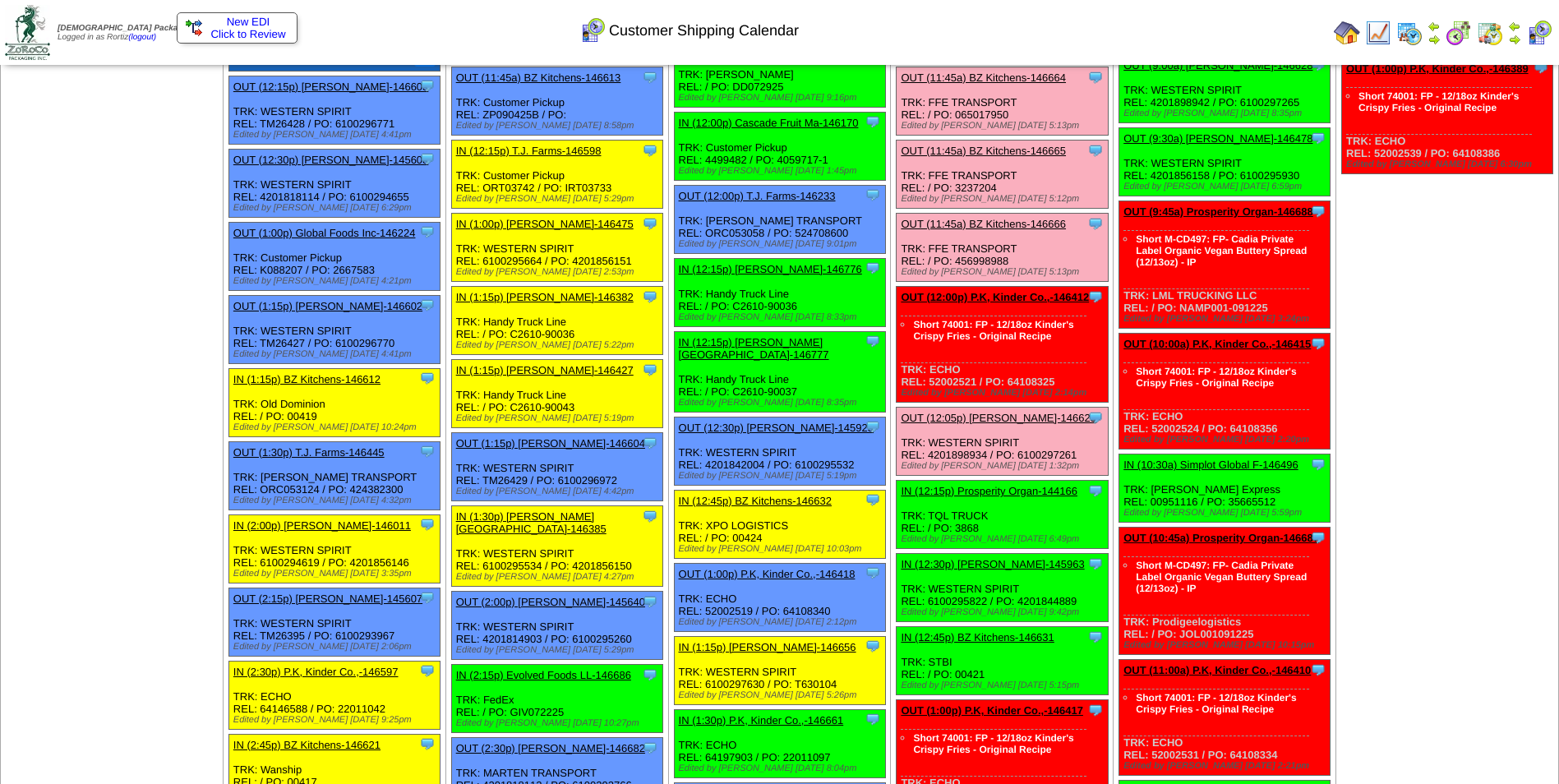
click at [277, 26] on div "New EDI Click to Review" at bounding box center [237, 27] width 121 height 31
click at [266, 31] on span "Click to Review" at bounding box center [237, 34] width 102 height 12
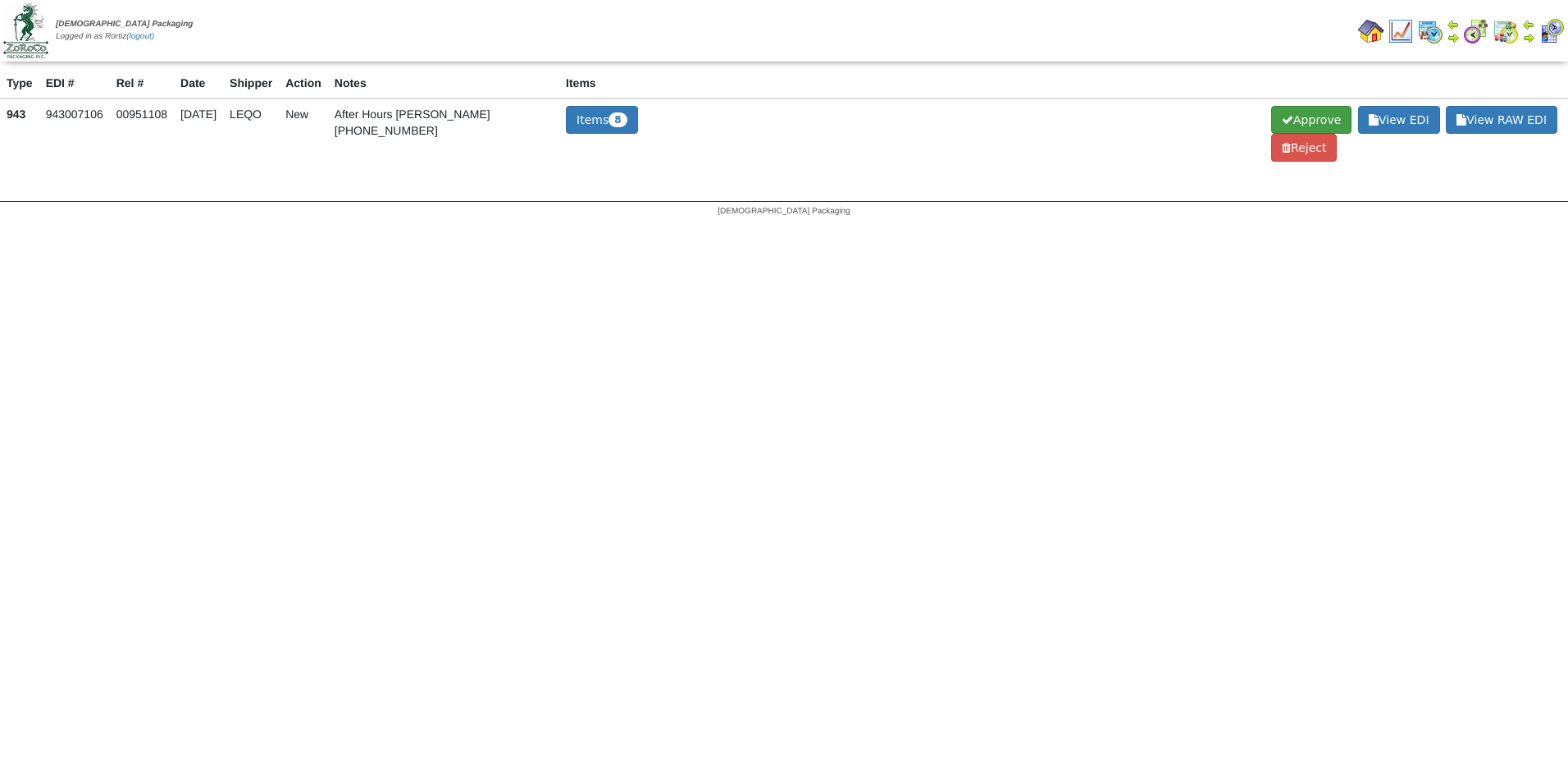
click at [1276, 112] on span "Approve" at bounding box center [1311, 120] width 80 height 28
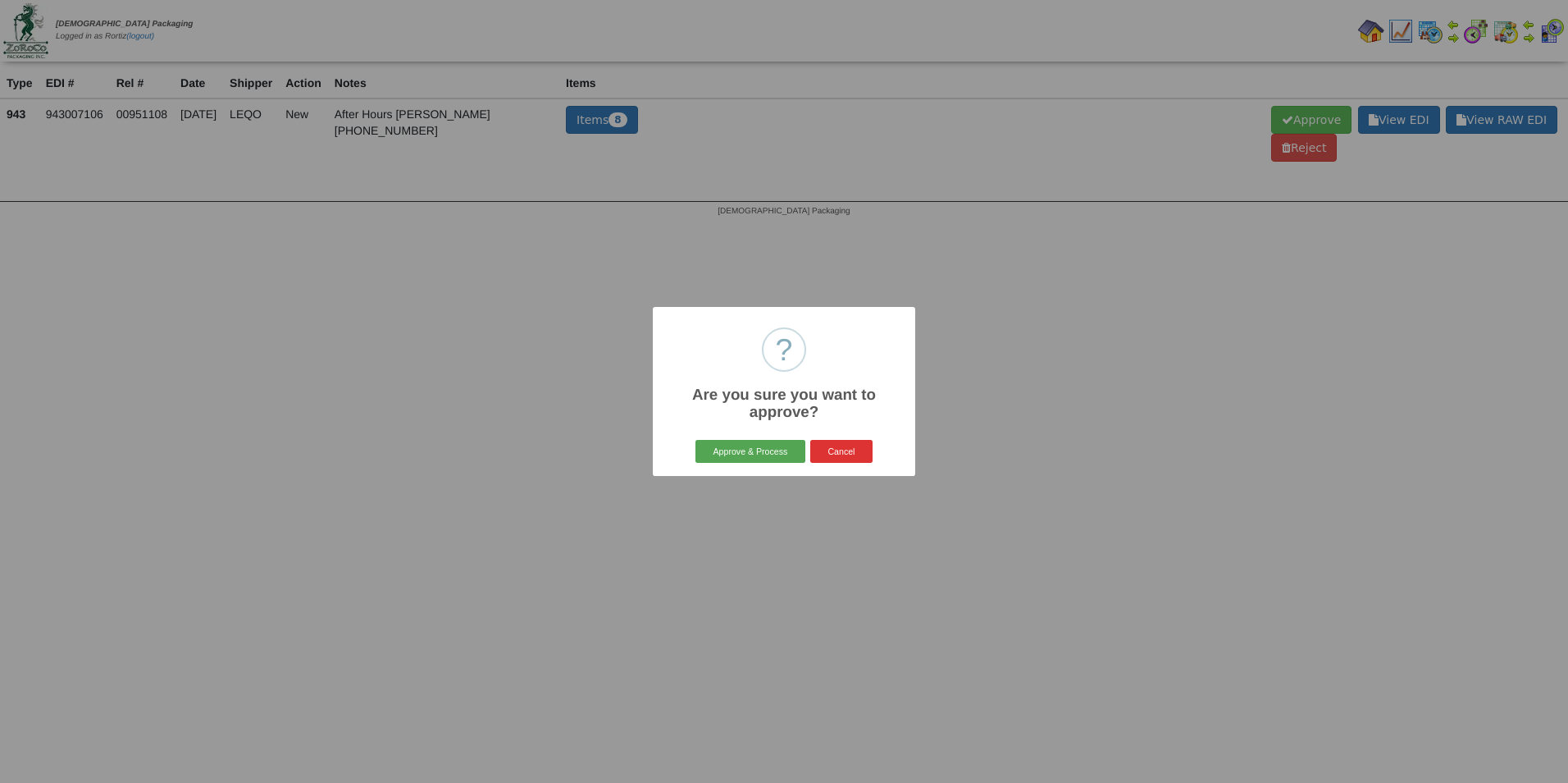
click at [734, 449] on button "Approve & Process" at bounding box center [750, 451] width 109 height 23
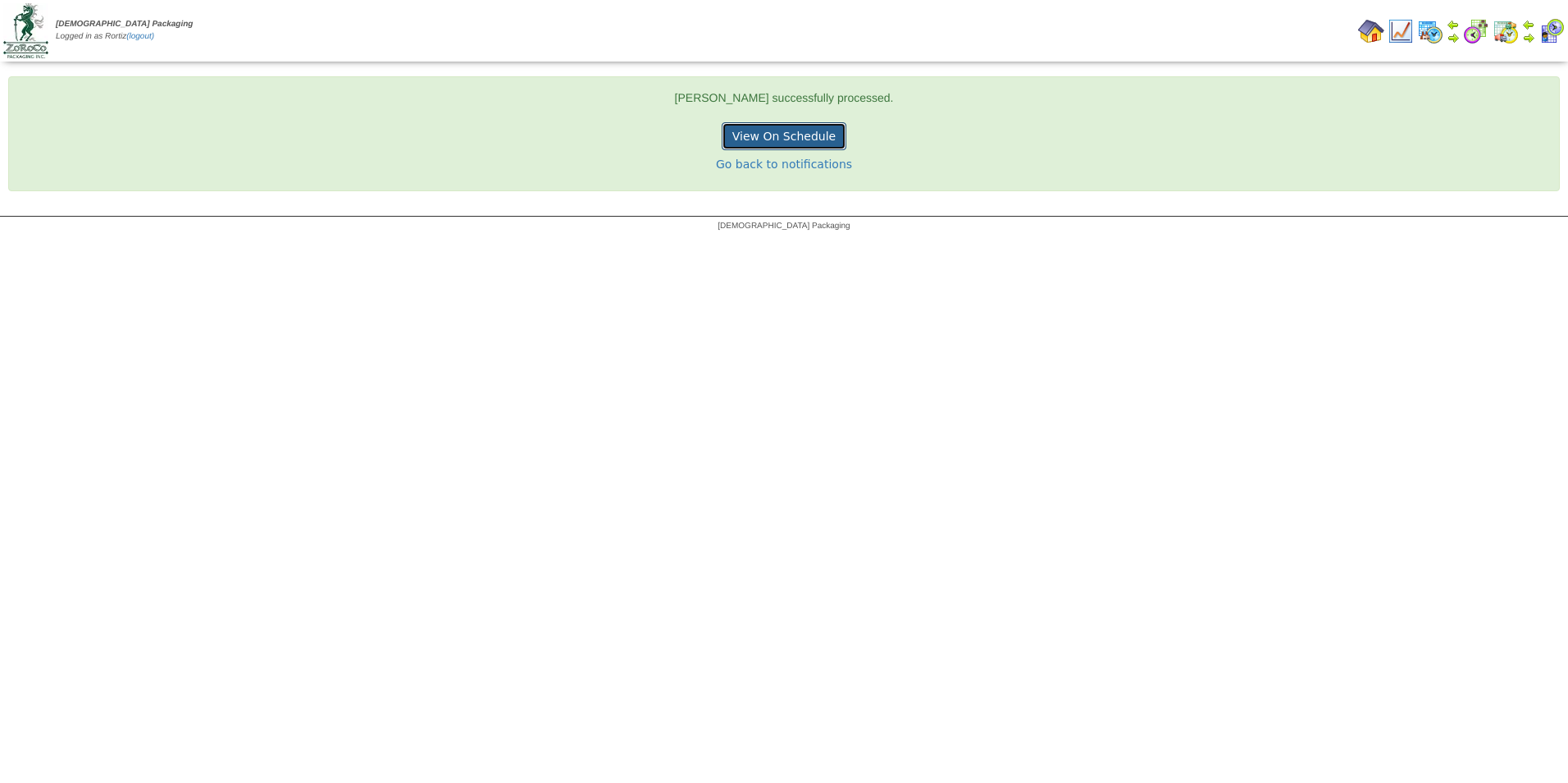
click at [769, 134] on link "View On Schedule" at bounding box center [784, 137] width 124 height 28
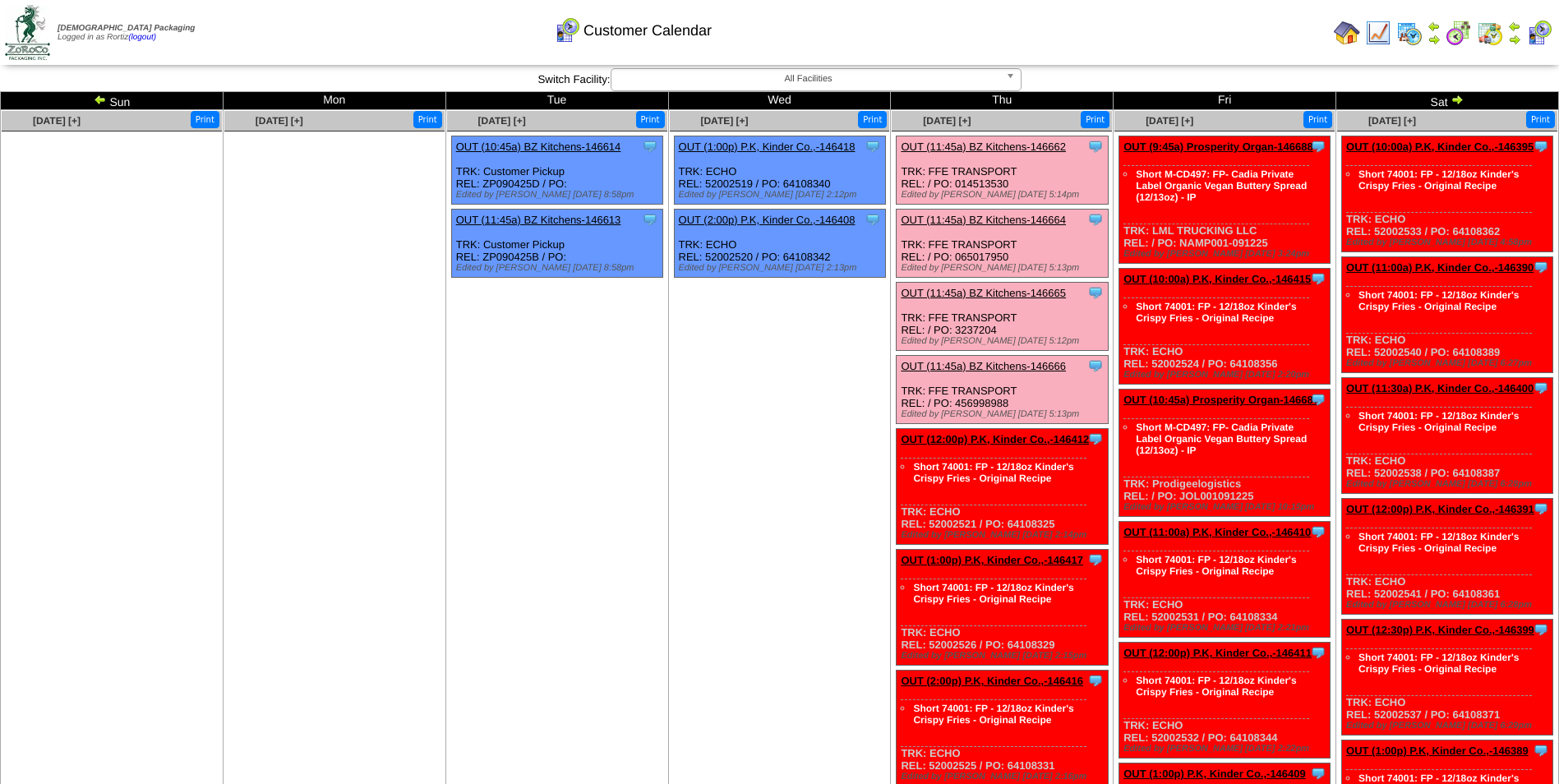
click at [1343, 33] on img at bounding box center [1347, 33] width 26 height 26
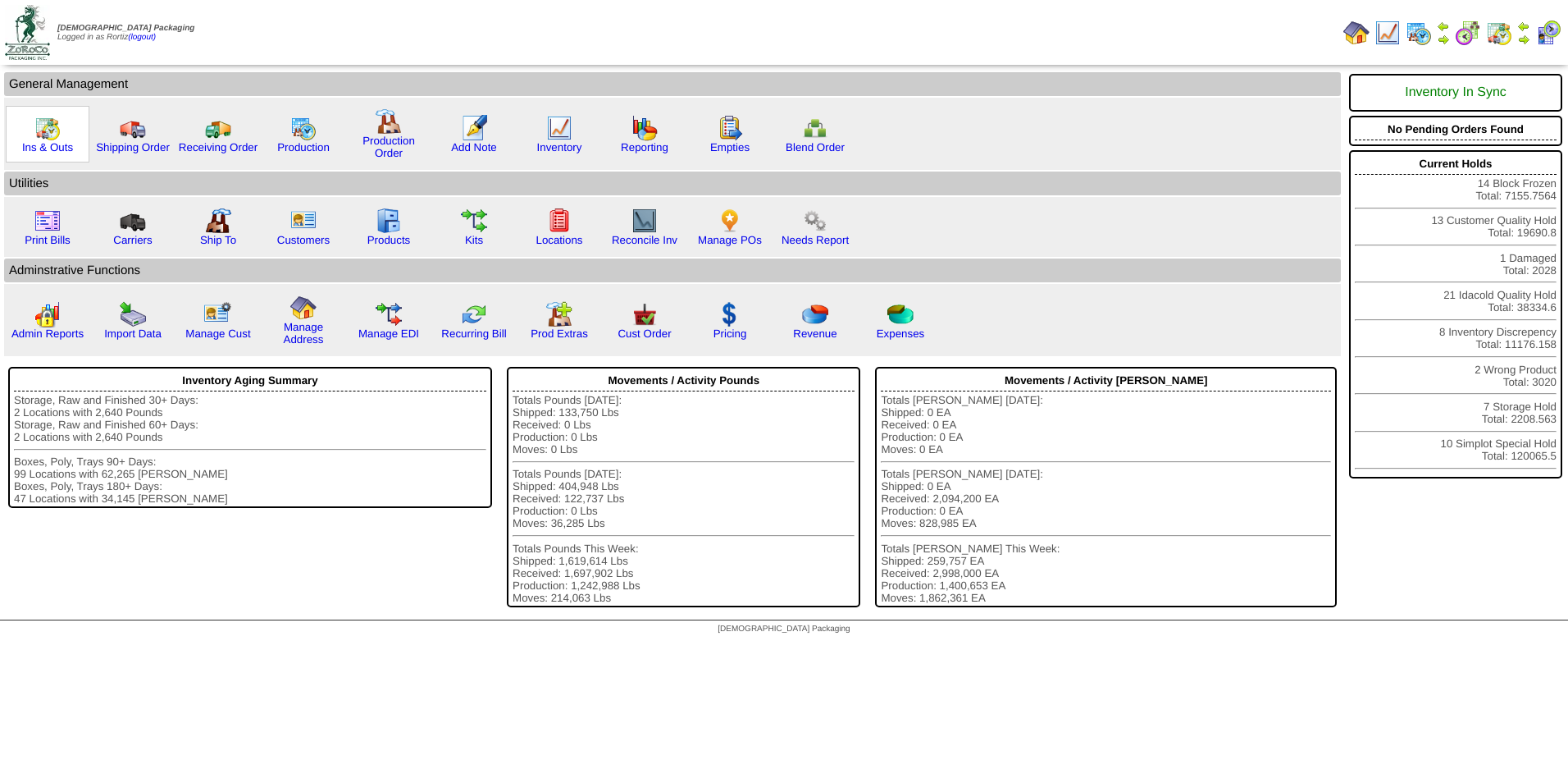
click at [48, 134] on img at bounding box center [48, 128] width 26 height 26
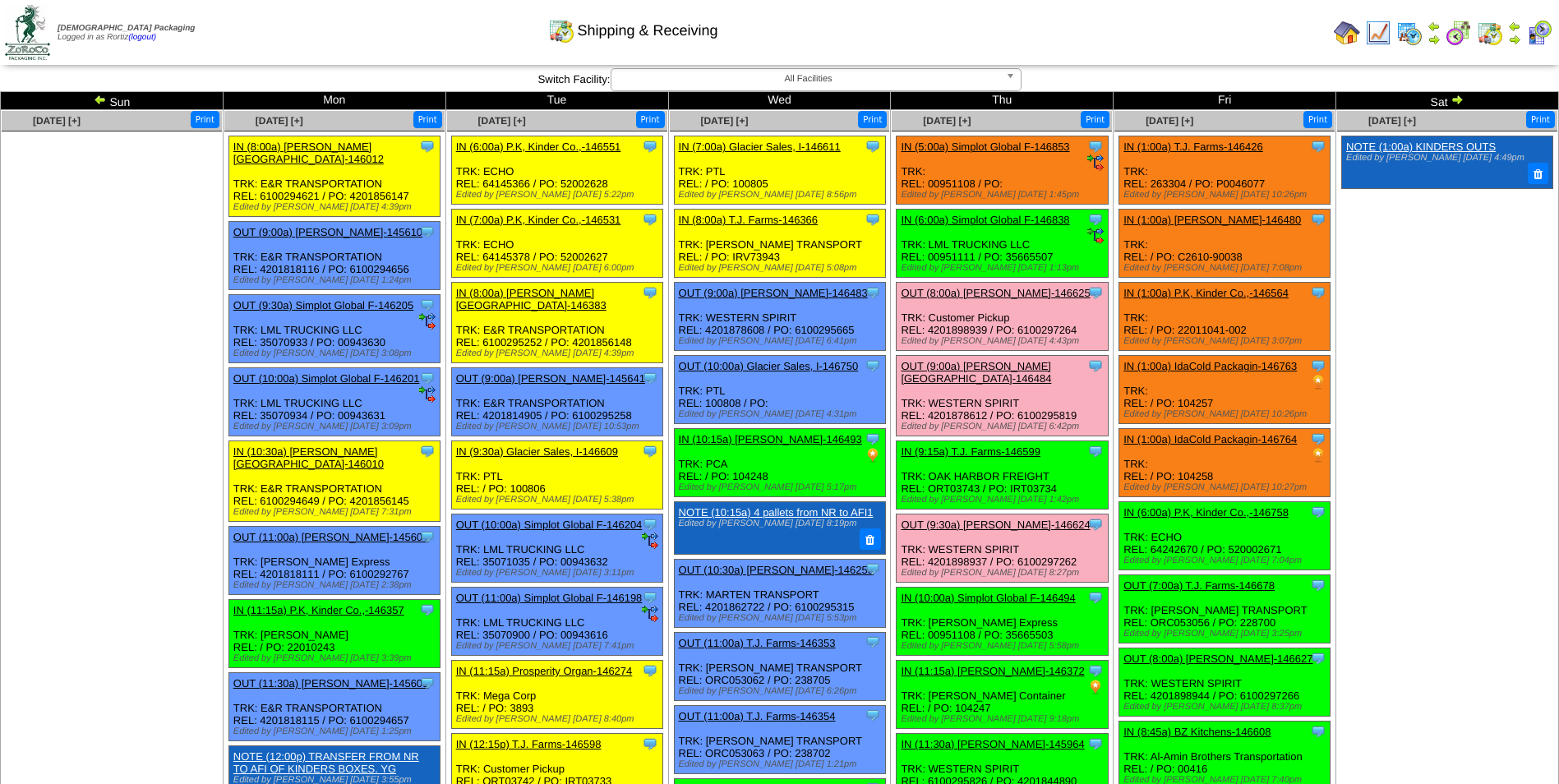
click at [1037, 622] on div "Clone Item IN (10:00a) Simplot Global F-146494 Simplot Global Food, LLC Schedul…" at bounding box center [1002, 621] width 211 height 68
copy div "35665503"
click at [975, 592] on link "IN (10:00a) Simplot Global F-146494" at bounding box center [988, 598] width 174 height 12
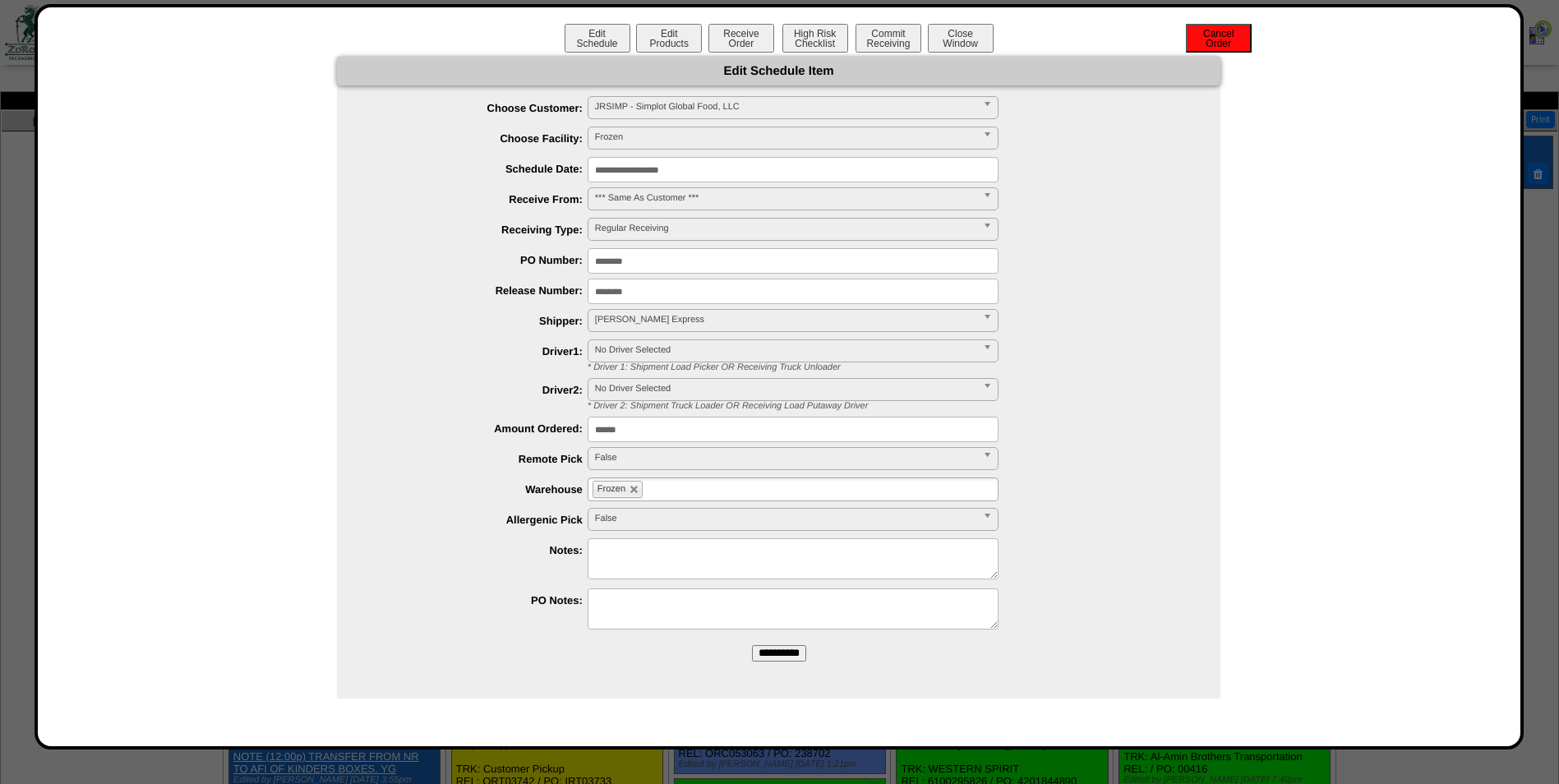
click at [1230, 48] on button "Cancel Order" at bounding box center [1219, 38] width 65 height 29
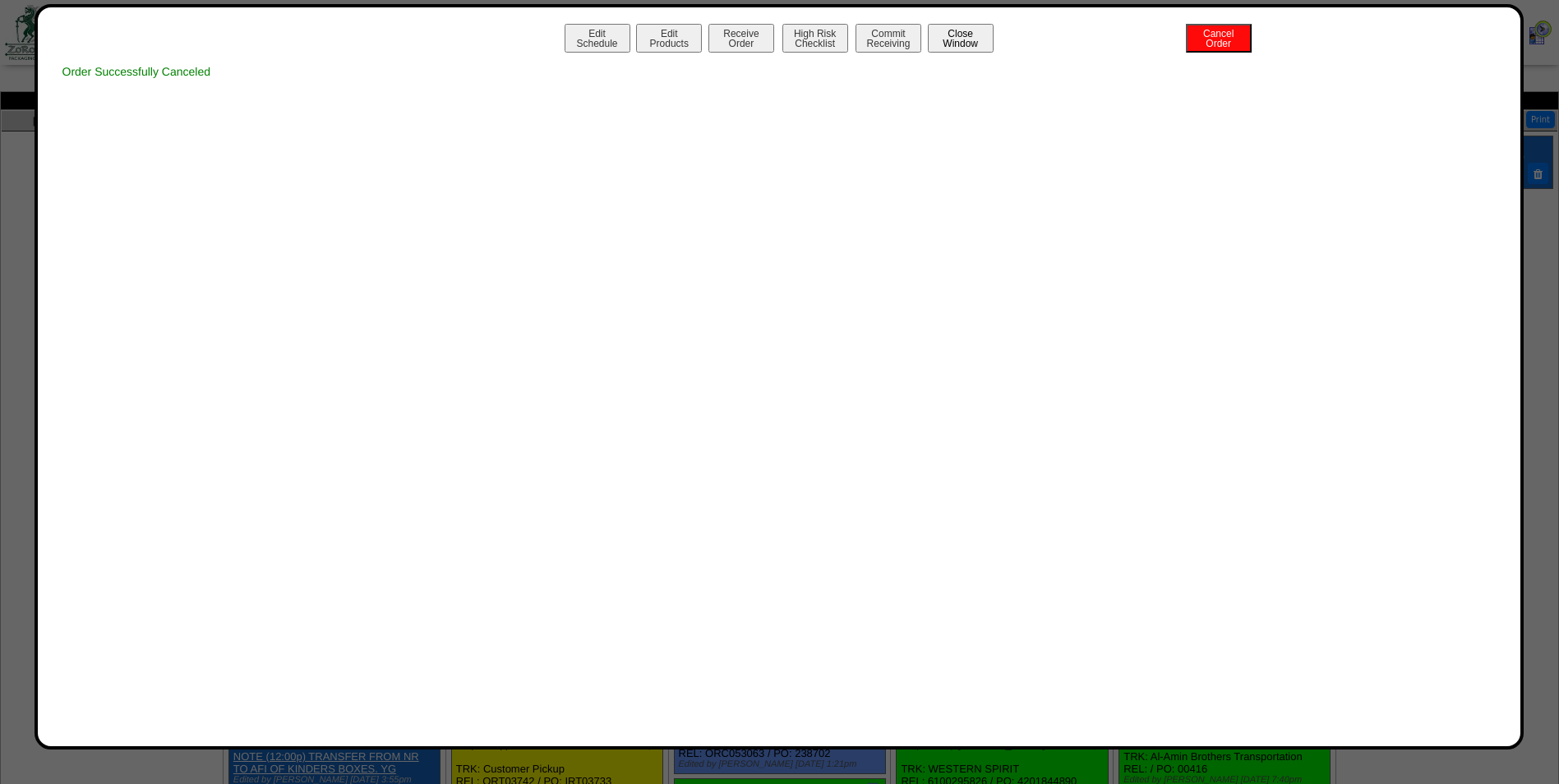
click at [972, 48] on button "Close Window" at bounding box center [961, 38] width 65 height 29
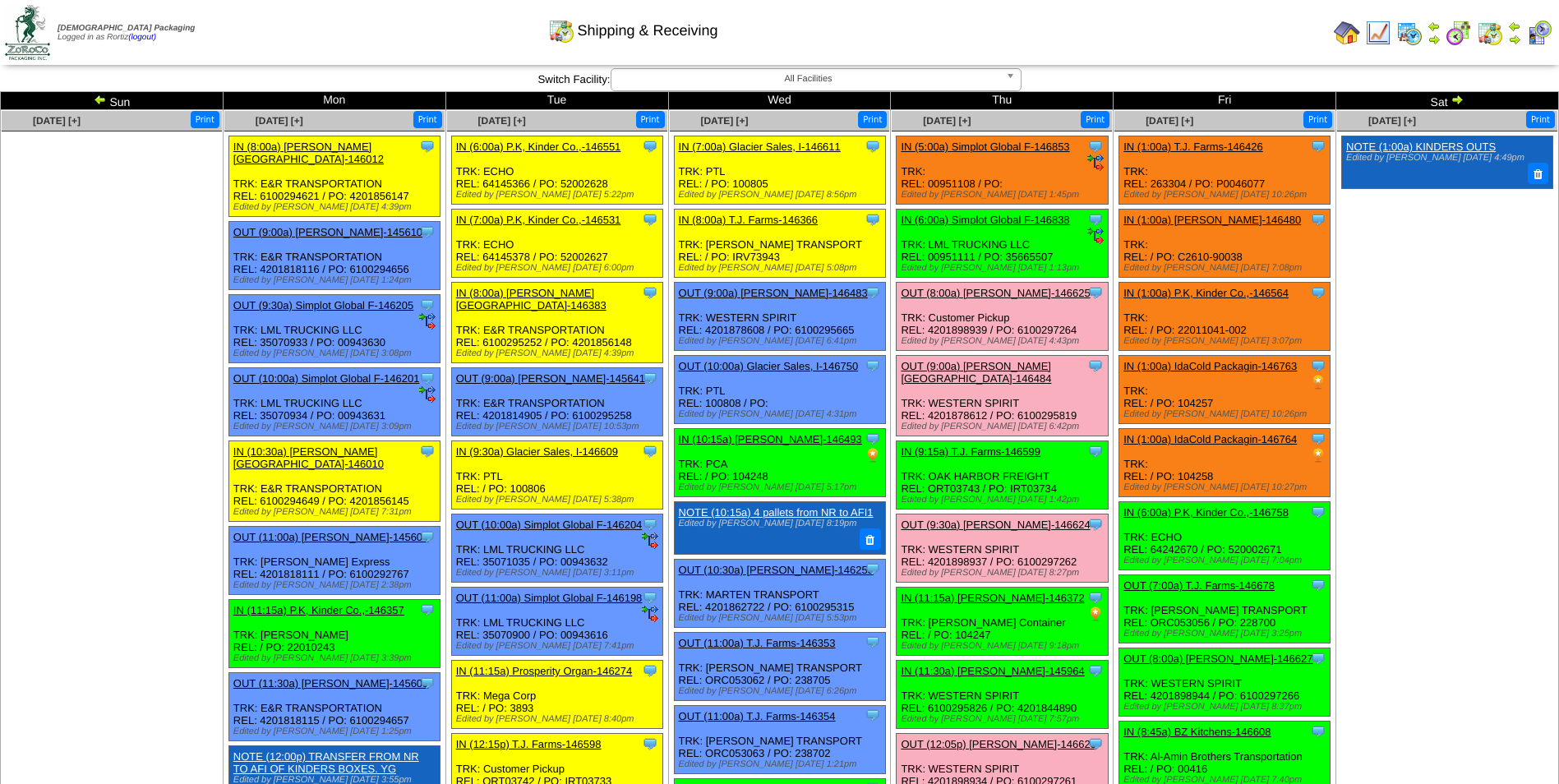
click at [961, 147] on link "IN (5:00a) Simplot Global F-146853" at bounding box center [985, 147] width 169 height 12
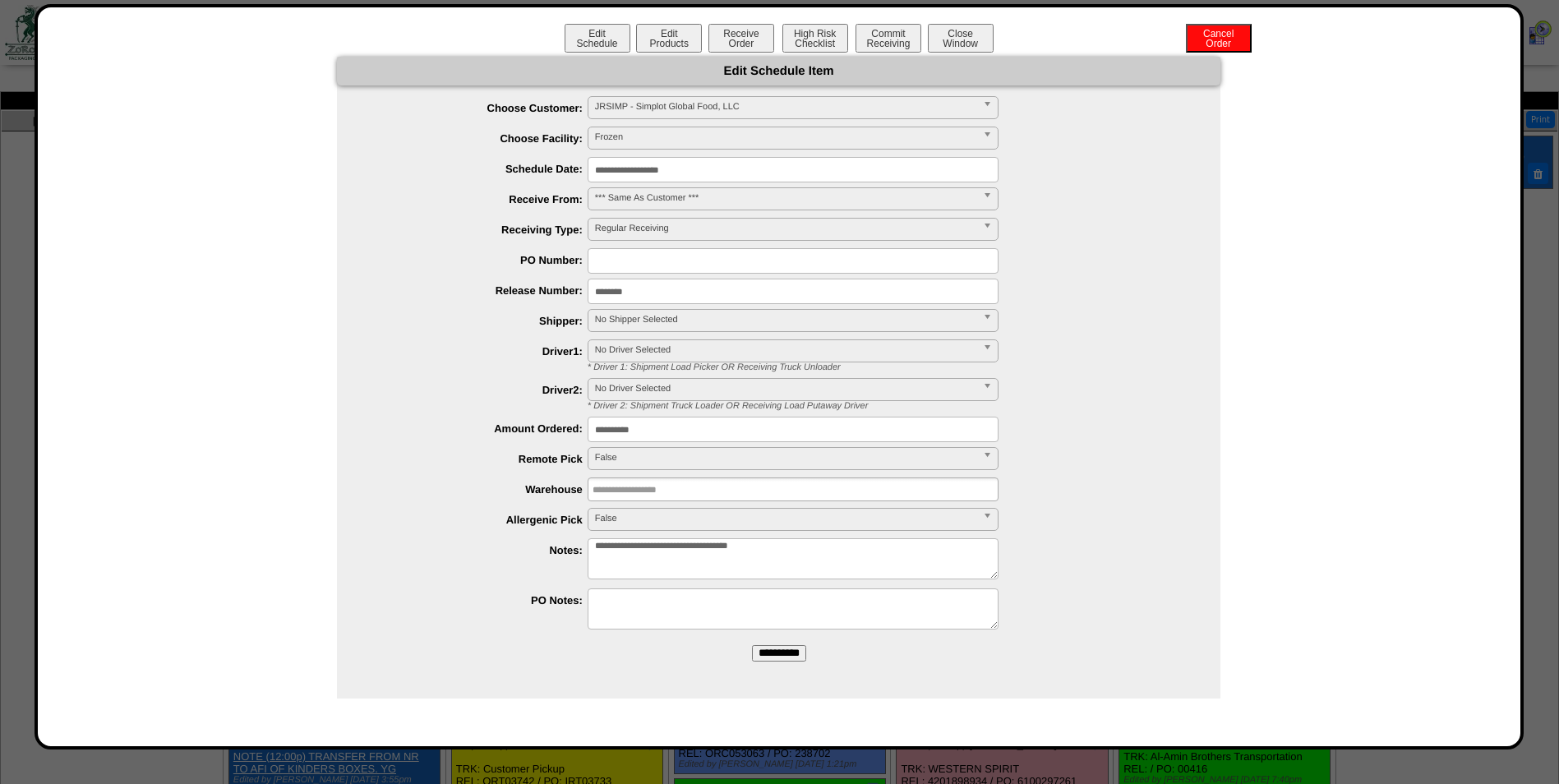
click at [641, 251] on input "text" at bounding box center [792, 260] width 411 height 26
paste input "********"
type input "********"
click at [742, 160] on input "**********" at bounding box center [792, 170] width 411 height 26
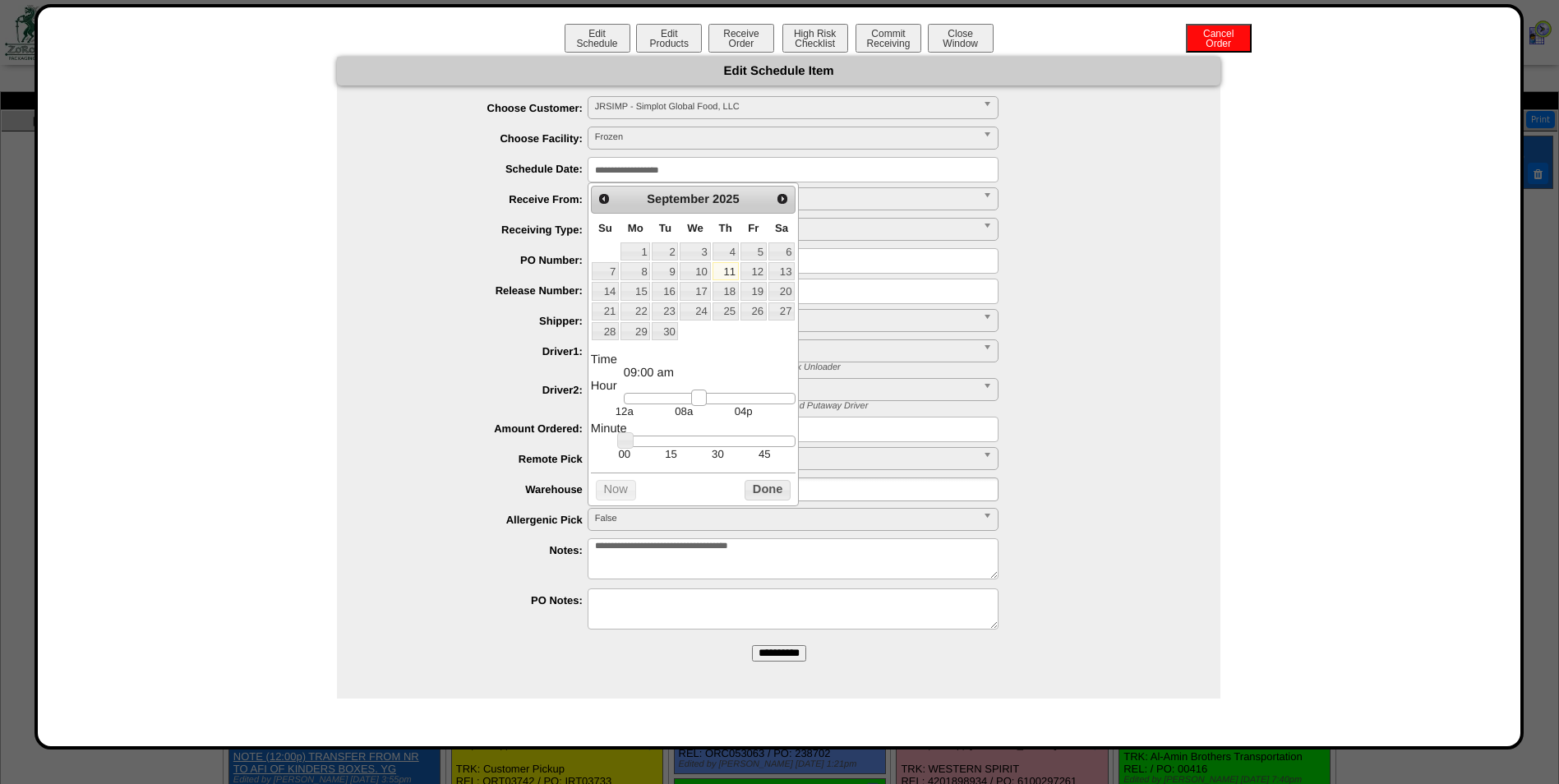
type input "**********"
drag, startPoint x: 670, startPoint y: 397, endPoint x: 705, endPoint y: 403, distance: 35.5
click at [705, 403] on link at bounding box center [703, 397] width 17 height 17
click at [771, 501] on button "Done" at bounding box center [768, 489] width 46 height 20
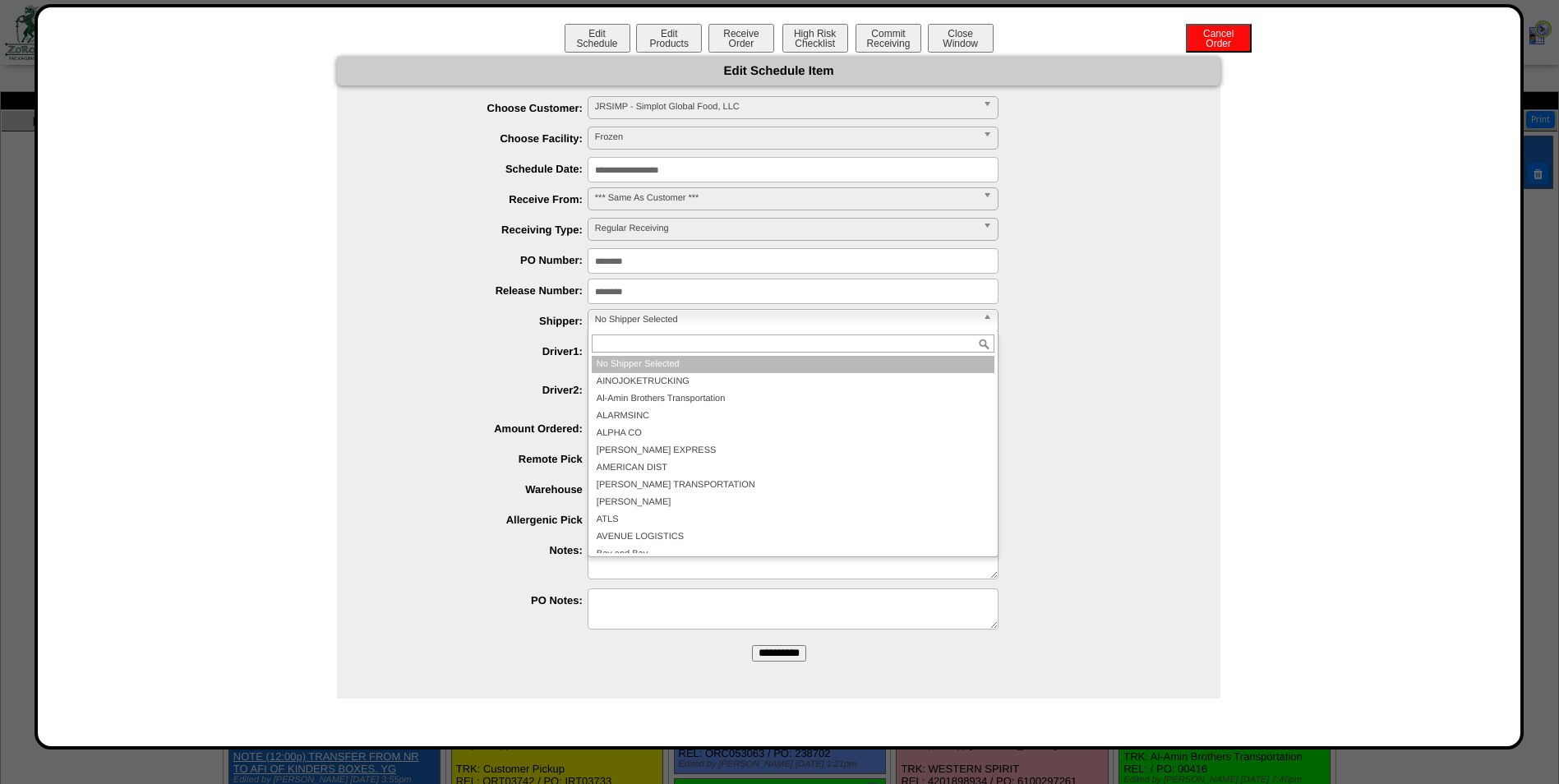
click at [670, 320] on span "No Shipper Selected" at bounding box center [786, 320] width 382 height 19
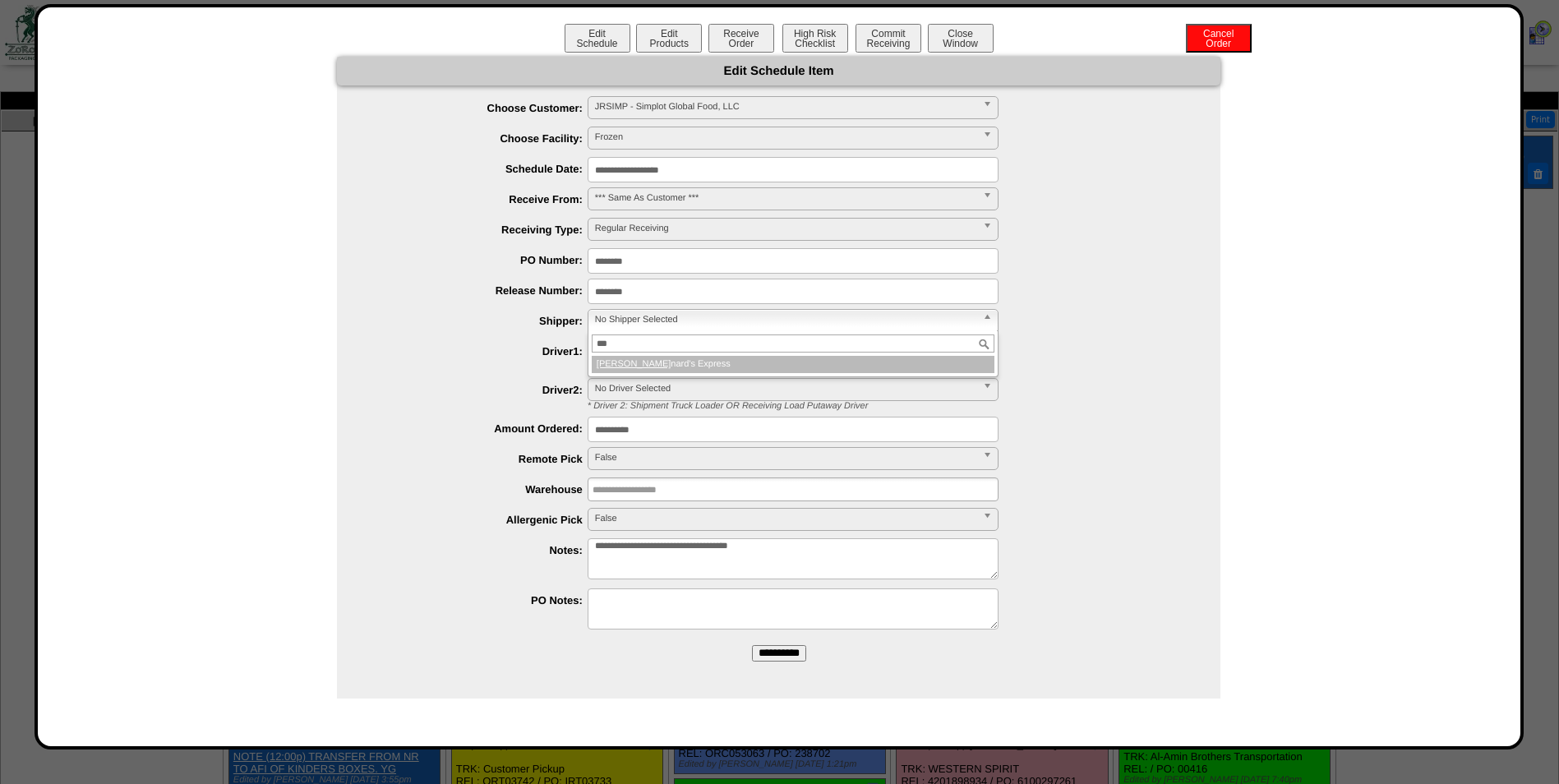
type input "***"
click at [657, 372] on li "Leo nard's Express" at bounding box center [793, 365] width 403 height 18
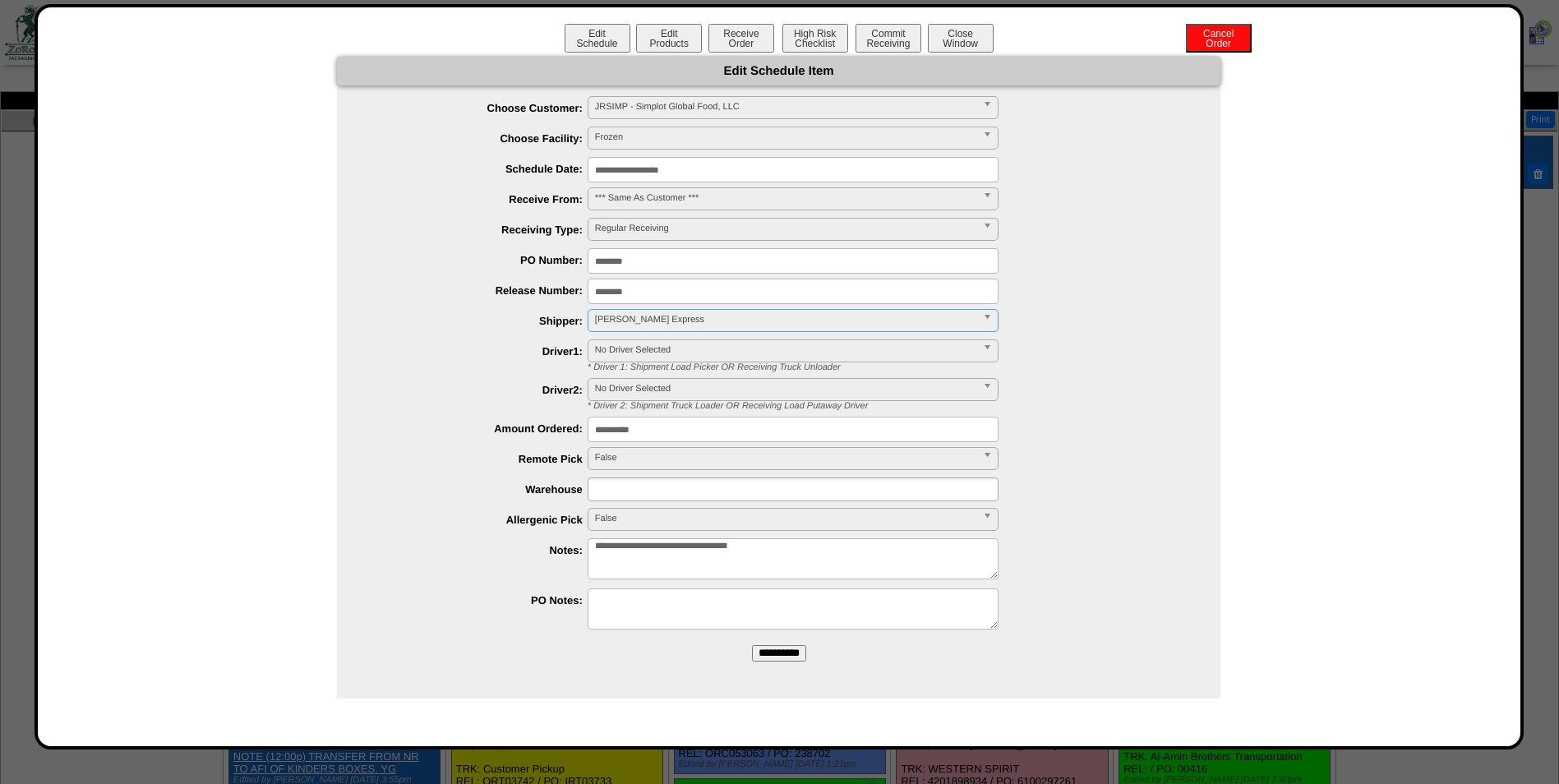
click at [655, 495] on input "text" at bounding box center [645, 489] width 105 height 20
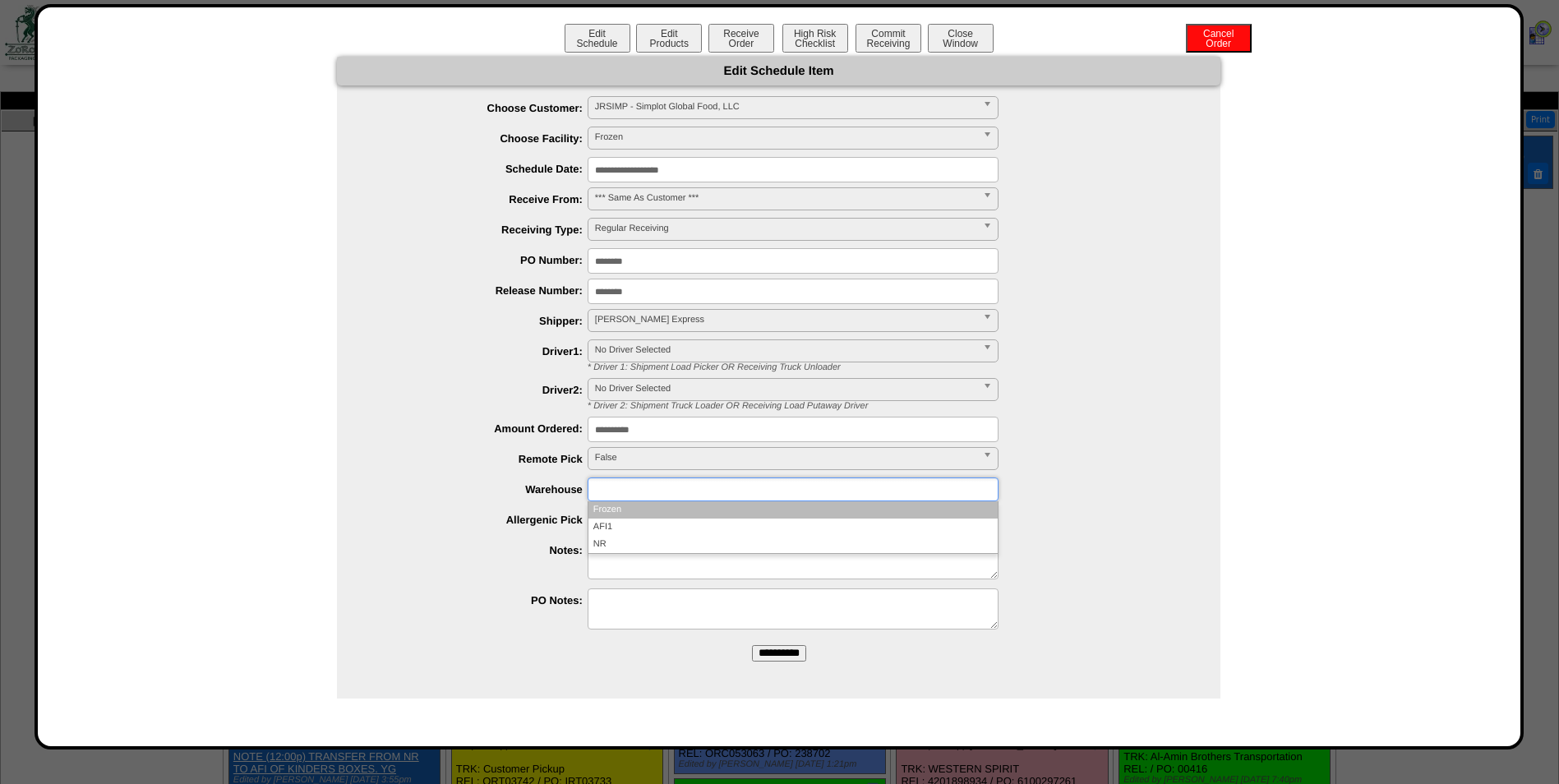
click at [639, 514] on li "Frozen" at bounding box center [792, 510] width 409 height 18
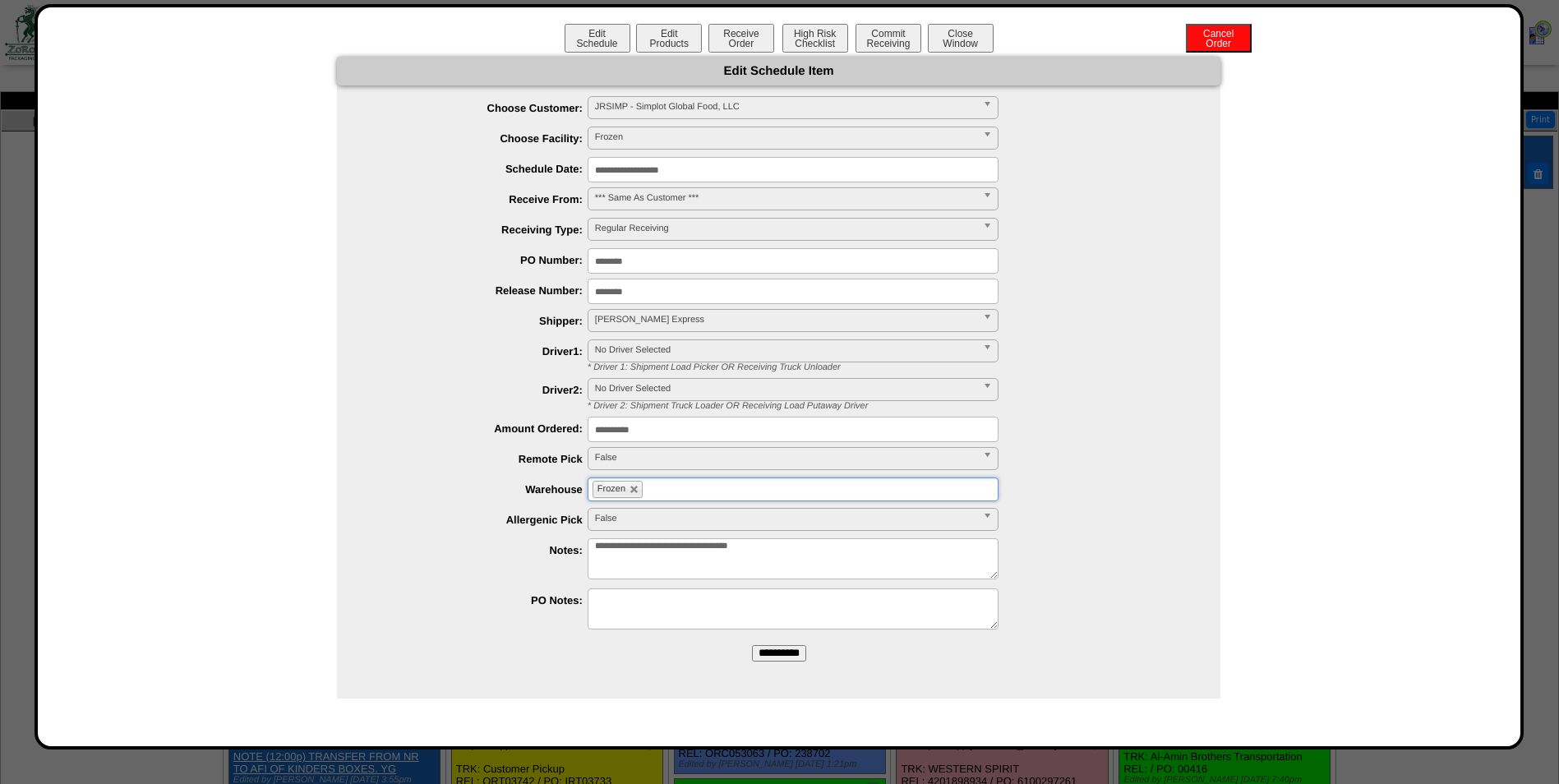
click at [758, 652] on input "**********" at bounding box center [779, 653] width 54 height 17
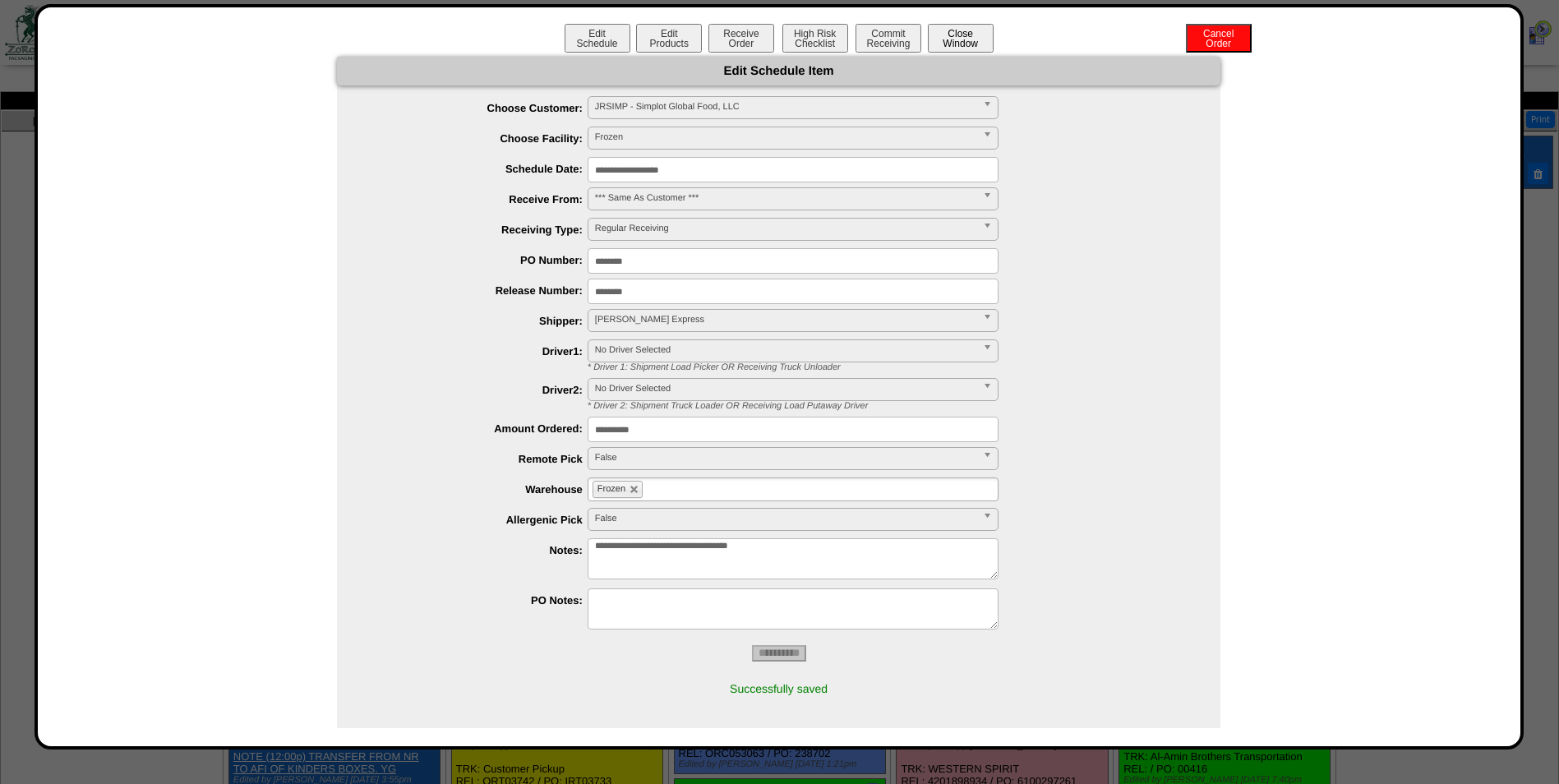
click at [948, 44] on button "Close Window" at bounding box center [961, 38] width 65 height 29
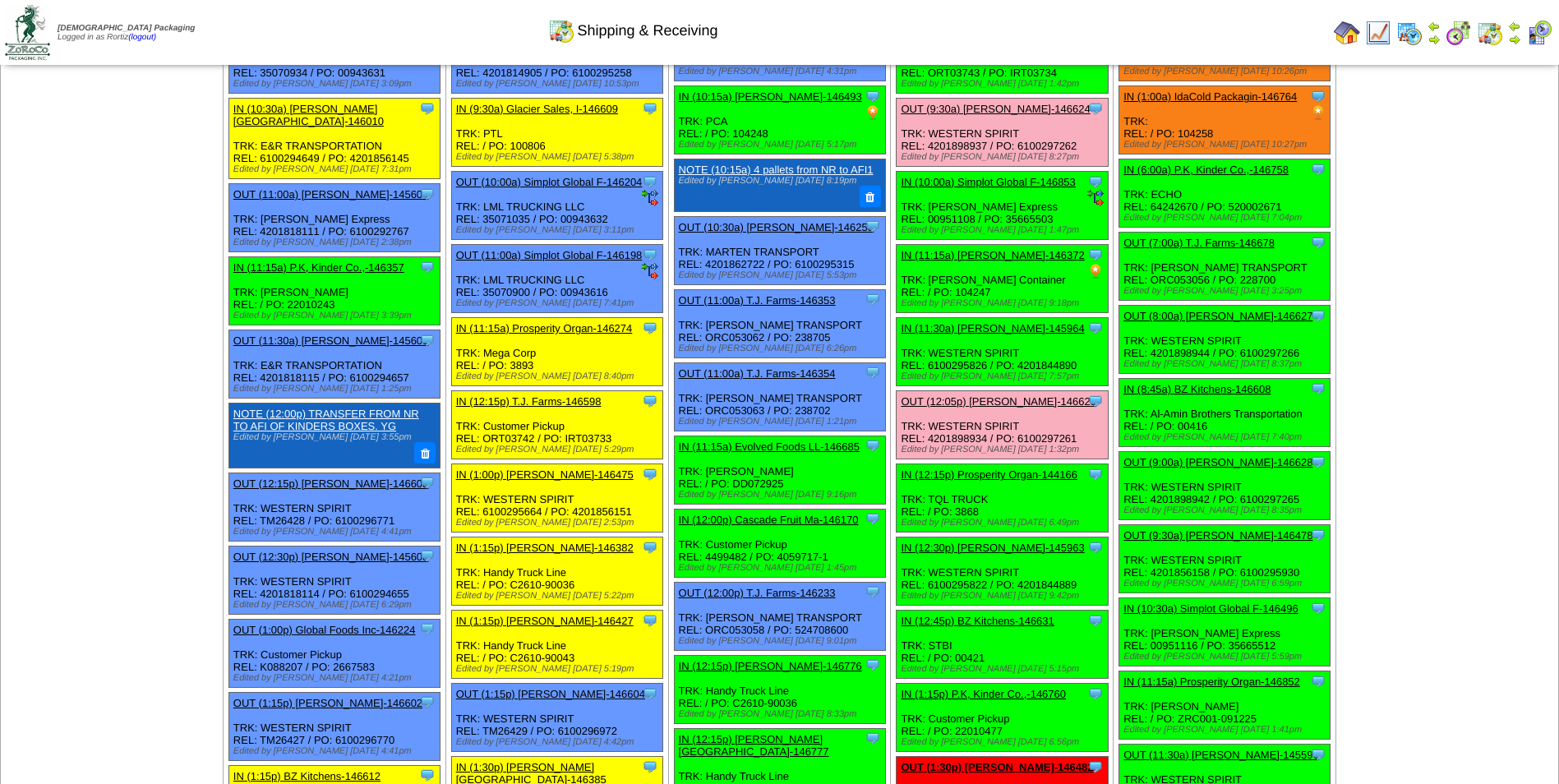
scroll to position [411, 0]
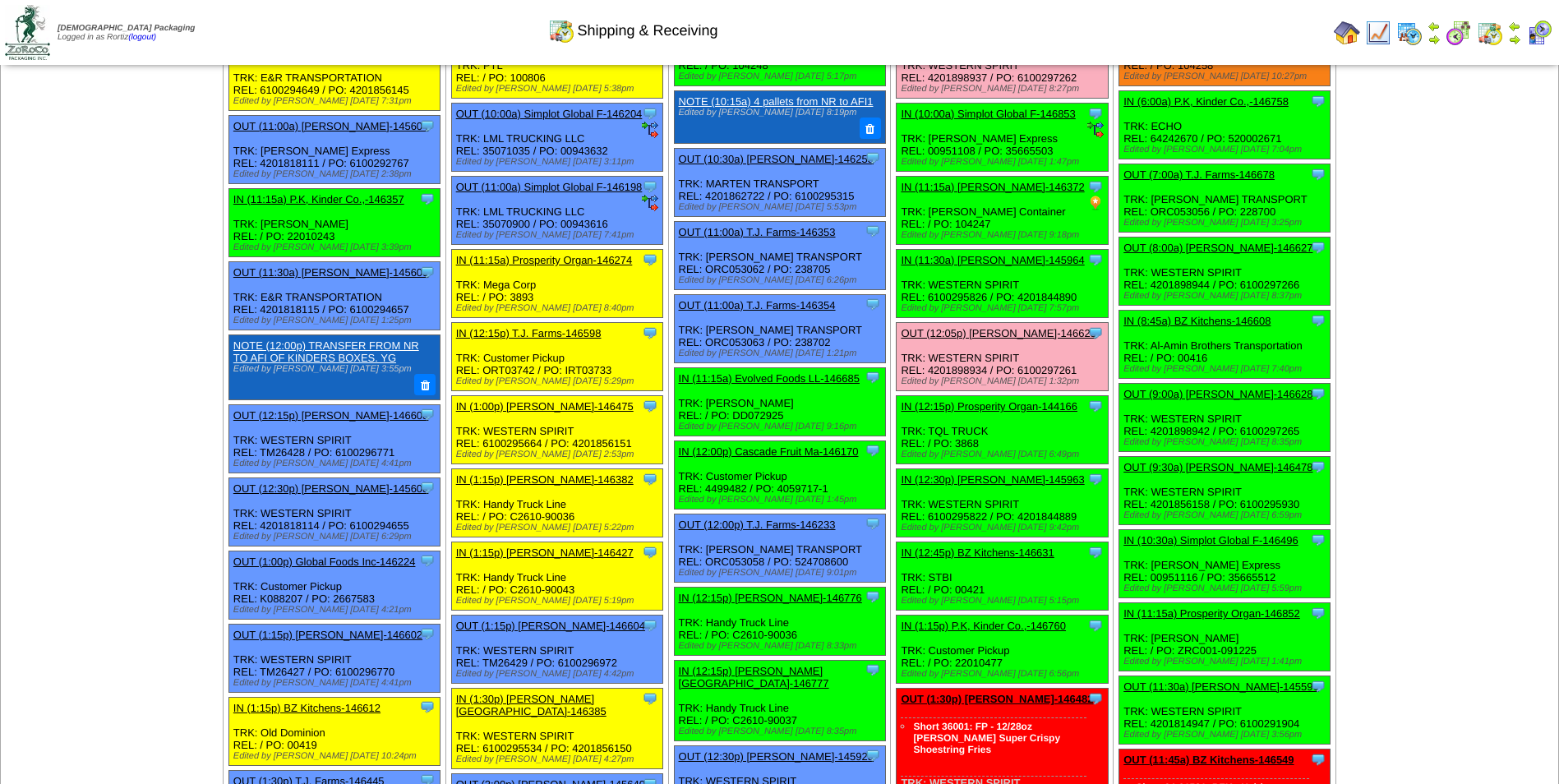
click at [1160, 17] on td "Print All" at bounding box center [863, 33] width 928 height 62
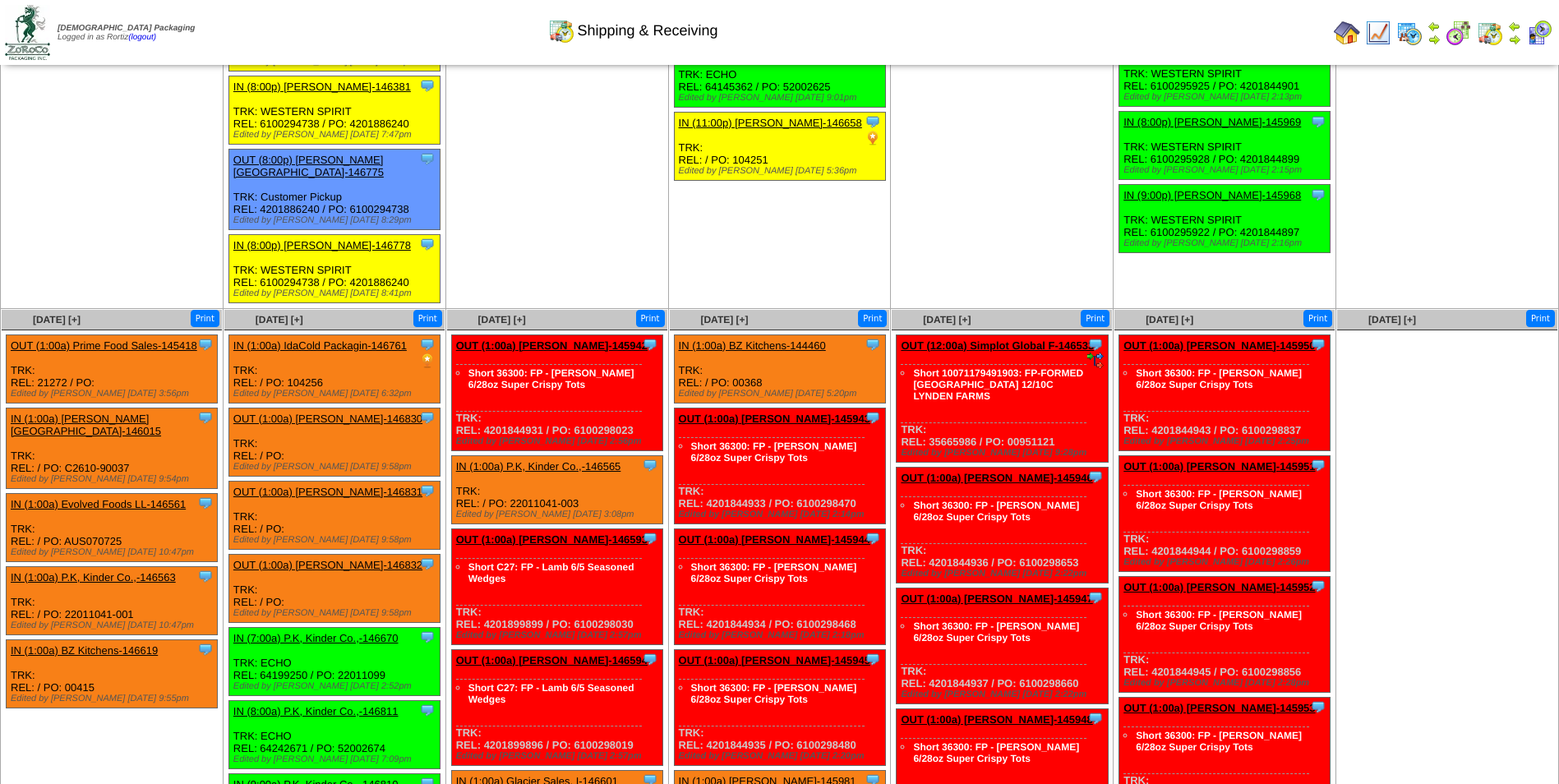
scroll to position [3340, 0]
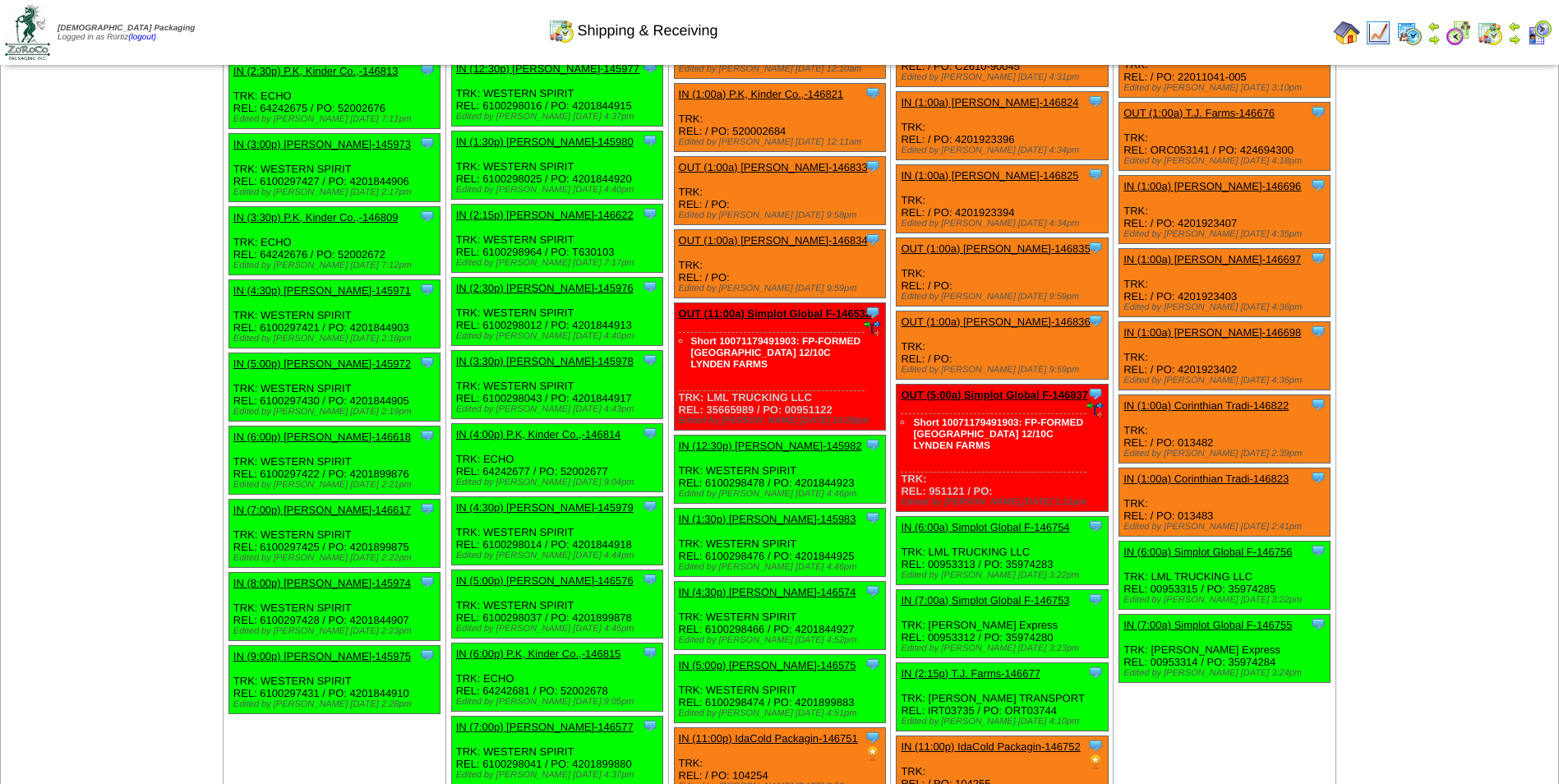
click at [932, 30] on div "Shipping & Receiving" at bounding box center [632, 25] width 896 height 45
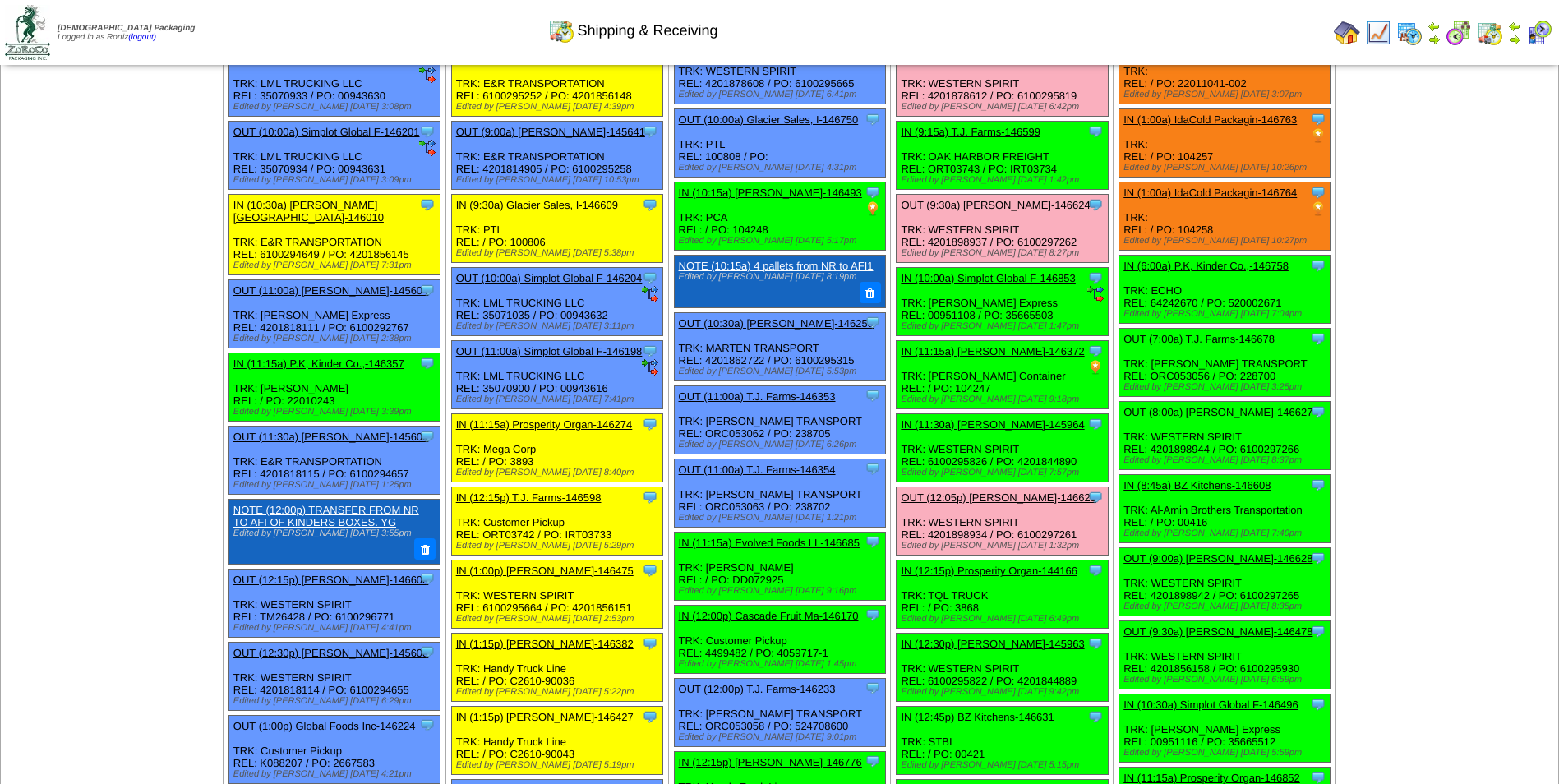
scroll to position [0, 0]
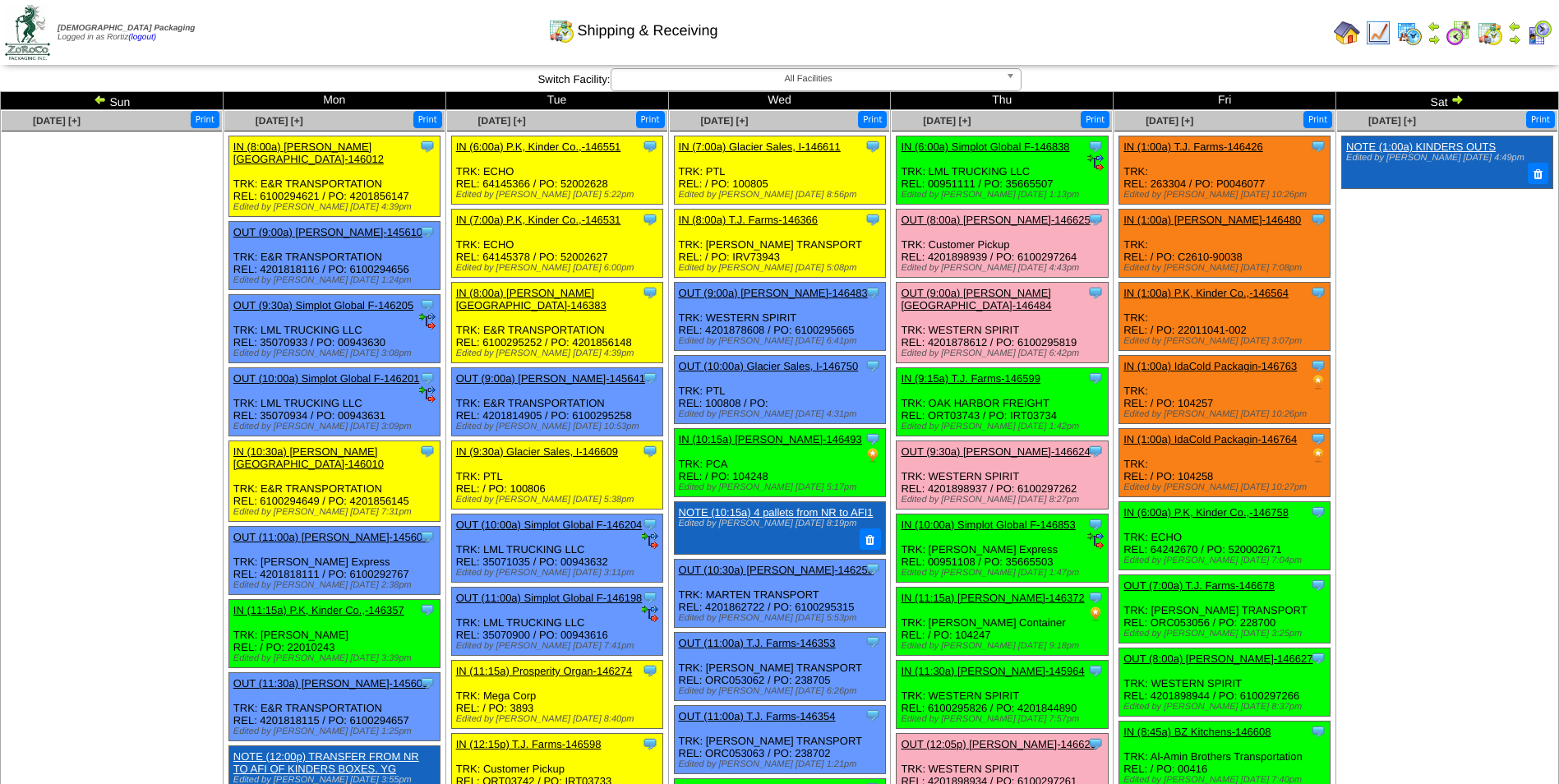
click at [1512, 40] on img at bounding box center [1515, 39] width 13 height 13
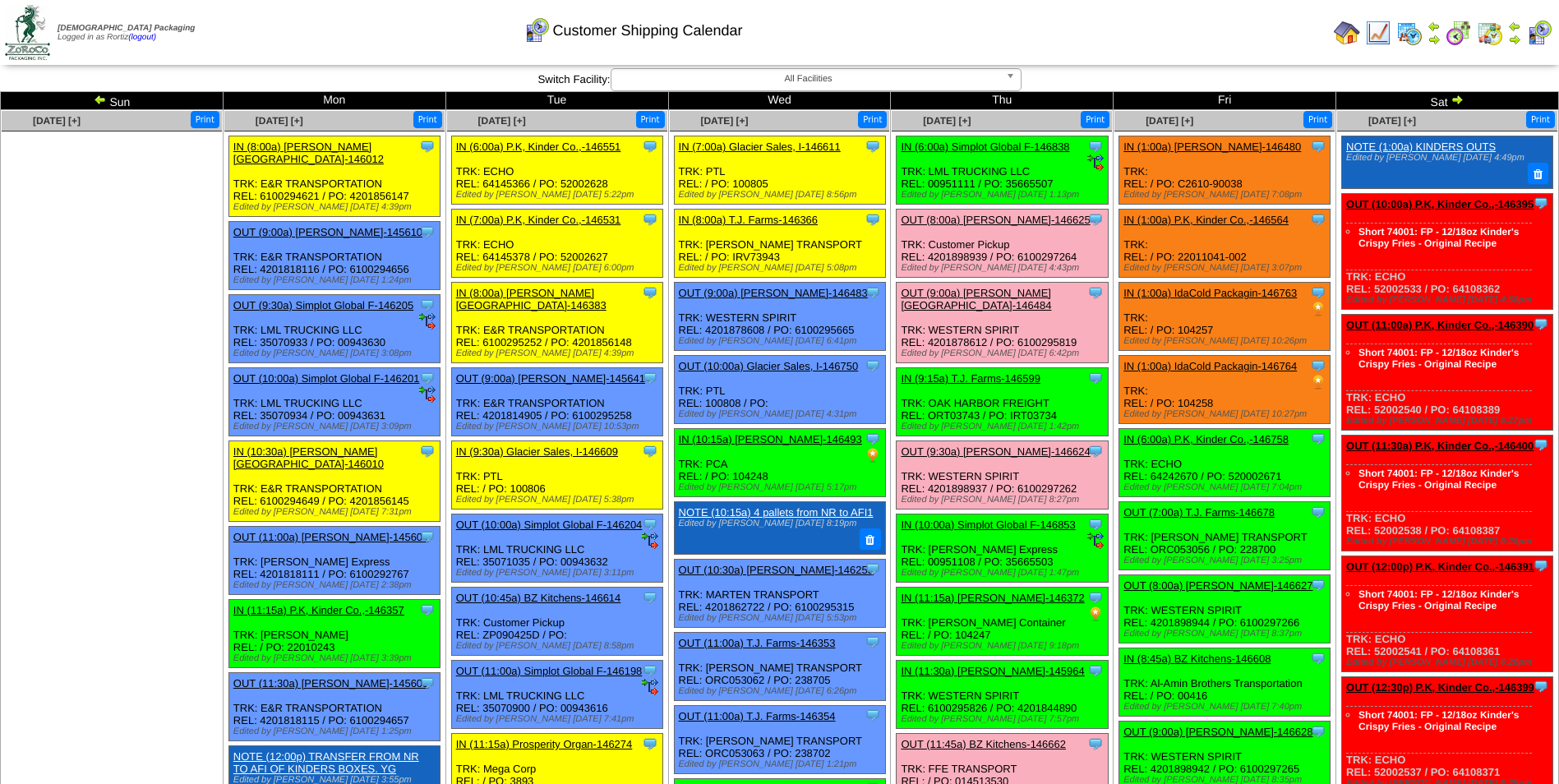
click at [844, 29] on div "Customer Shipping Calendar" at bounding box center [632, 25] width 896 height 45
click at [980, 445] on link "OUT (9:30a) [PERSON_NAME]-146624" at bounding box center [995, 451] width 189 height 12
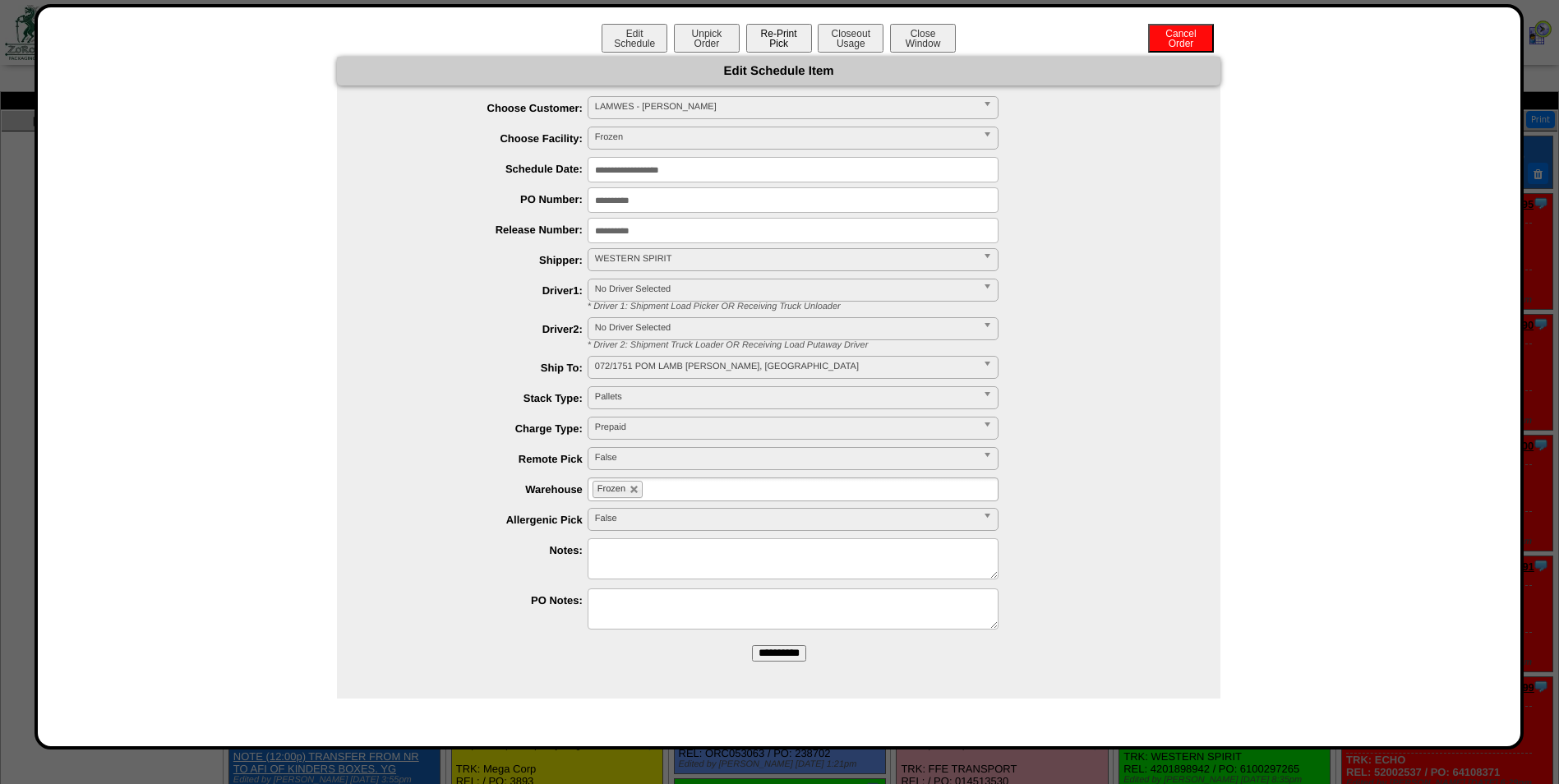
click at [766, 32] on button "Re-Print Pick" at bounding box center [779, 38] width 65 height 29
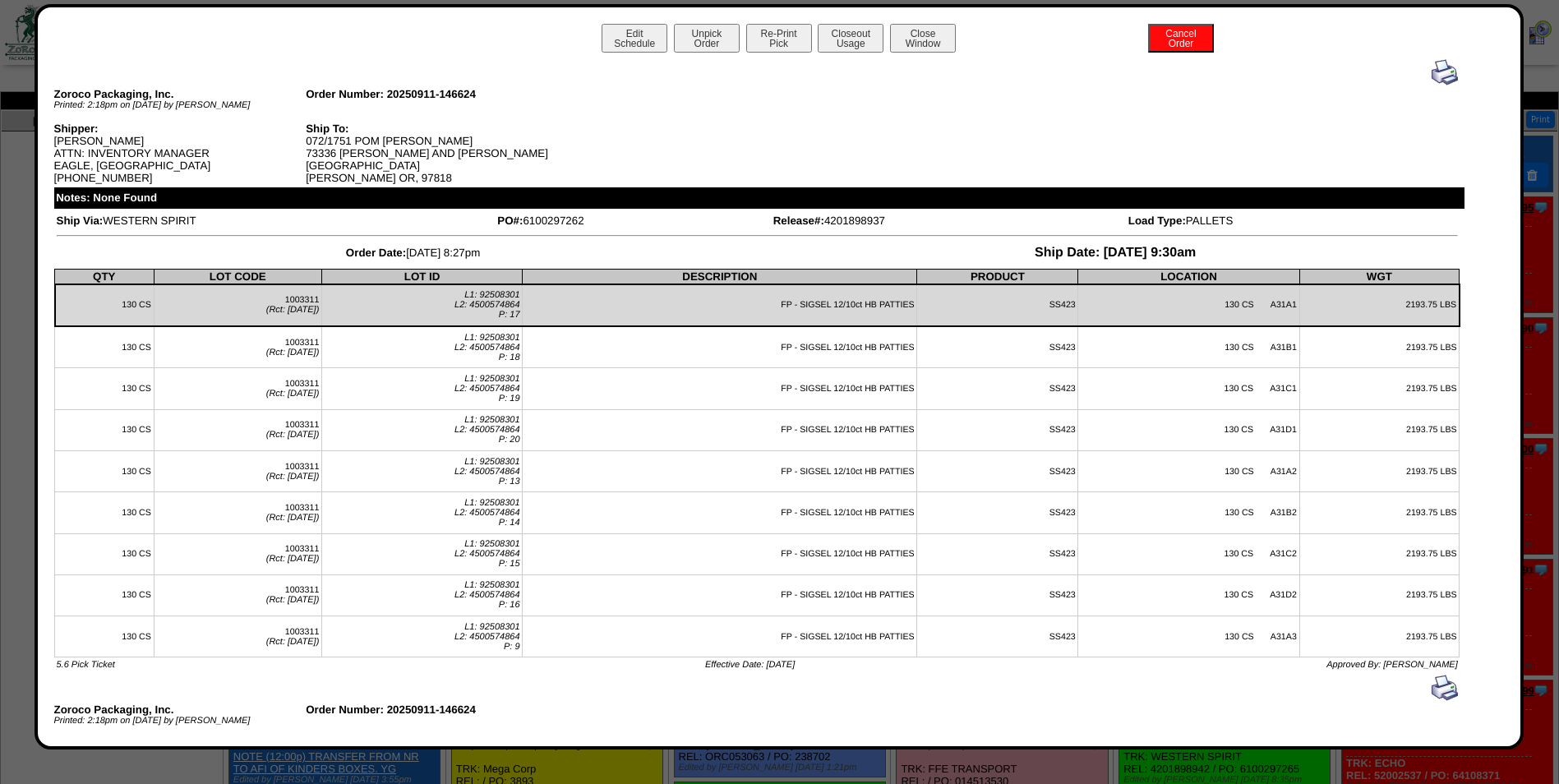
click at [1436, 79] on img at bounding box center [1445, 72] width 26 height 26
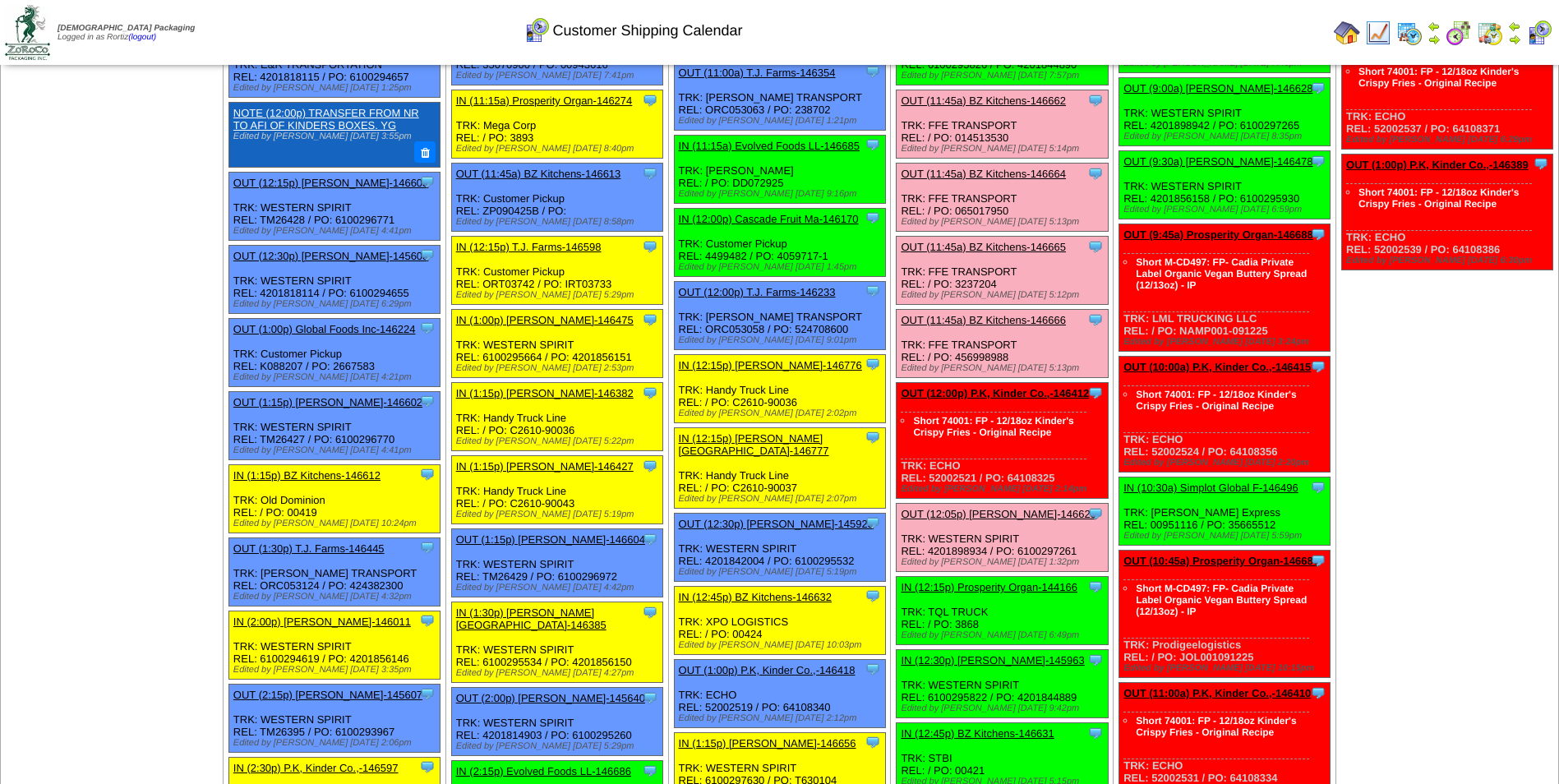
scroll to position [657, 0]
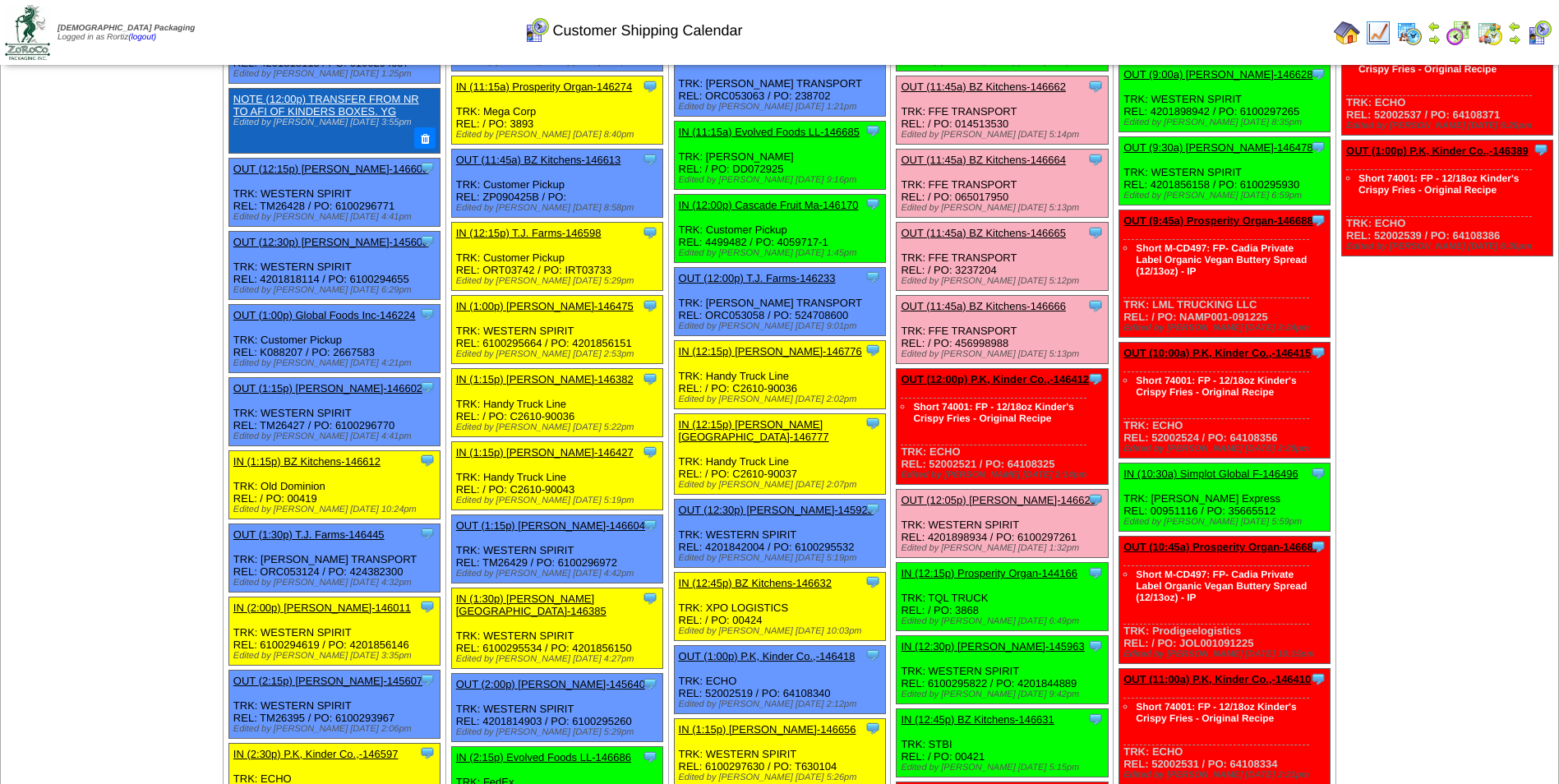
click at [968, 494] on link "OUT (12:05p) [PERSON_NAME]-146623" at bounding box center [998, 500] width 195 height 12
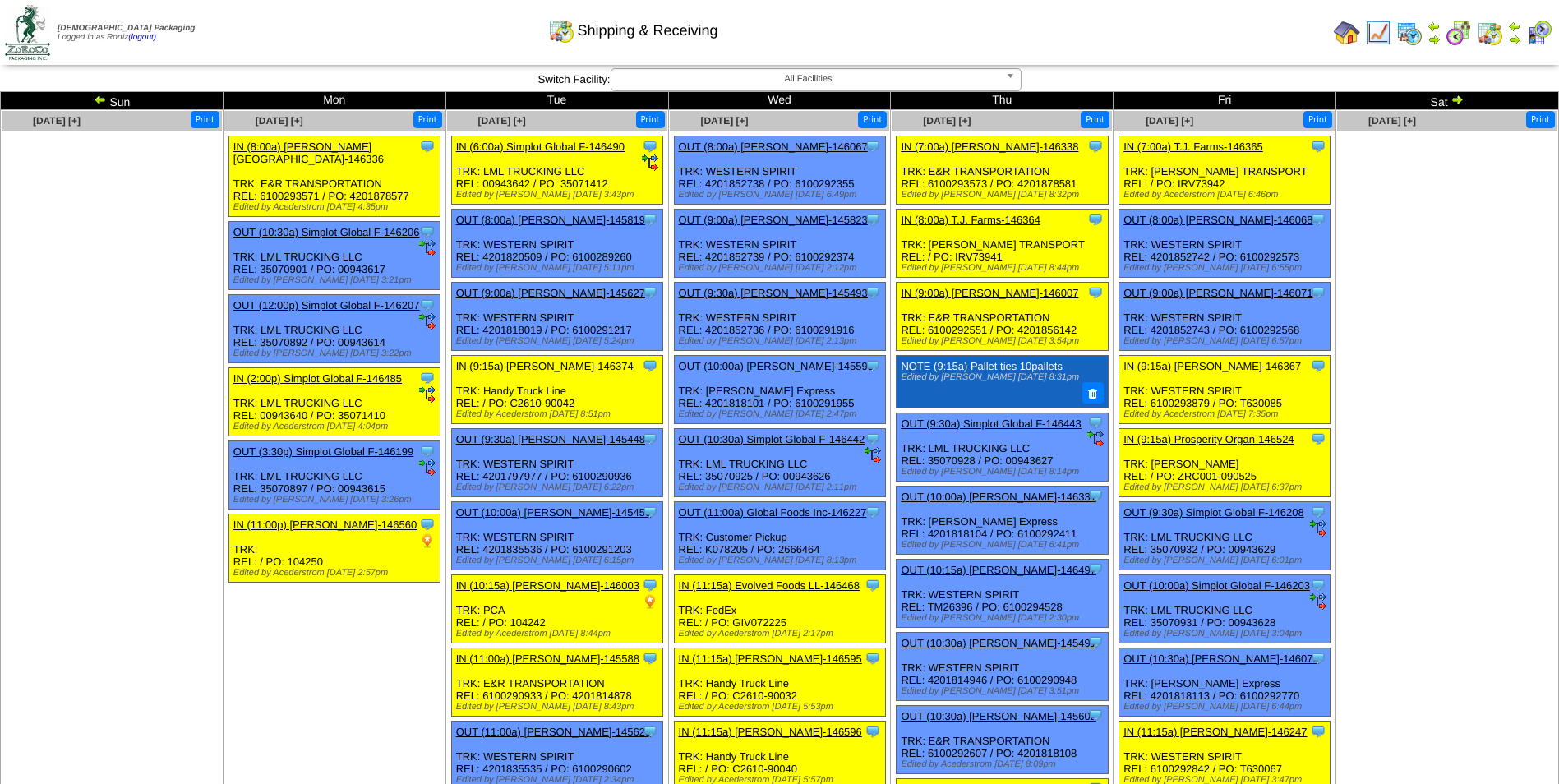
click at [1460, 99] on img at bounding box center [1457, 99] width 13 height 13
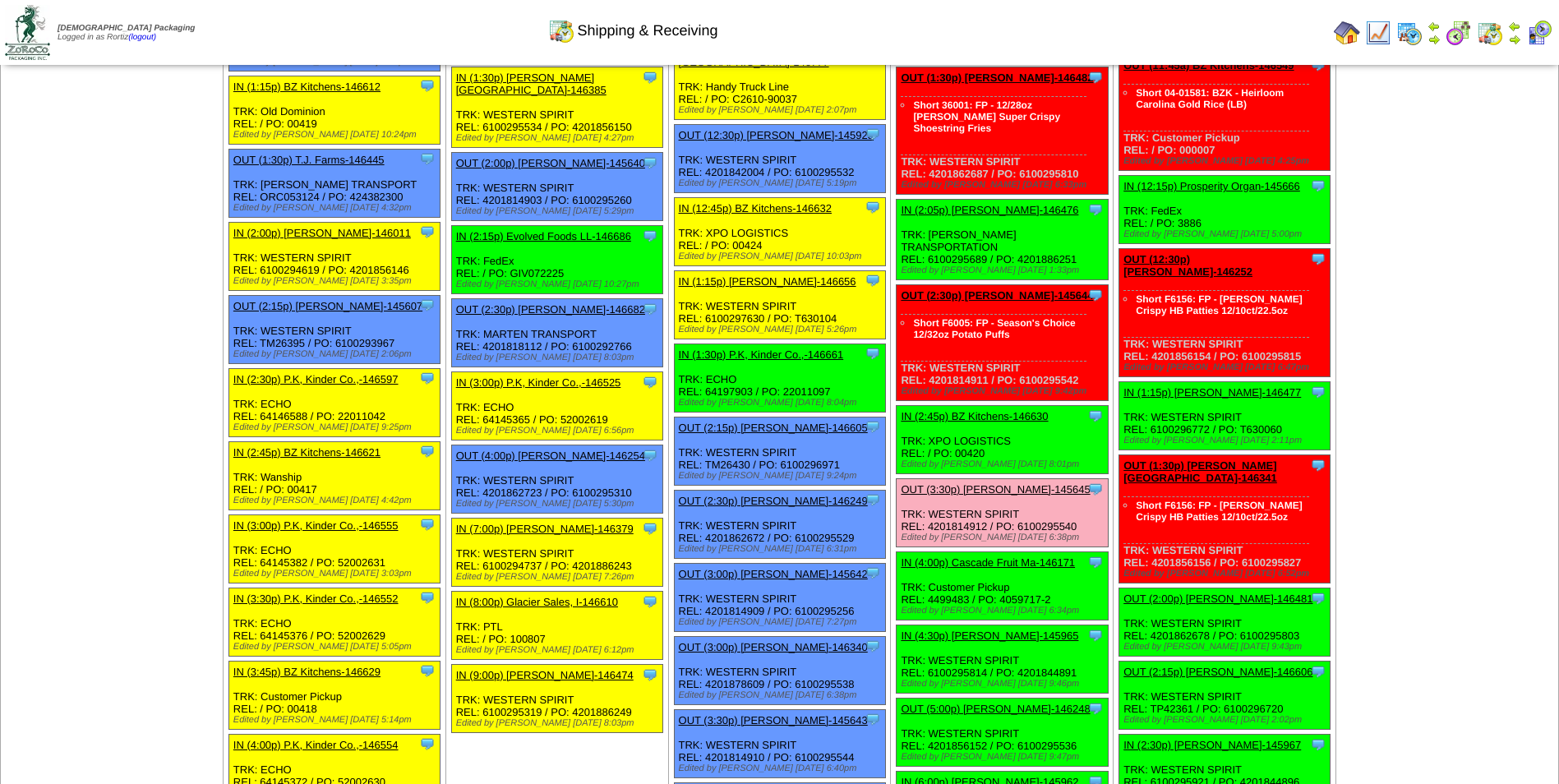
scroll to position [1150, 0]
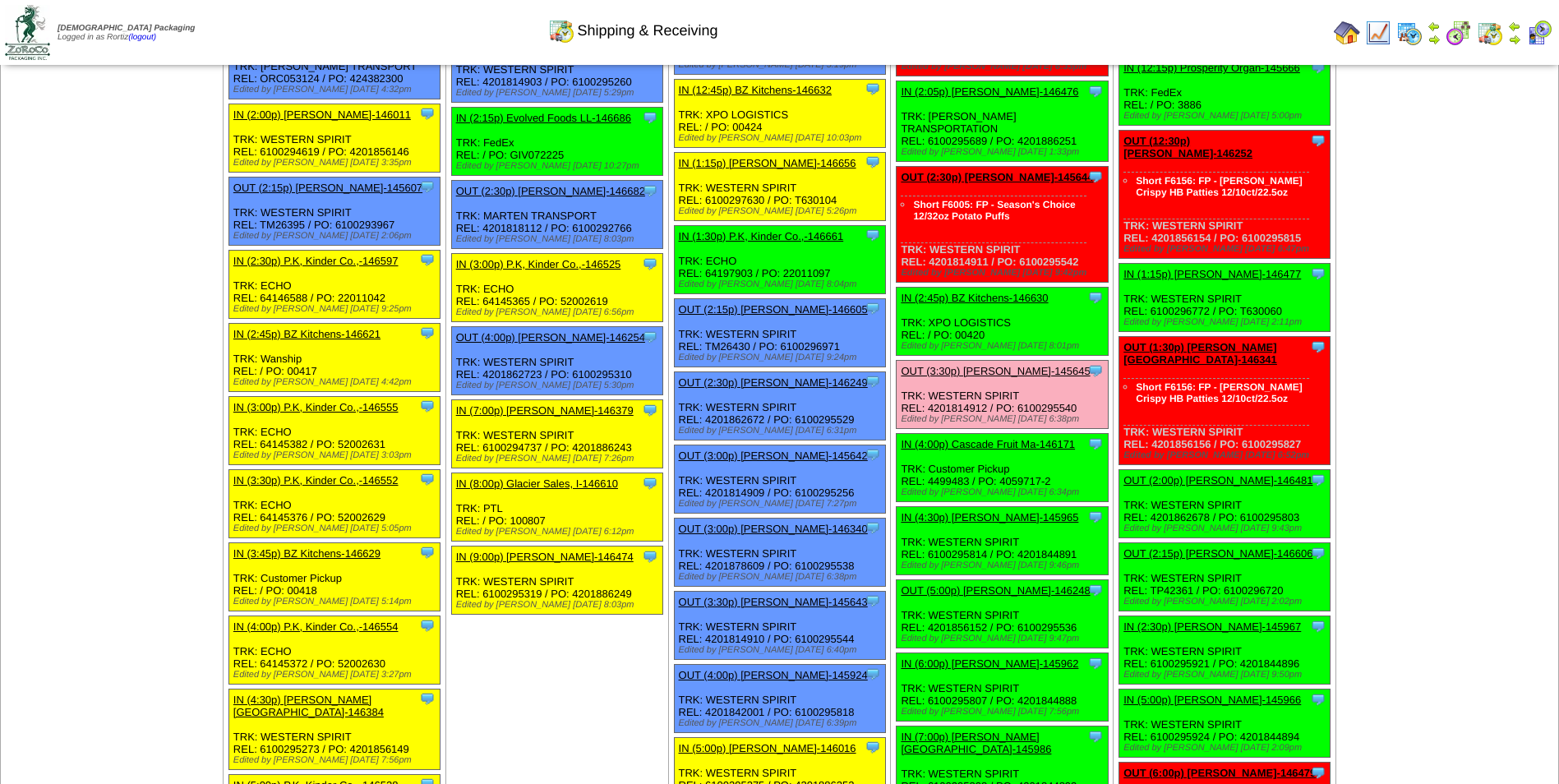
click at [783, 523] on link "OUT (3:00p) [PERSON_NAME]-146340" at bounding box center [774, 529] width 189 height 12
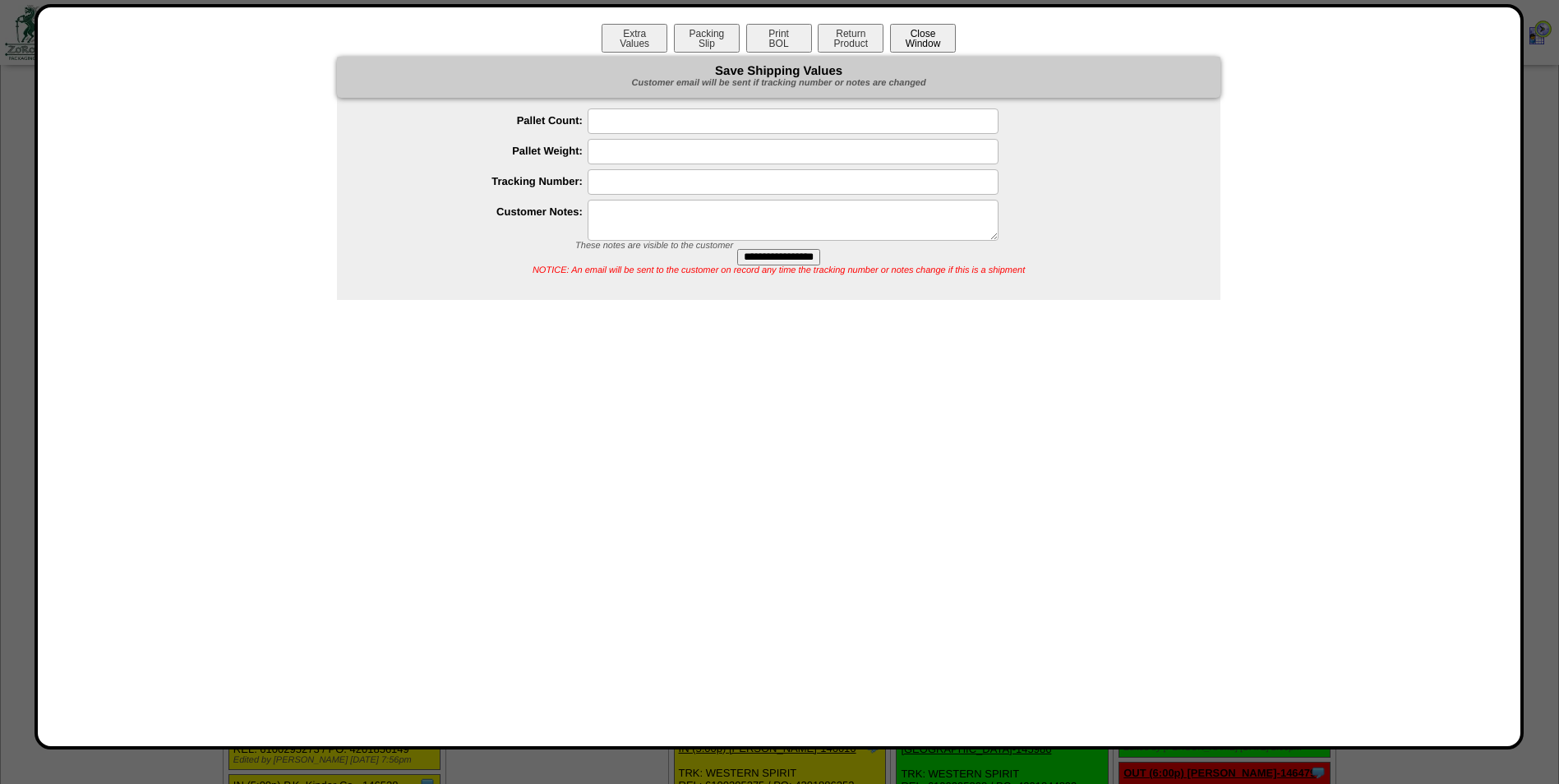
click at [927, 44] on button "Close Window" at bounding box center [923, 38] width 65 height 29
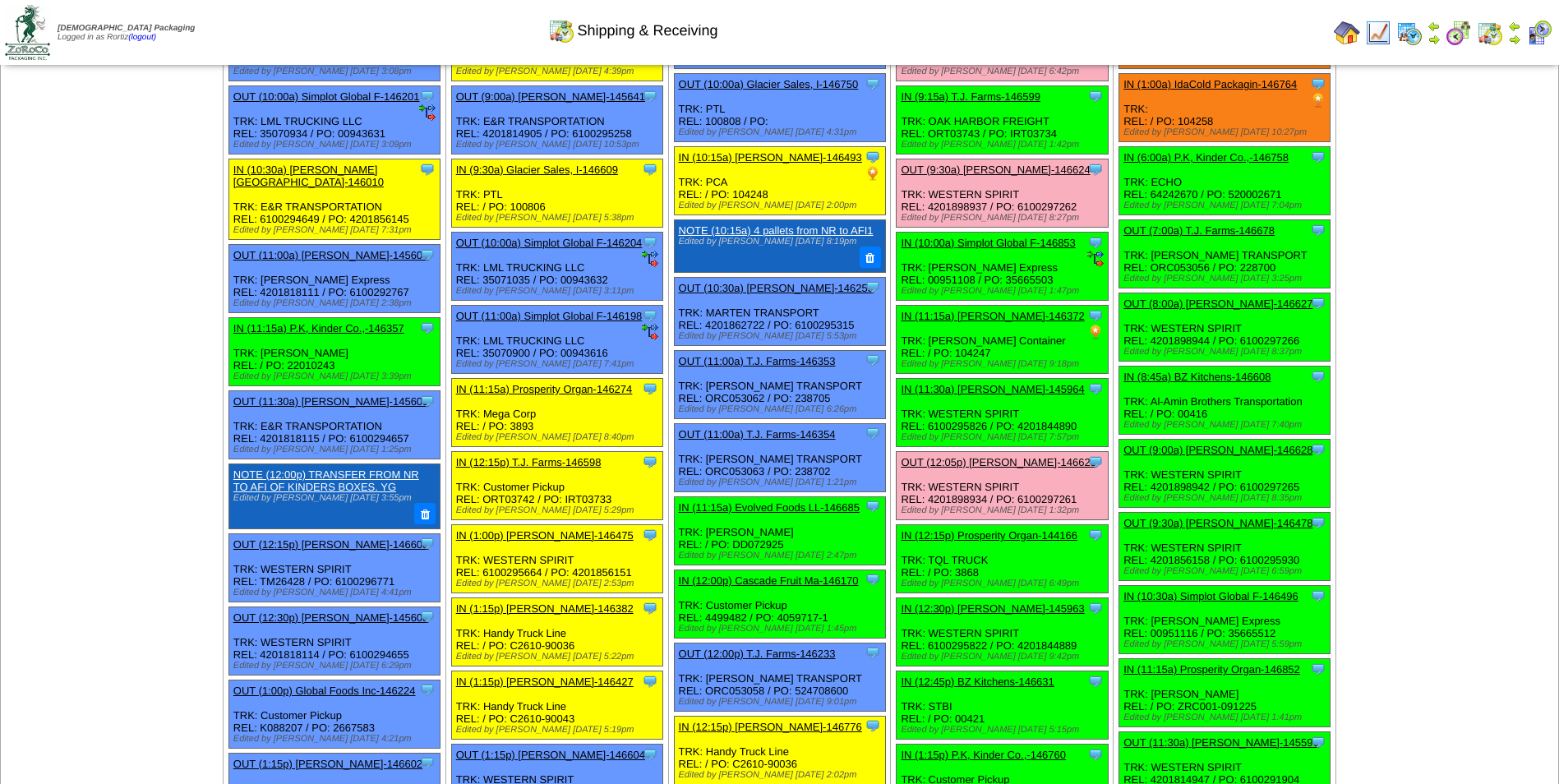
scroll to position [246, 0]
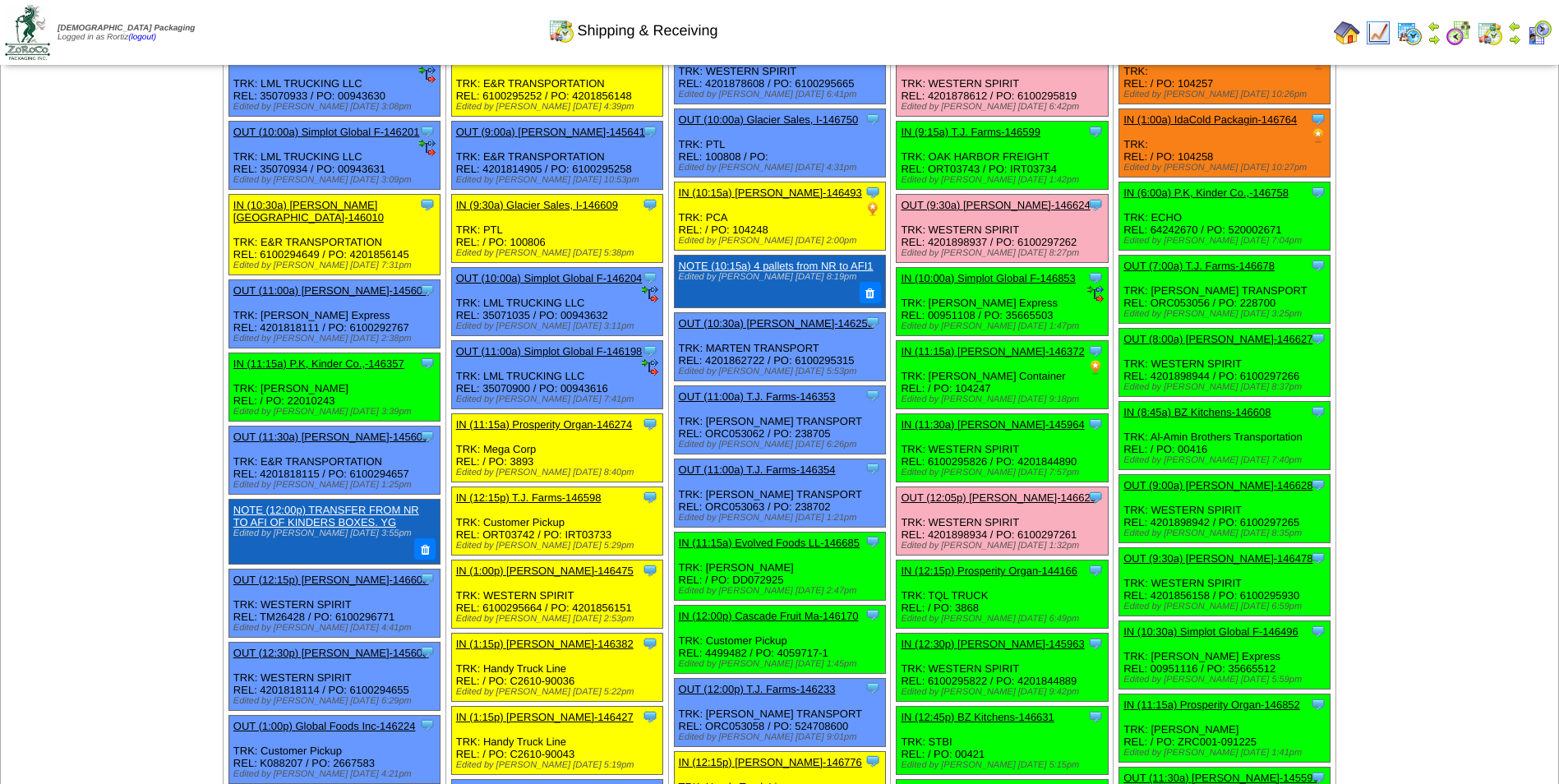
click at [991, 28] on div "Shipping & Receiving" at bounding box center [632, 25] width 896 height 45
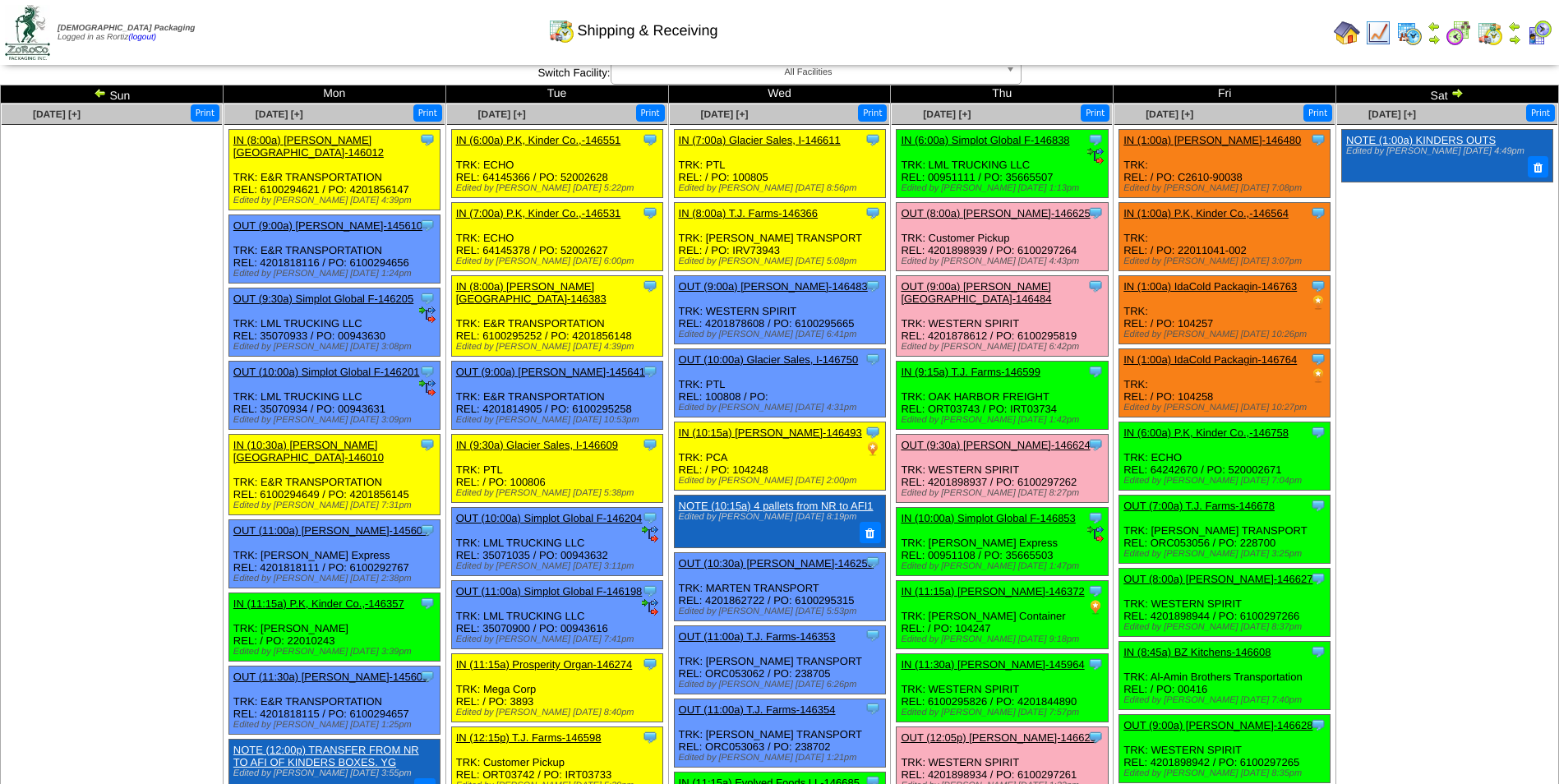
scroll to position [0, 0]
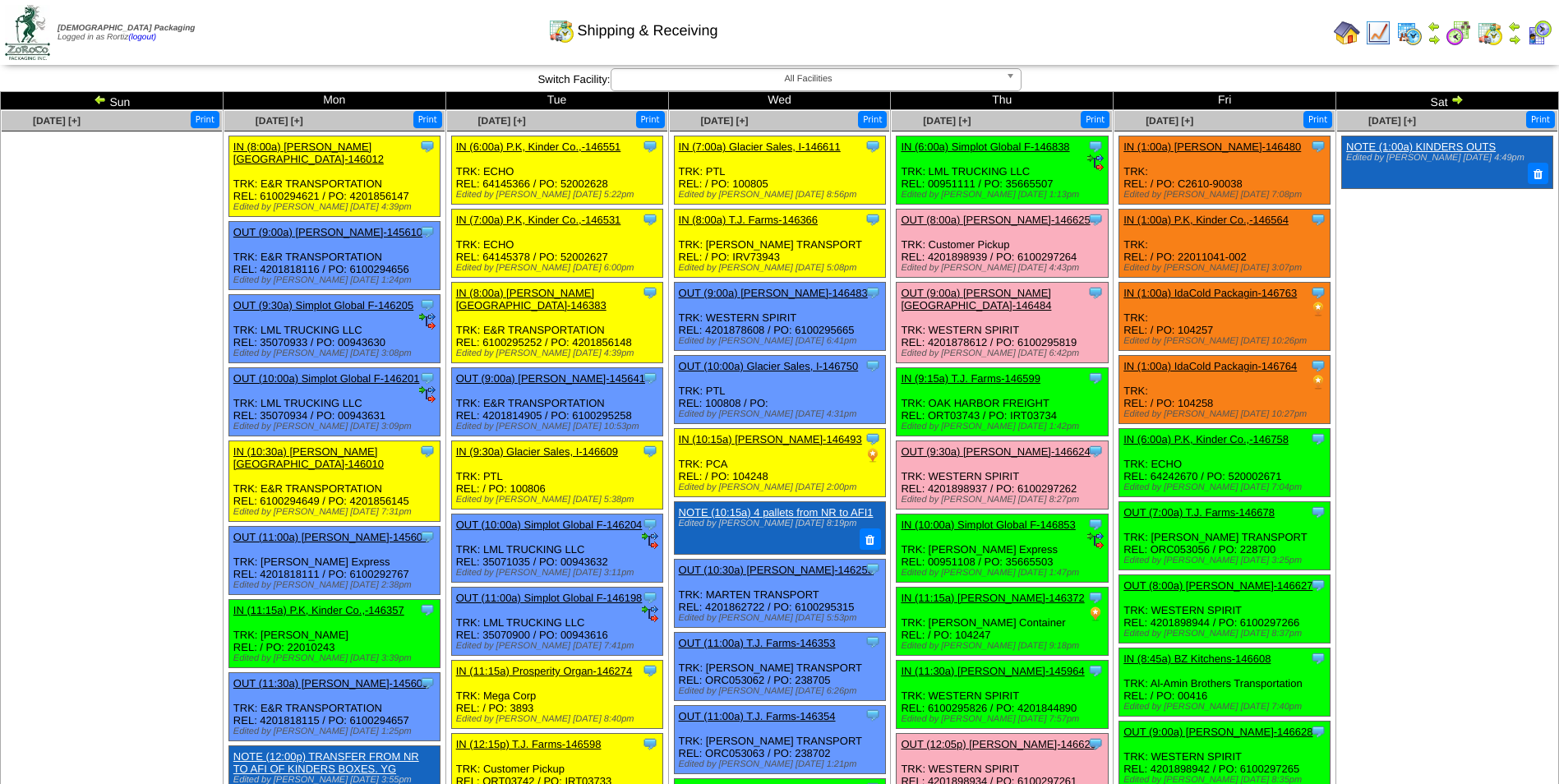
click at [1517, 39] on img at bounding box center [1515, 39] width 13 height 13
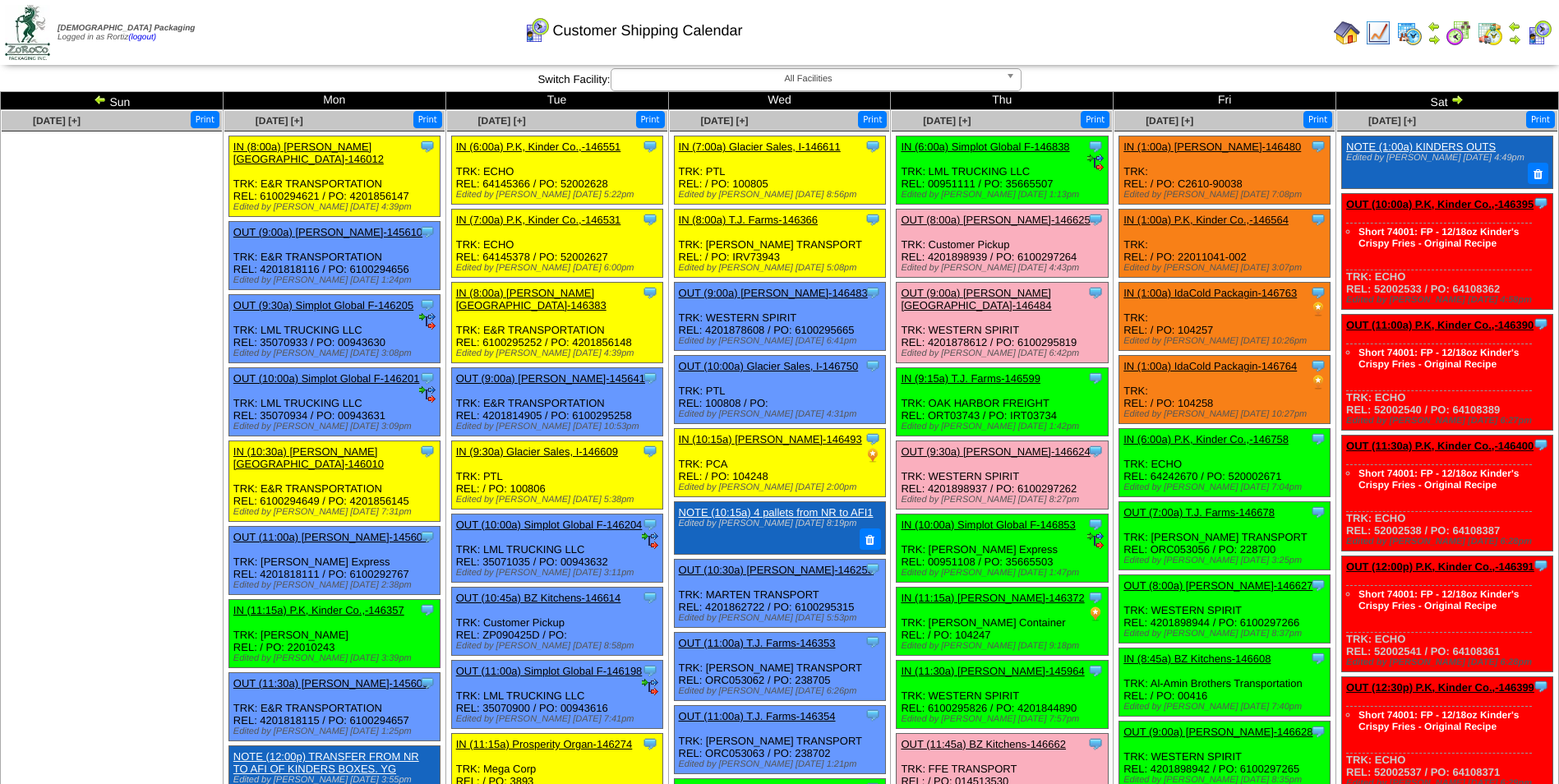
click at [1149, 24] on td "Print All" at bounding box center [863, 33] width 928 height 62
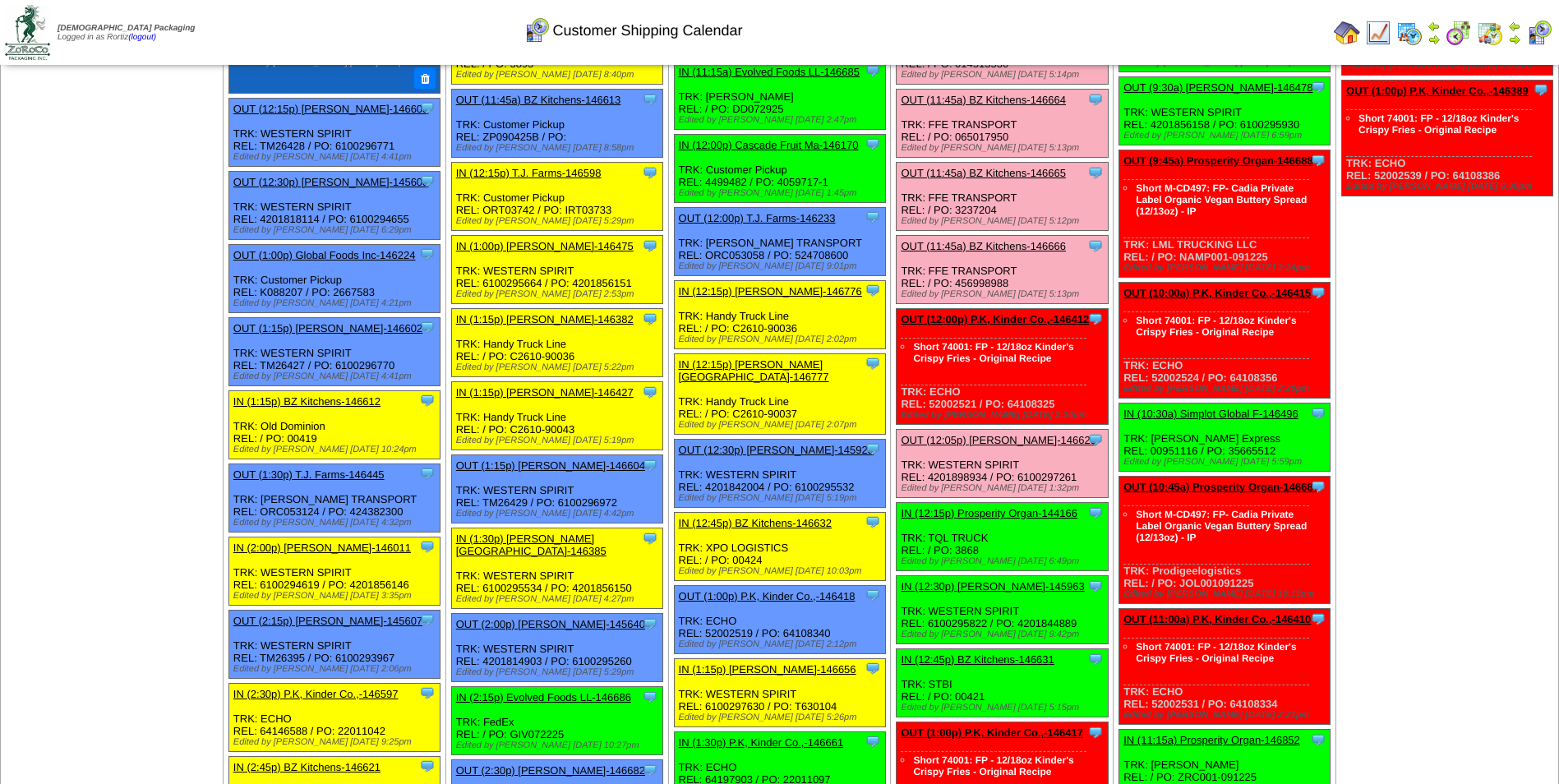
scroll to position [635, 0]
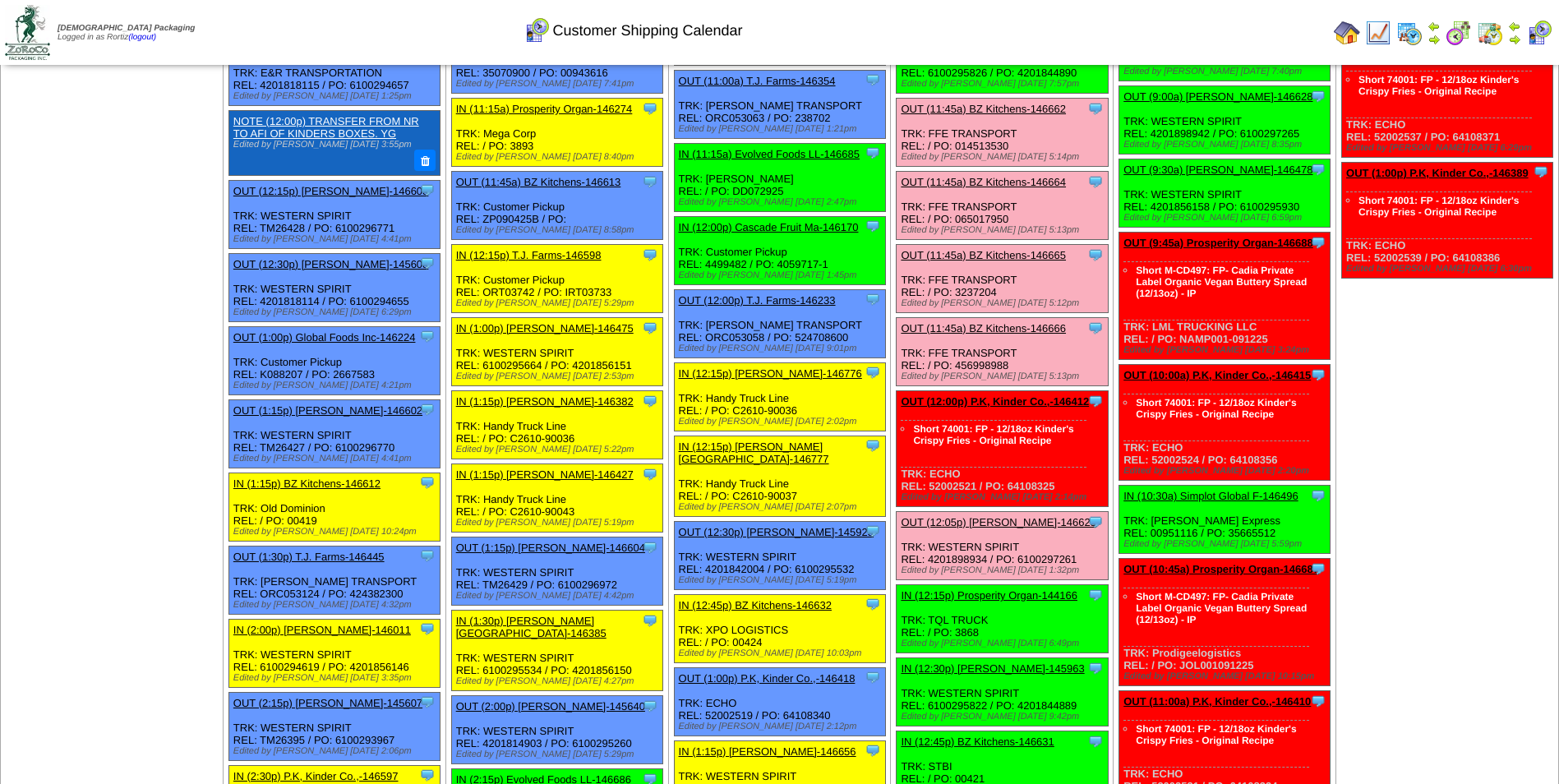
click at [979, 396] on link "OUT (12:00p) P.K, Kinder Co.,-146412" at bounding box center [995, 402] width 188 height 12
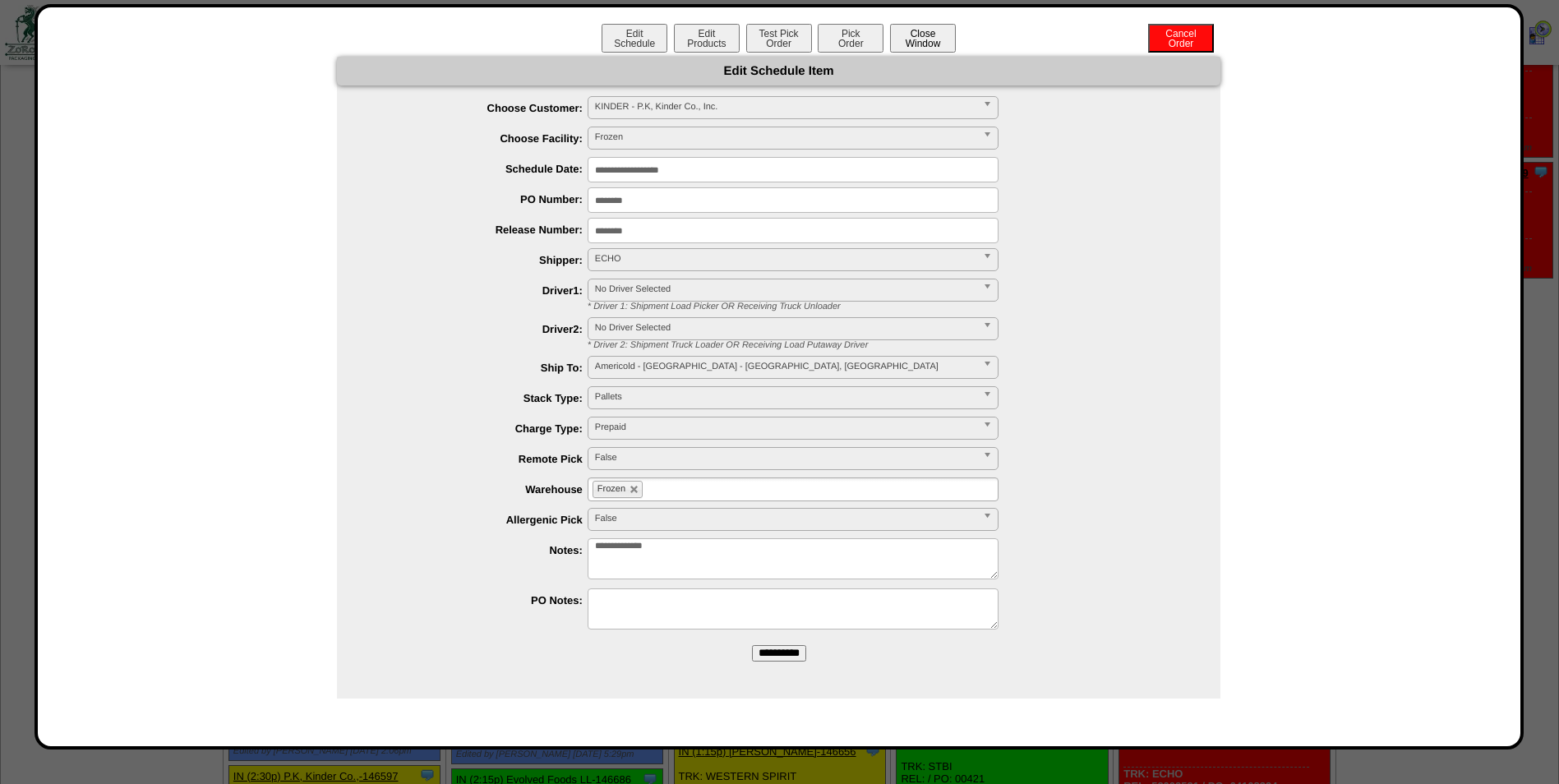
click at [938, 40] on button "Close Window" at bounding box center [923, 38] width 65 height 29
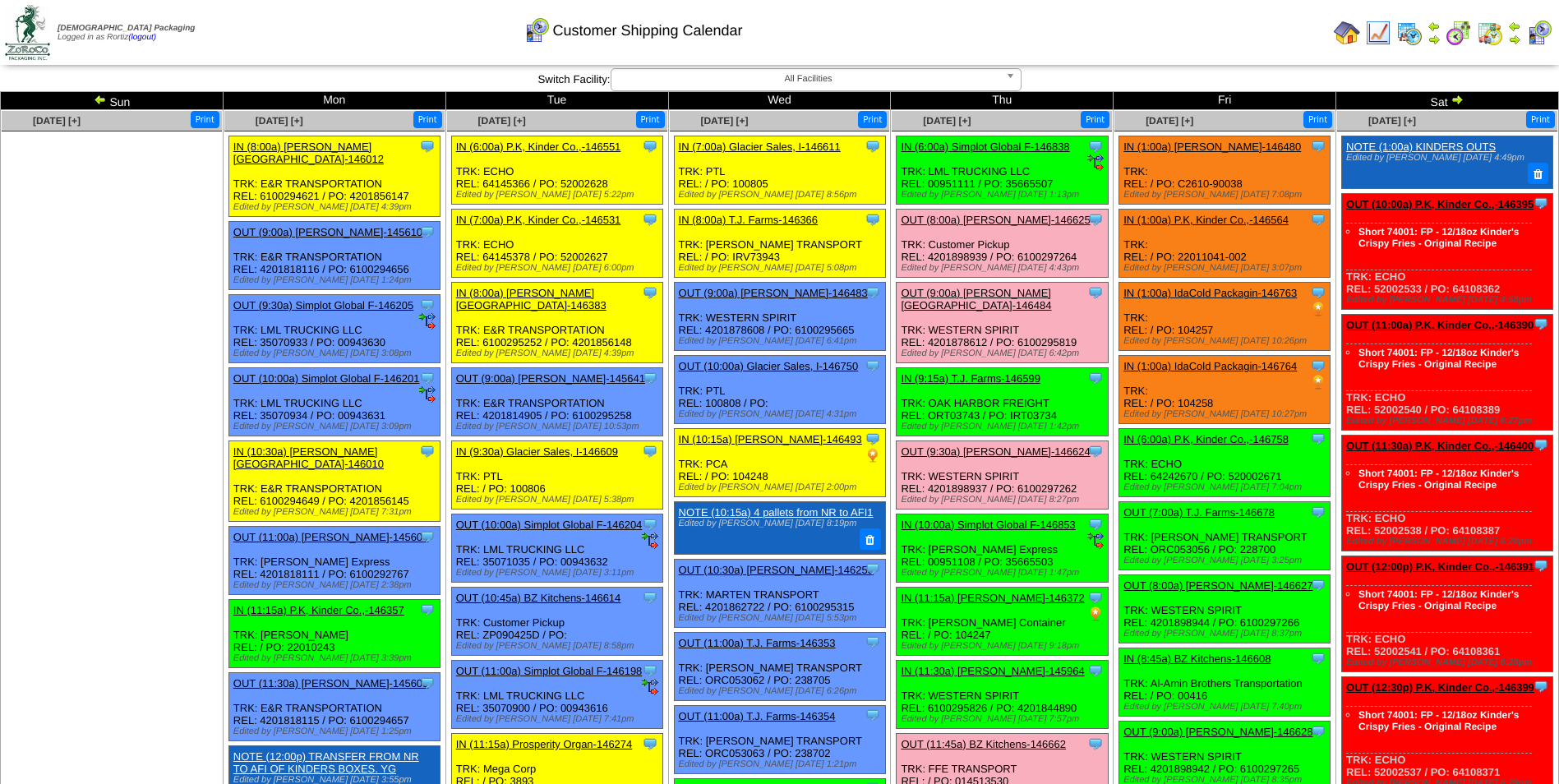
click at [942, 290] on link "OUT (9:00a) [PERSON_NAME][GEOGRAPHIC_DATA]-146484" at bounding box center [976, 299] width 150 height 25
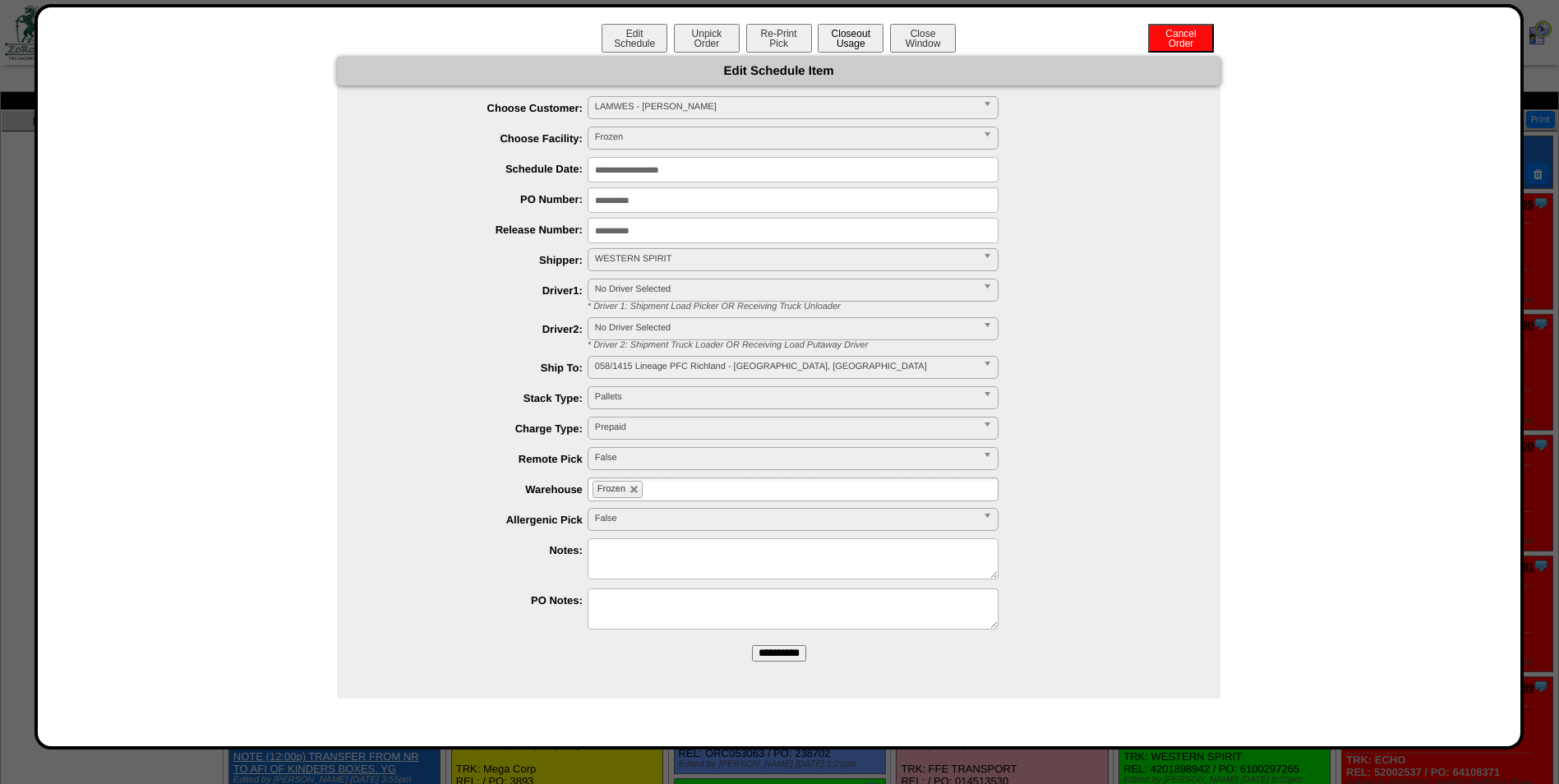
click at [838, 30] on button "Closeout Usage" at bounding box center [851, 38] width 65 height 29
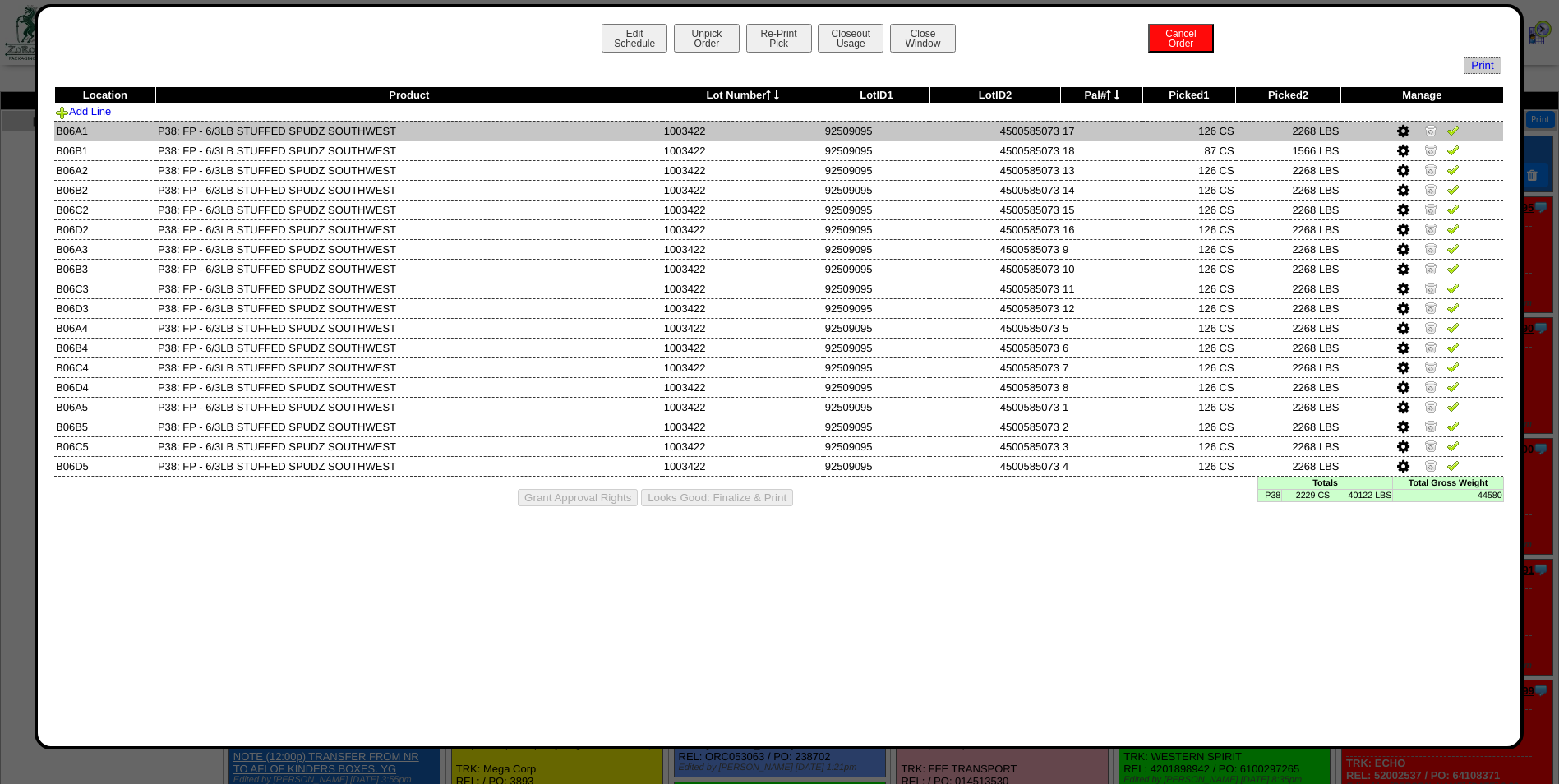
click at [1453, 132] on img at bounding box center [1453, 130] width 13 height 13
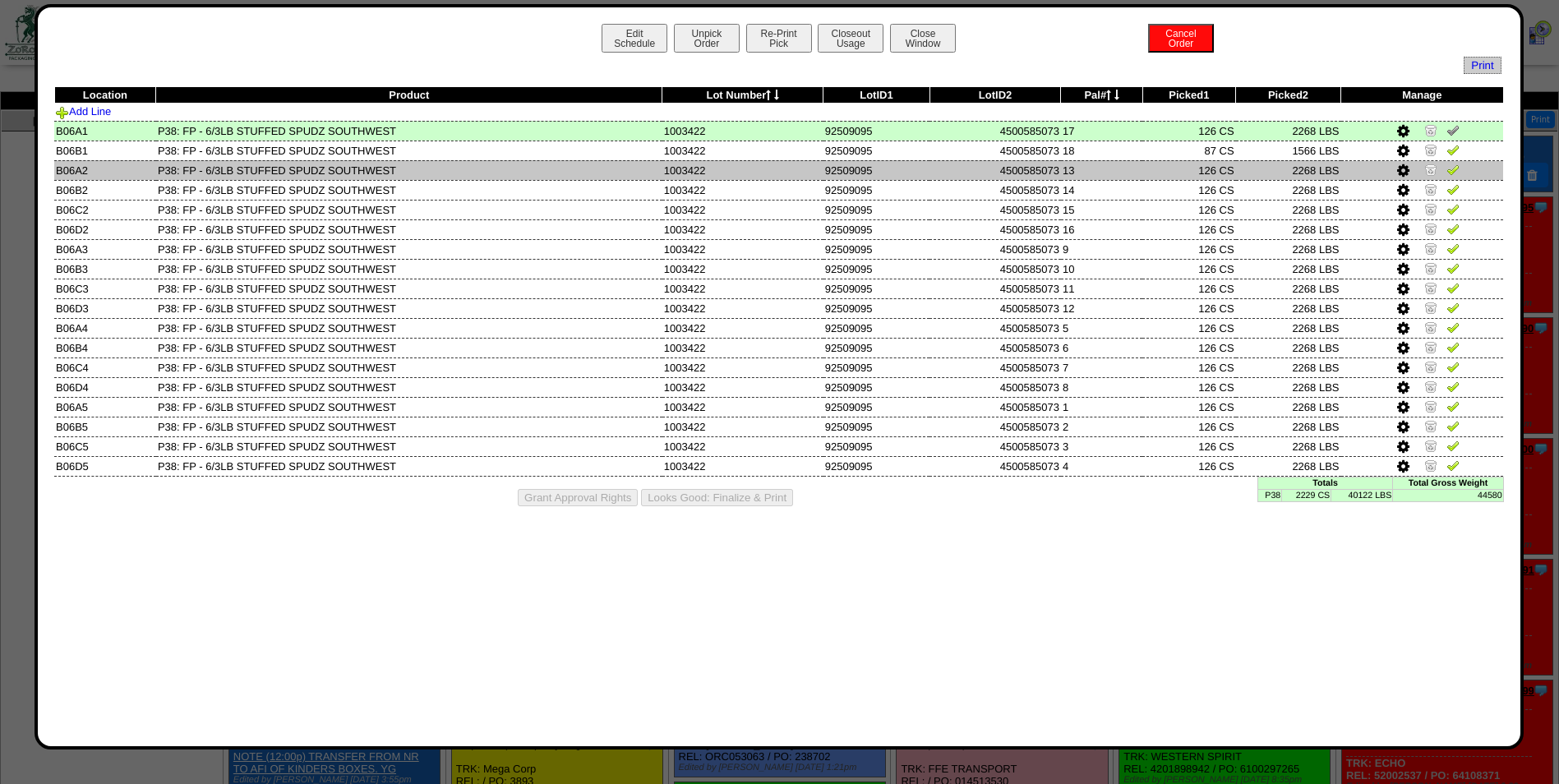
click at [1453, 169] on img at bounding box center [1453, 169] width 13 height 13
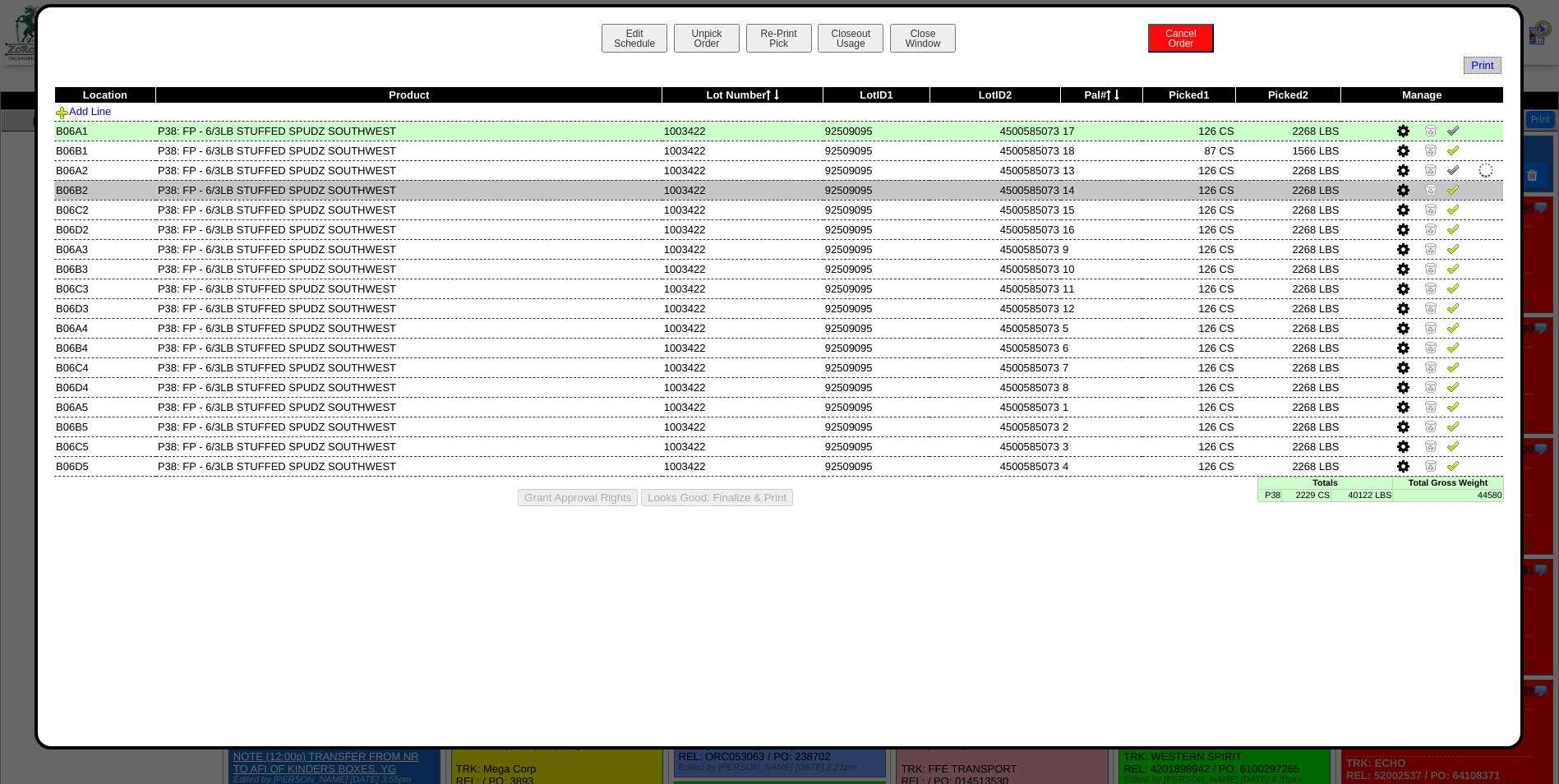
click at [1453, 192] on img at bounding box center [1453, 189] width 13 height 13
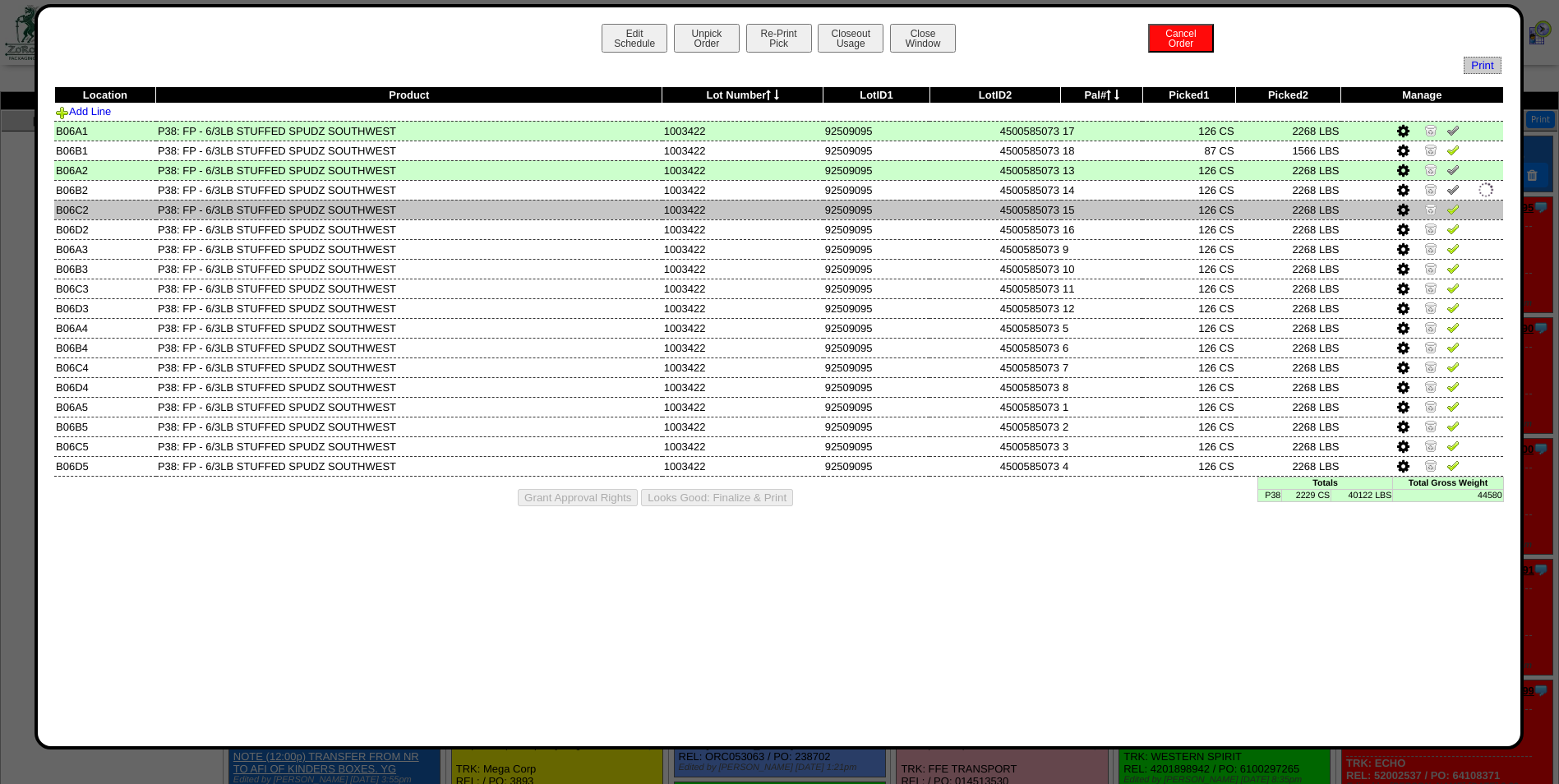
click at [1453, 215] on img at bounding box center [1453, 208] width 13 height 13
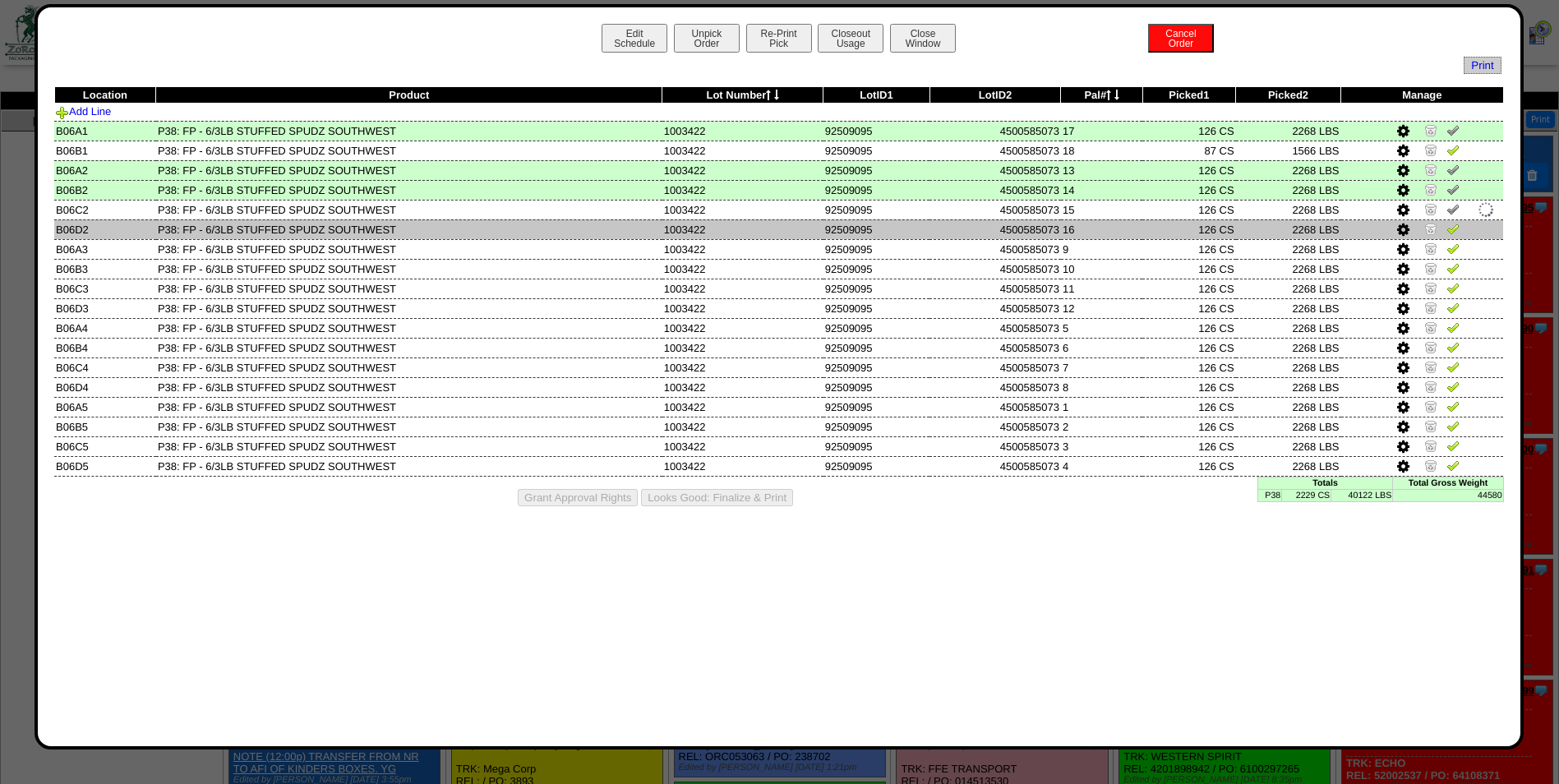
click at [1453, 230] on img at bounding box center [1453, 228] width 13 height 13
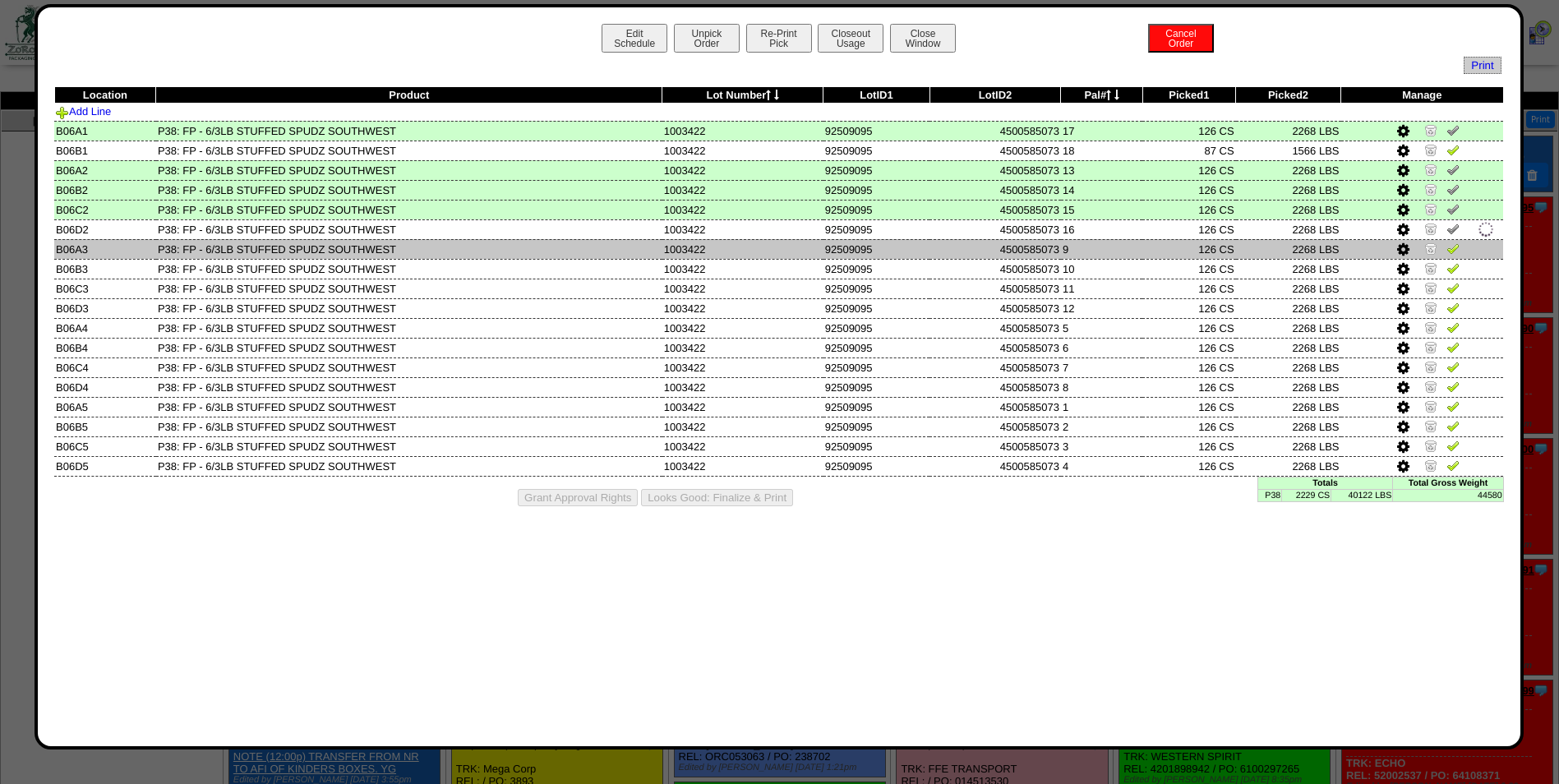
click at [1453, 249] on img at bounding box center [1453, 248] width 13 height 13
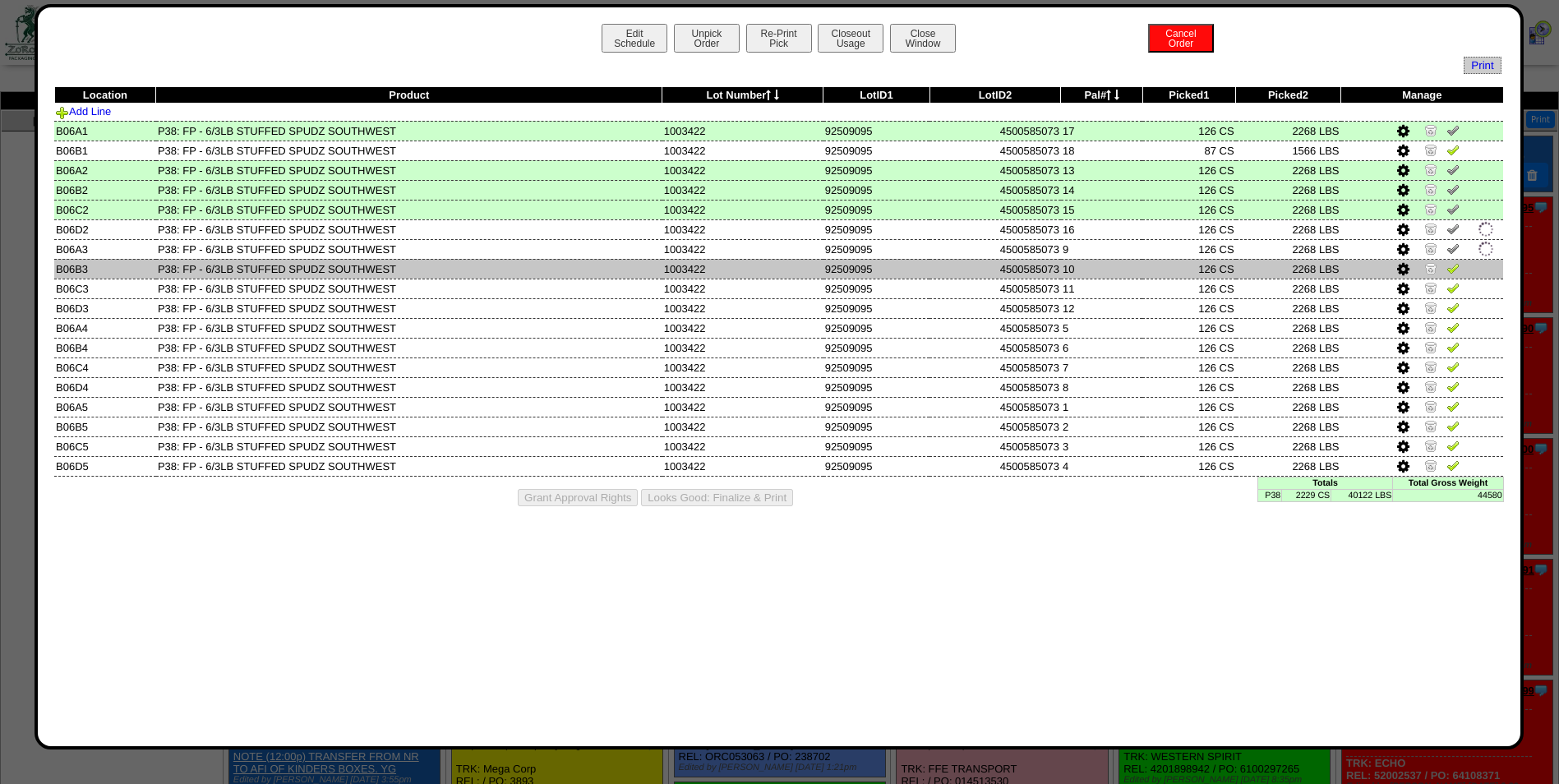
click at [1455, 269] on img at bounding box center [1453, 268] width 13 height 13
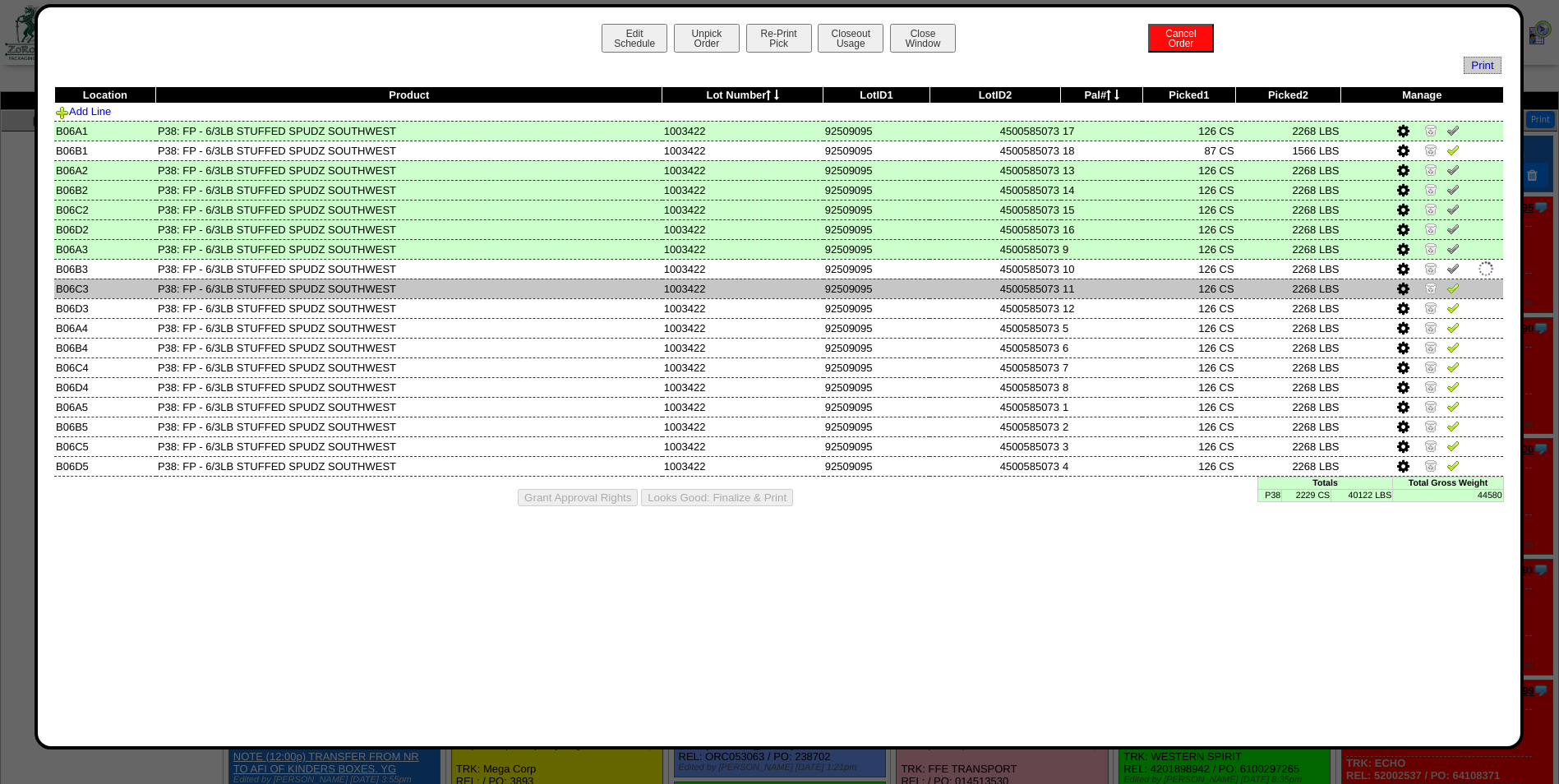
click at [1453, 297] on td at bounding box center [1423, 288] width 163 height 19
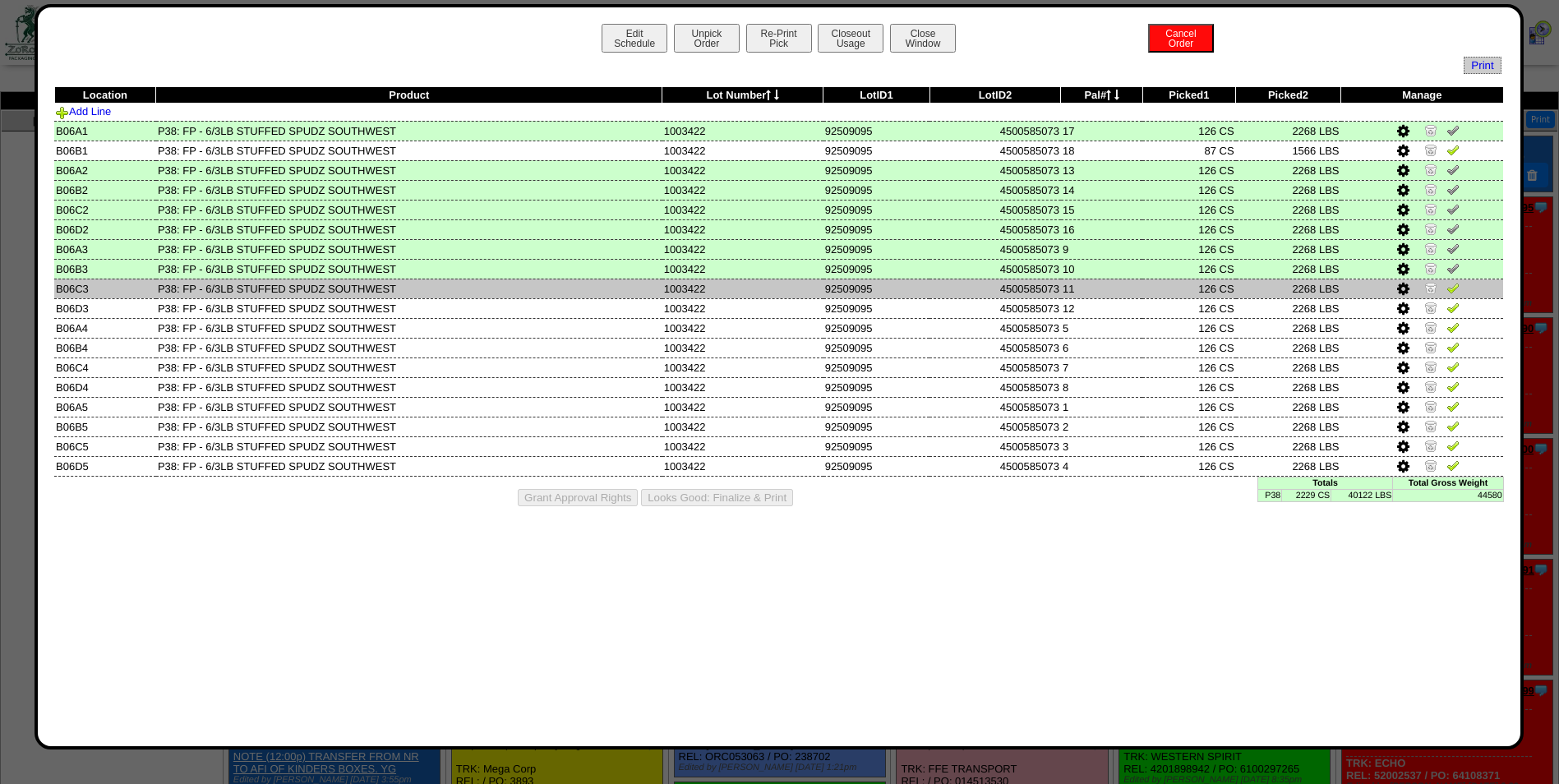
click at [1450, 290] on img at bounding box center [1453, 287] width 13 height 13
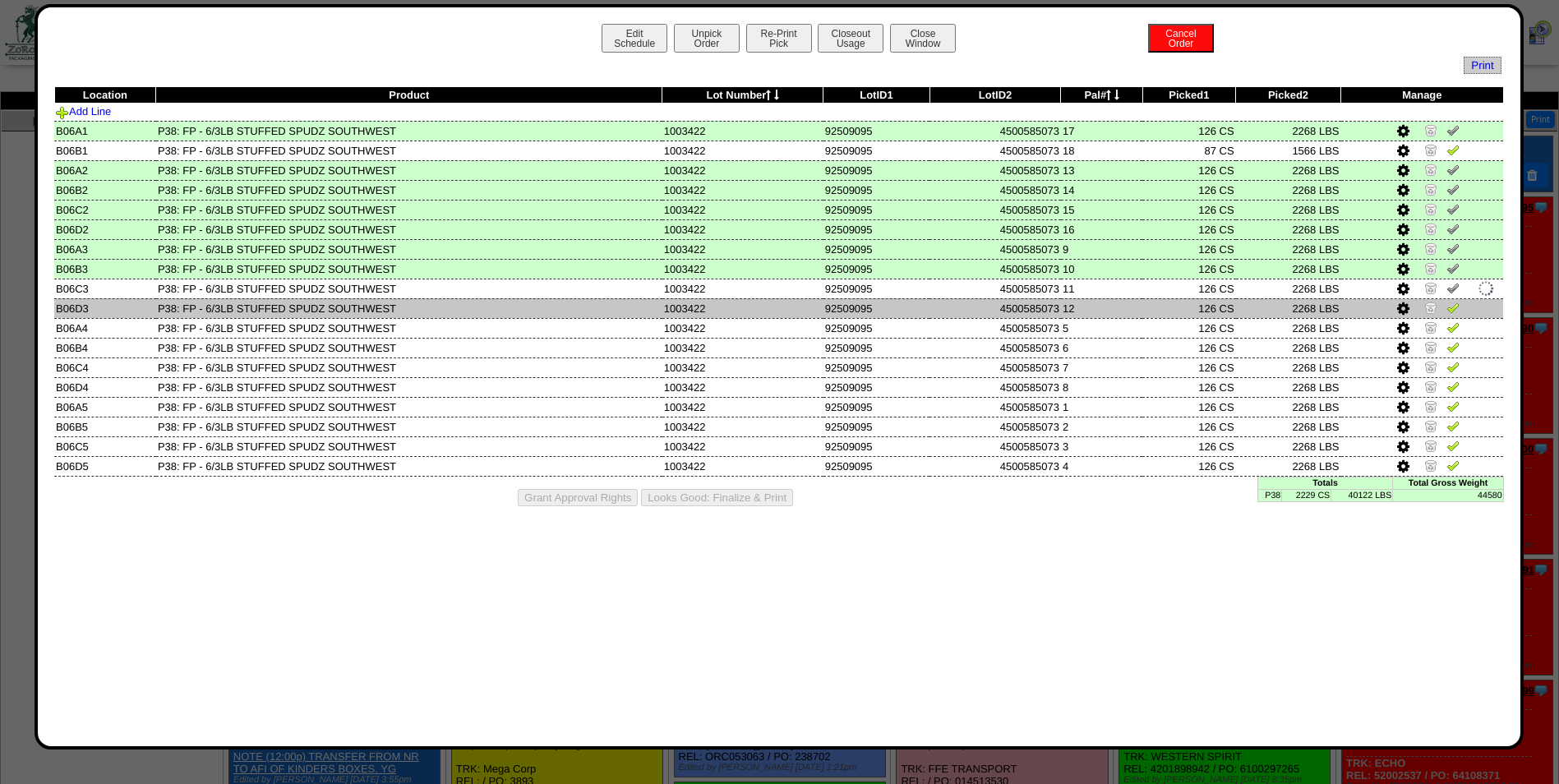
click at [1454, 310] on img at bounding box center [1453, 307] width 13 height 13
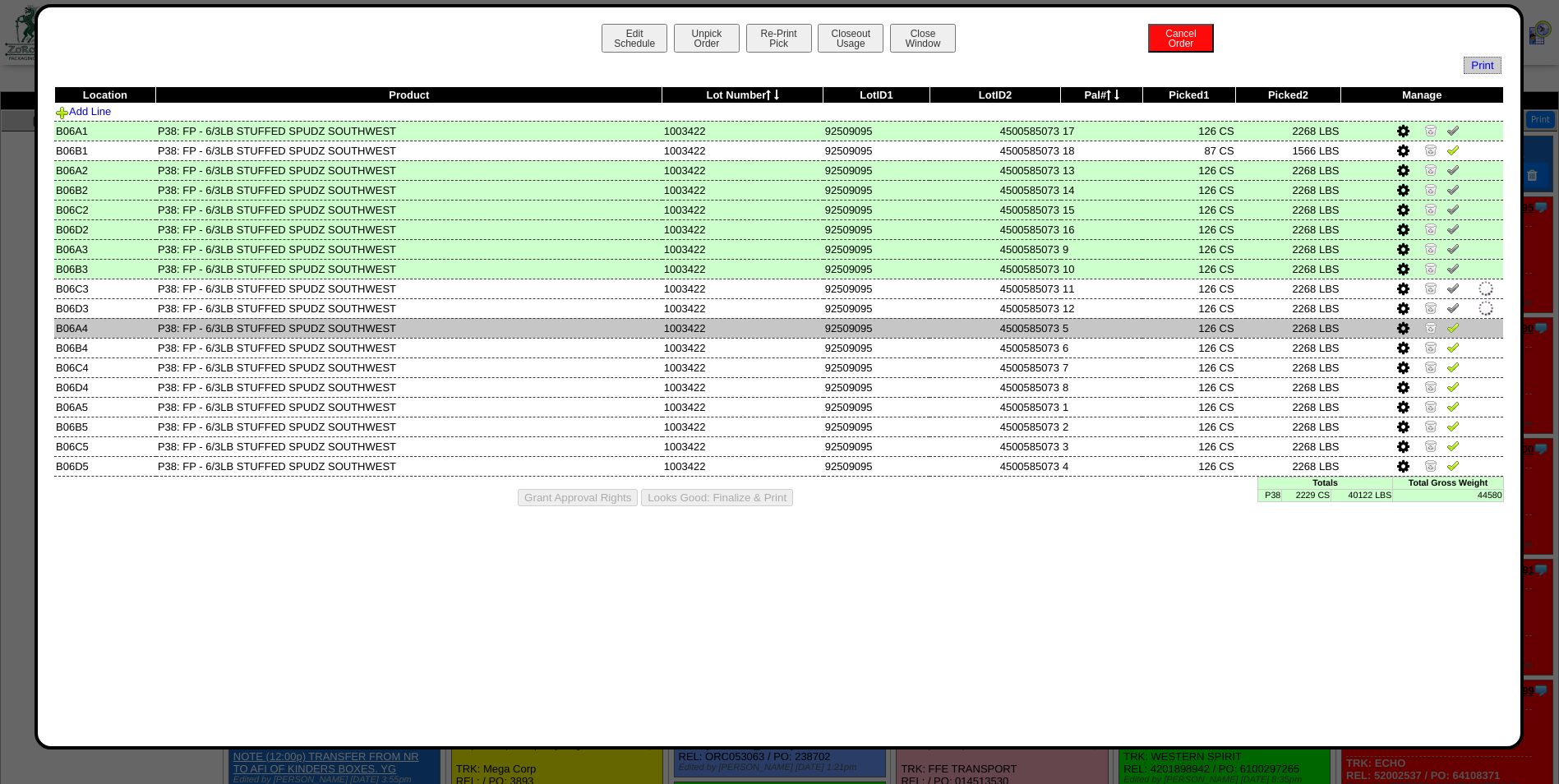
click at [1457, 326] on img at bounding box center [1453, 327] width 13 height 13
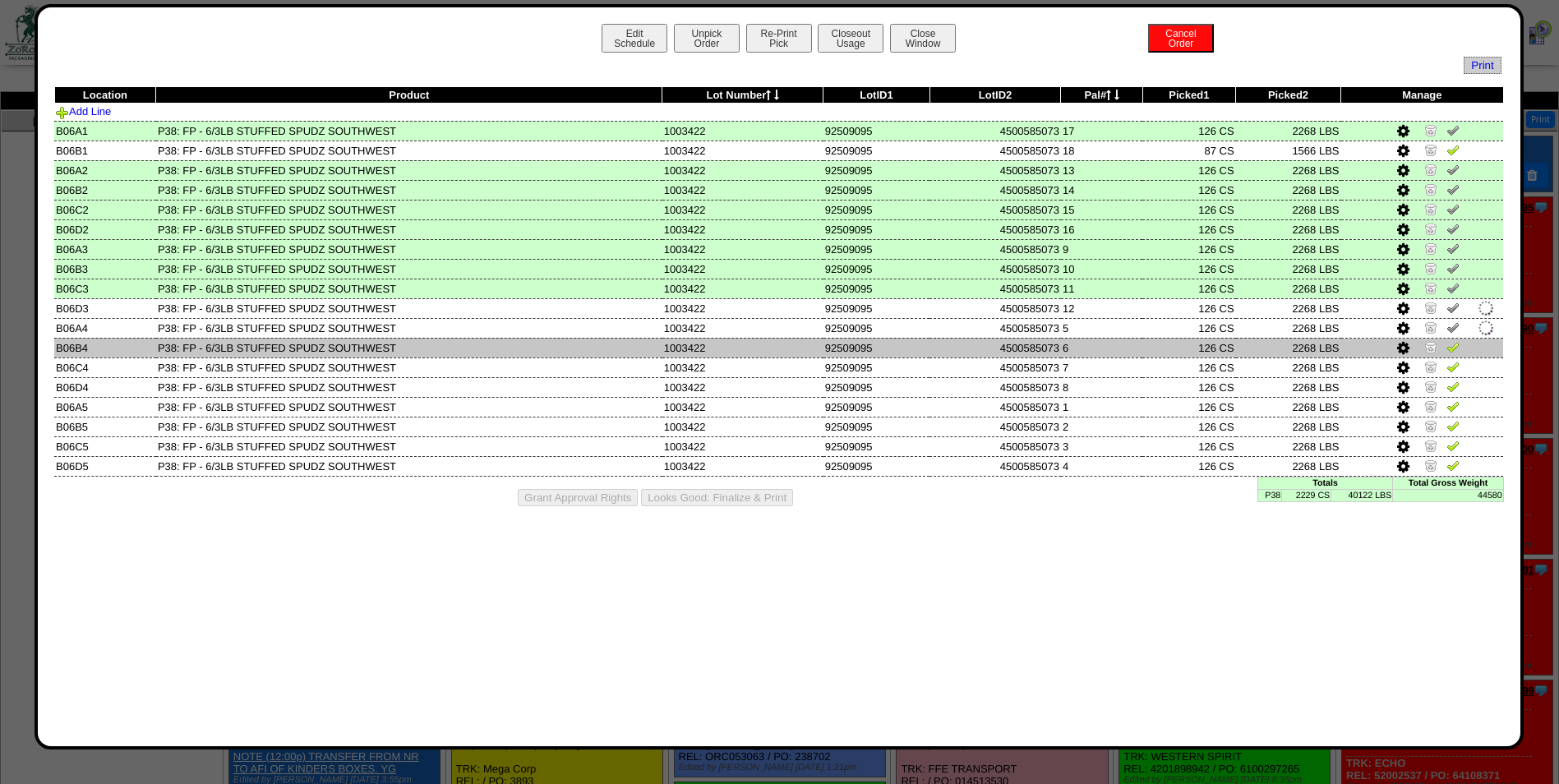
click at [1457, 344] on img at bounding box center [1453, 346] width 13 height 13
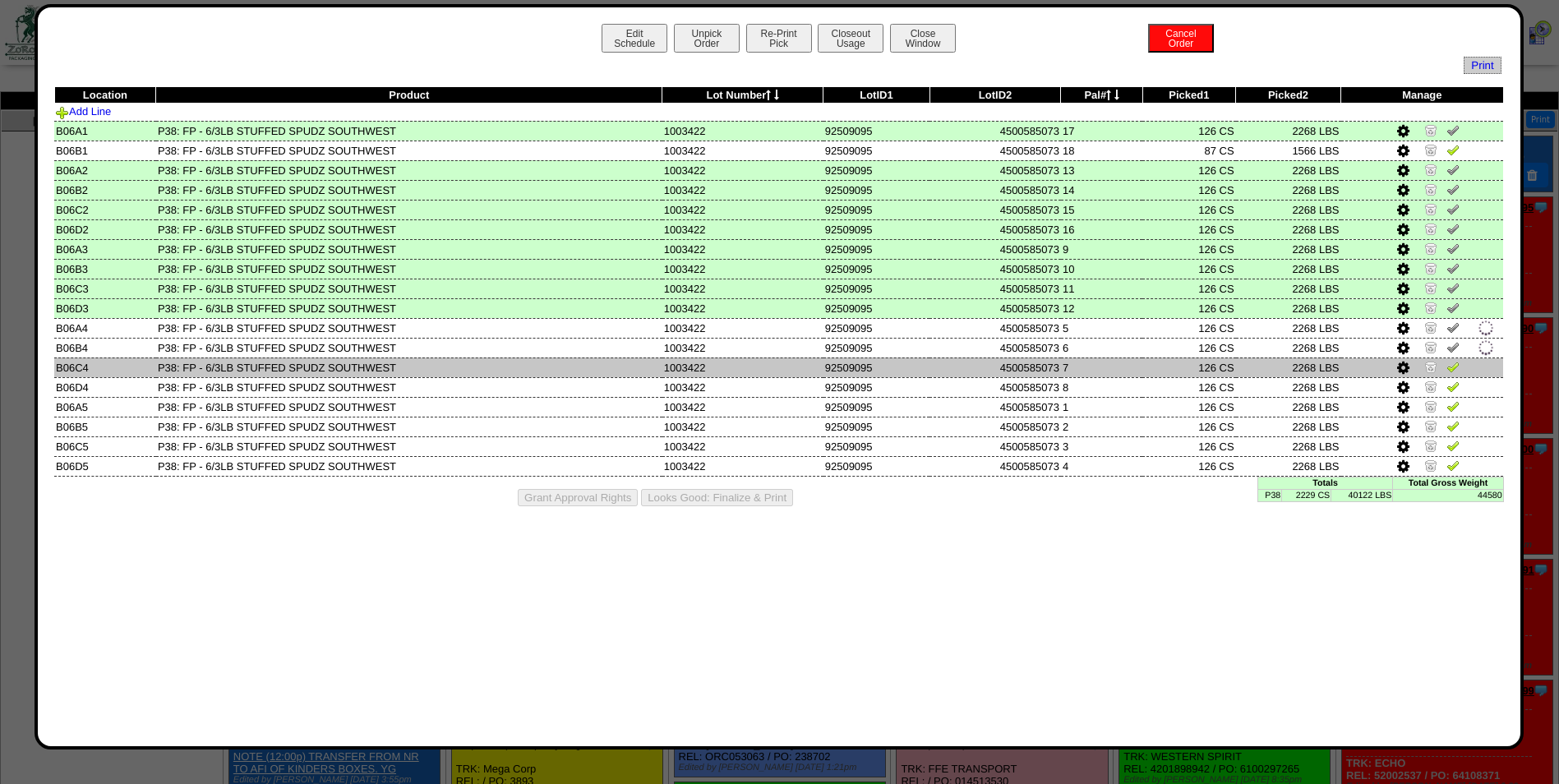
click at [1457, 369] on img at bounding box center [1453, 366] width 13 height 13
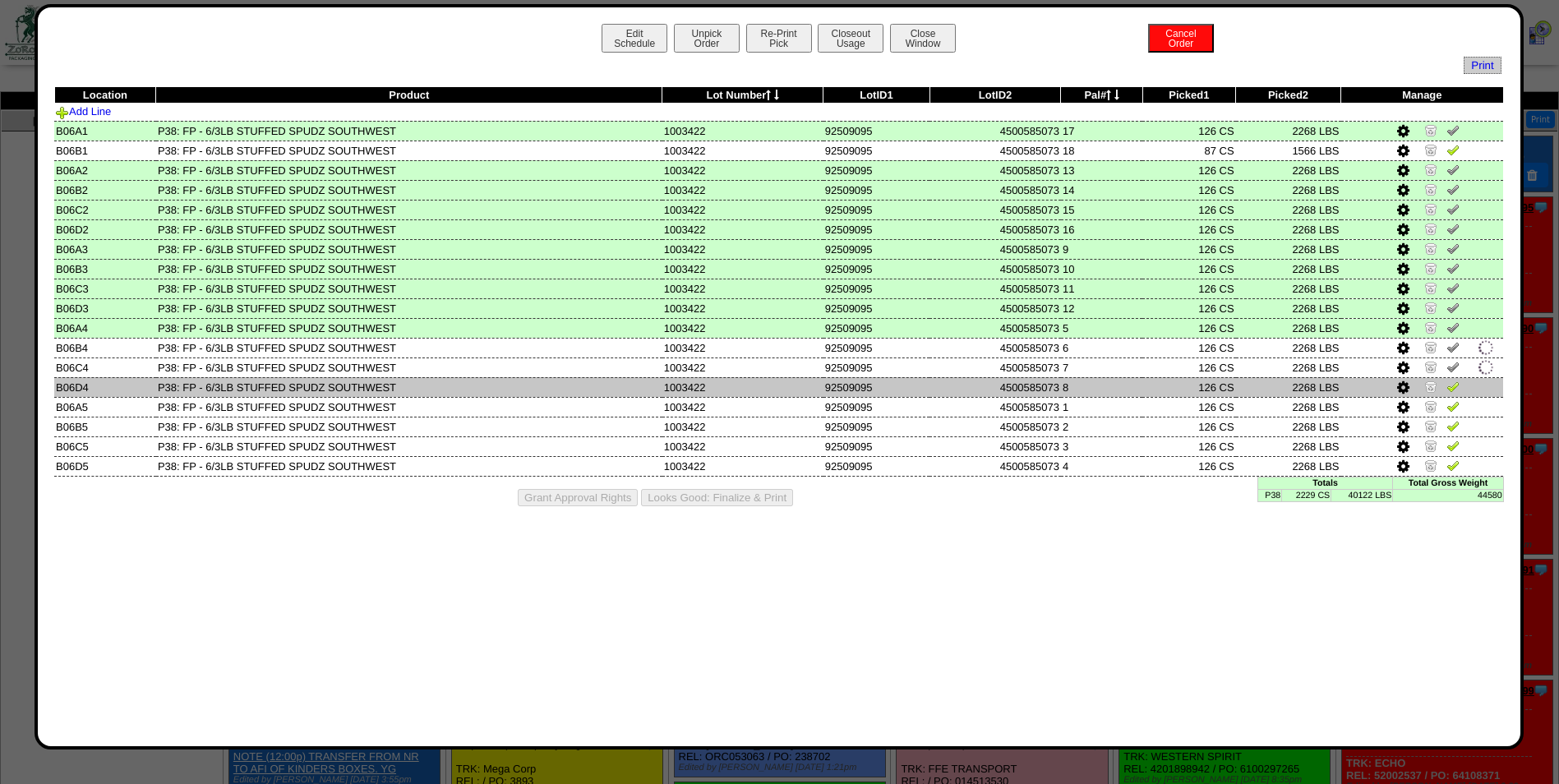
click at [1457, 389] on img at bounding box center [1453, 386] width 13 height 13
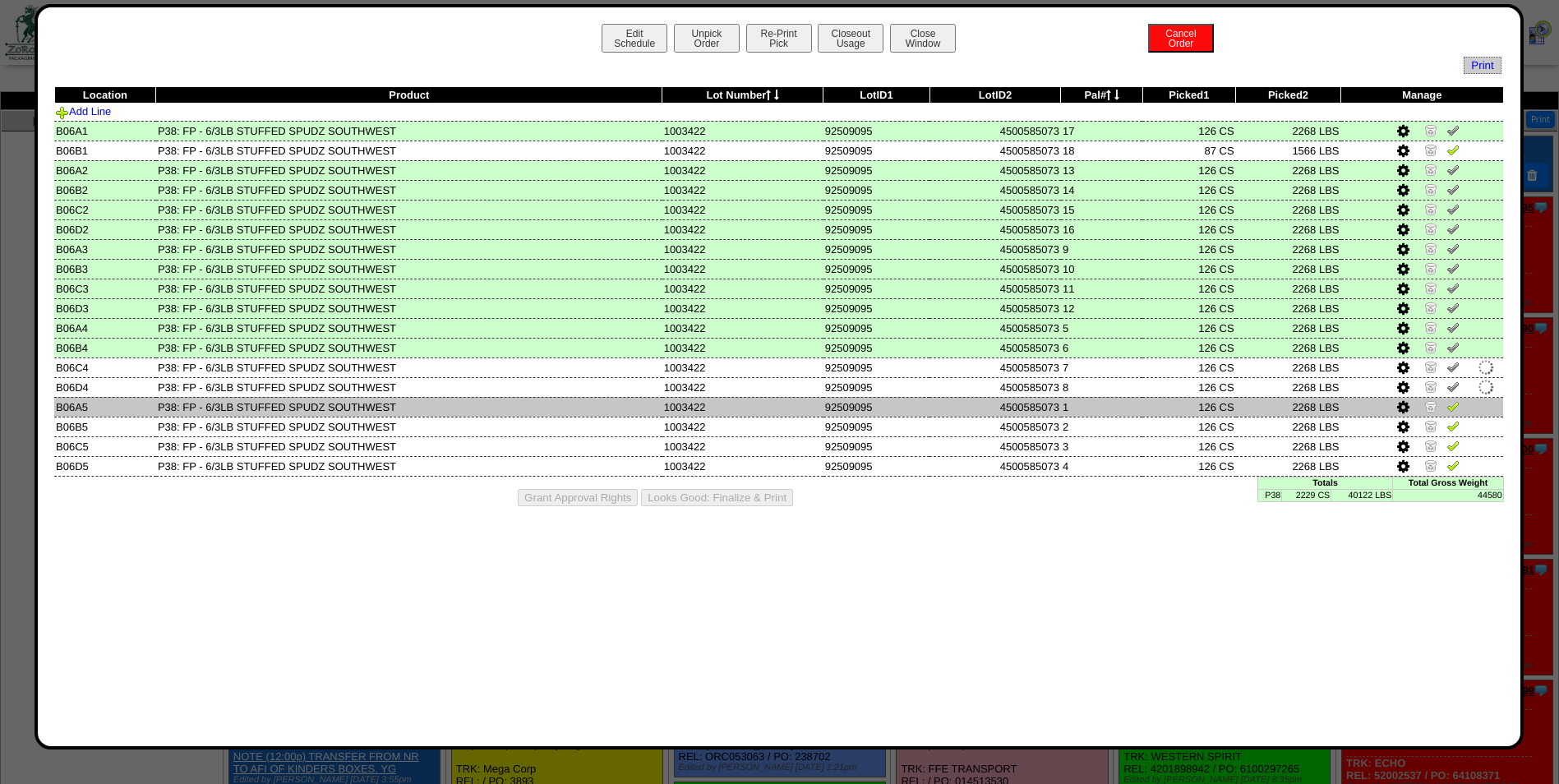
click at [1457, 407] on img at bounding box center [1453, 405] width 13 height 13
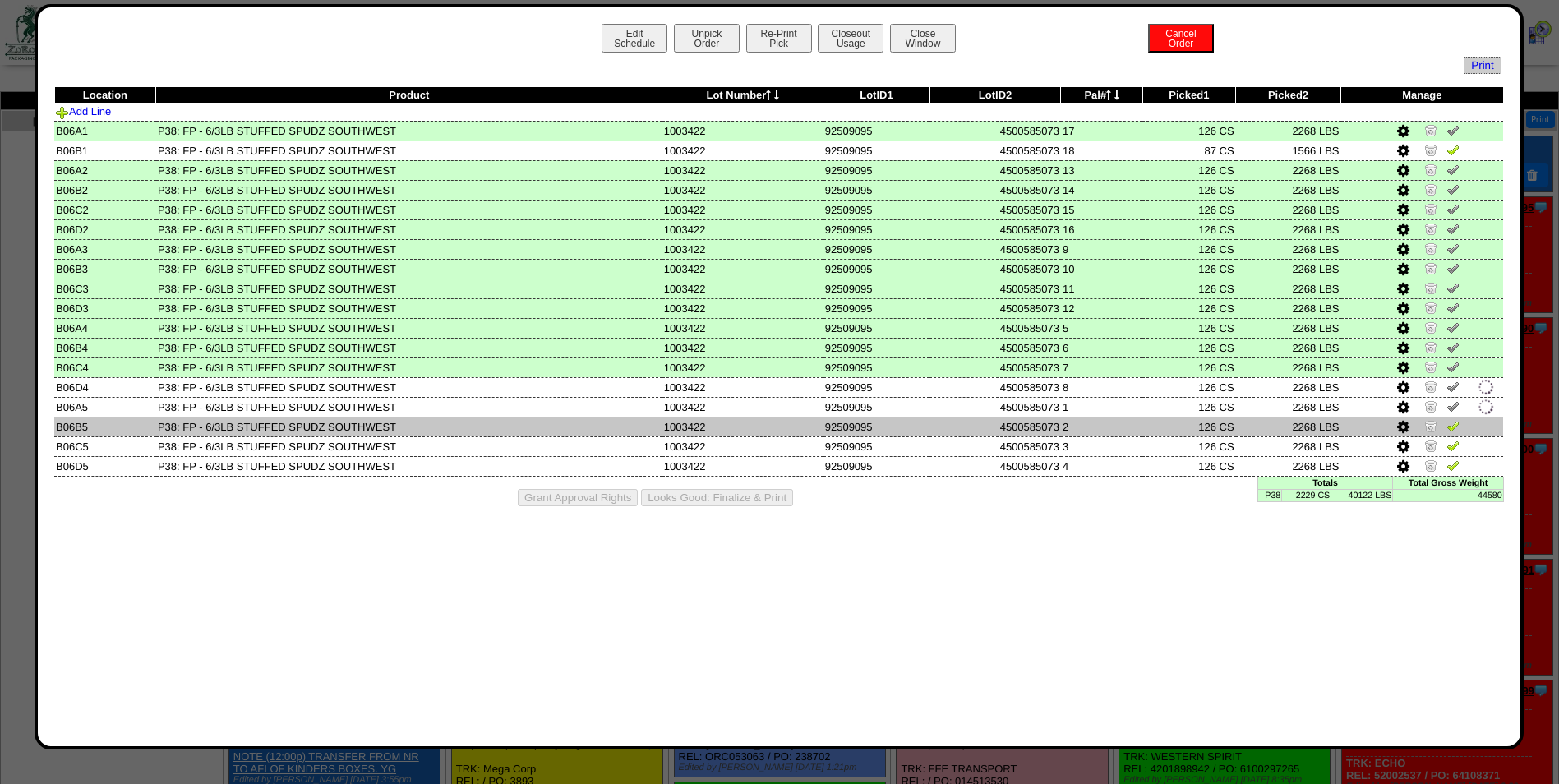
click at [1457, 426] on img at bounding box center [1453, 426] width 13 height 13
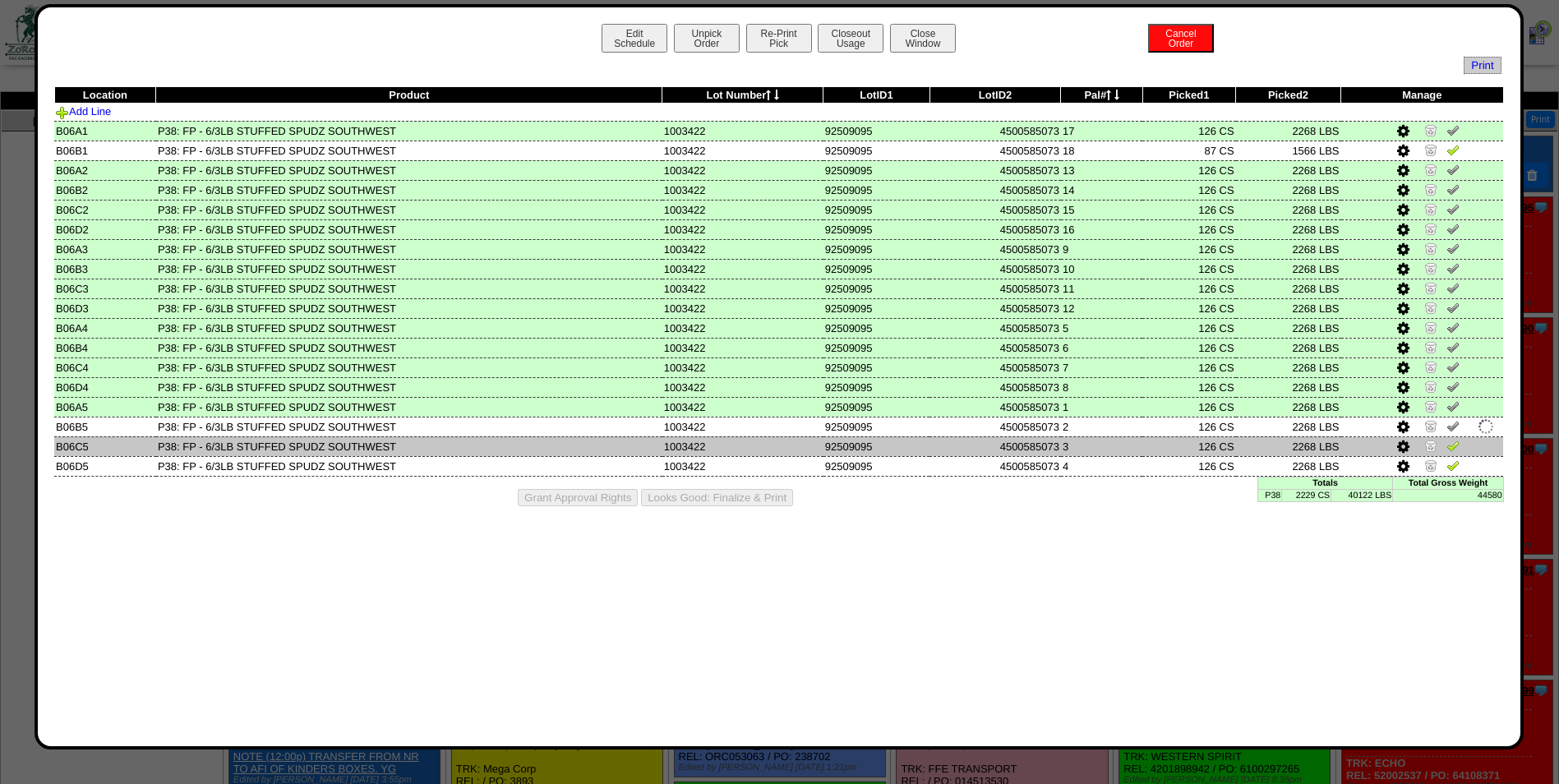
click at [1457, 449] on img at bounding box center [1453, 445] width 13 height 13
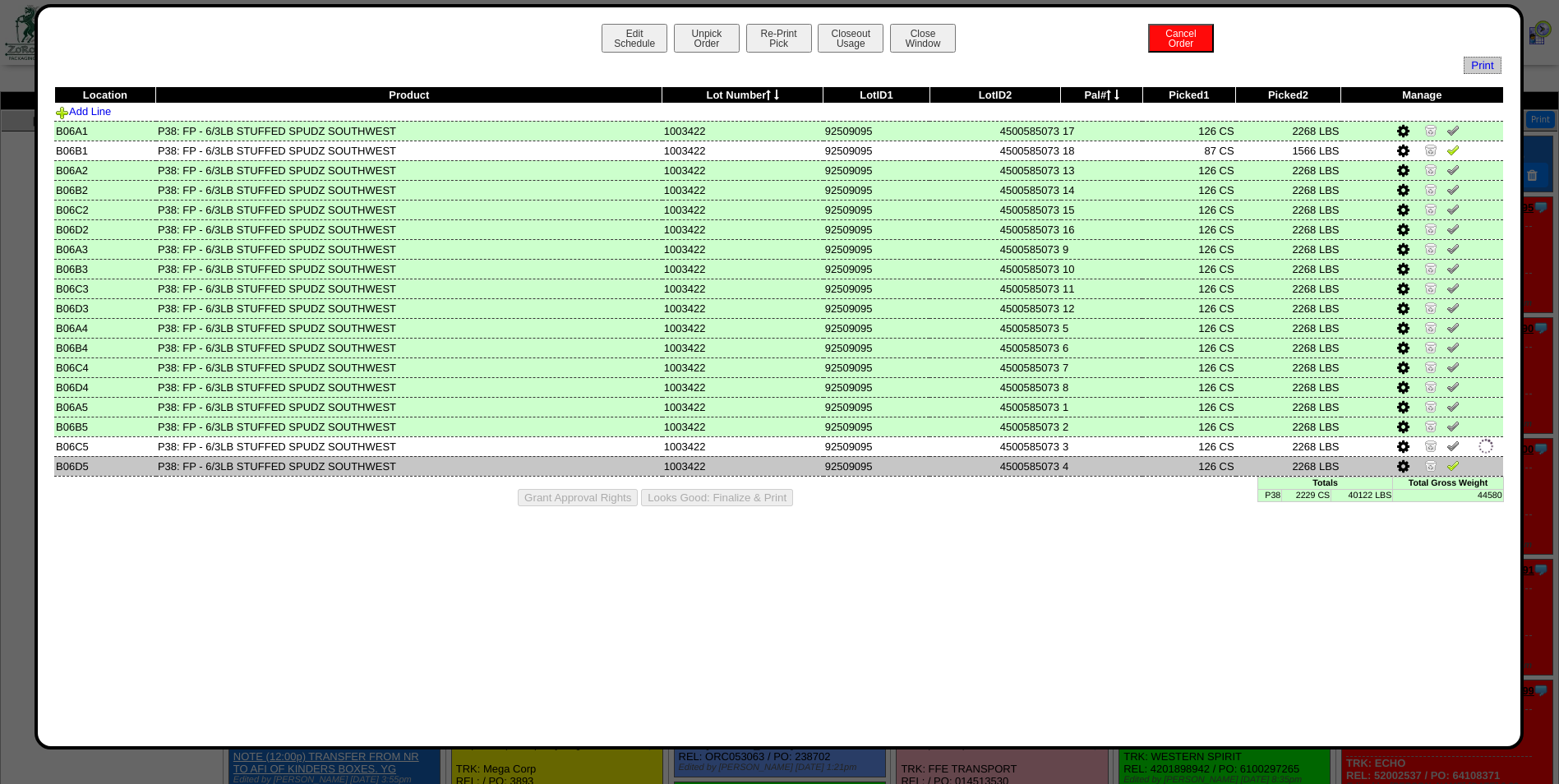
click at [1456, 464] on img at bounding box center [1453, 464] width 13 height 13
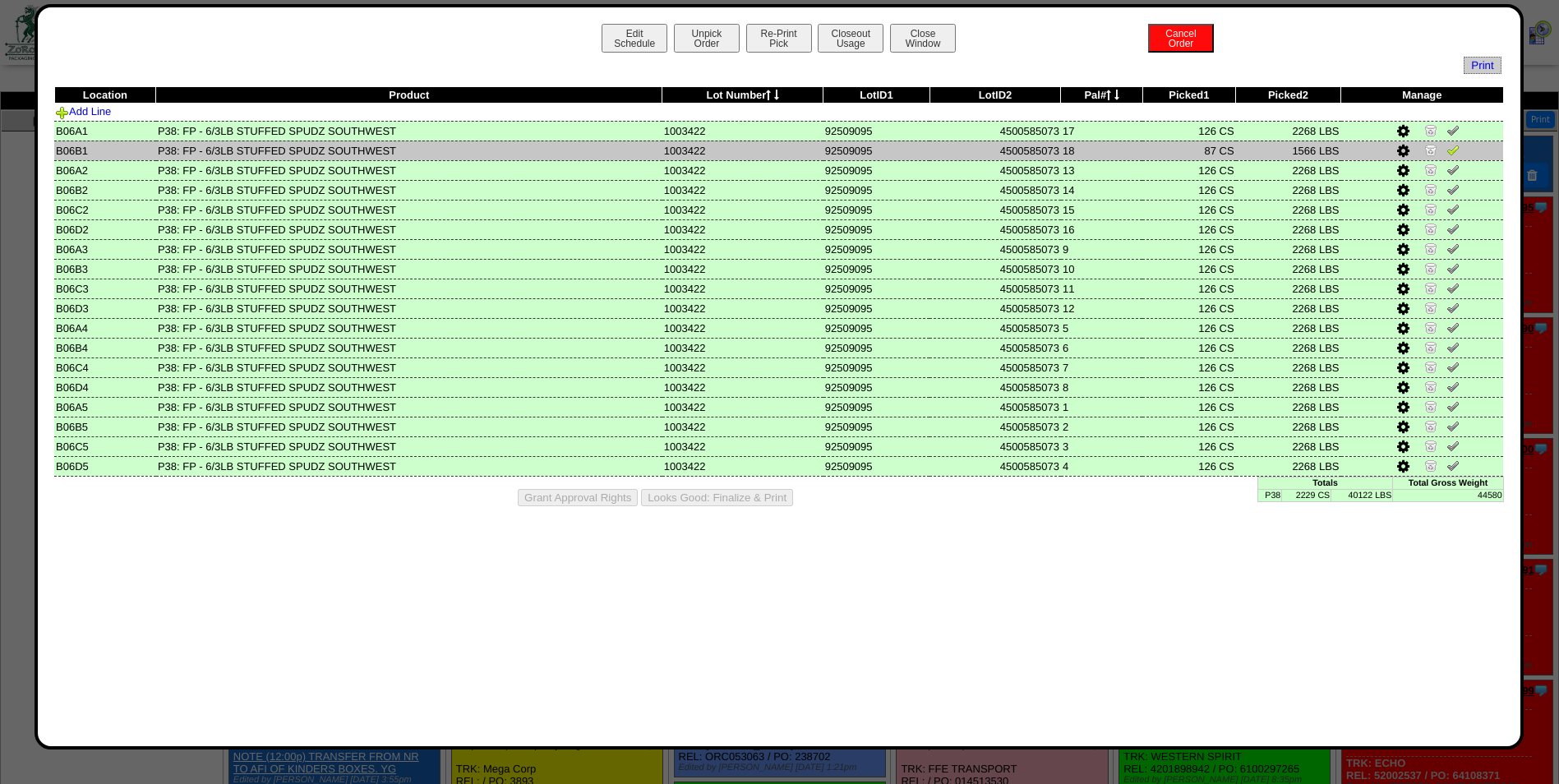
click at [1456, 150] on img at bounding box center [1453, 149] width 13 height 13
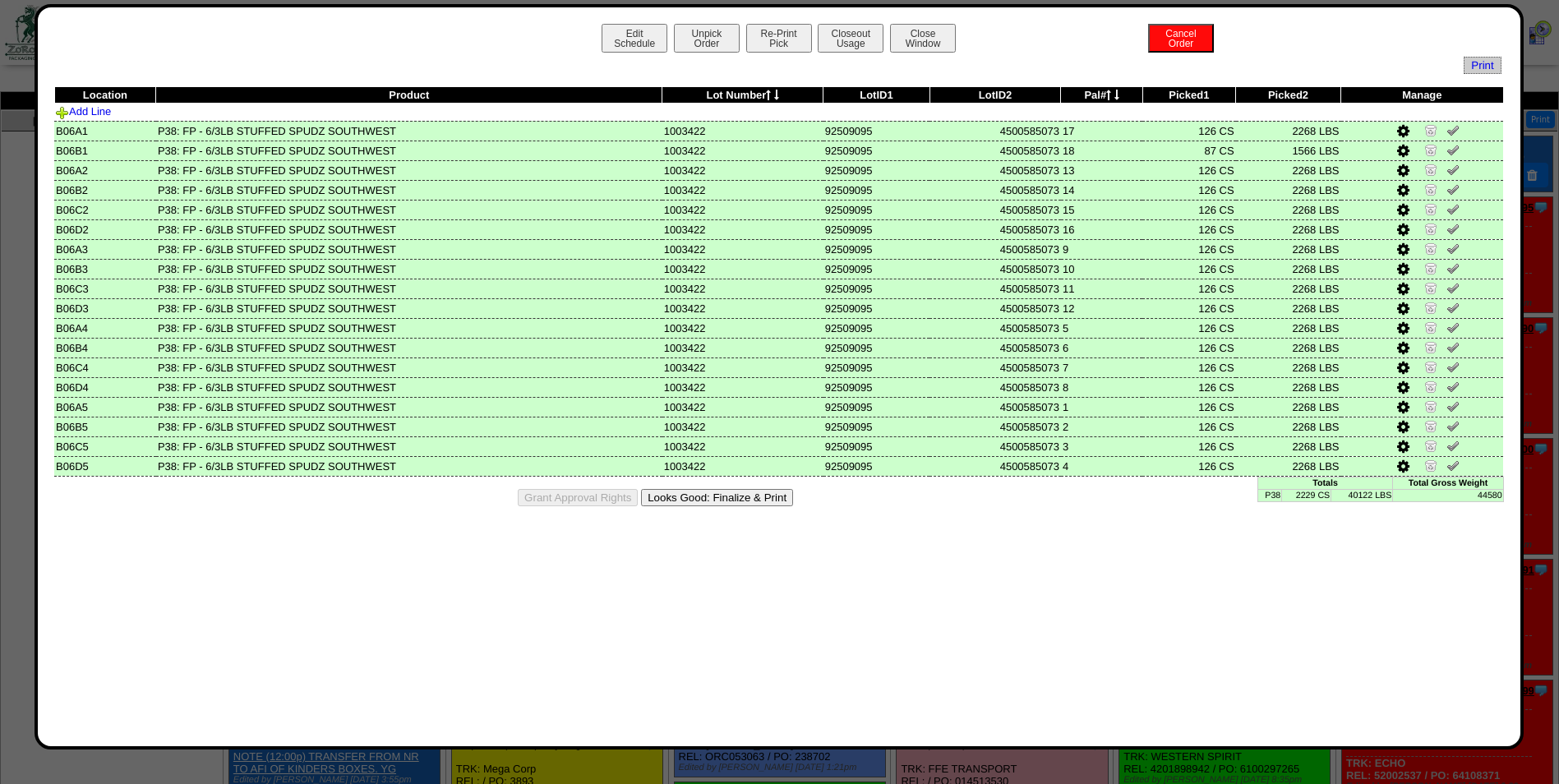
click at [769, 502] on button "Looks Good: Finalize & Print" at bounding box center [717, 498] width 152 height 18
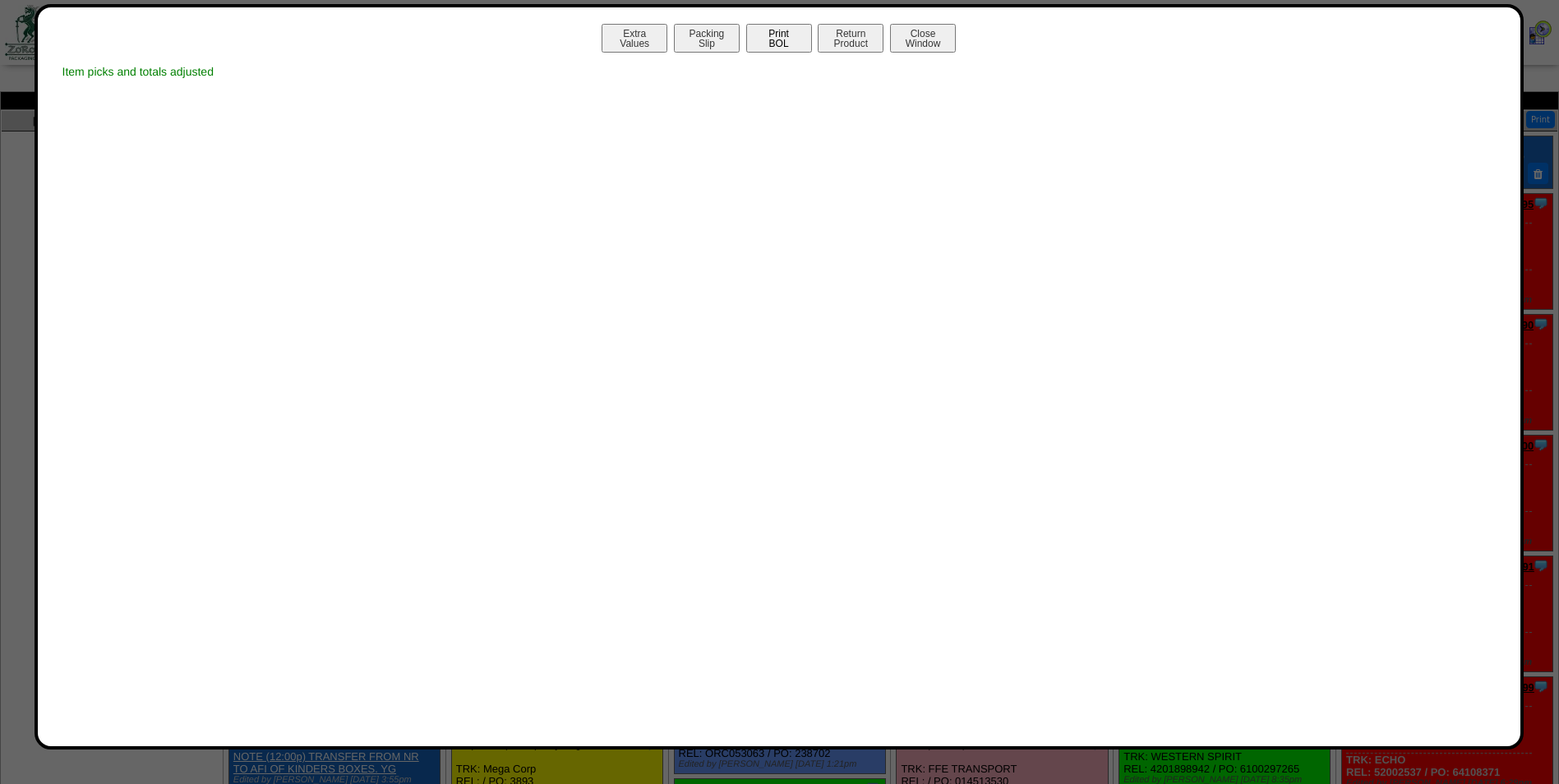
click at [759, 39] on button "Print BOL" at bounding box center [779, 38] width 65 height 29
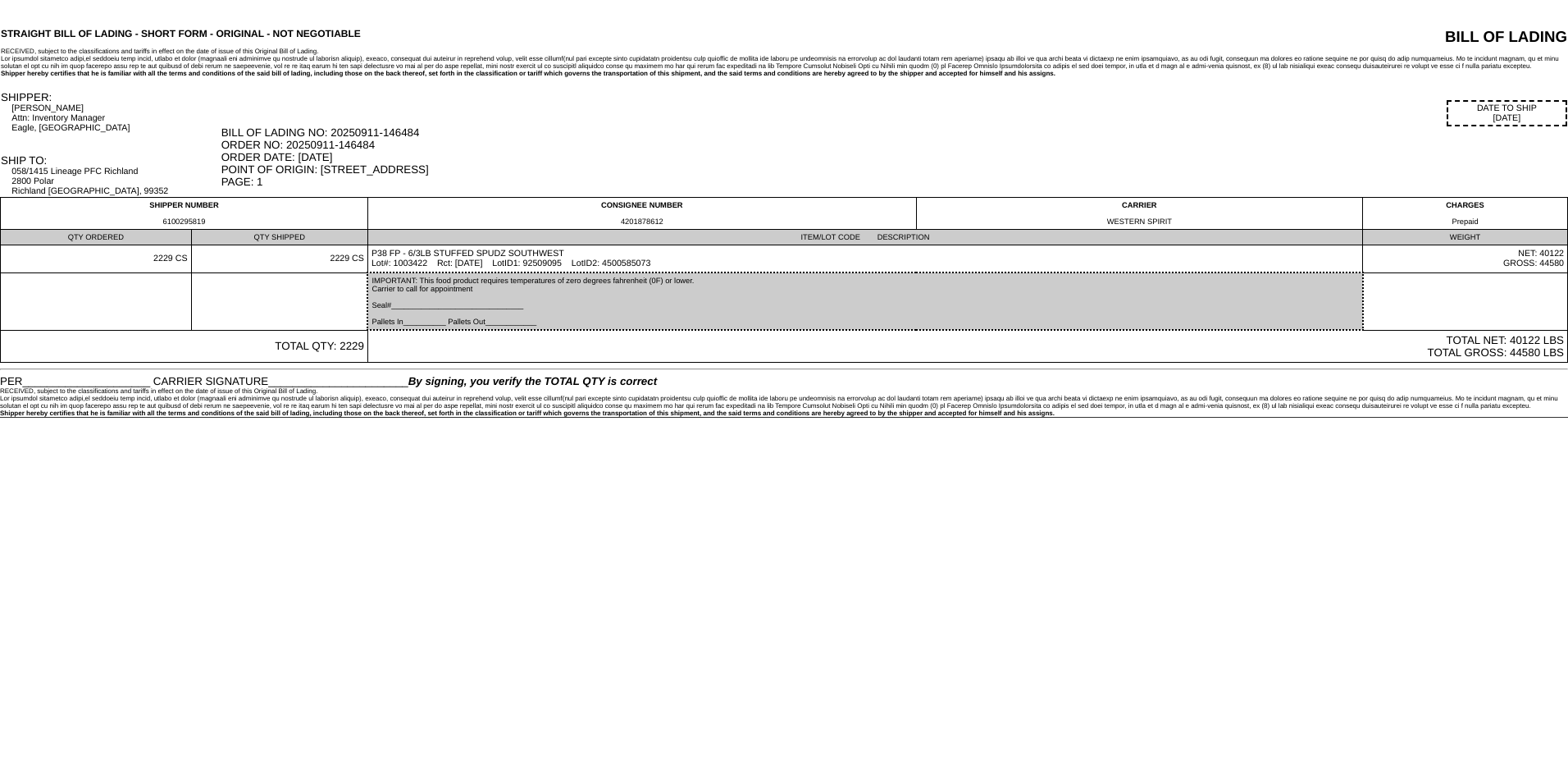
click at [747, 127] on div "BILL OF LADING NO: 20250911-146484 ORDER NO: 20250911-146484 ORDER DATE: [DATE]…" at bounding box center [894, 157] width 1346 height 62
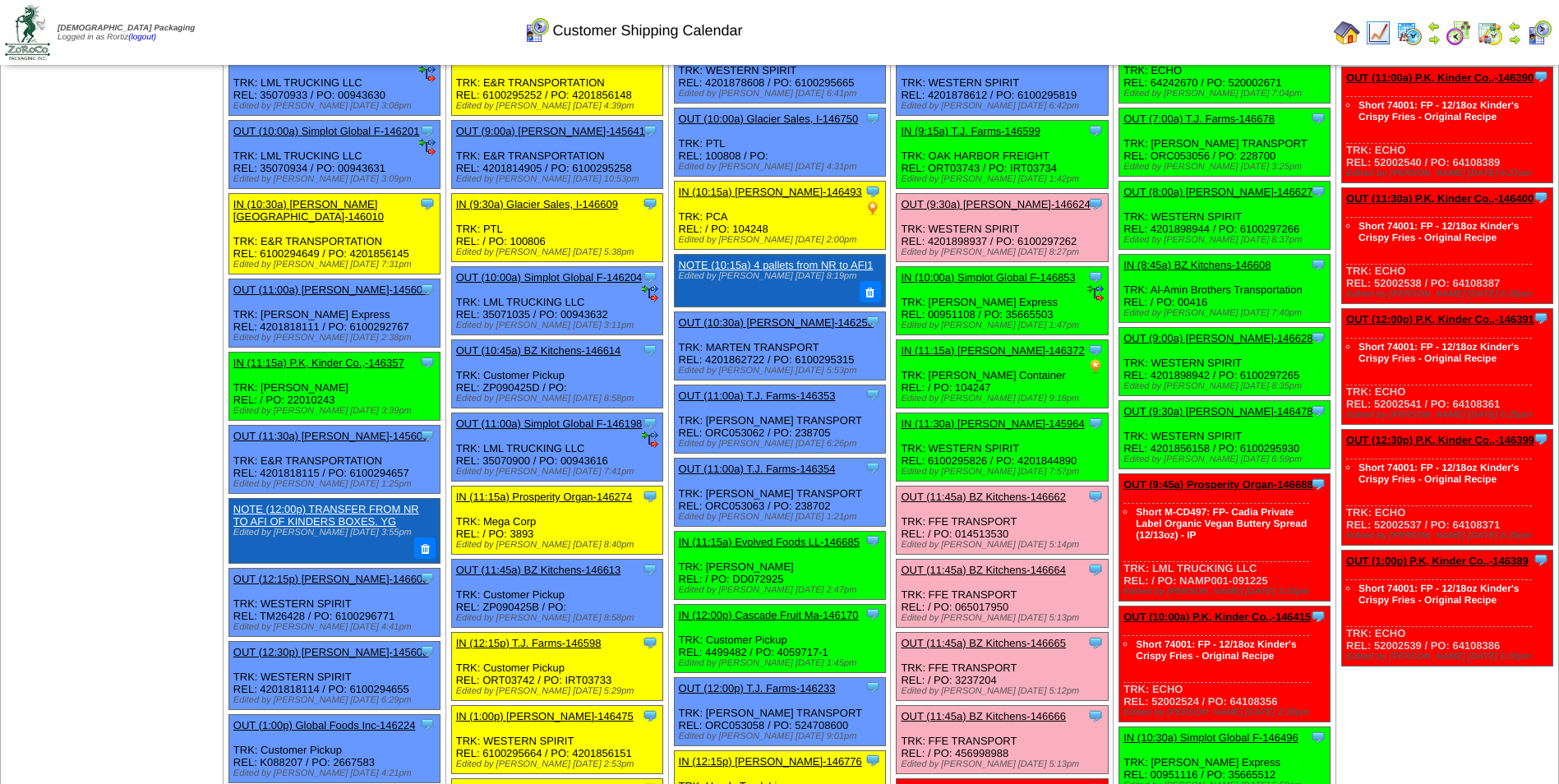
scroll to position [246, 0]
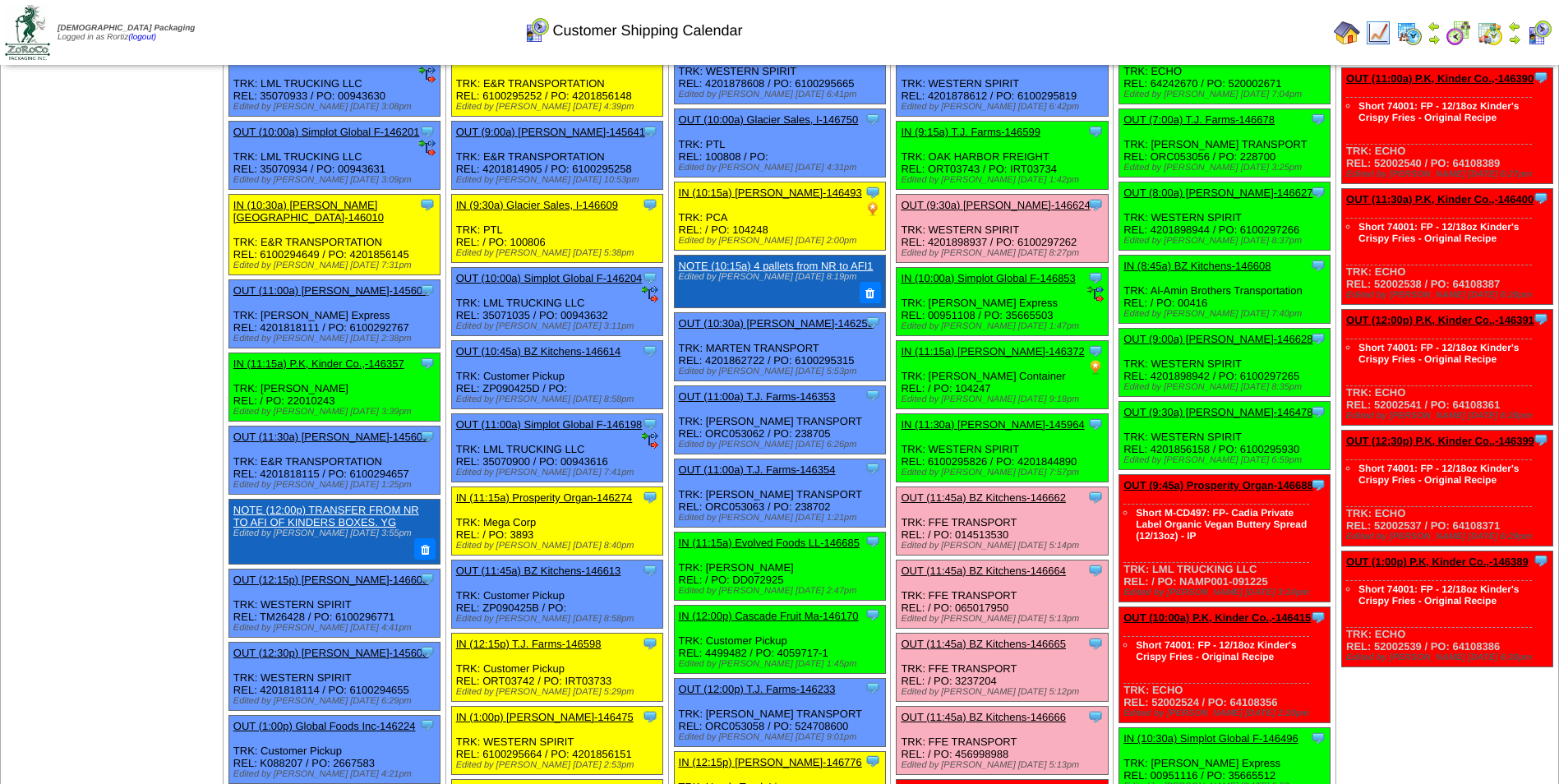
click at [971, 45] on div "Customer Shipping Calendar" at bounding box center [632, 25] width 896 height 45
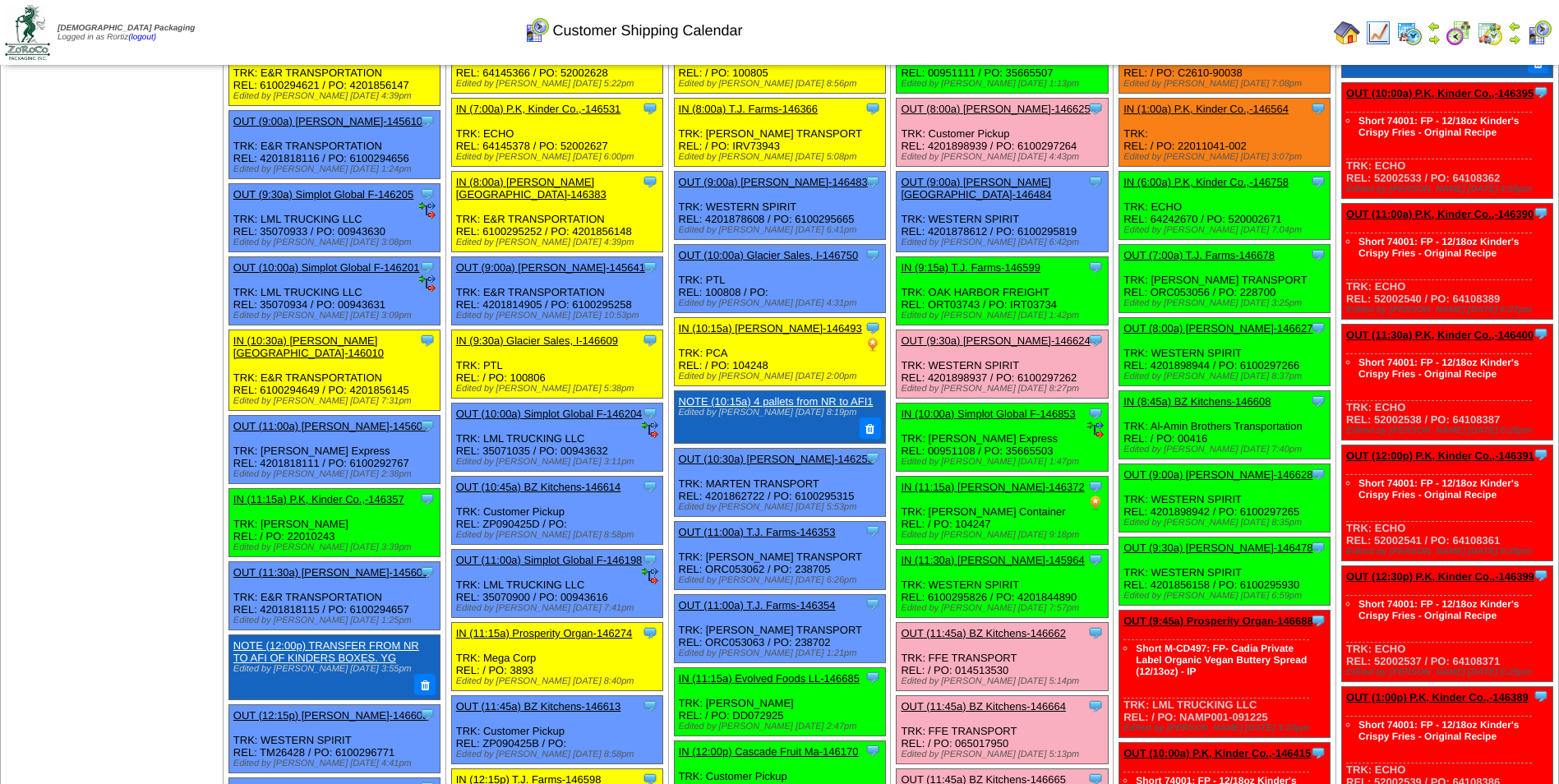
scroll to position [82, 0]
